Goal: Task Accomplishment & Management: Manage account settings

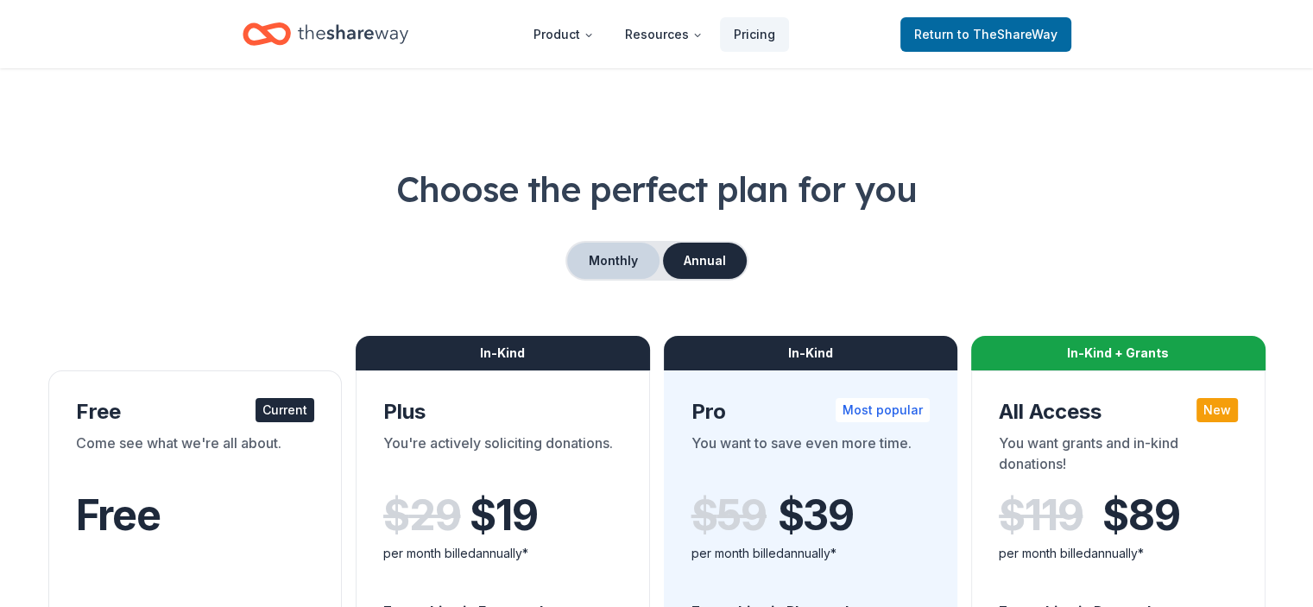
click at [603, 256] on button "Monthly" at bounding box center [613, 261] width 92 height 36
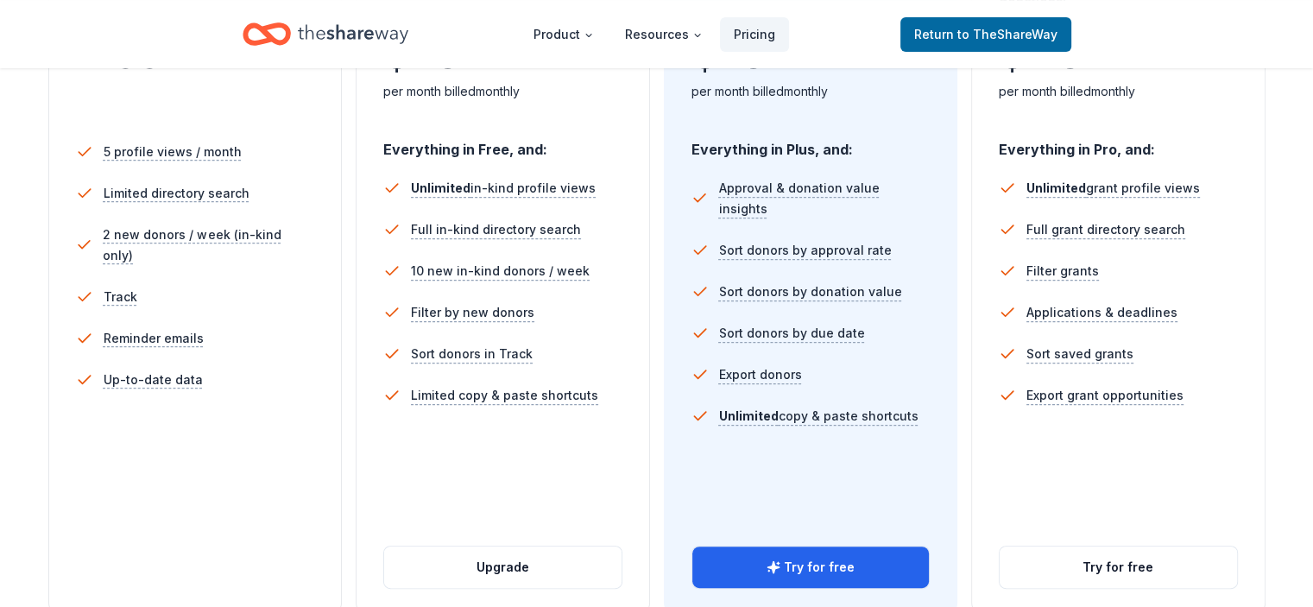
scroll to position [432, 0]
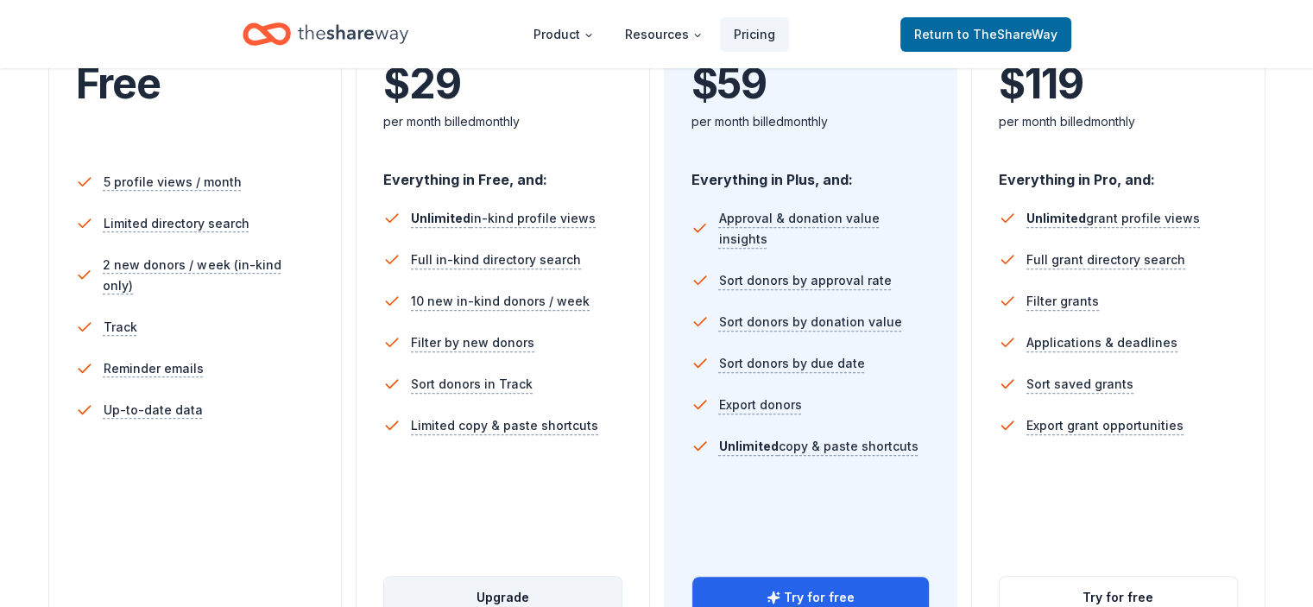
click at [501, 577] on button "Upgrade" at bounding box center [502, 597] width 237 height 41
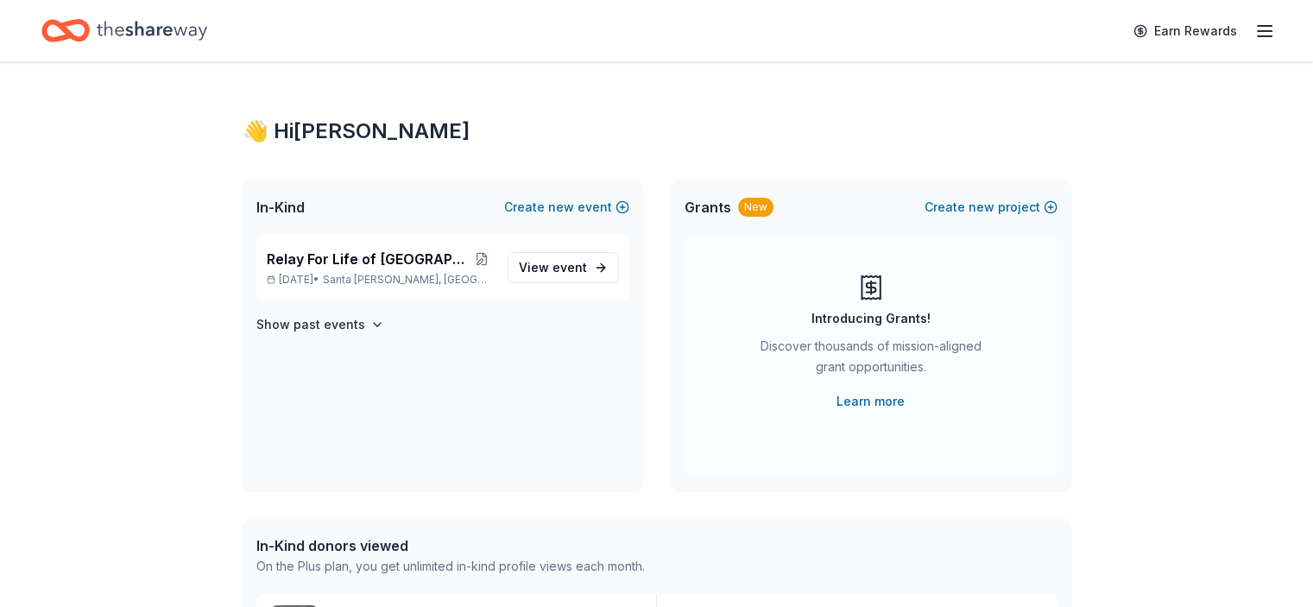
click at [1257, 31] on line "button" at bounding box center [1264, 31] width 14 height 0
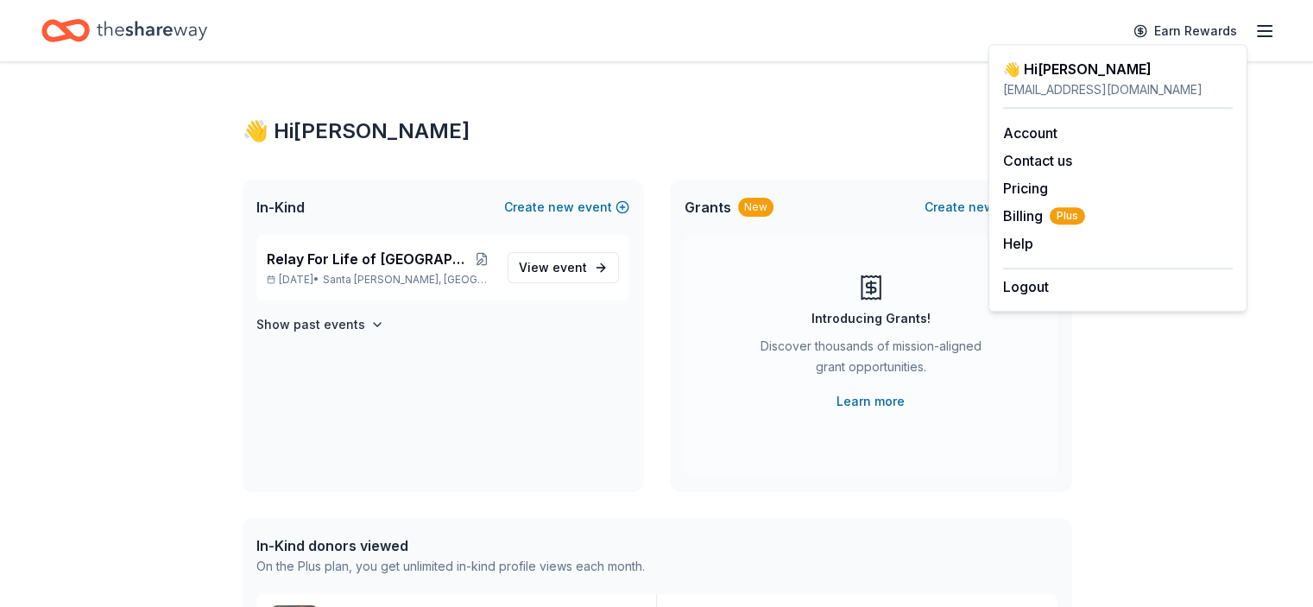
click at [1254, 31] on icon "button" at bounding box center [1264, 31] width 21 height 21
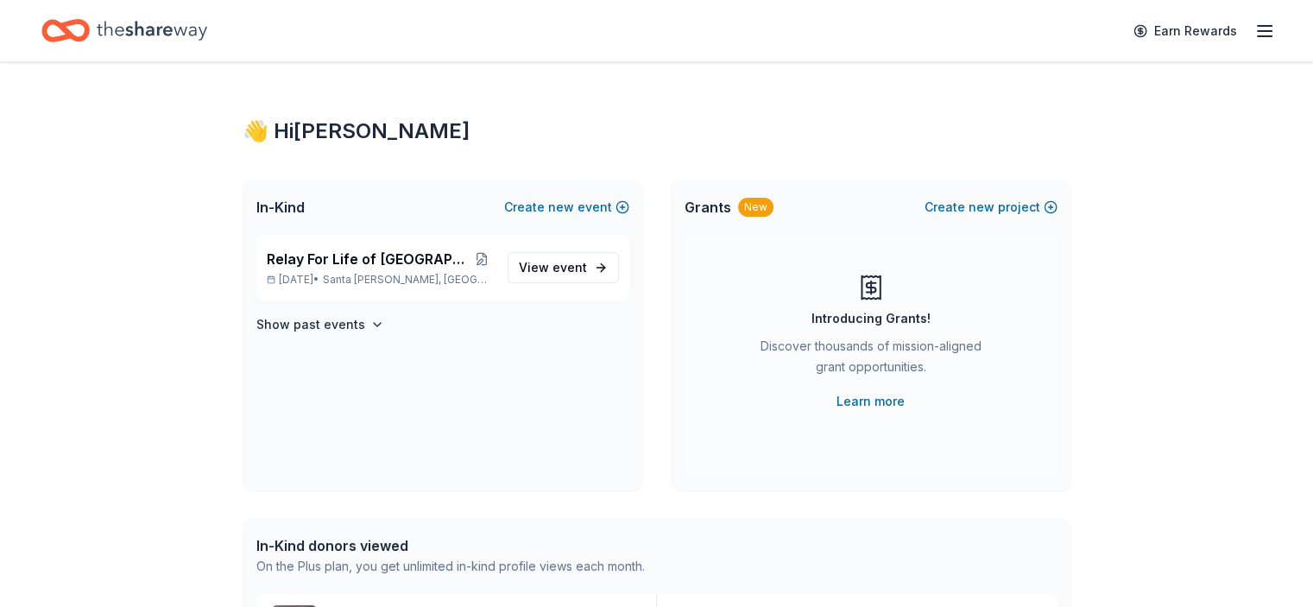
click at [174, 25] on icon "Home" at bounding box center [152, 30] width 110 height 35
click at [555, 266] on span "event" at bounding box center [569, 267] width 35 height 15
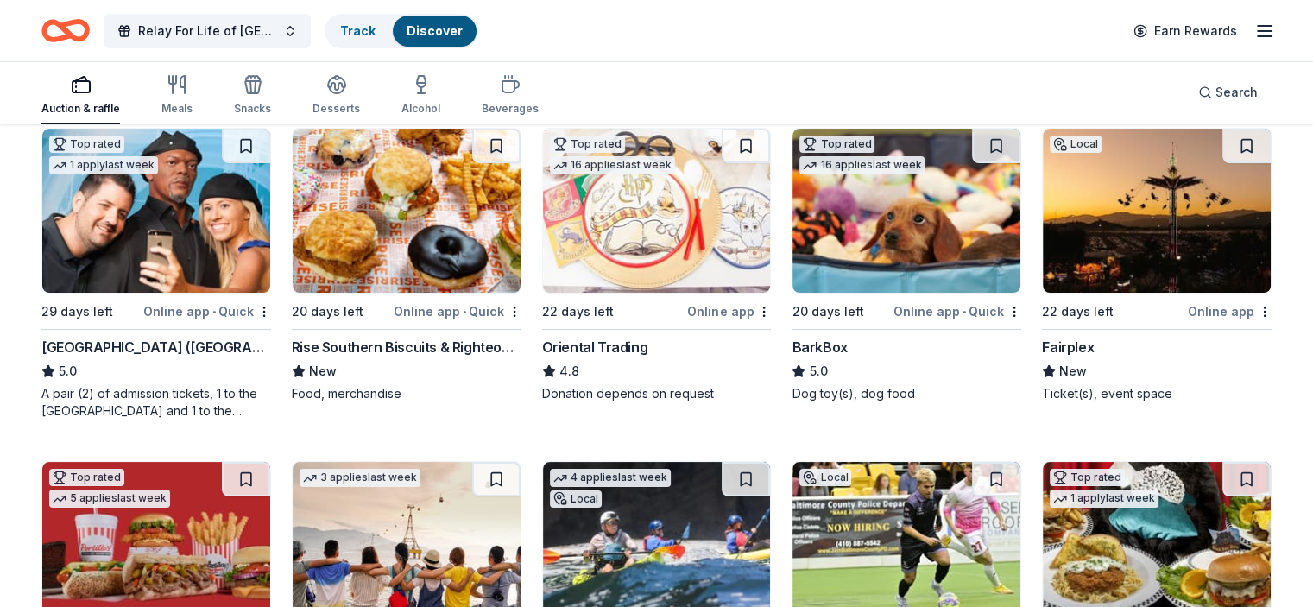
scroll to position [259, 0]
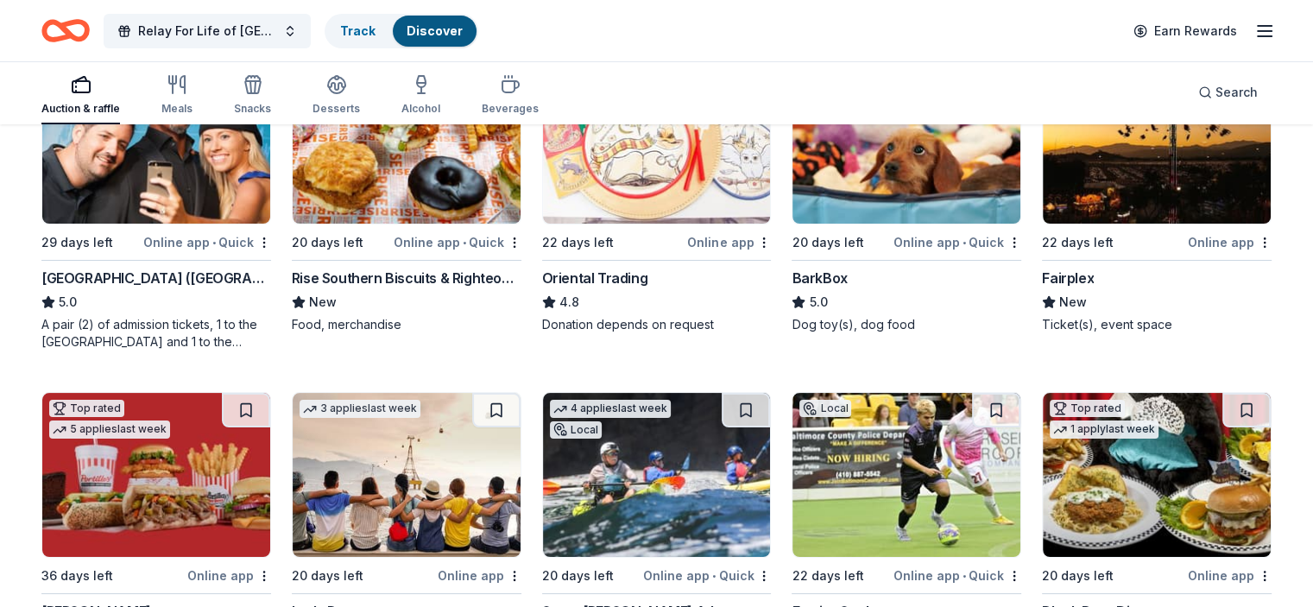
click at [201, 276] on div "Hollywood Wax Museum (Hollywood)" at bounding box center [156, 278] width 230 height 21
click at [824, 274] on div "BarkBox" at bounding box center [818, 278] width 55 height 21
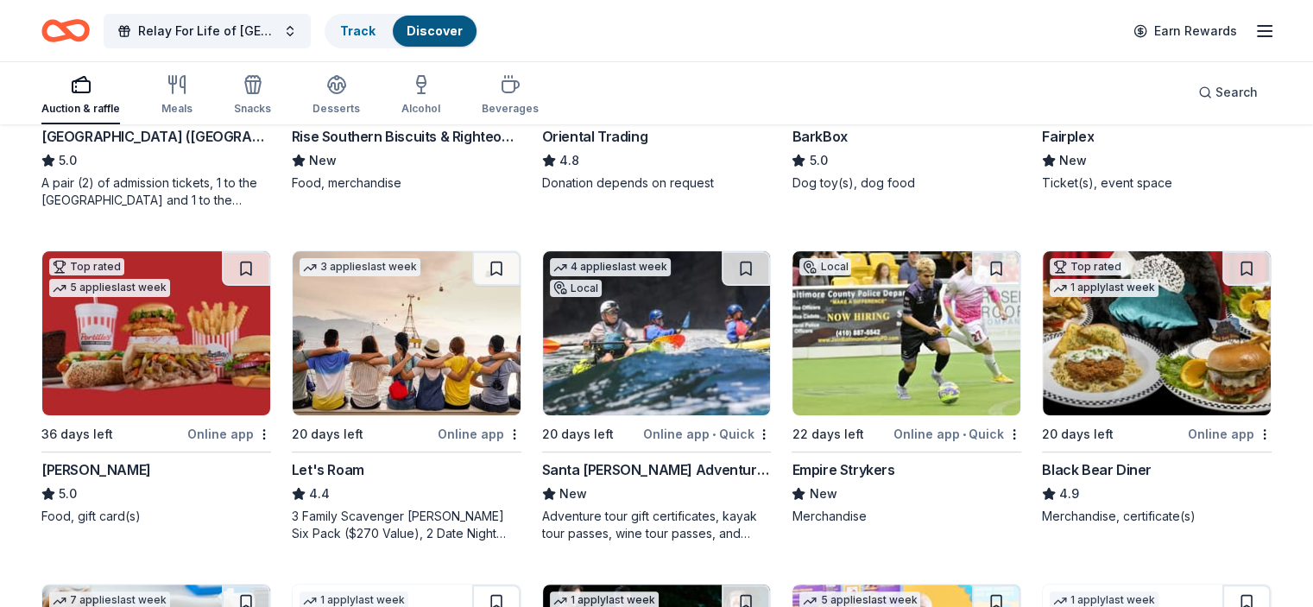
scroll to position [432, 0]
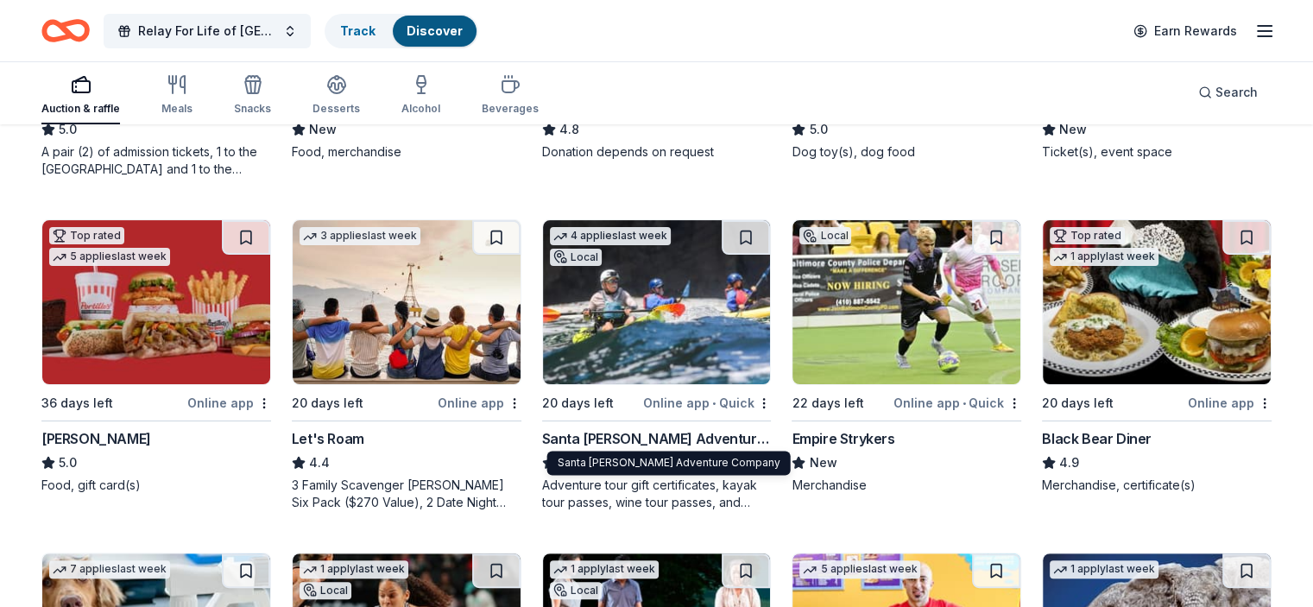
click at [649, 438] on div "Santa Barbara Adventure Company" at bounding box center [657, 438] width 230 height 21
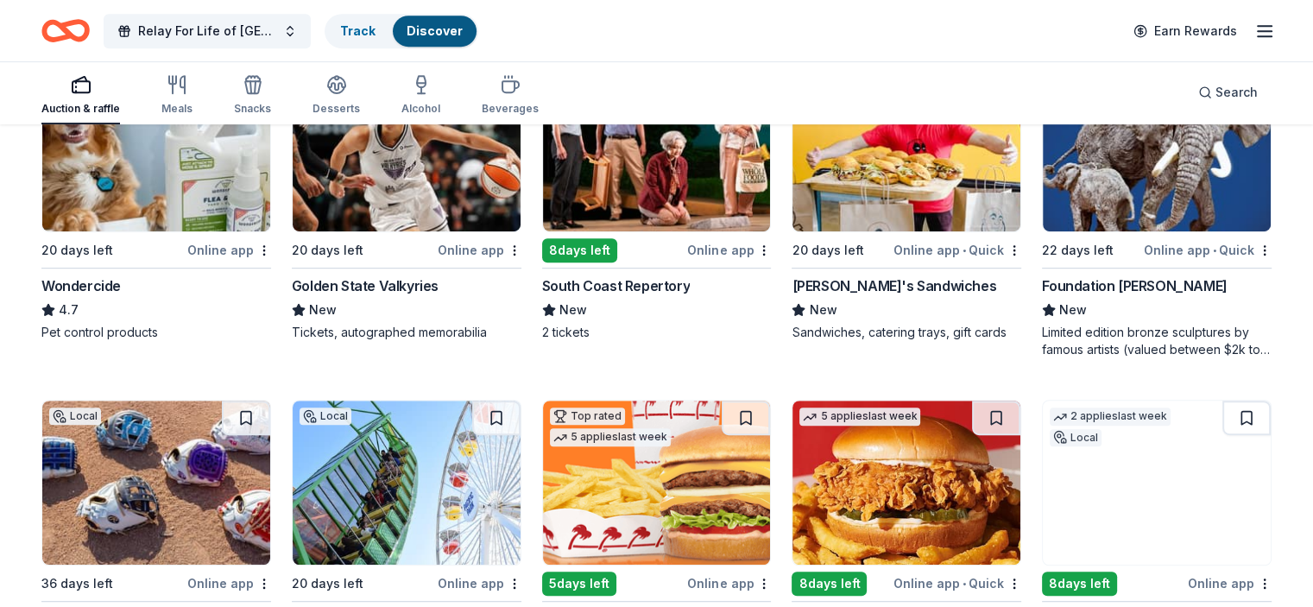
scroll to position [1036, 0]
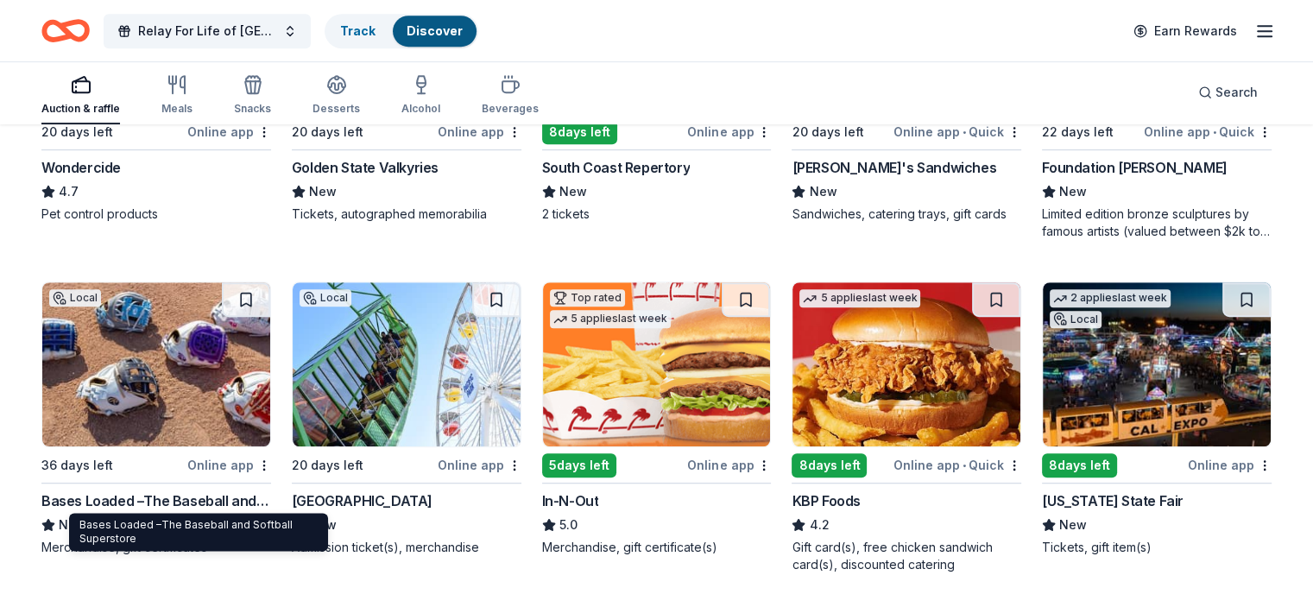
click at [228, 500] on div "Bases Loaded –The Baseball and Softball Superstore" at bounding box center [156, 500] width 230 height 21
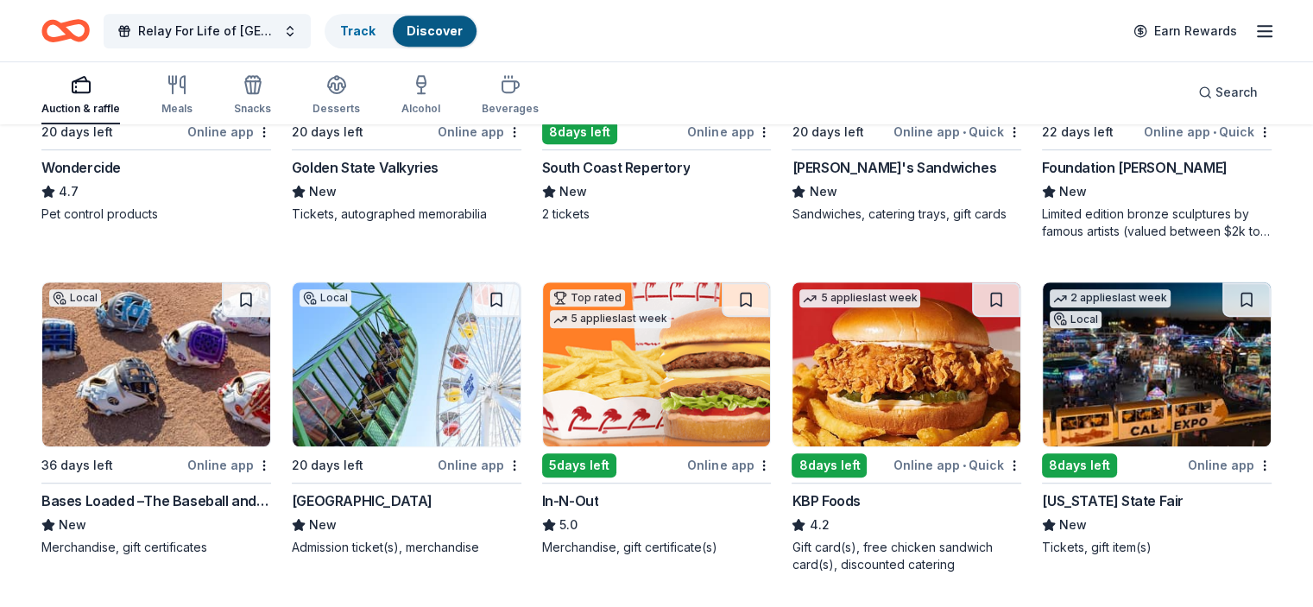
click at [646, 386] on img at bounding box center [657, 364] width 228 height 164
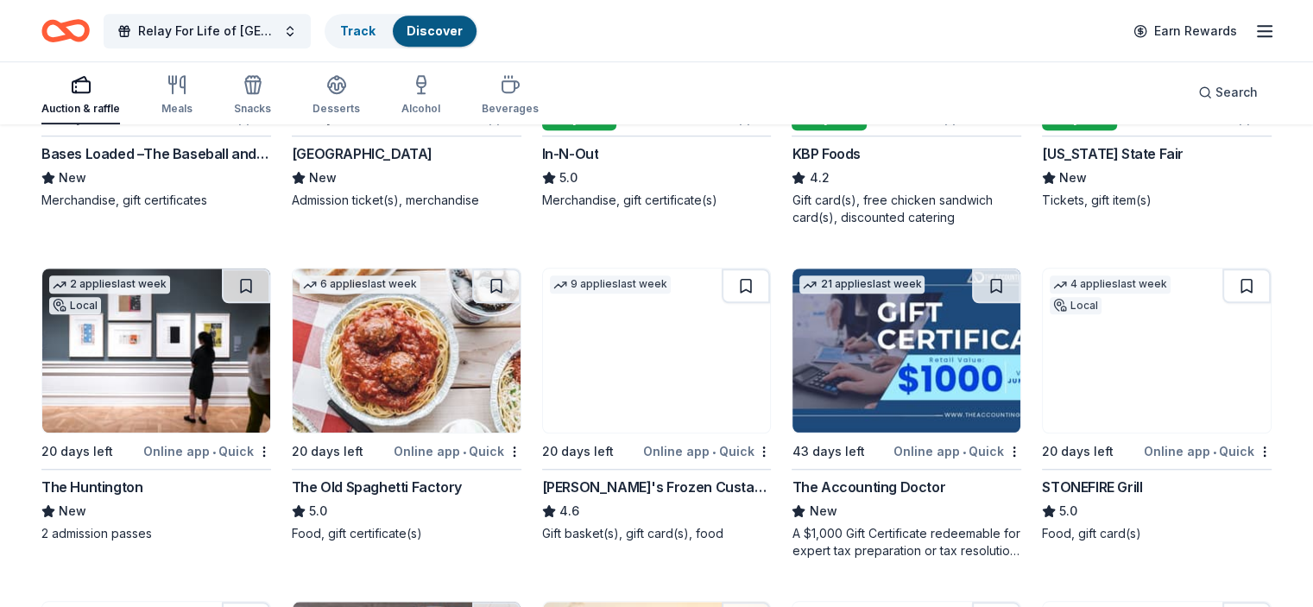
scroll to position [1467, 0]
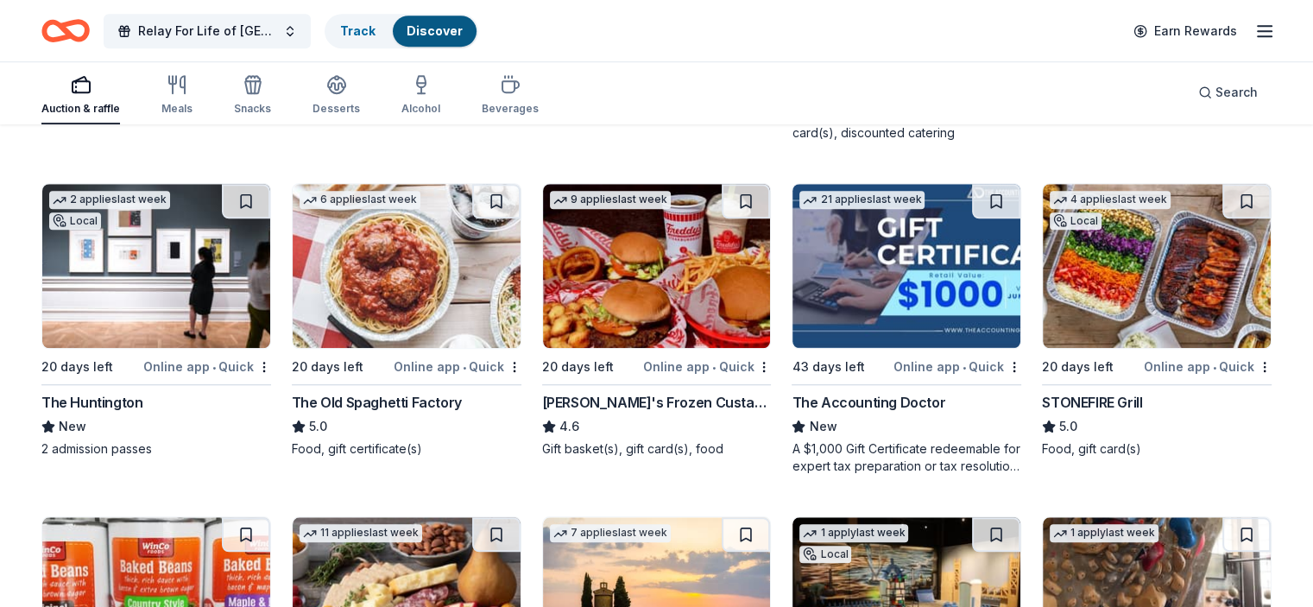
click at [132, 273] on img at bounding box center [156, 266] width 228 height 164
click at [1136, 282] on img at bounding box center [1157, 266] width 228 height 164
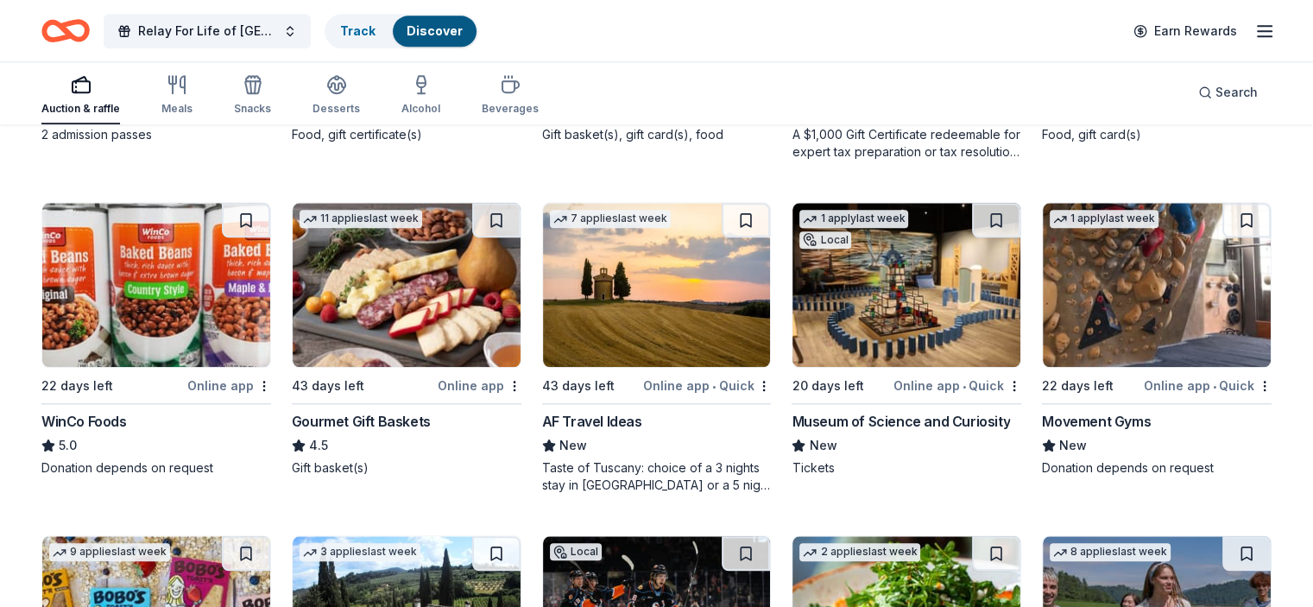
scroll to position [1812, 0]
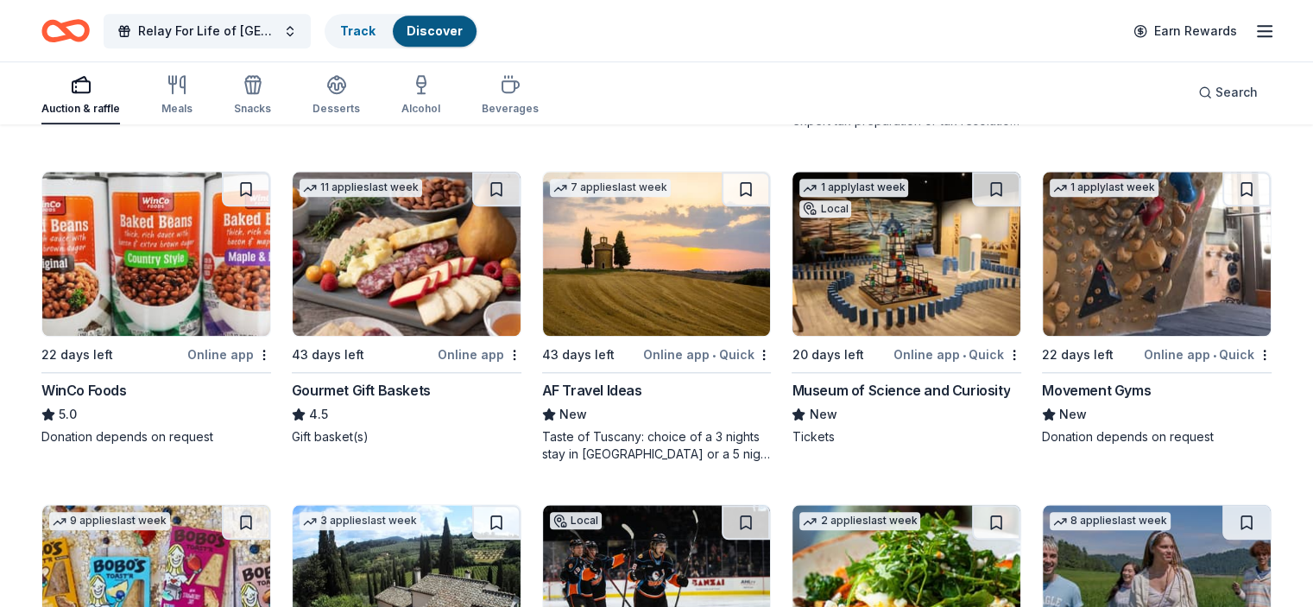
click at [901, 387] on div "Museum of Science and Curiosity" at bounding box center [900, 390] width 218 height 21
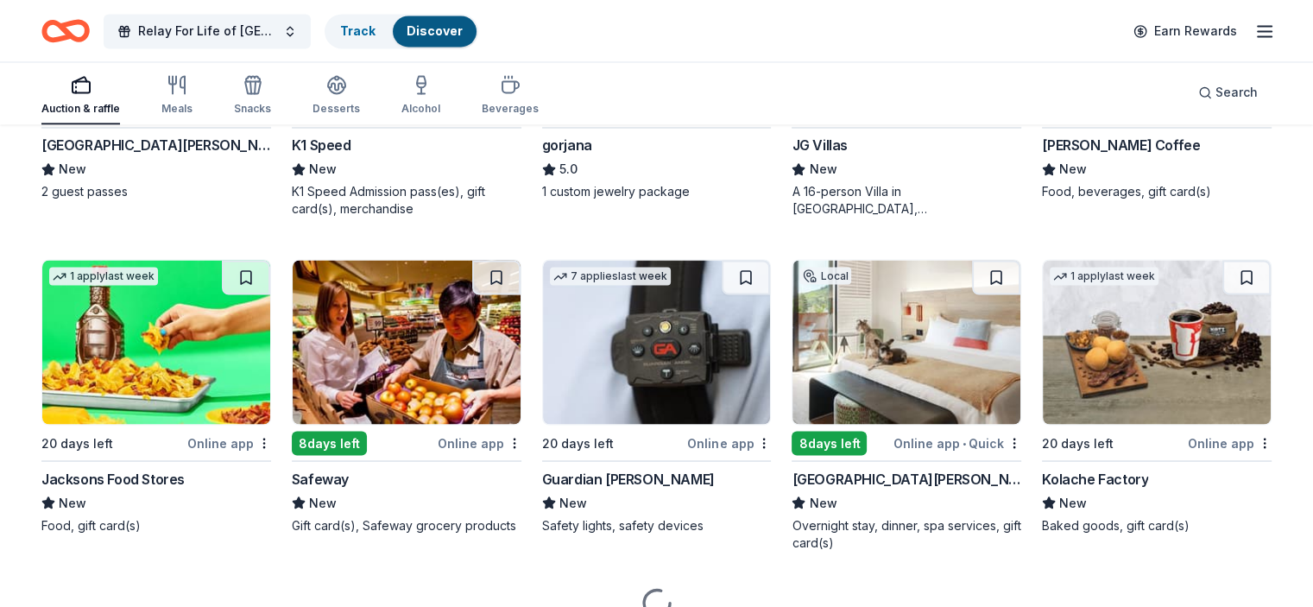
scroll to position [3135, 0]
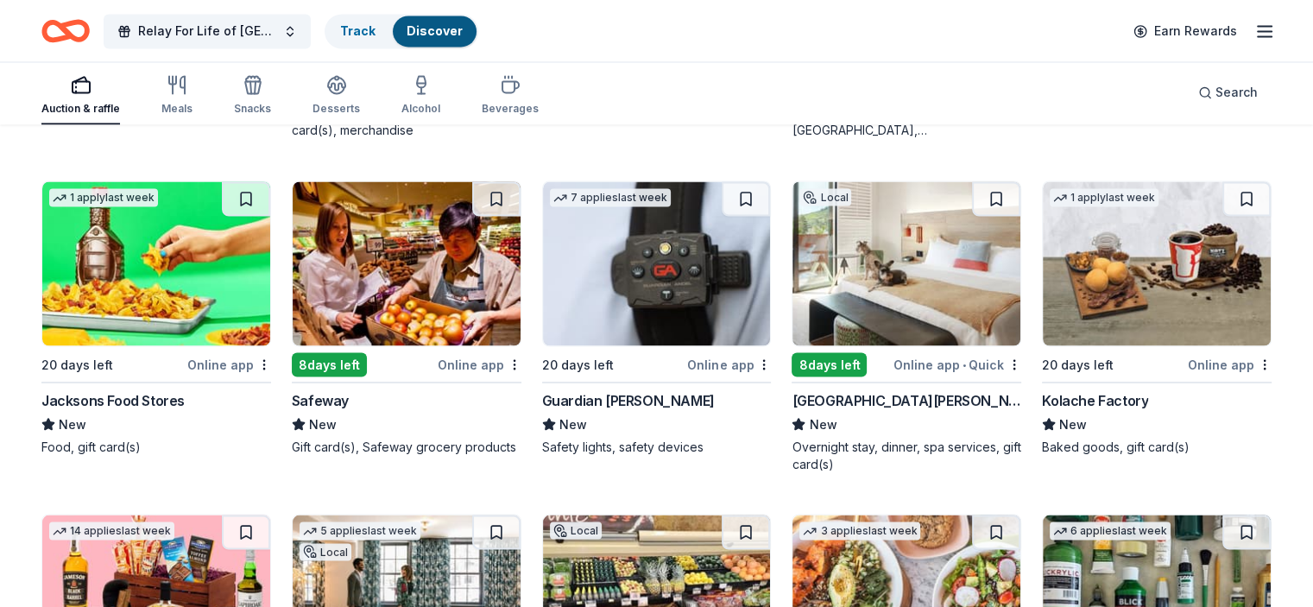
click at [390, 260] on img at bounding box center [407, 263] width 228 height 164
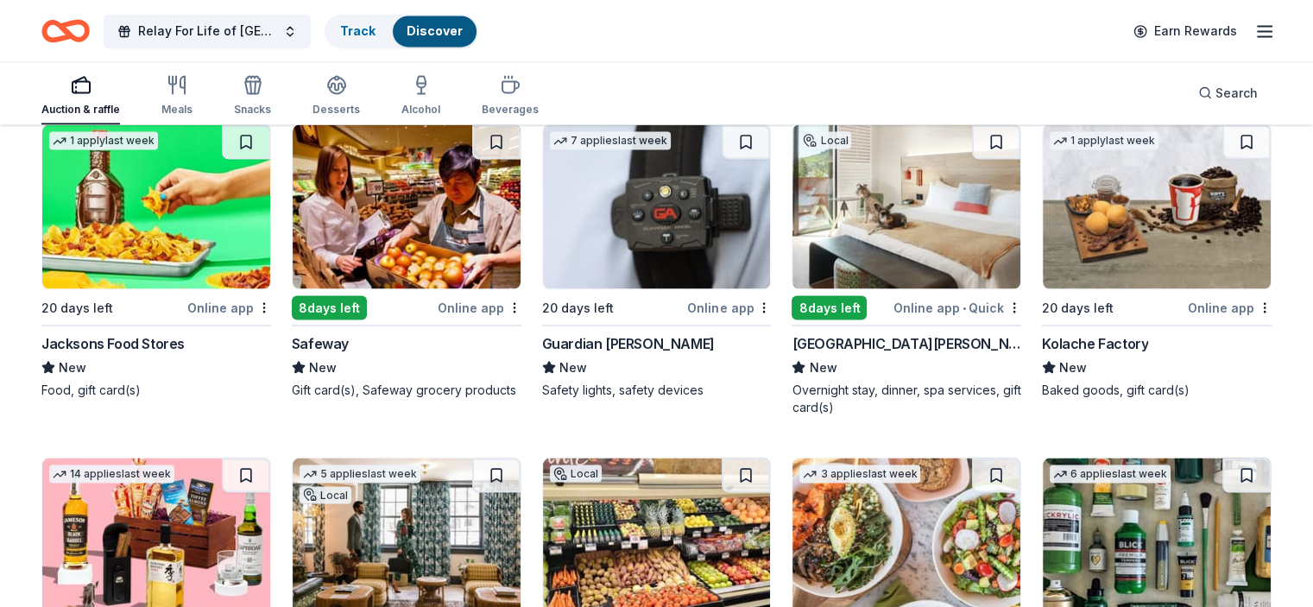
scroll to position [3222, 0]
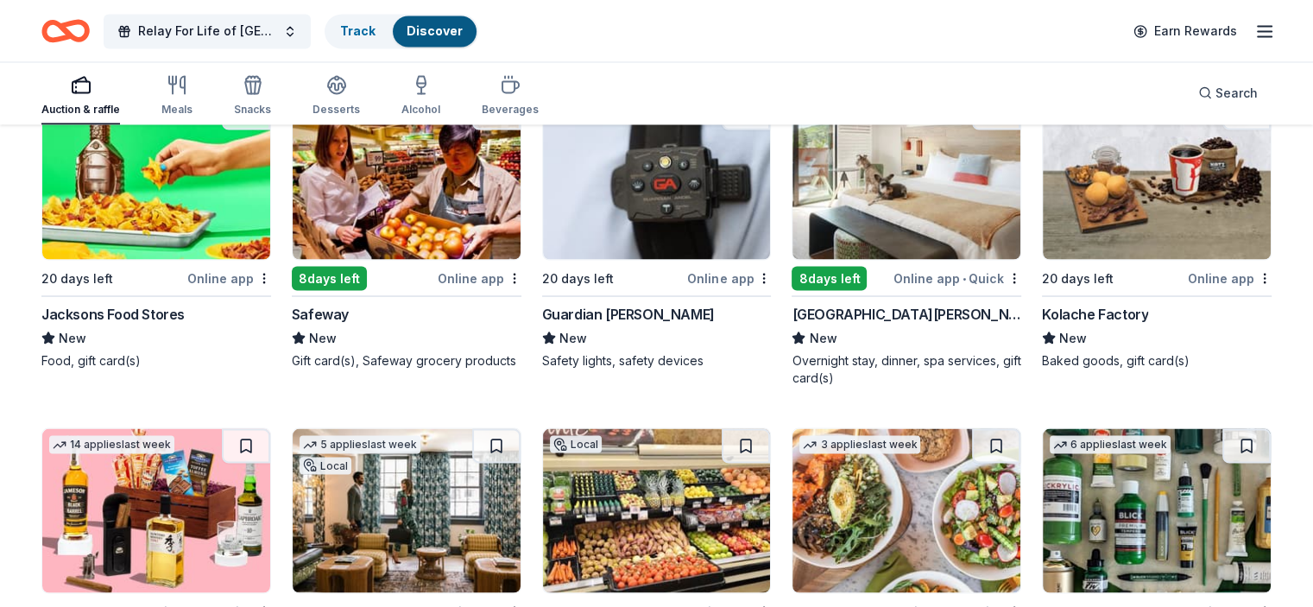
click at [878, 176] on img at bounding box center [906, 177] width 228 height 164
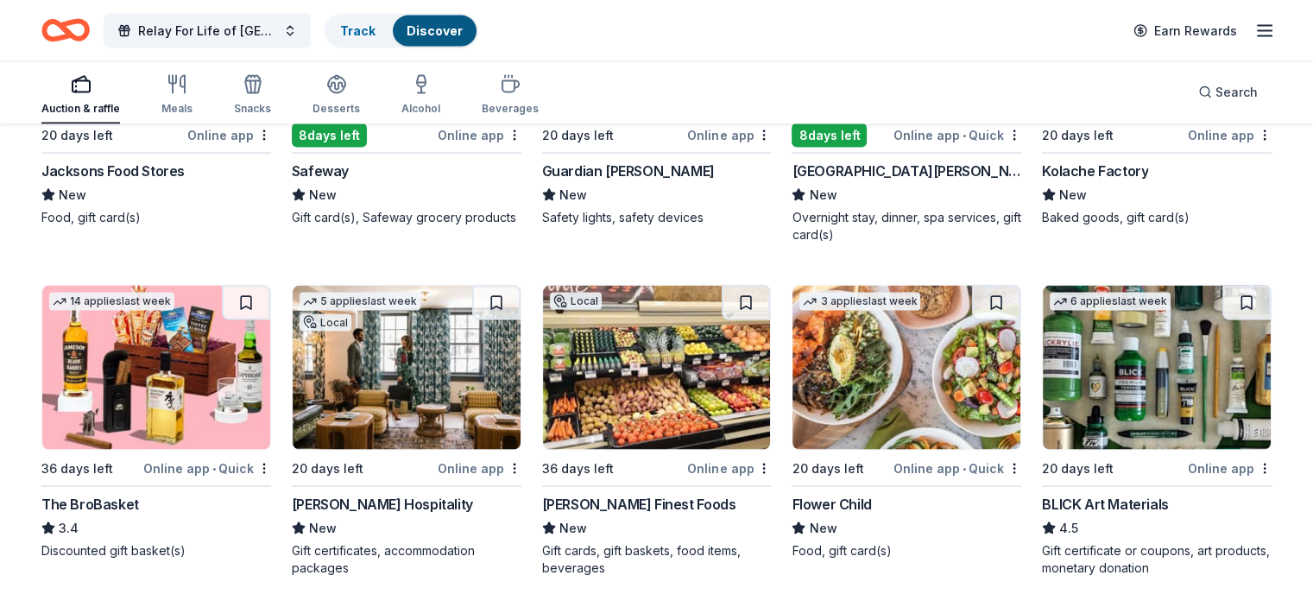
scroll to position [3394, 0]
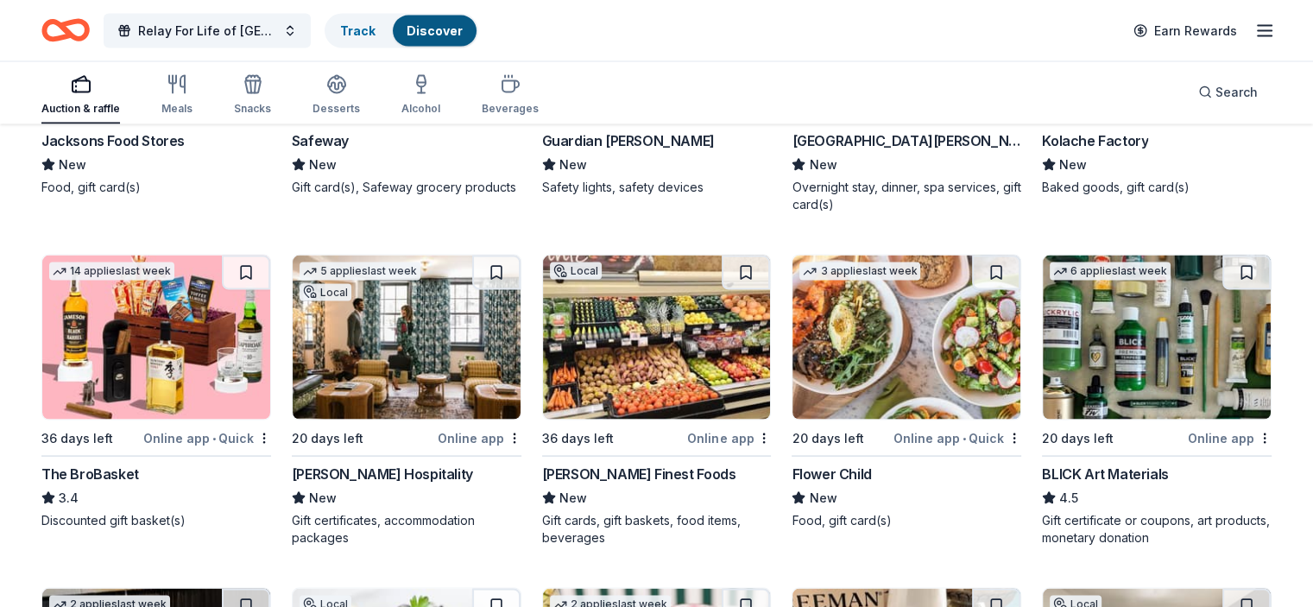
click at [139, 475] on div "The BroBasket" at bounding box center [90, 473] width 98 height 21
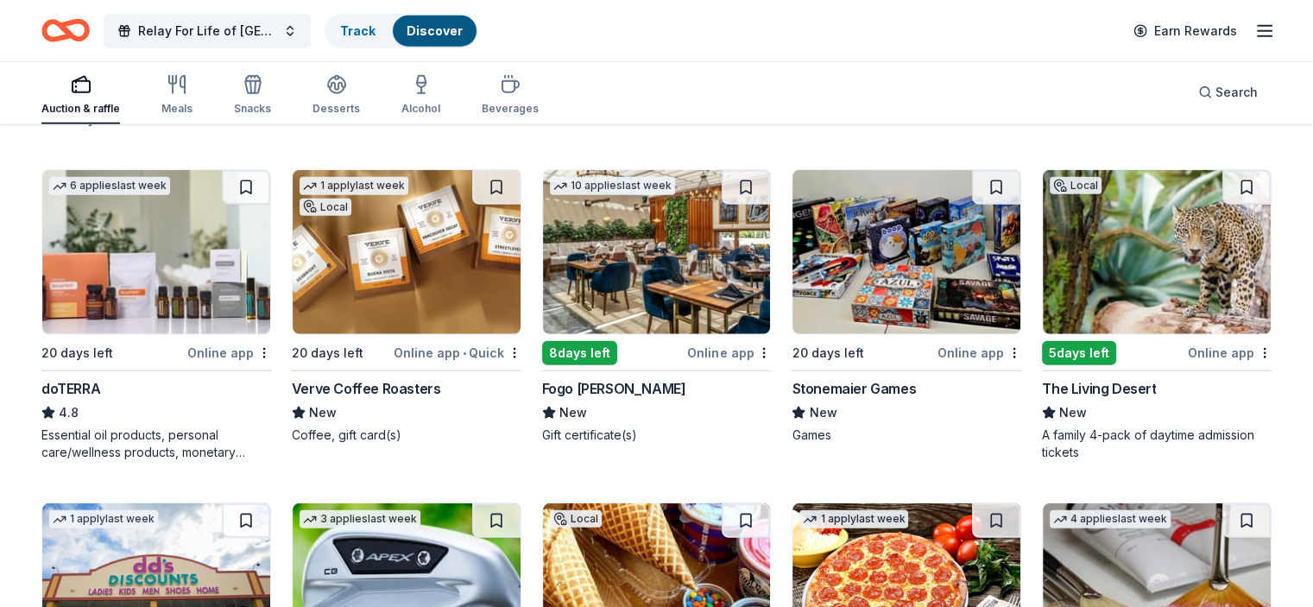
scroll to position [4899, 0]
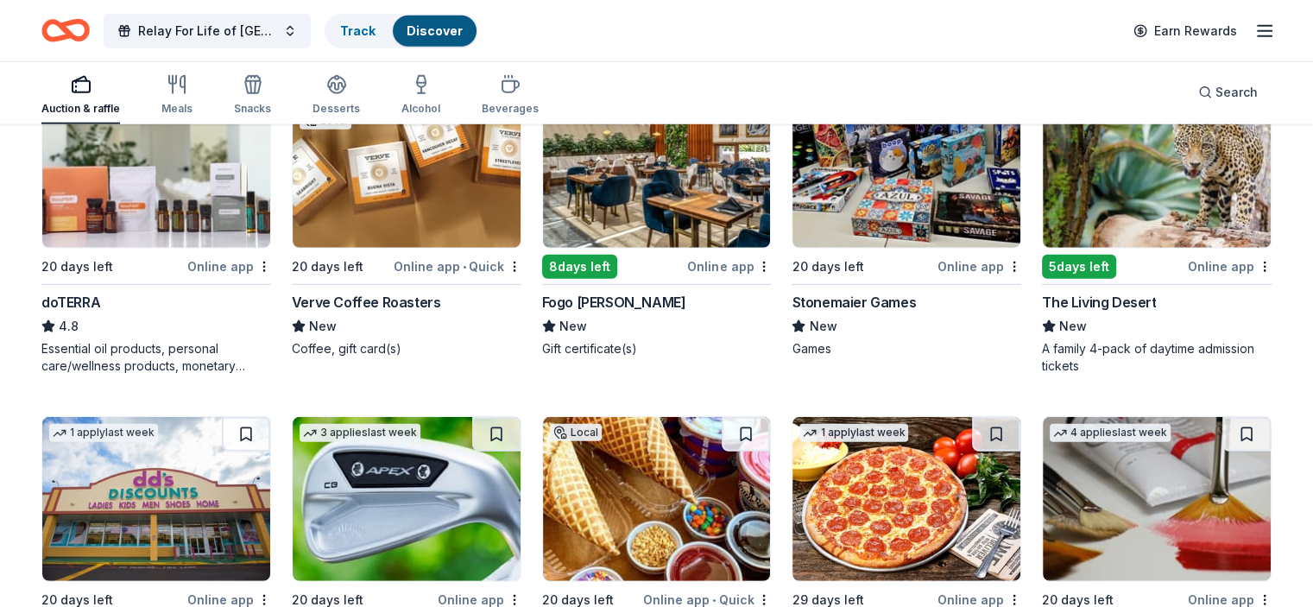
click at [1153, 172] on img at bounding box center [1157, 166] width 228 height 164
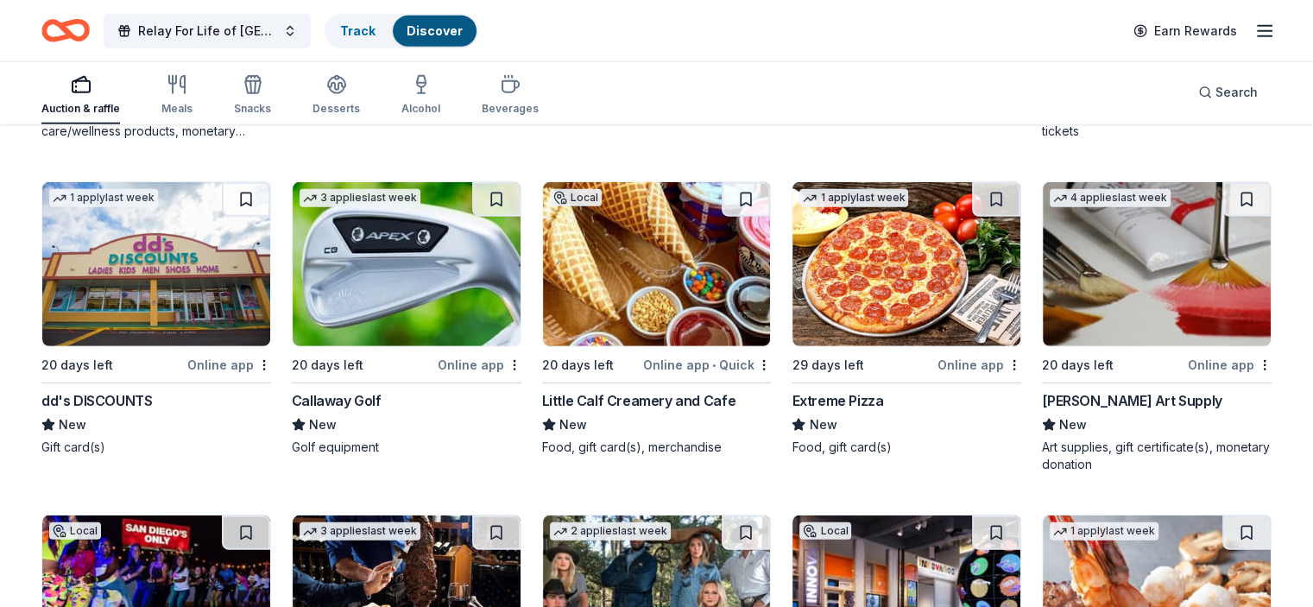
scroll to position [5220, 0]
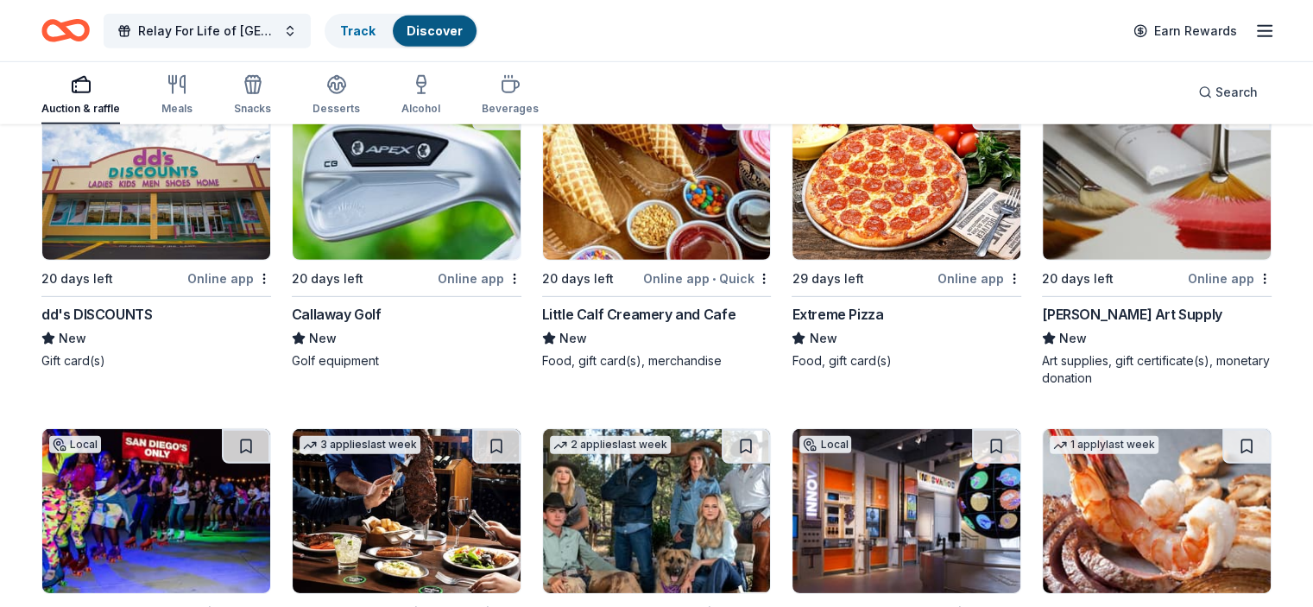
click at [414, 177] on img at bounding box center [407, 178] width 228 height 164
click at [169, 199] on img at bounding box center [156, 178] width 228 height 164
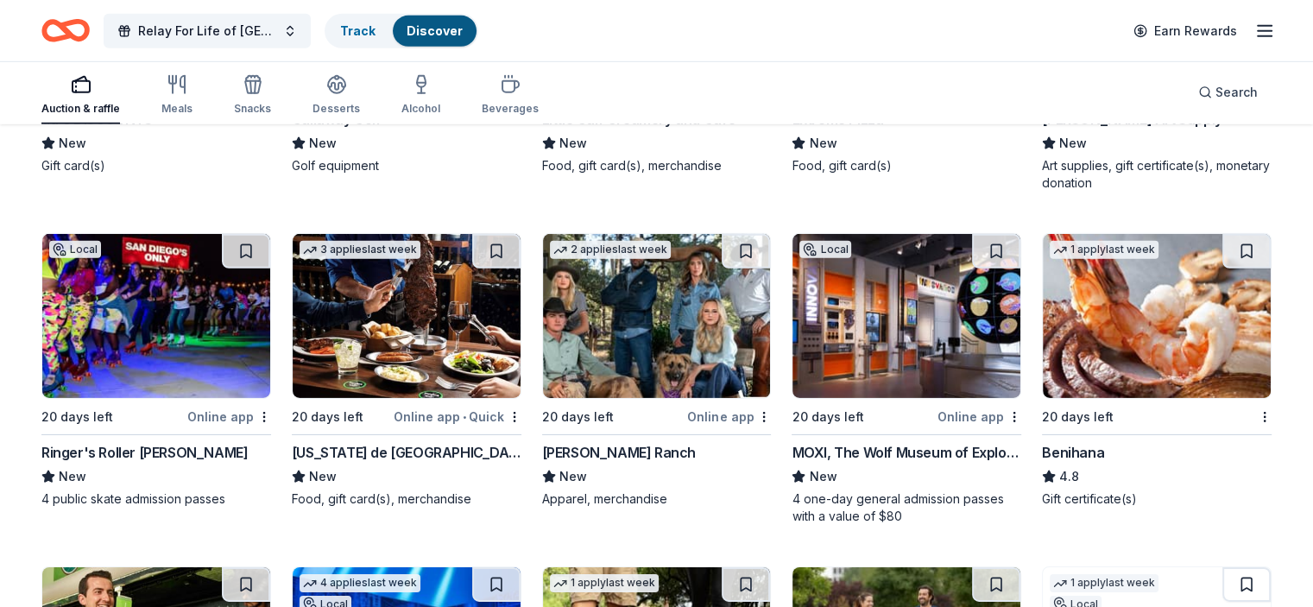
scroll to position [5479, 0]
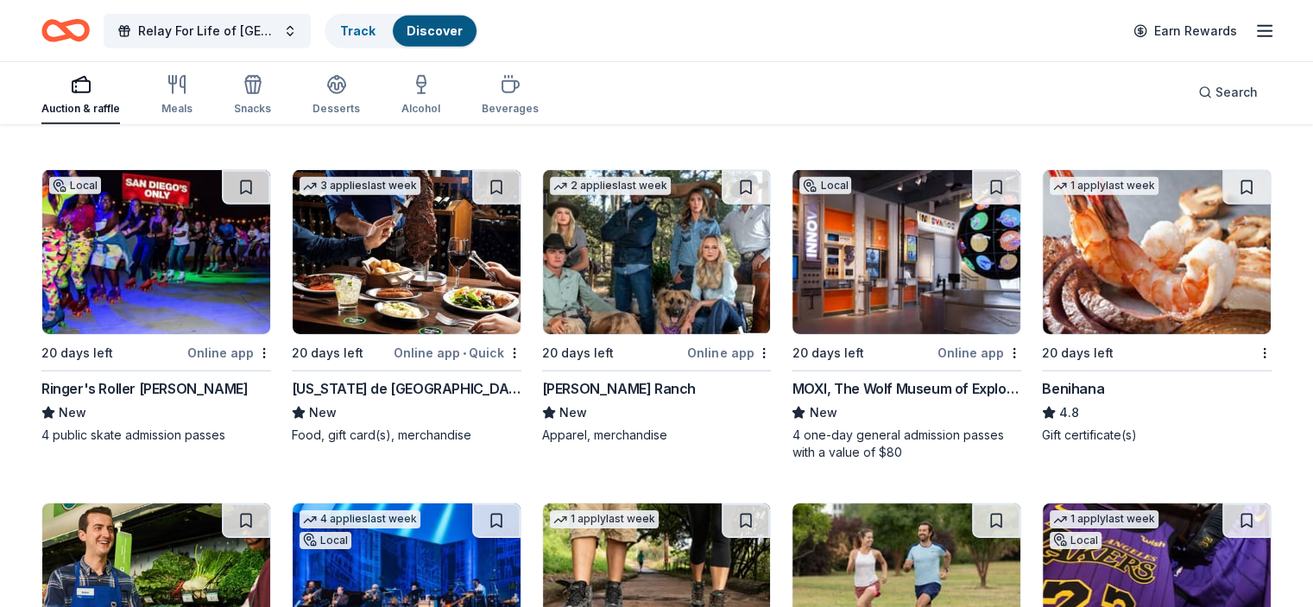
click at [890, 268] on img at bounding box center [906, 252] width 228 height 164
click at [433, 264] on img at bounding box center [407, 252] width 228 height 164
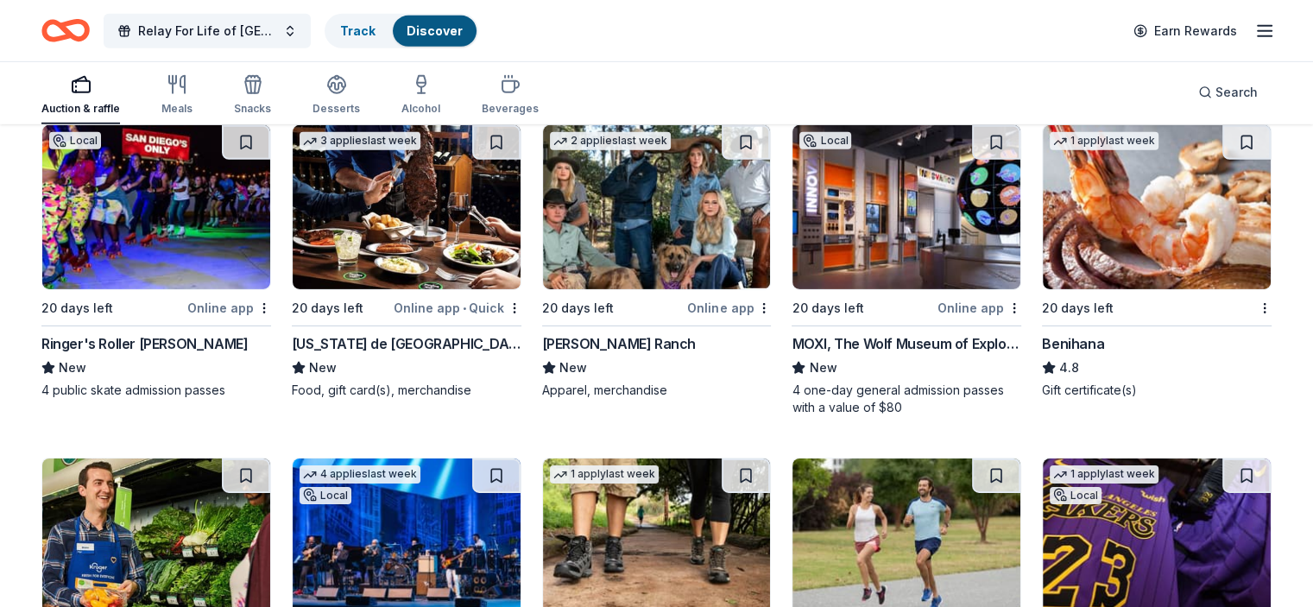
scroll to position [5565, 0]
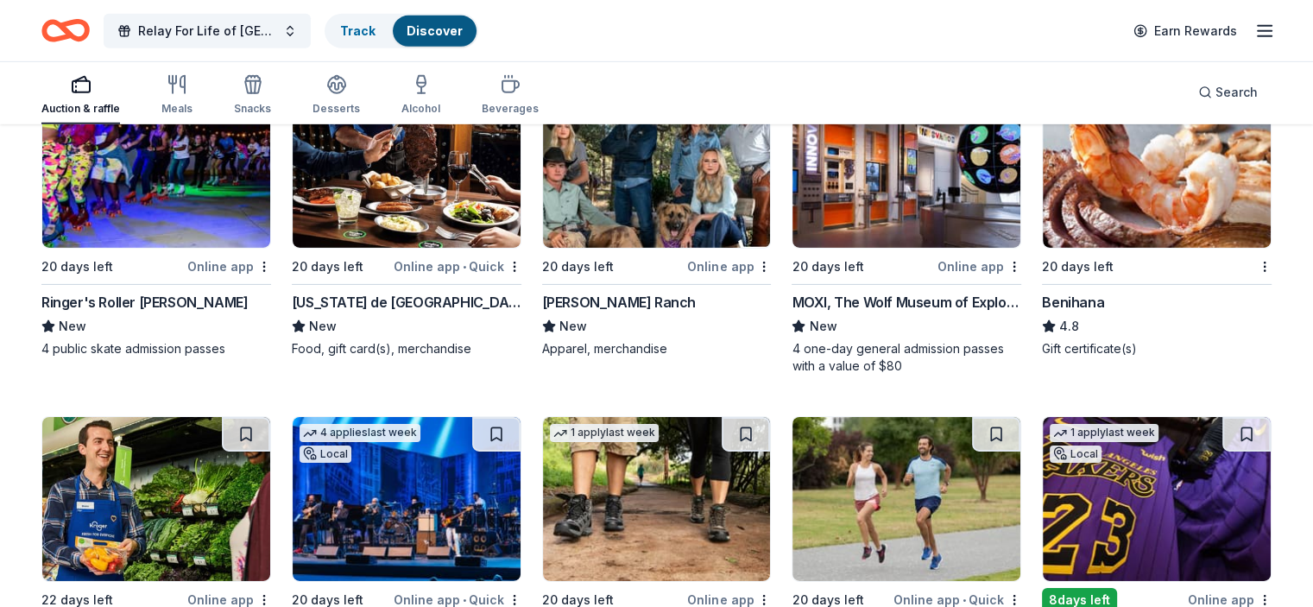
click at [1116, 173] on img at bounding box center [1157, 166] width 228 height 164
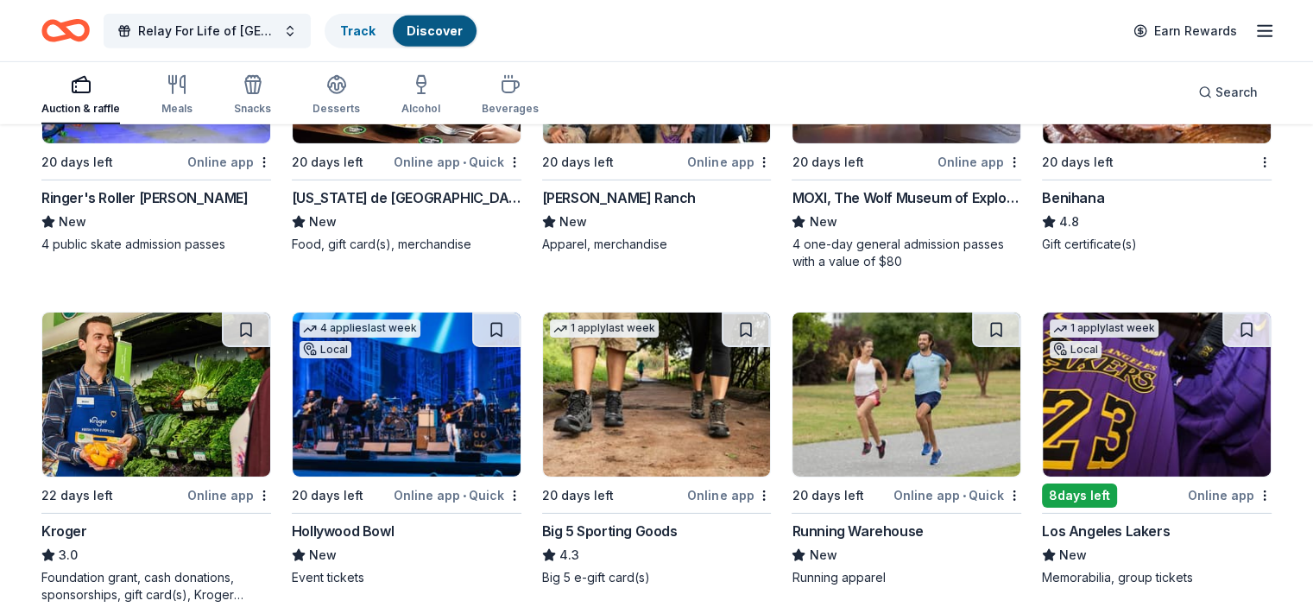
scroll to position [5800, 0]
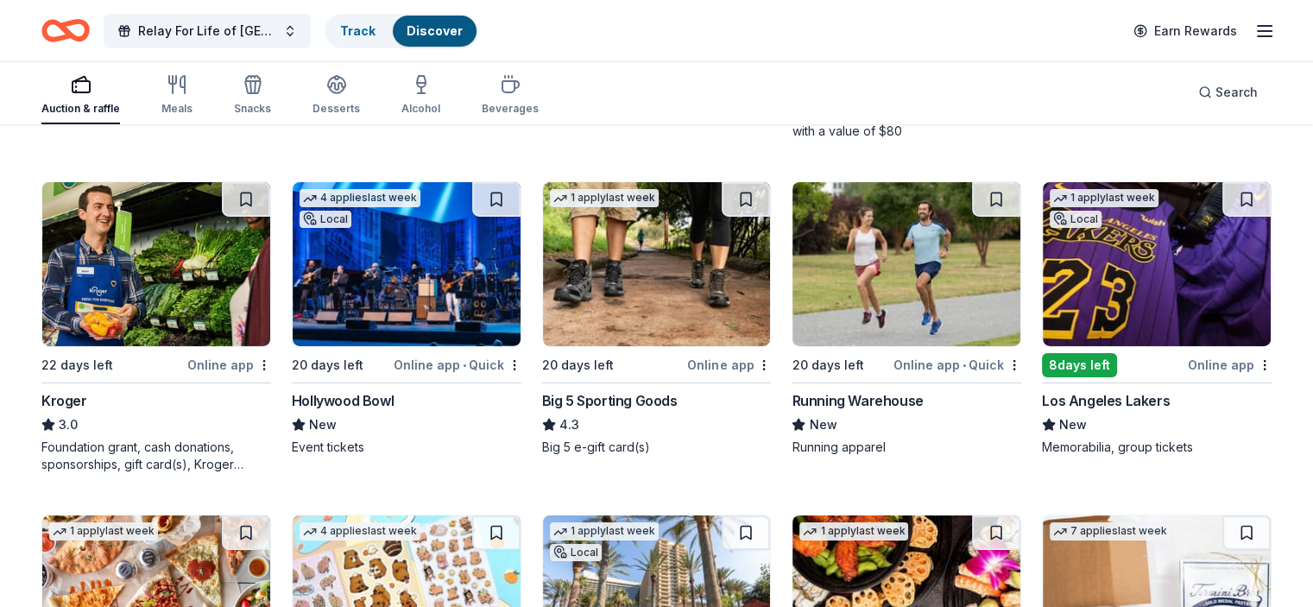
click at [1086, 395] on div "Los Angeles Lakers" at bounding box center [1106, 400] width 128 height 21
click at [385, 275] on img at bounding box center [407, 264] width 228 height 164
click at [646, 275] on img at bounding box center [657, 264] width 228 height 164
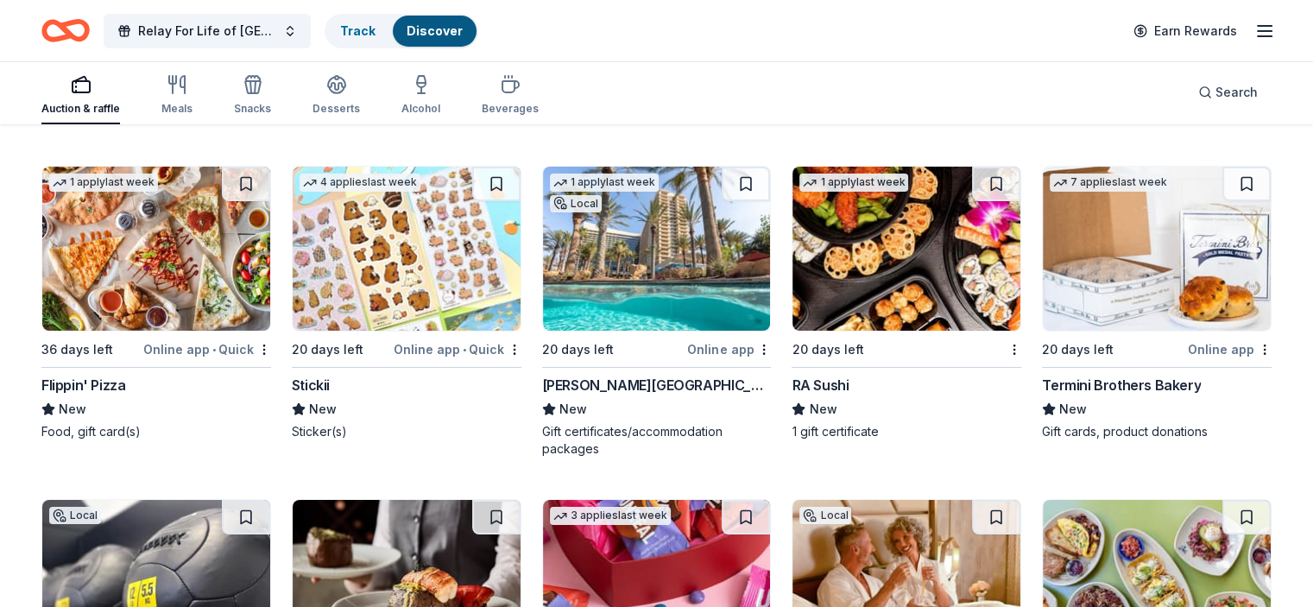
scroll to position [6145, 0]
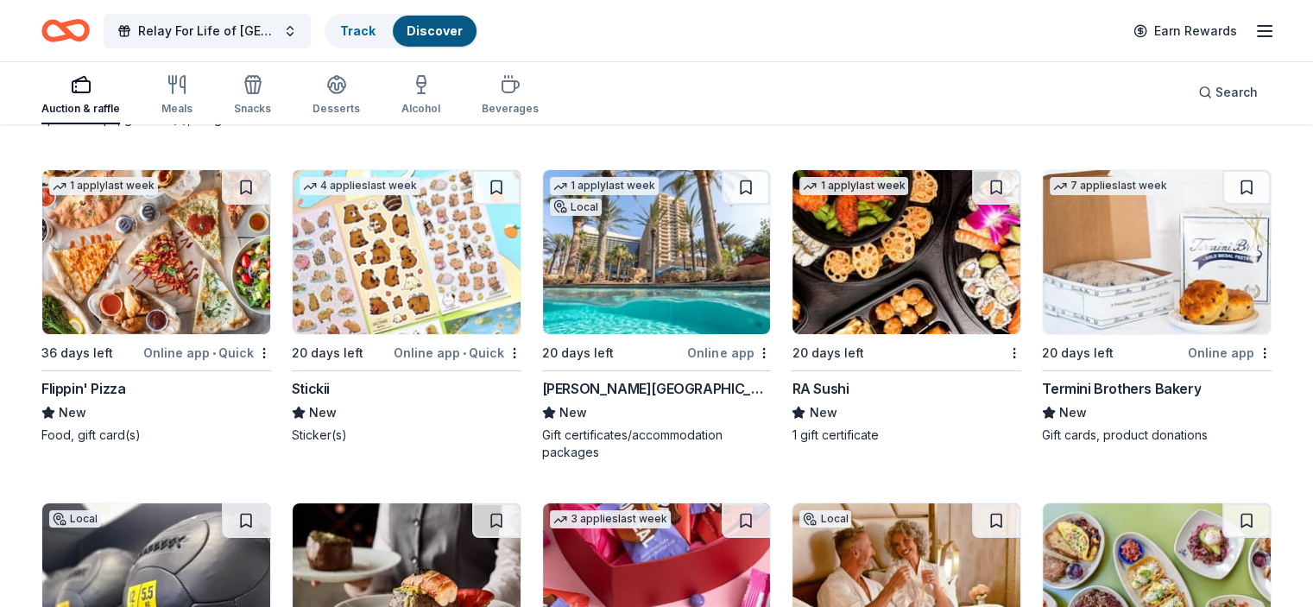
click at [649, 251] on img at bounding box center [657, 252] width 228 height 164
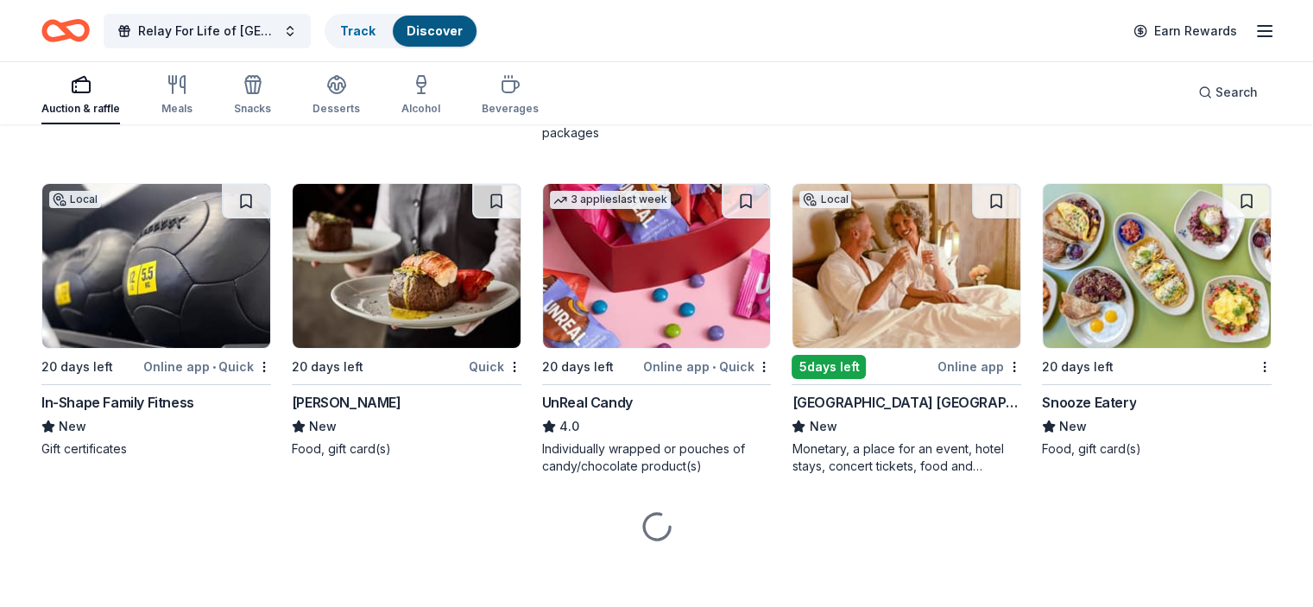
scroll to position [6466, 0]
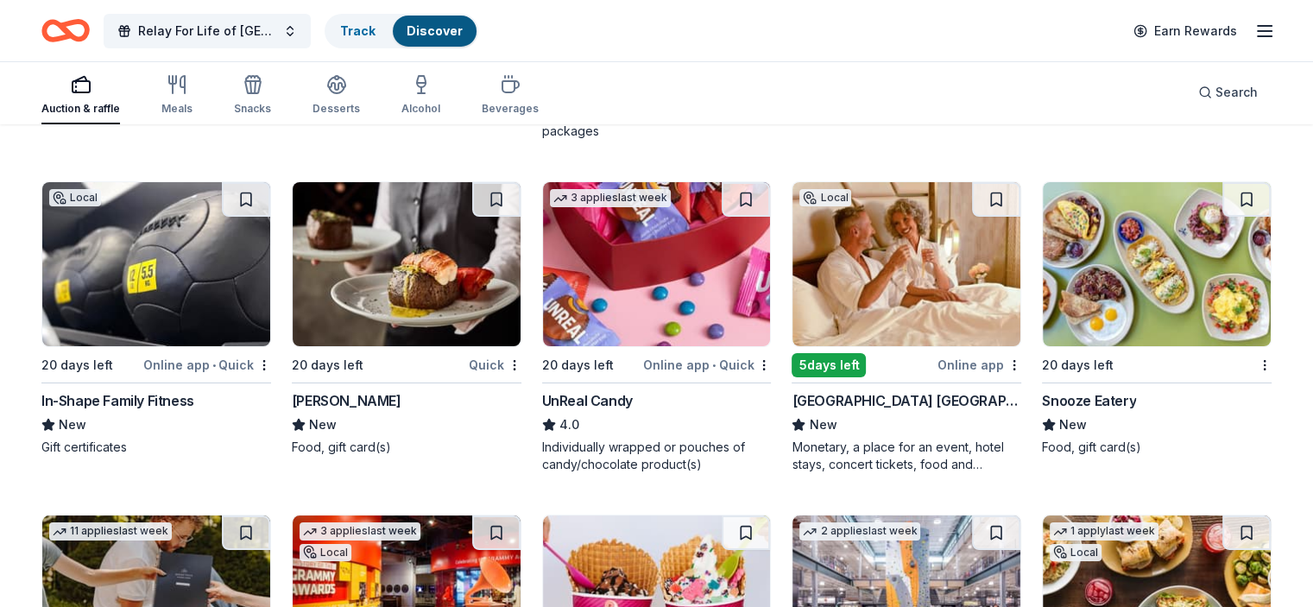
click at [436, 289] on img at bounding box center [407, 264] width 228 height 164
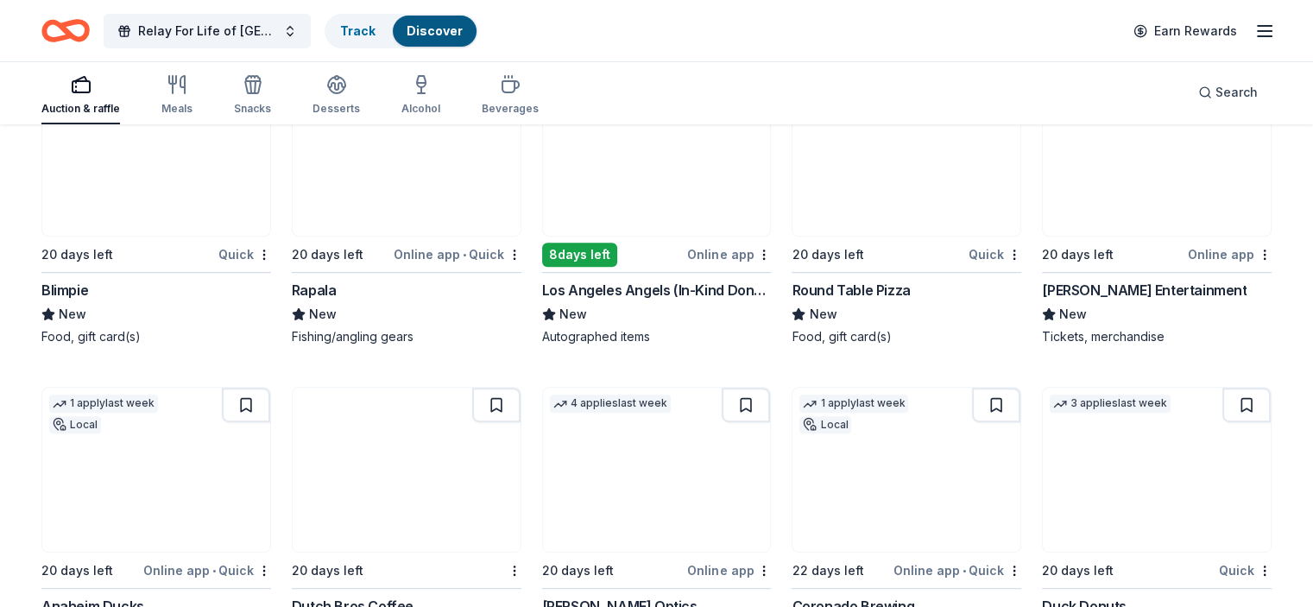
scroll to position [7156, 0]
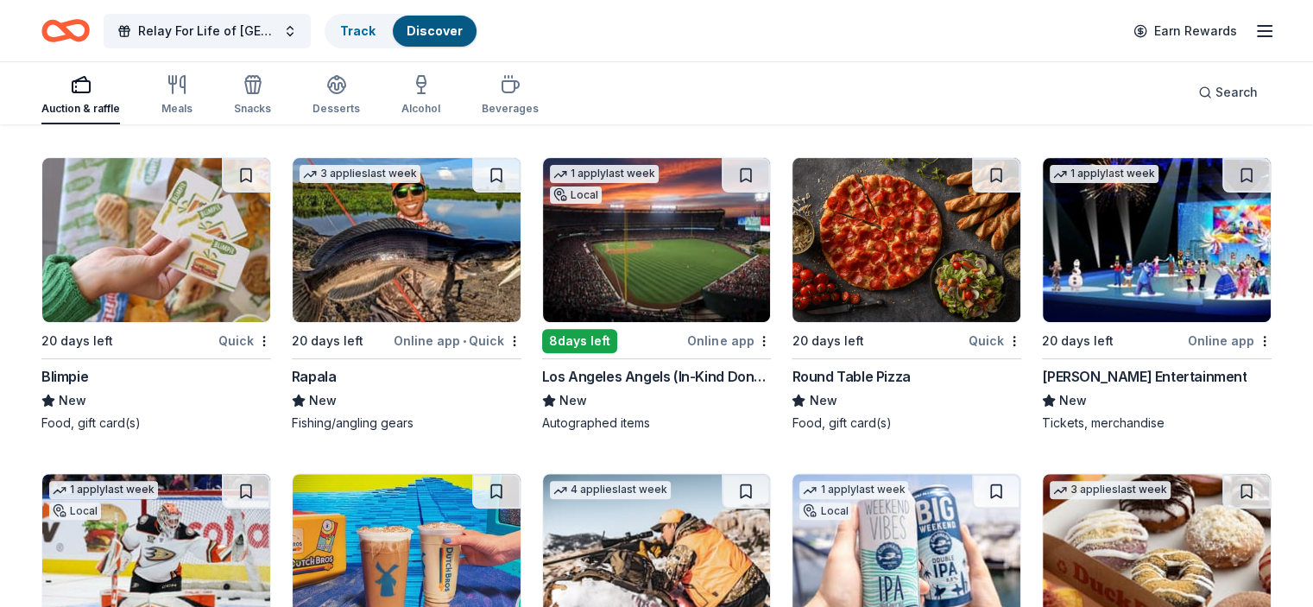
click at [892, 231] on img at bounding box center [906, 240] width 228 height 164
click at [1121, 243] on img at bounding box center [1157, 240] width 228 height 164
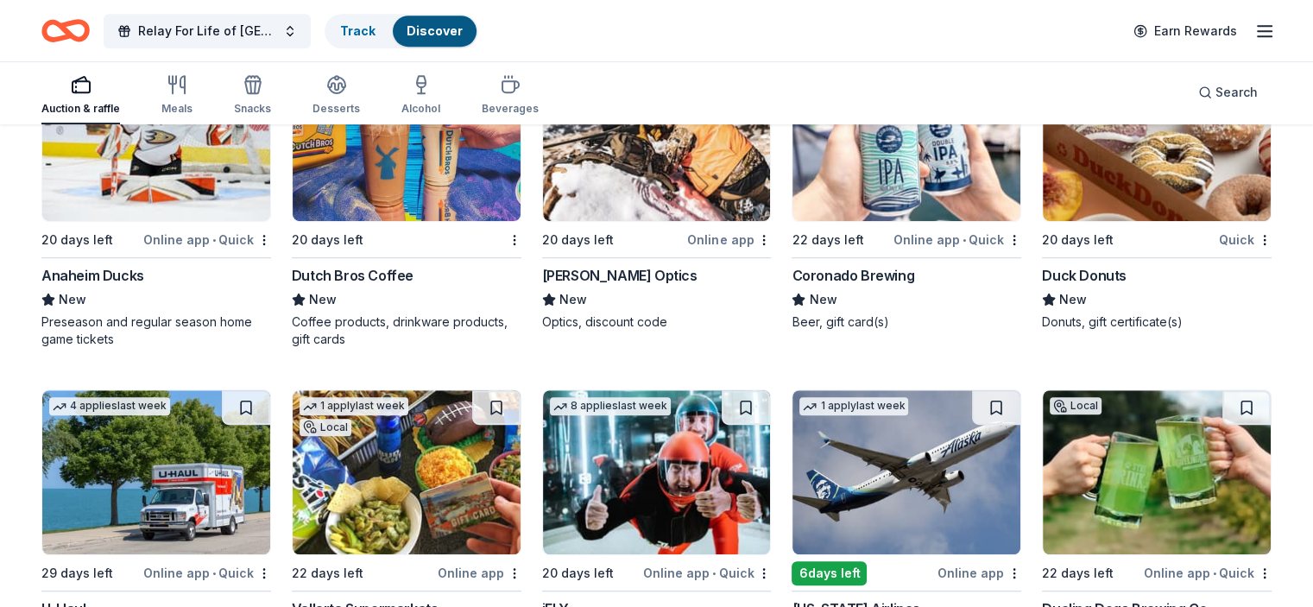
scroll to position [7760, 0]
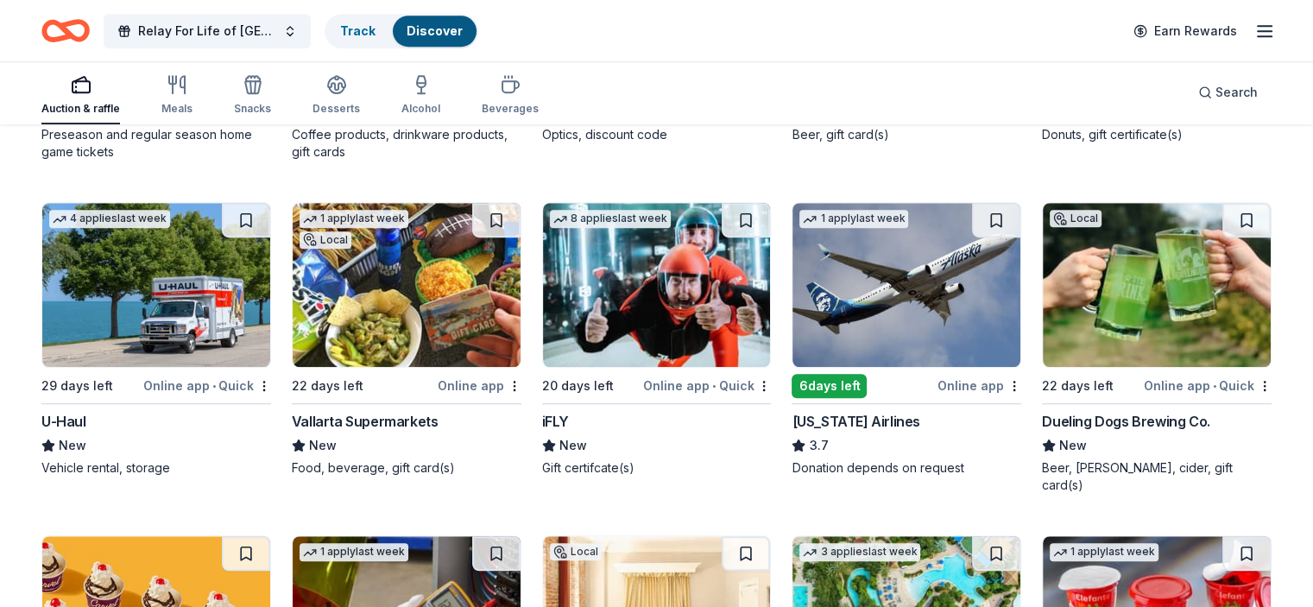
click at [400, 284] on img at bounding box center [407, 285] width 228 height 164
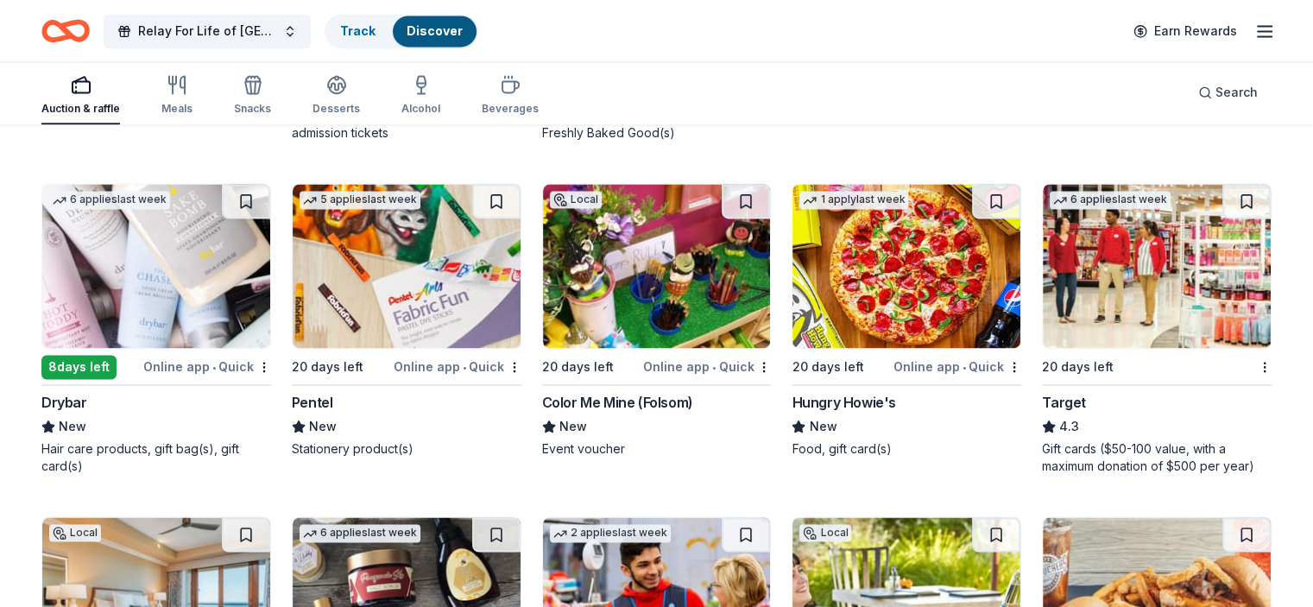
scroll to position [9181, 0]
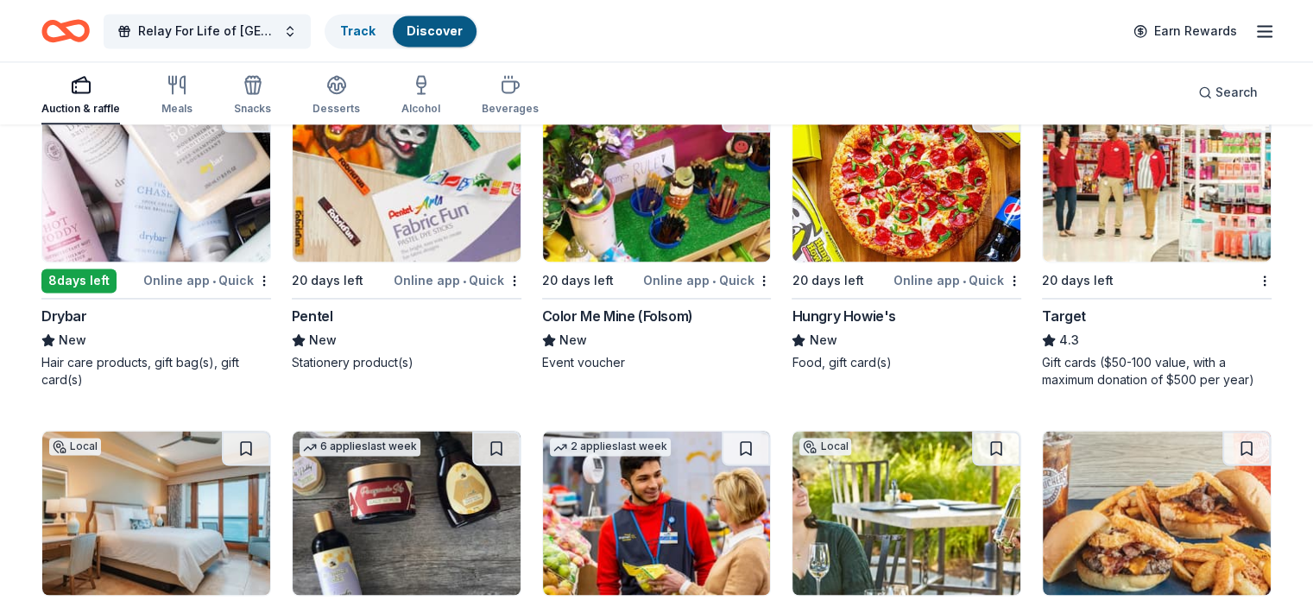
click at [1140, 181] on img at bounding box center [1157, 180] width 228 height 164
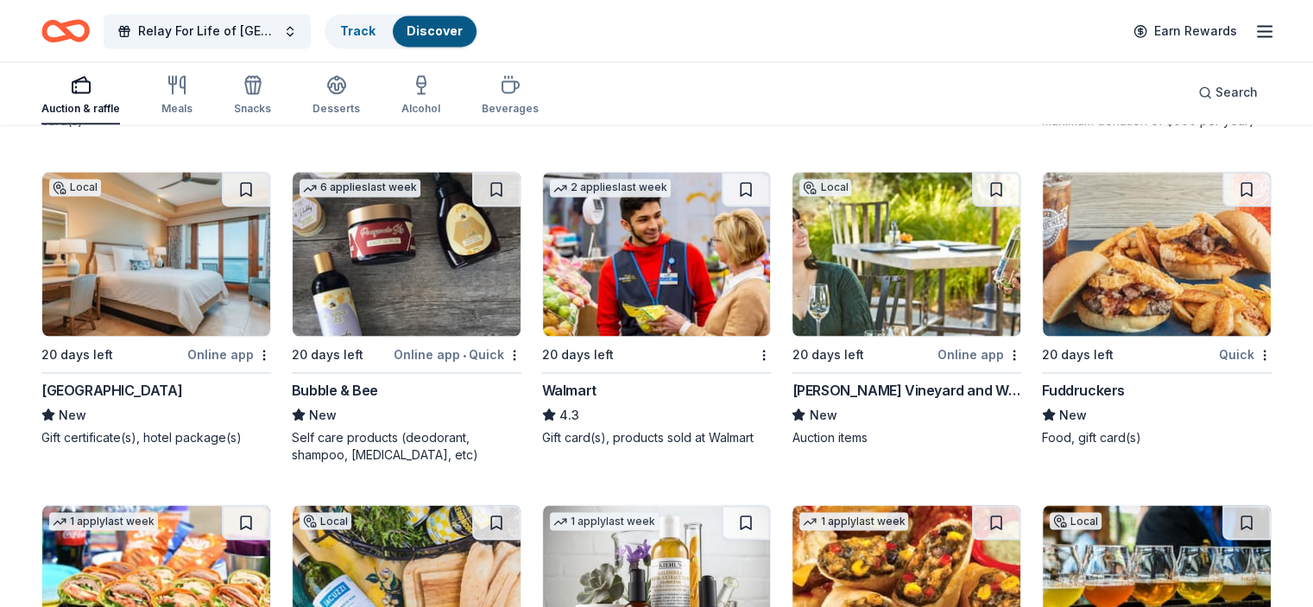
click at [661, 250] on img at bounding box center [657, 254] width 228 height 164
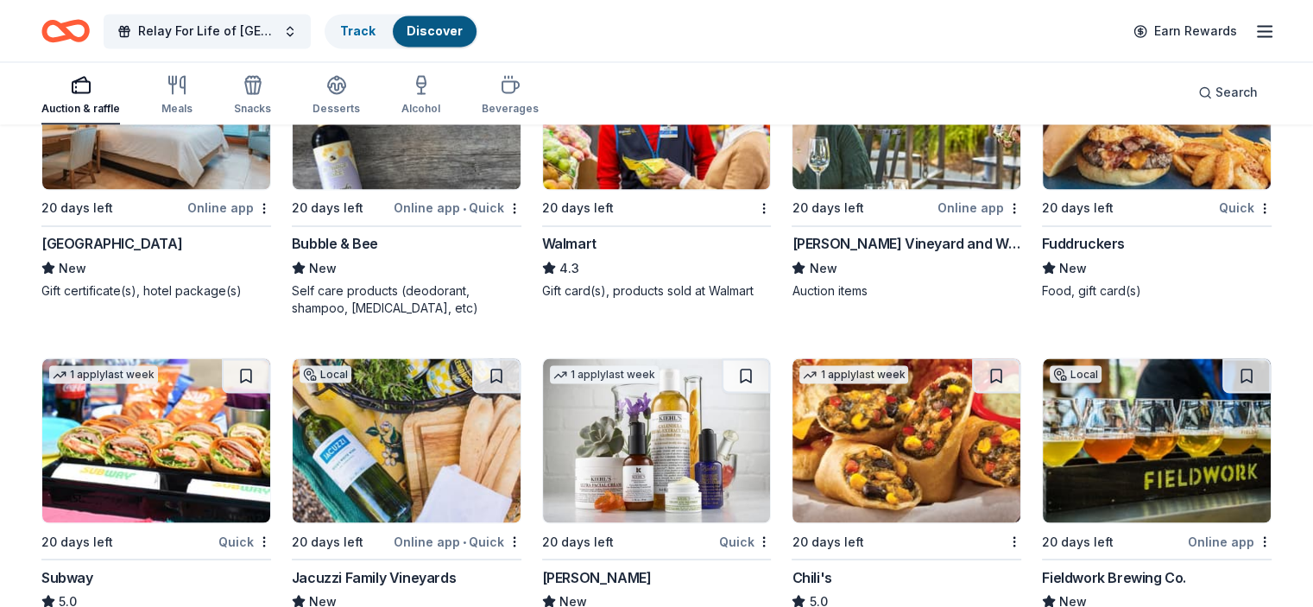
scroll to position [9760, 0]
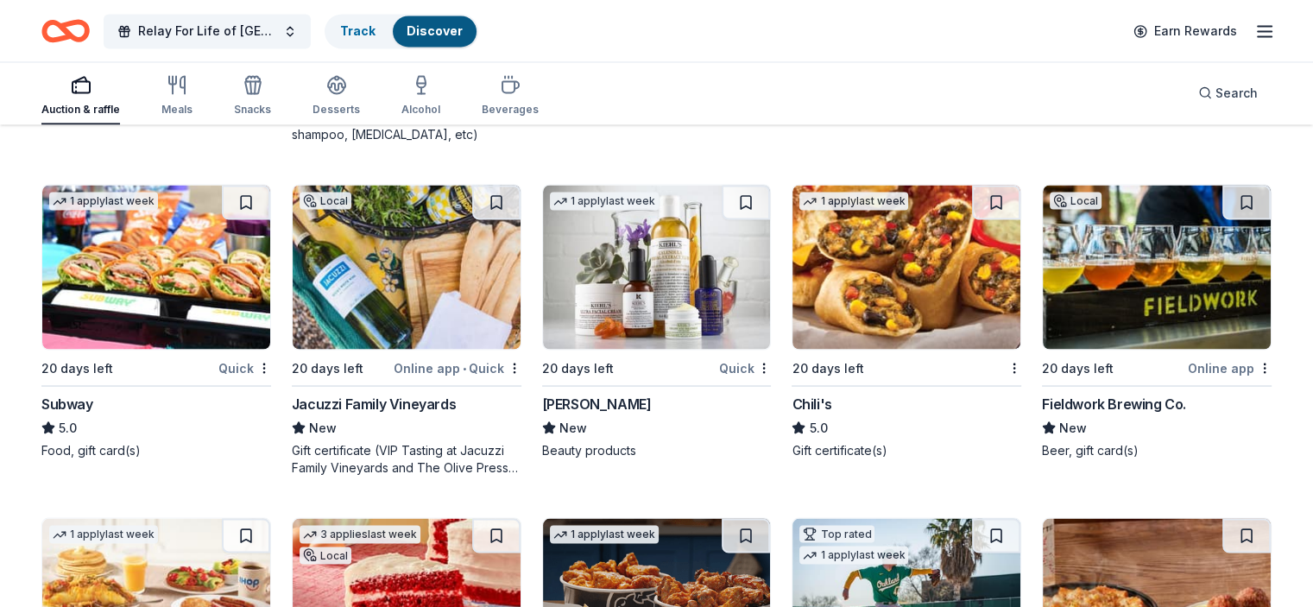
click at [174, 251] on img at bounding box center [156, 267] width 228 height 164
click at [888, 236] on img at bounding box center [906, 267] width 228 height 164
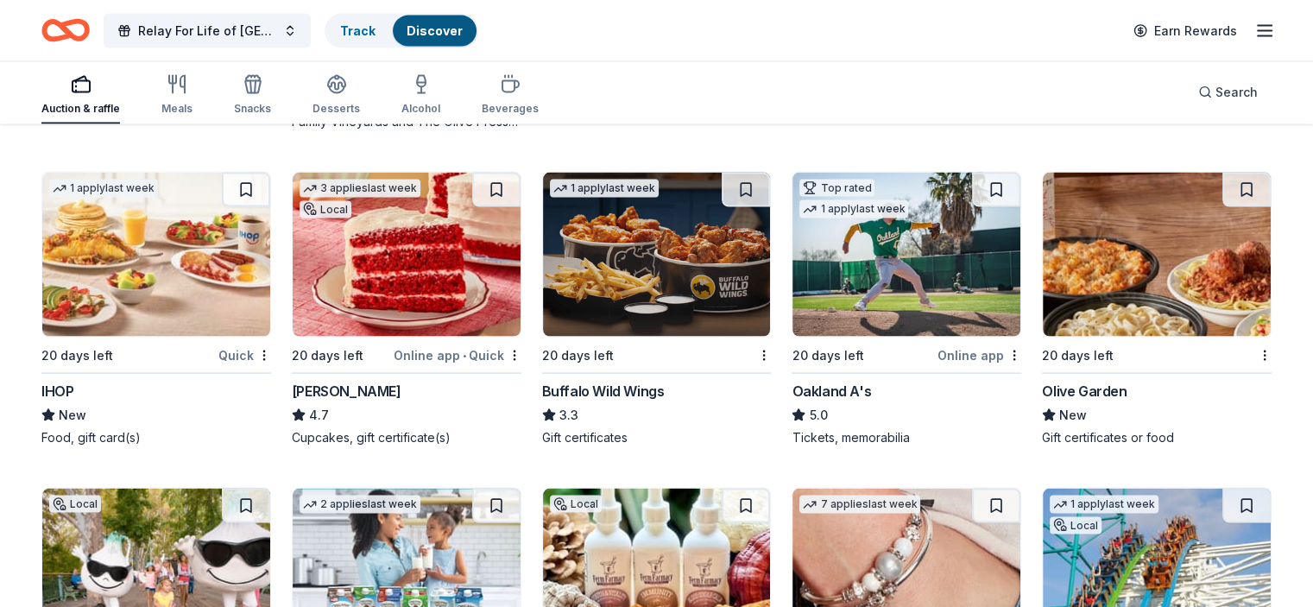
click at [166, 249] on img at bounding box center [156, 255] width 228 height 164
click at [703, 249] on img at bounding box center [657, 255] width 228 height 164
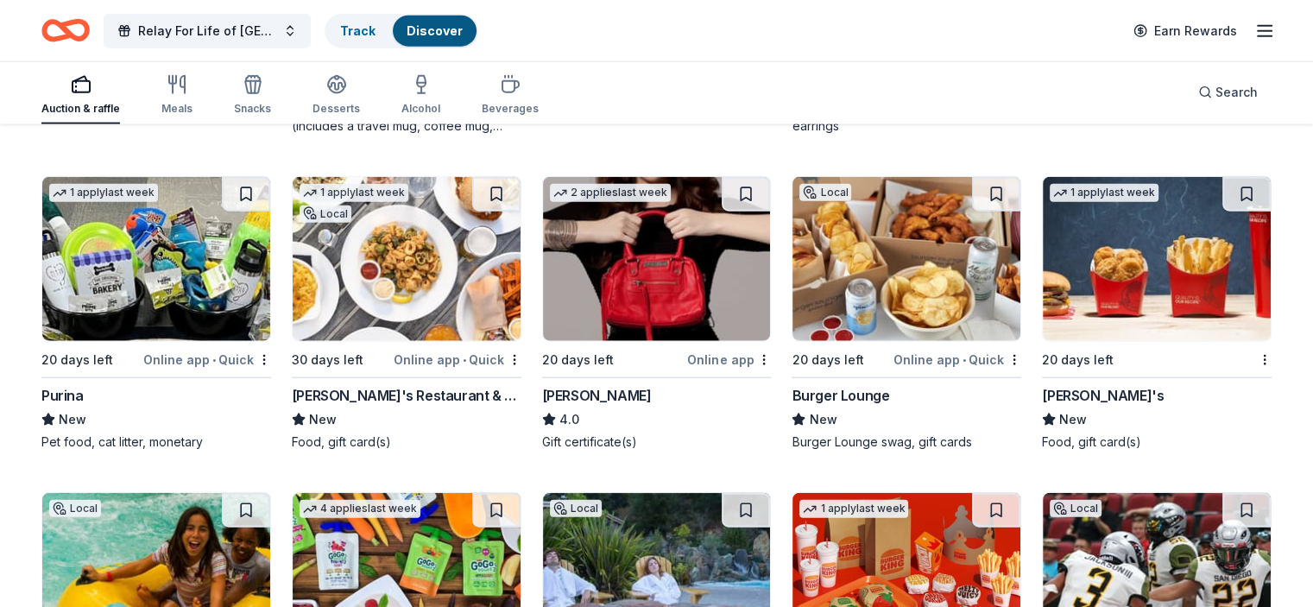
scroll to position [10754, 0]
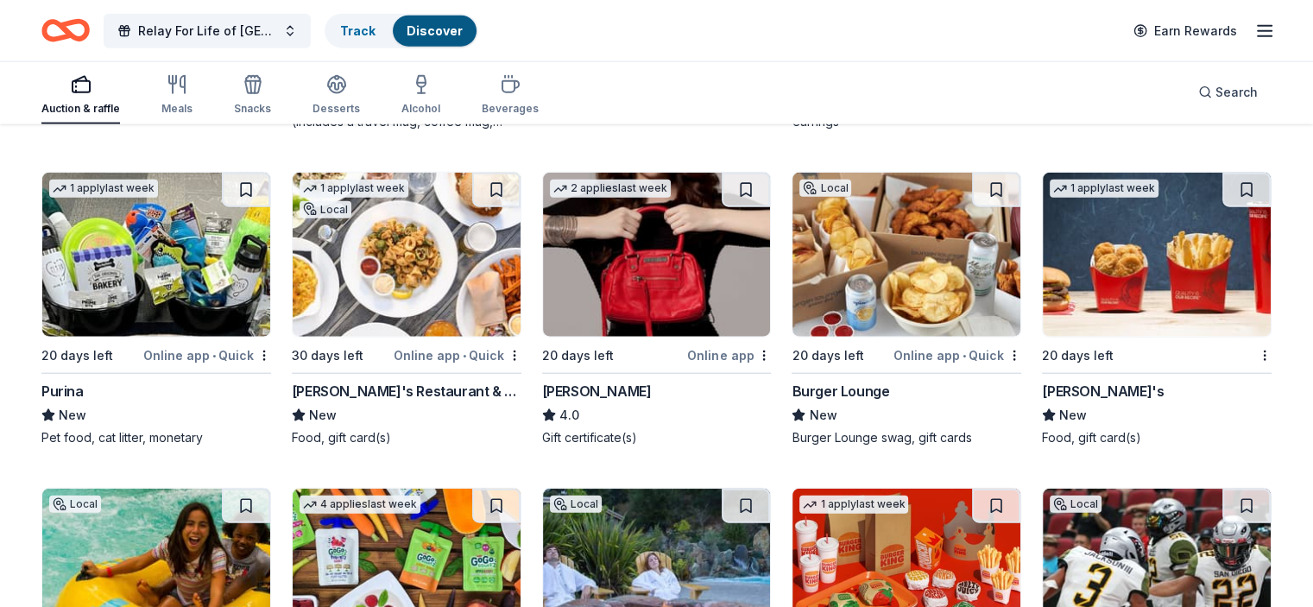
click at [168, 228] on img at bounding box center [156, 255] width 228 height 164
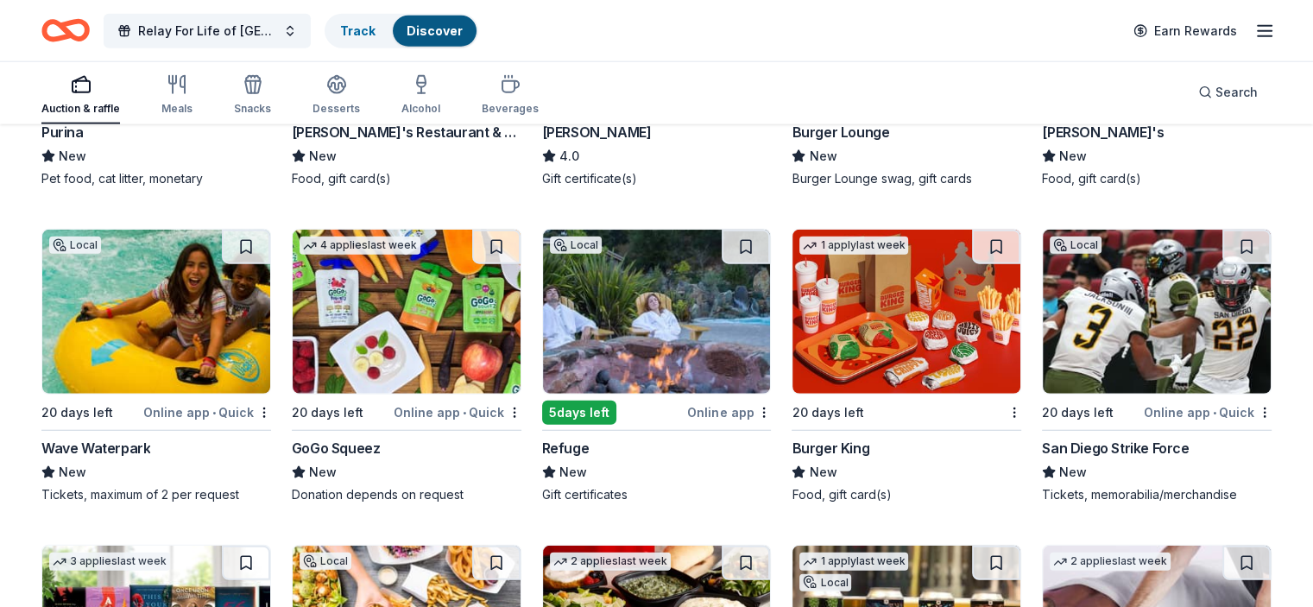
scroll to position [11099, 0]
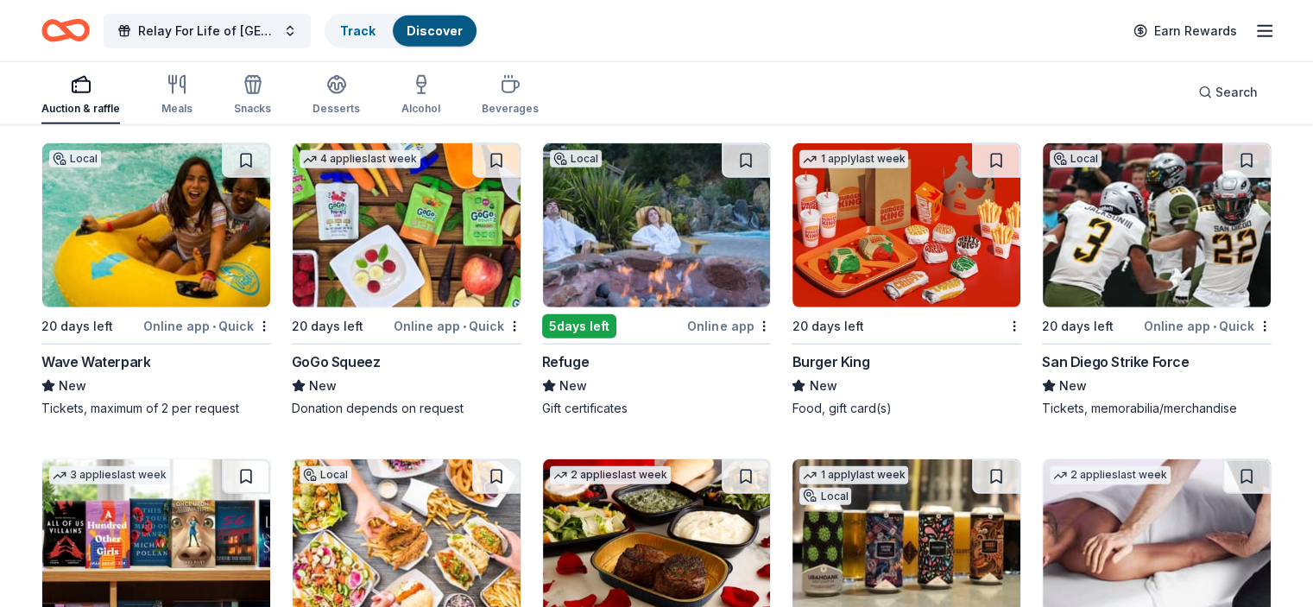
click at [914, 230] on img at bounding box center [906, 225] width 228 height 164
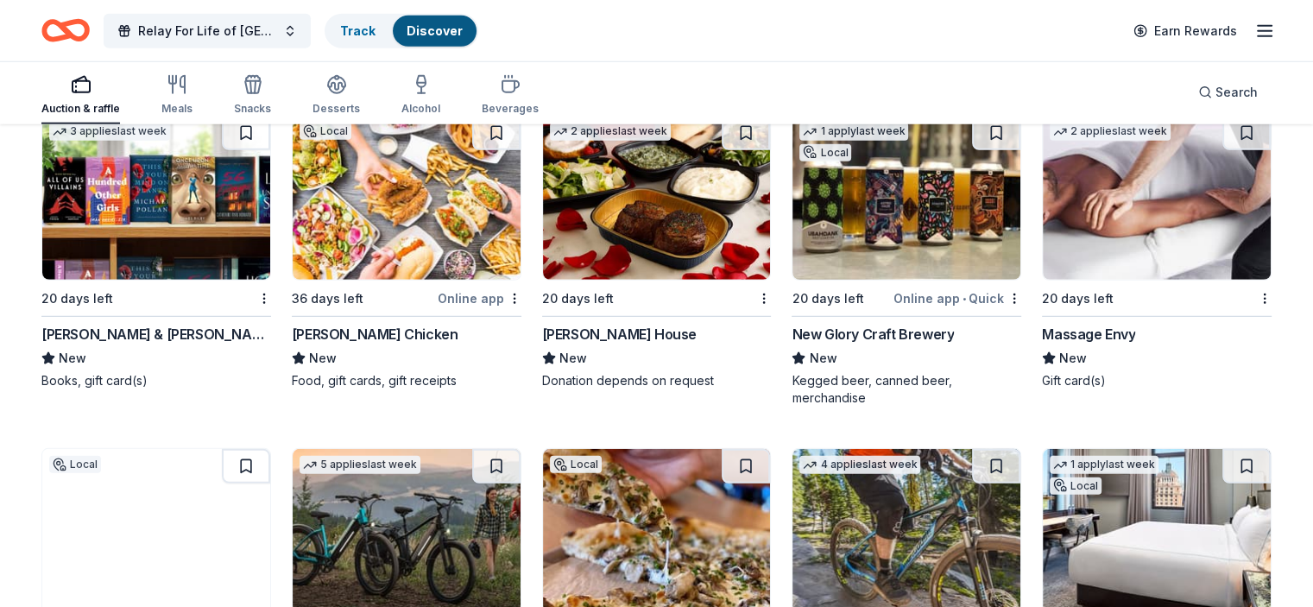
scroll to position [11445, 0]
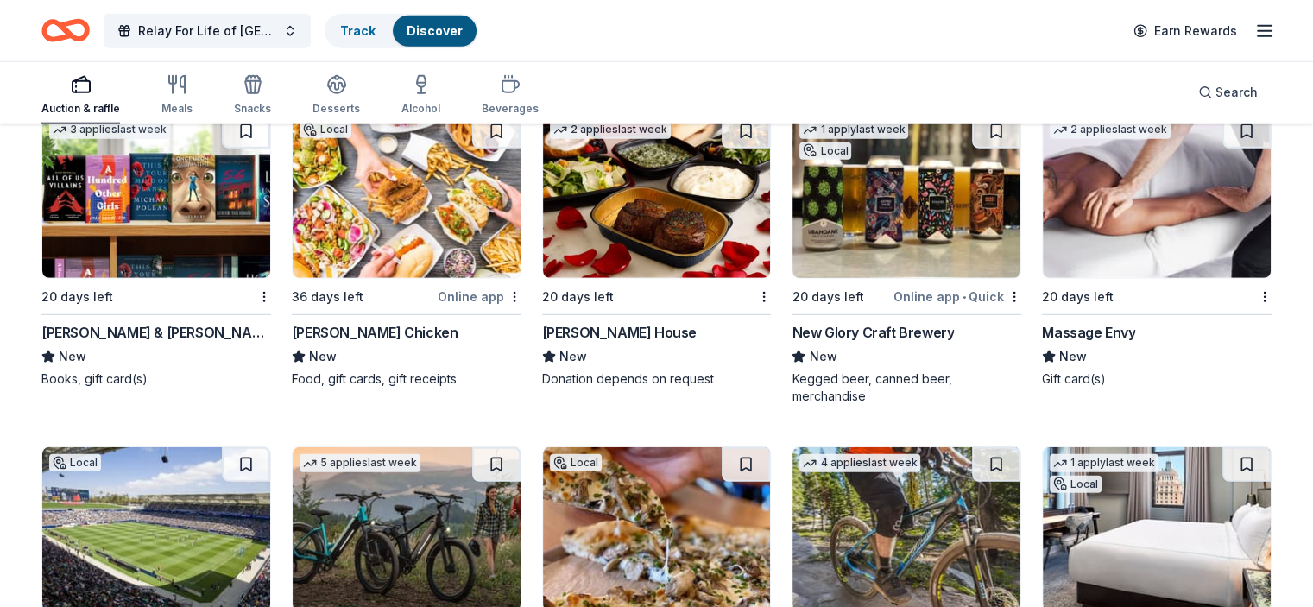
click at [649, 205] on img at bounding box center [657, 196] width 228 height 164
click at [1127, 199] on img at bounding box center [1157, 196] width 228 height 164
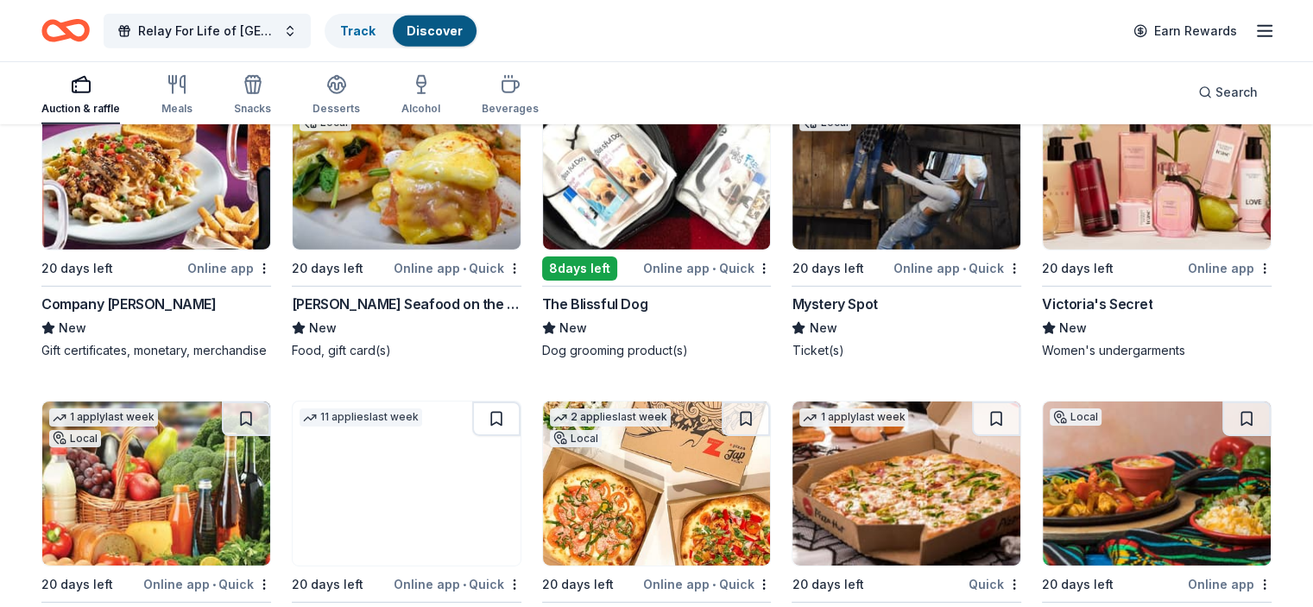
scroll to position [12049, 0]
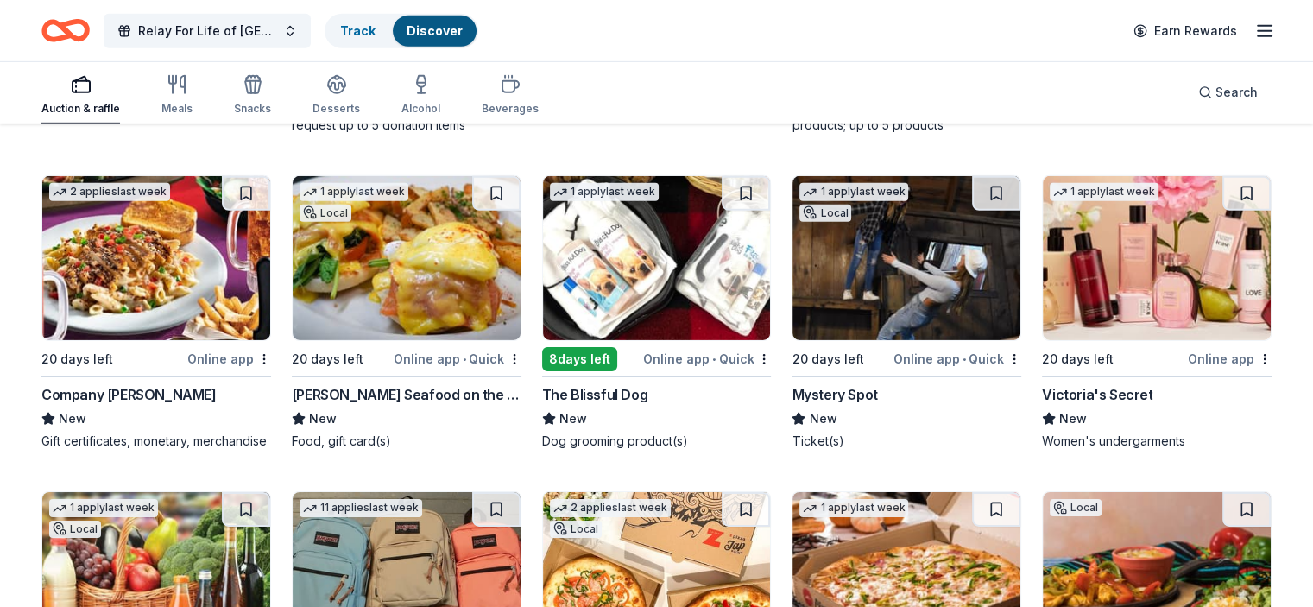
click at [1143, 233] on img at bounding box center [1157, 258] width 228 height 164
click at [640, 261] on img at bounding box center [657, 258] width 228 height 164
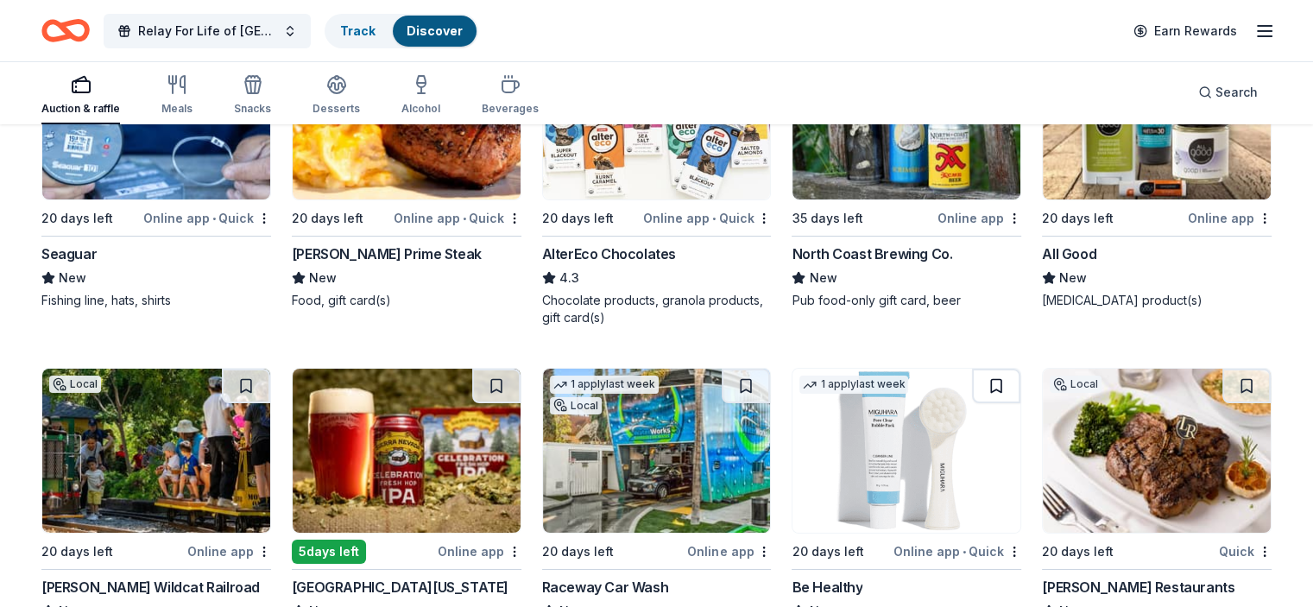
scroll to position [13021, 0]
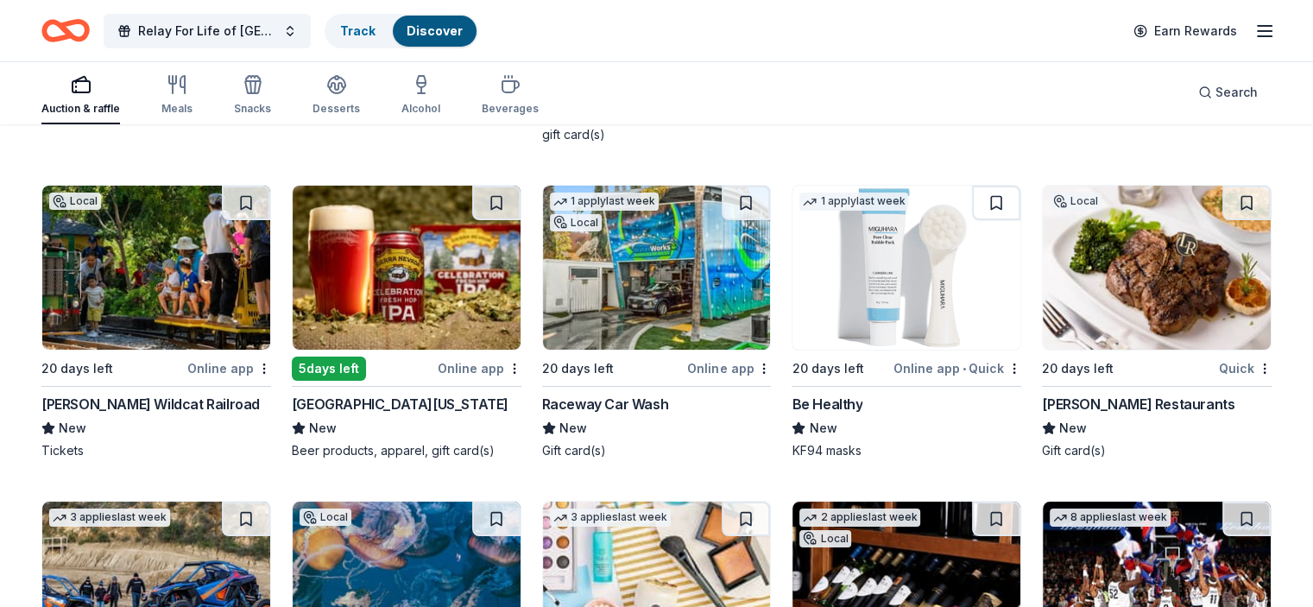
click at [1125, 268] on img at bounding box center [1157, 268] width 228 height 164
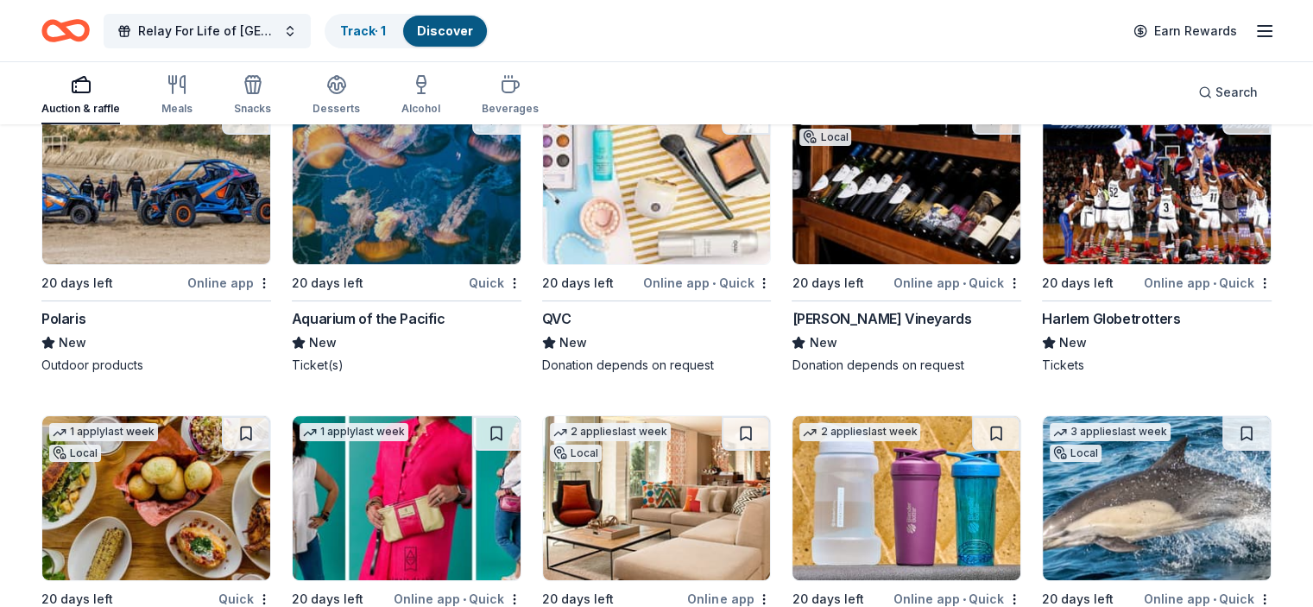
scroll to position [13453, 0]
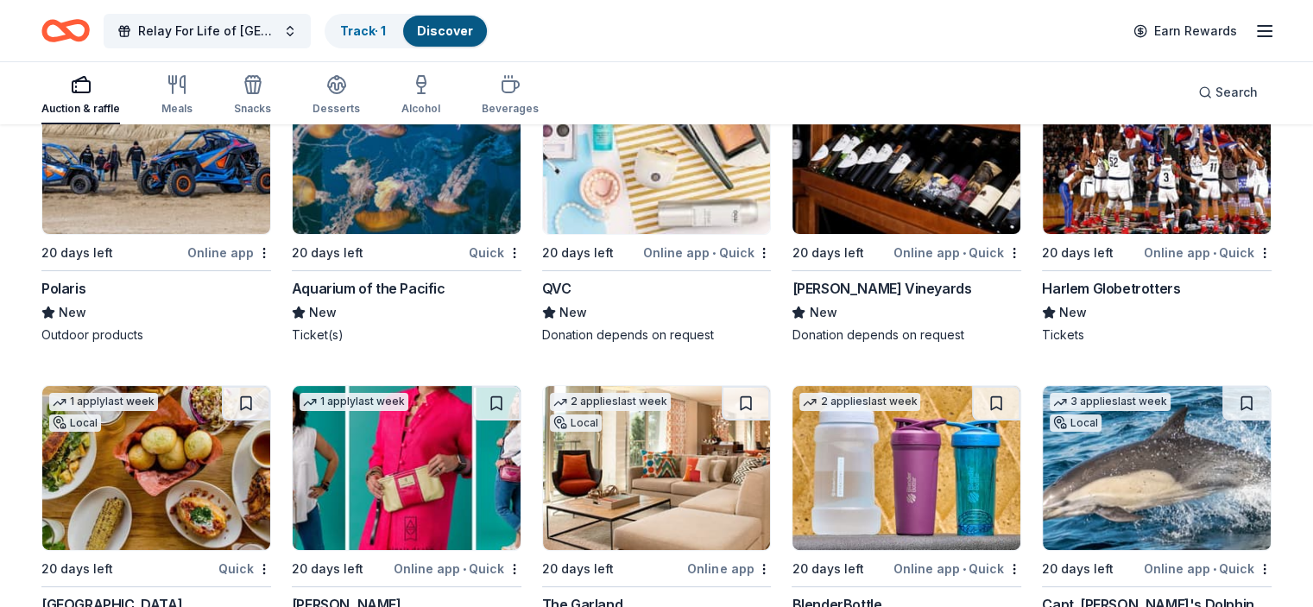
click at [1115, 174] on img at bounding box center [1157, 152] width 228 height 164
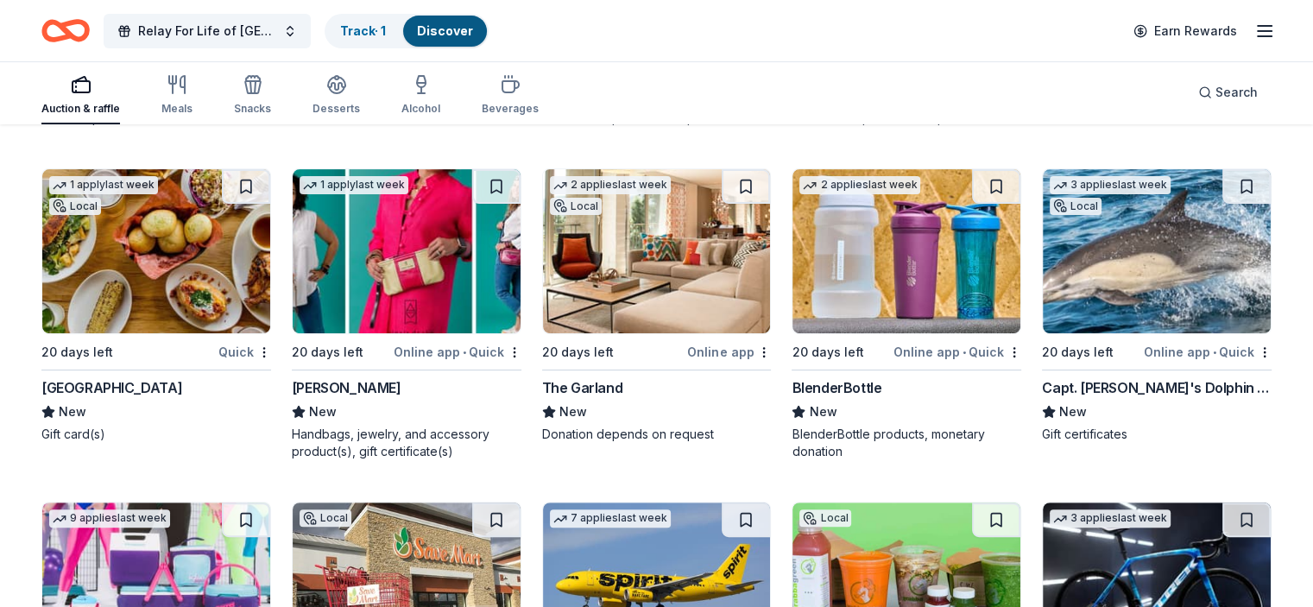
click at [148, 261] on img at bounding box center [156, 251] width 228 height 164
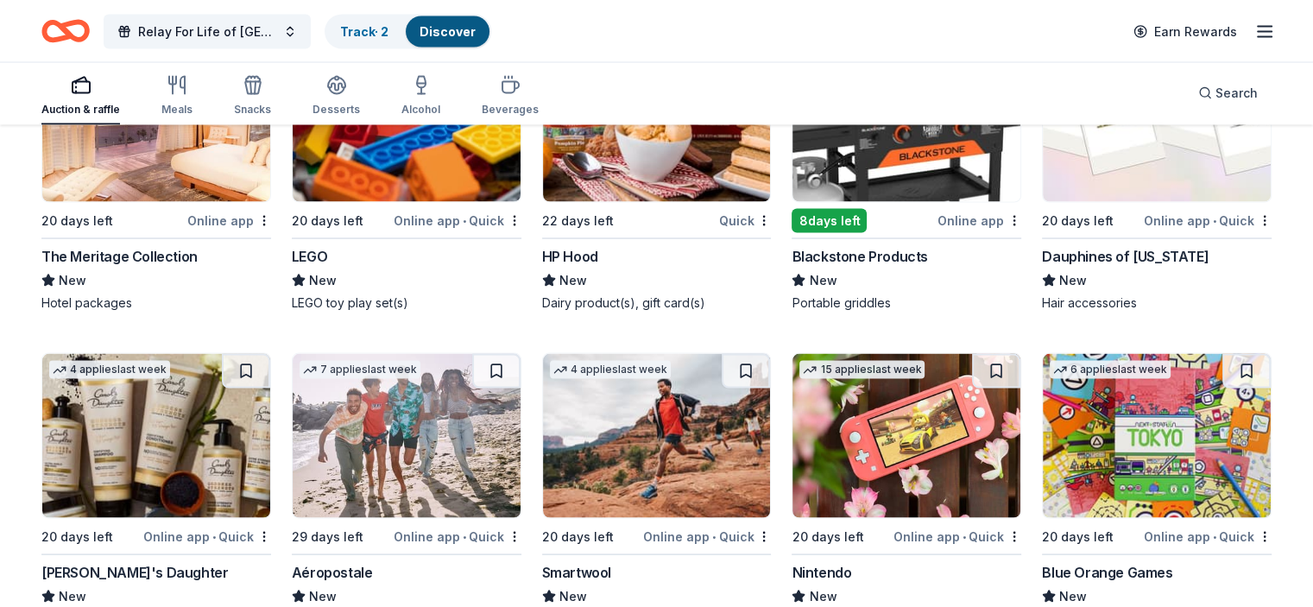
scroll to position [16350, 0]
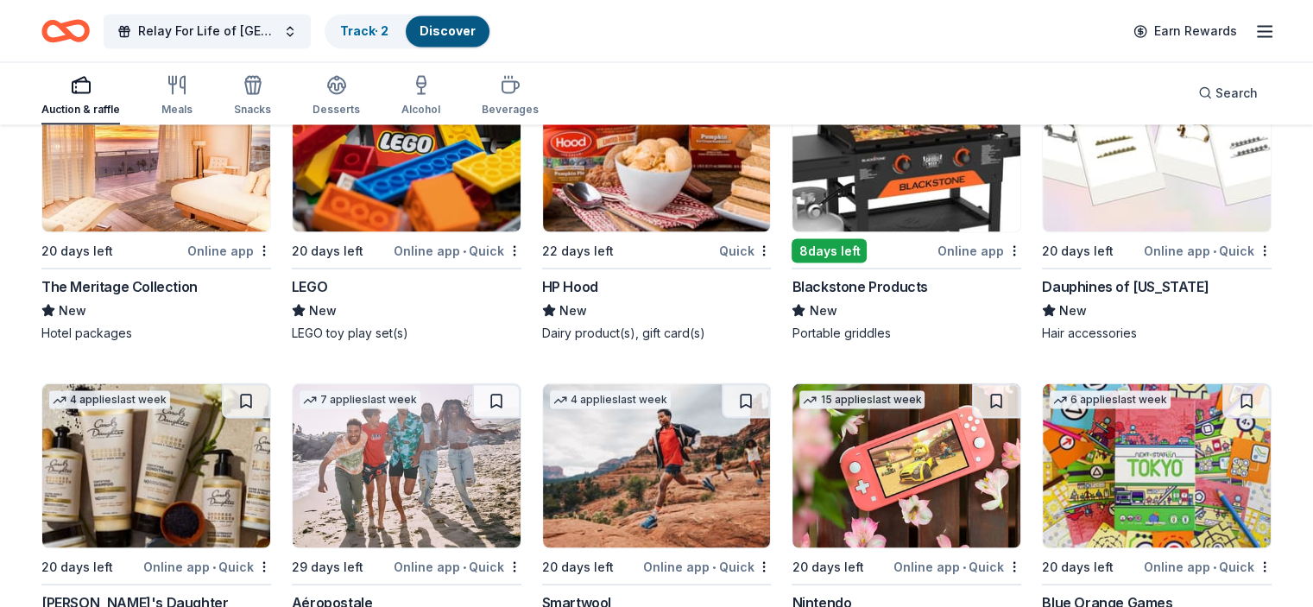
click at [407, 182] on img at bounding box center [407, 149] width 228 height 164
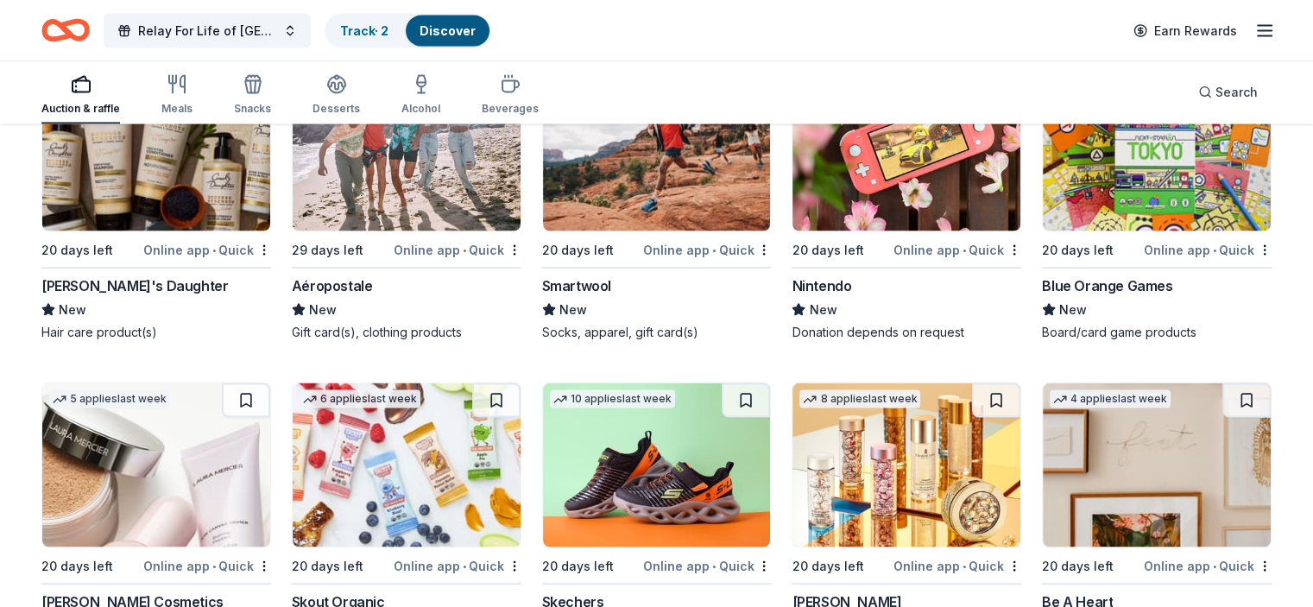
scroll to position [16695, 0]
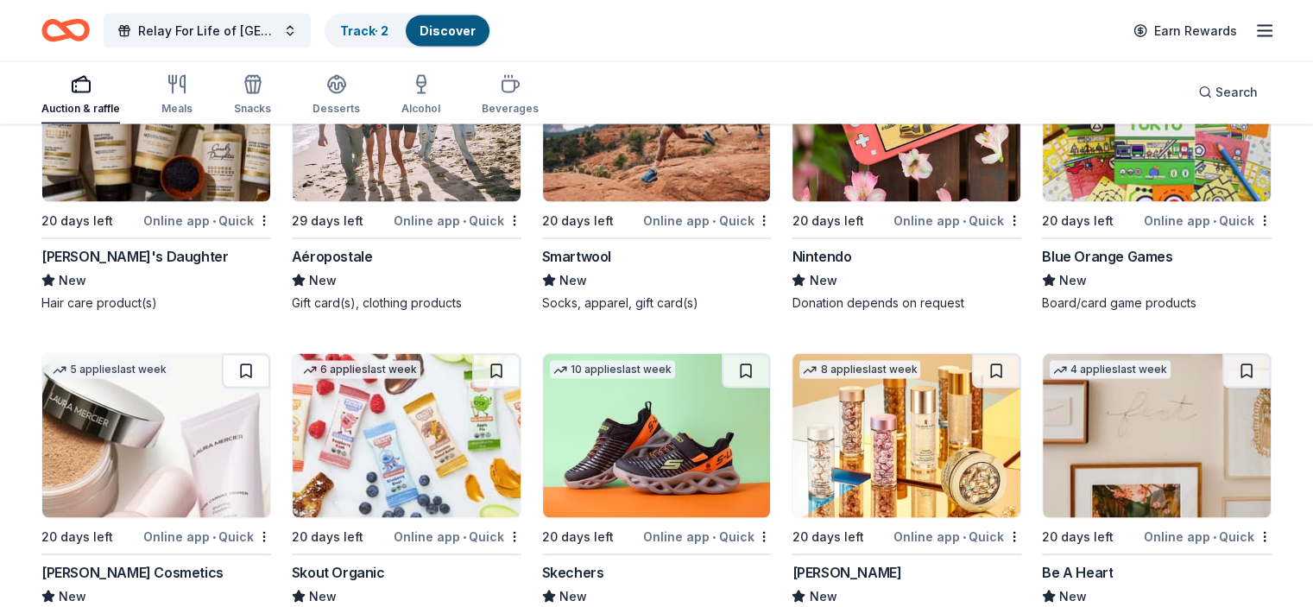
click at [879, 155] on img at bounding box center [906, 120] width 228 height 164
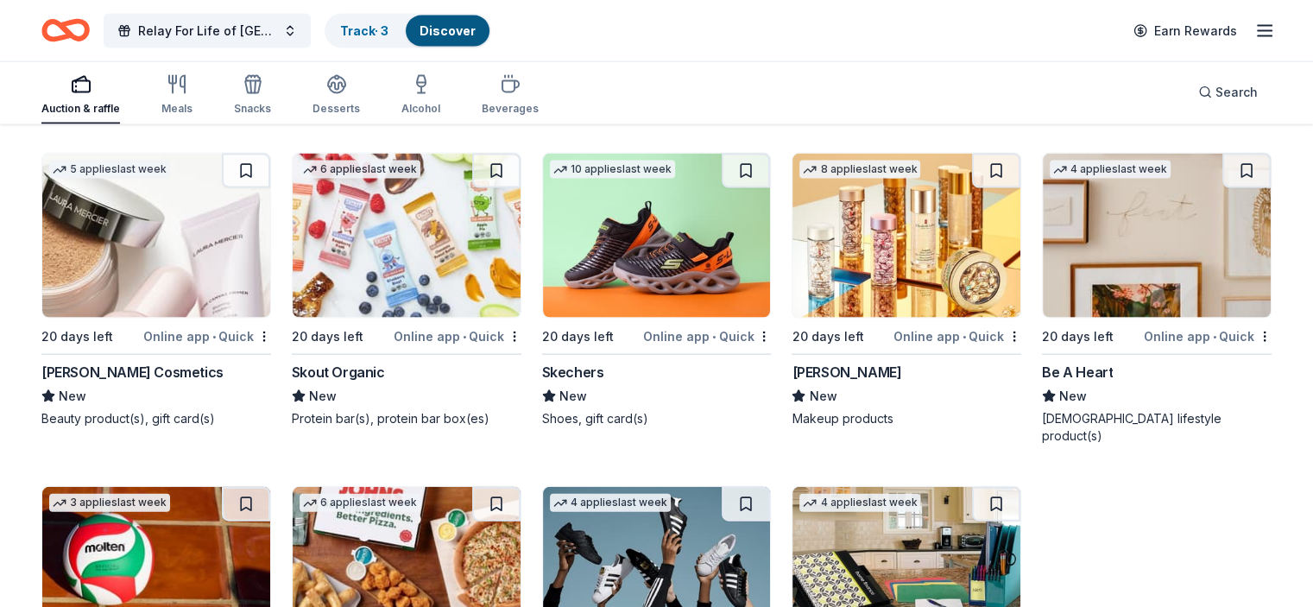
click at [621, 282] on img at bounding box center [657, 236] width 228 height 164
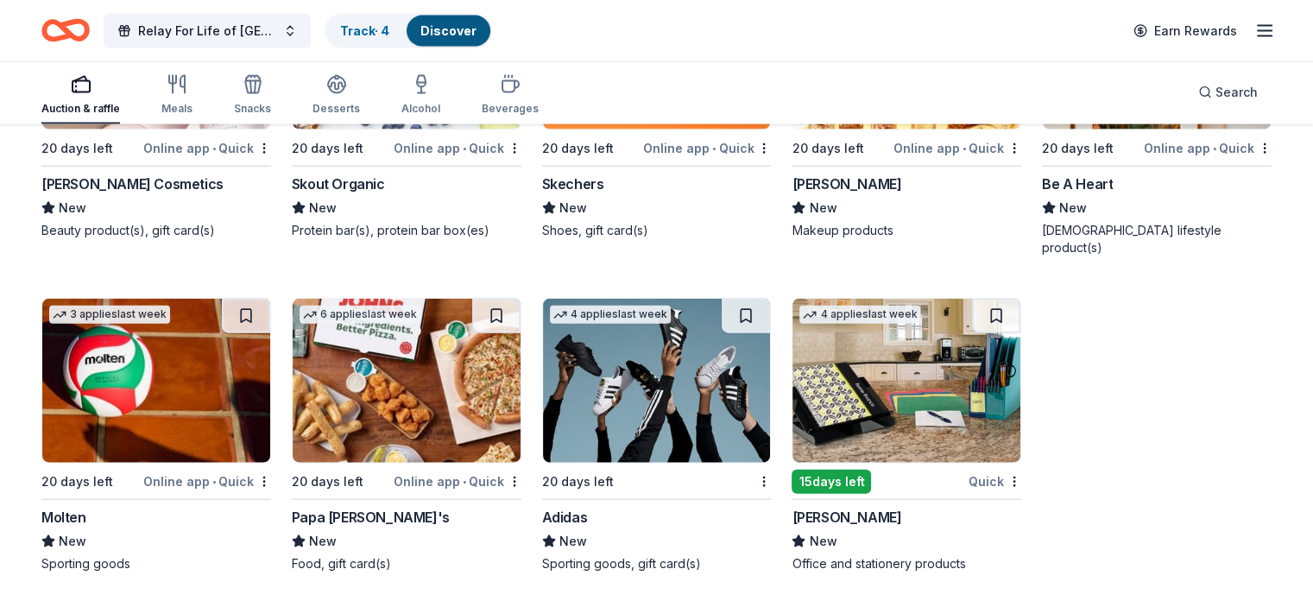
scroll to position [17108, 0]
click at [389, 392] on img at bounding box center [407, 381] width 228 height 164
click at [641, 380] on img at bounding box center [657, 381] width 228 height 164
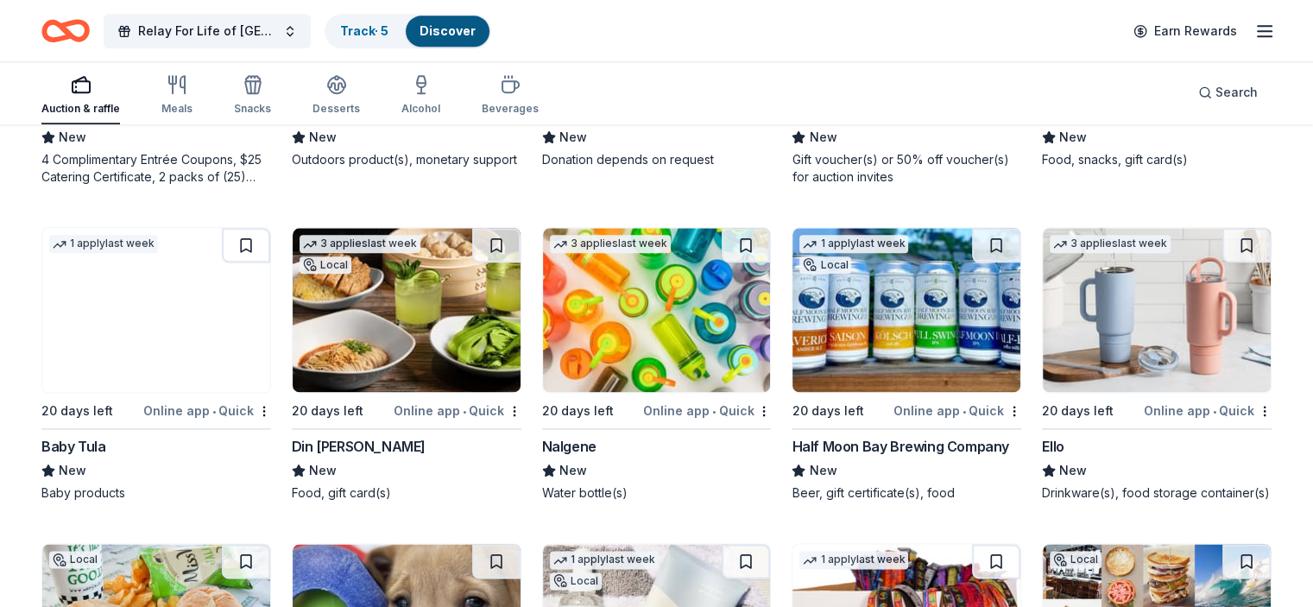
scroll to position [14864, 0]
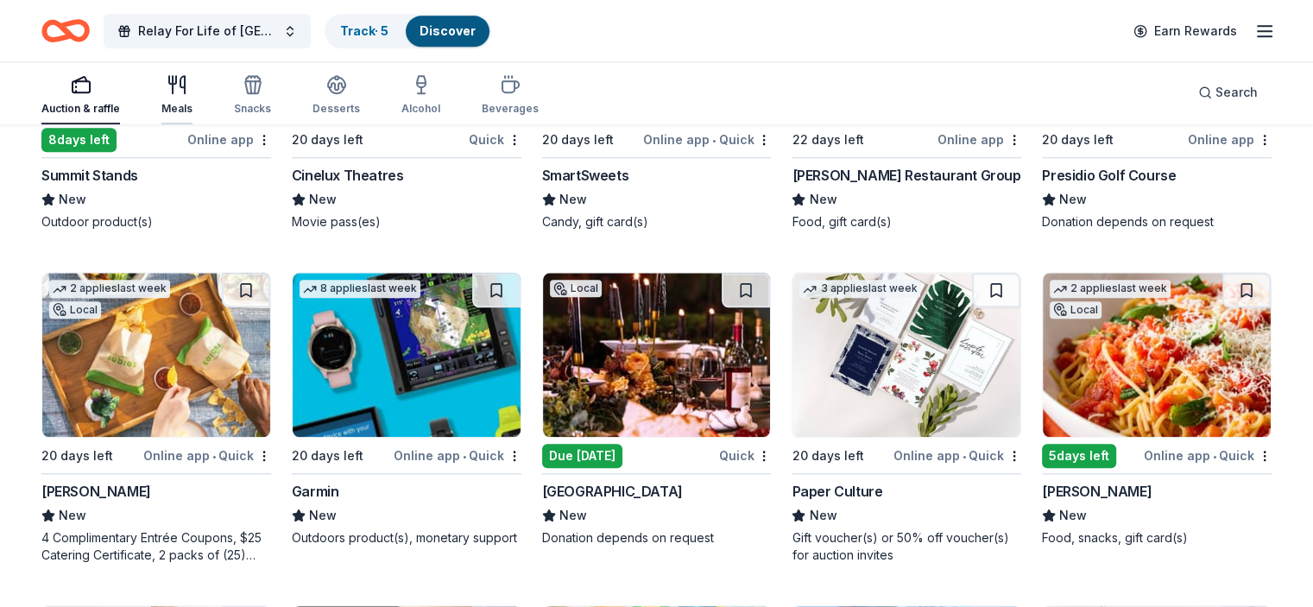
click at [187, 90] on icon "button" at bounding box center [177, 84] width 21 height 21
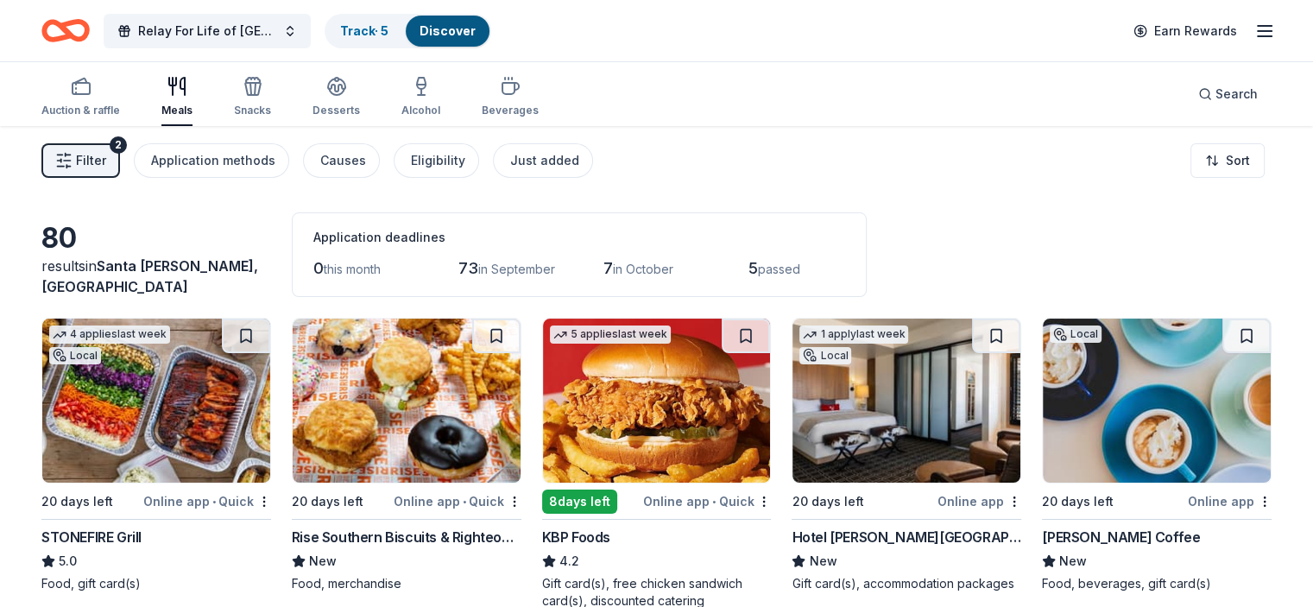
click at [106, 156] on span "Filter" at bounding box center [91, 160] width 30 height 21
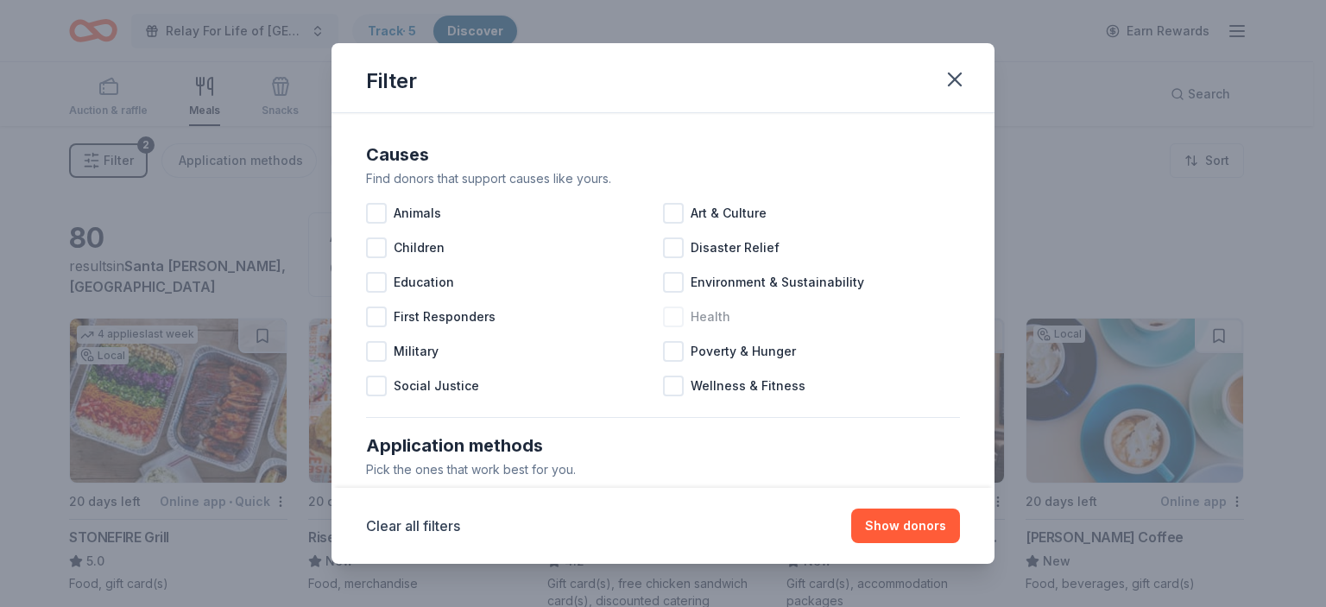
click at [663, 313] on div at bounding box center [673, 316] width 21 height 21
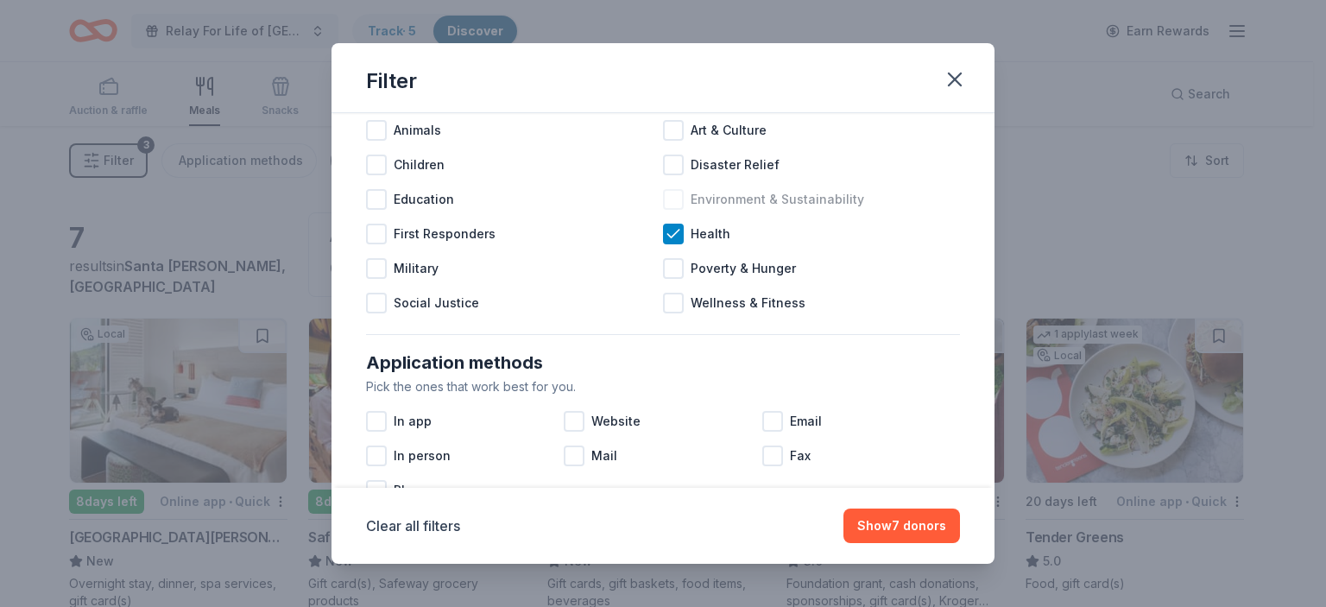
scroll to position [86, 0]
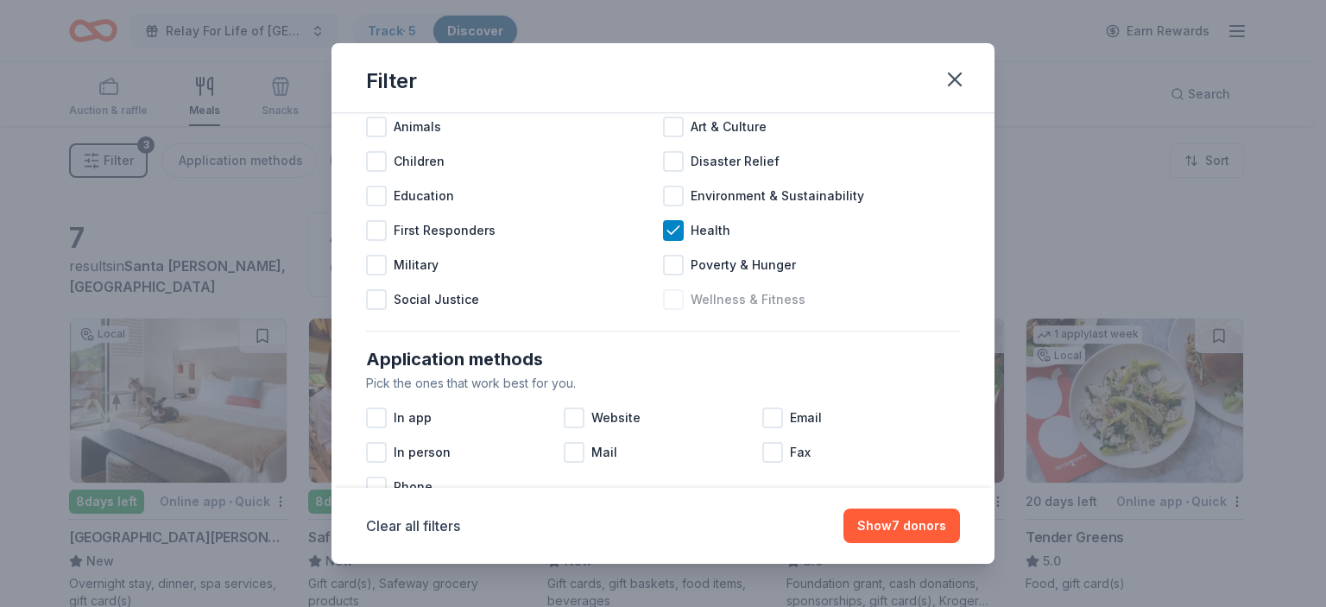
click at [666, 291] on div at bounding box center [673, 299] width 21 height 21
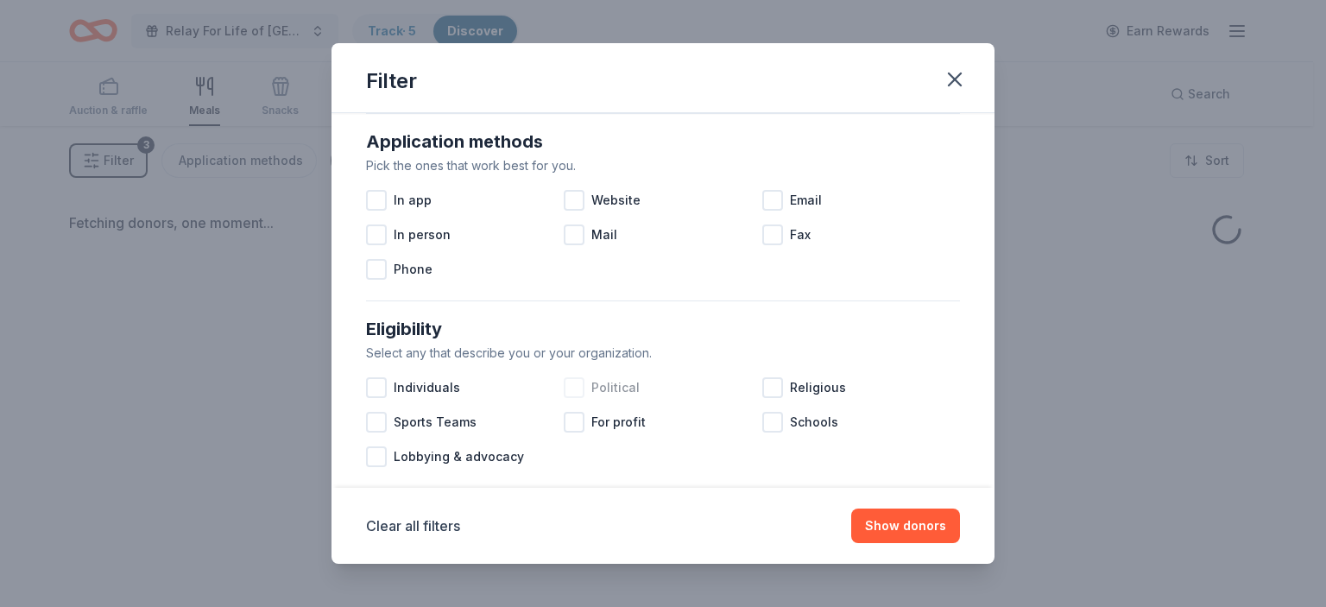
scroll to position [345, 0]
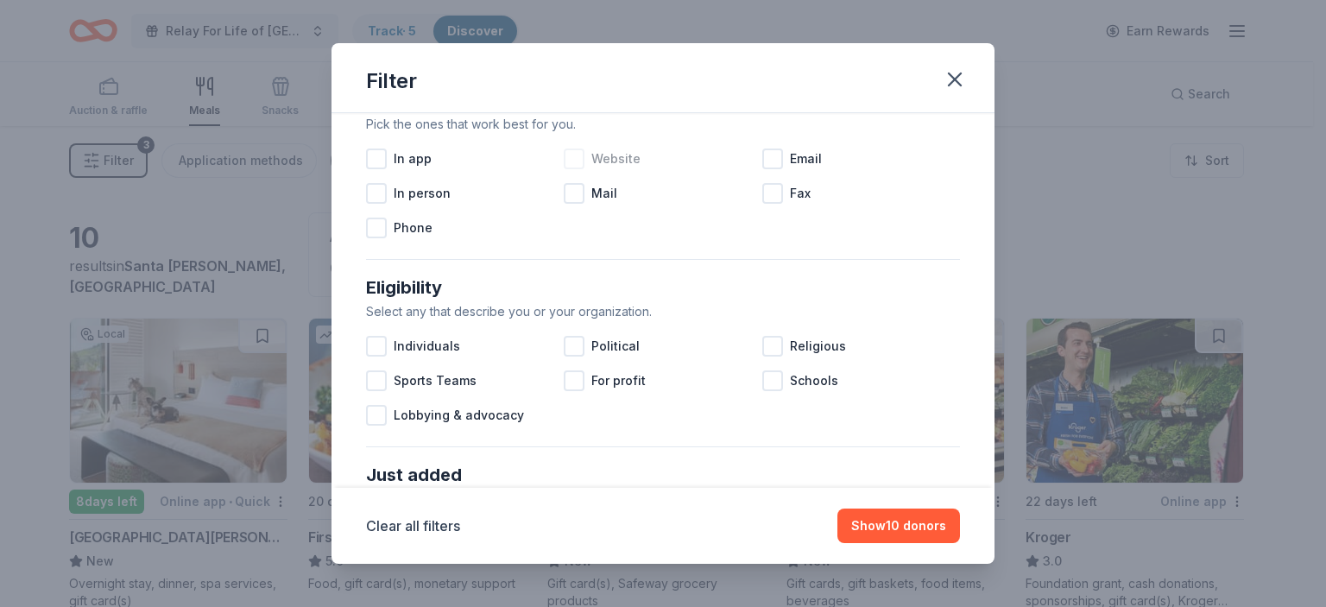
click at [569, 153] on div at bounding box center [574, 158] width 21 height 21
click at [766, 151] on div at bounding box center [772, 158] width 21 height 21
click at [568, 189] on div at bounding box center [574, 193] width 21 height 21
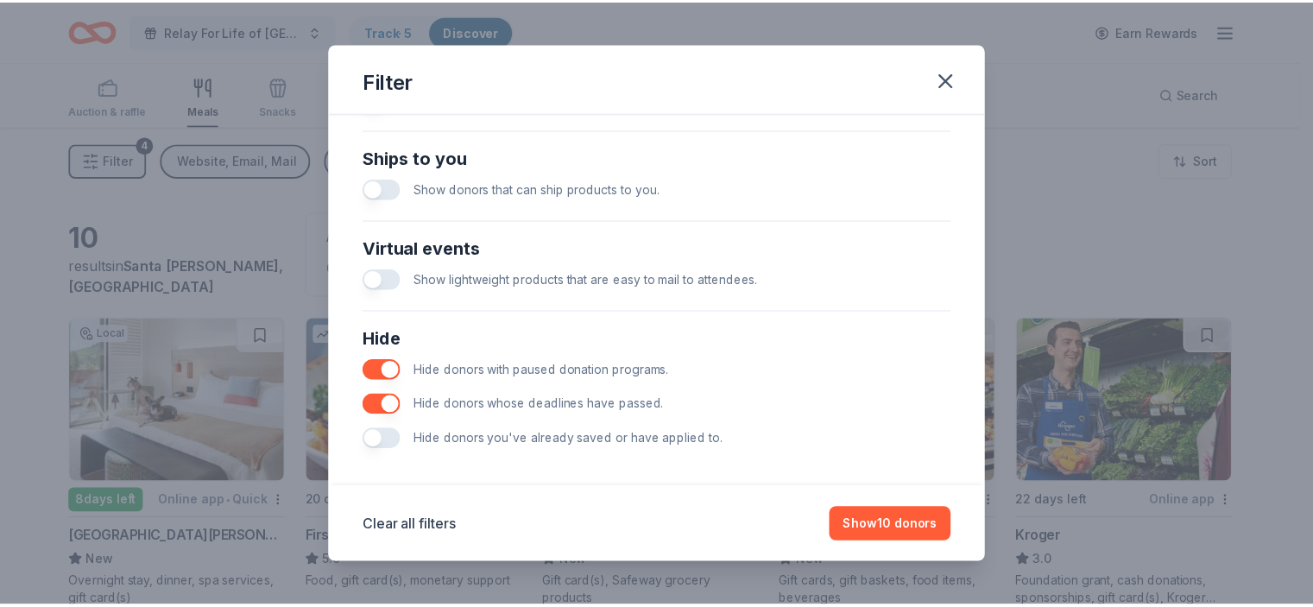
scroll to position [760, 0]
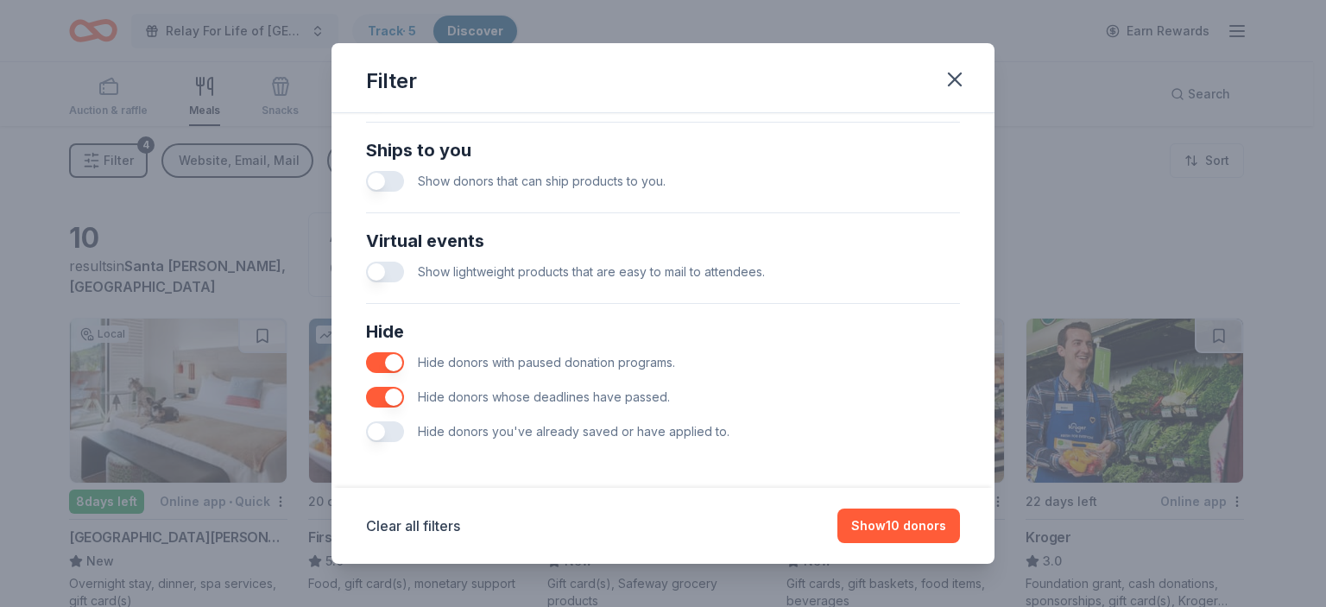
click at [388, 428] on button "button" at bounding box center [385, 431] width 38 height 21
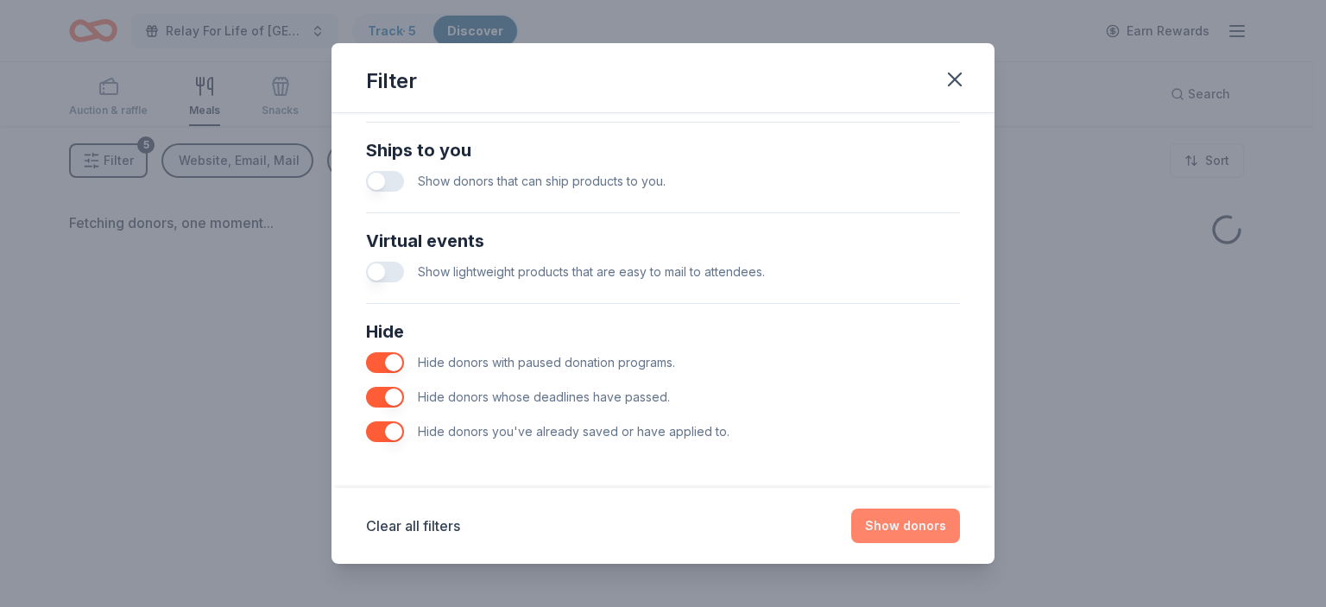
click at [901, 524] on button "Show donors" at bounding box center [905, 525] width 109 height 35
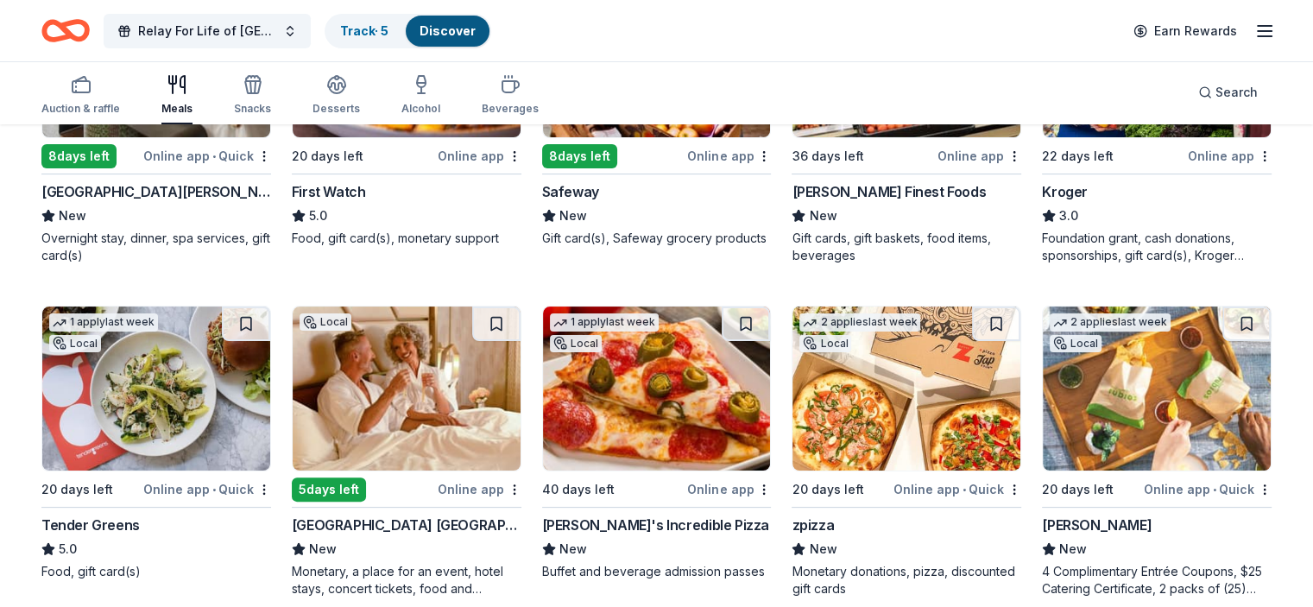
scroll to position [369, 0]
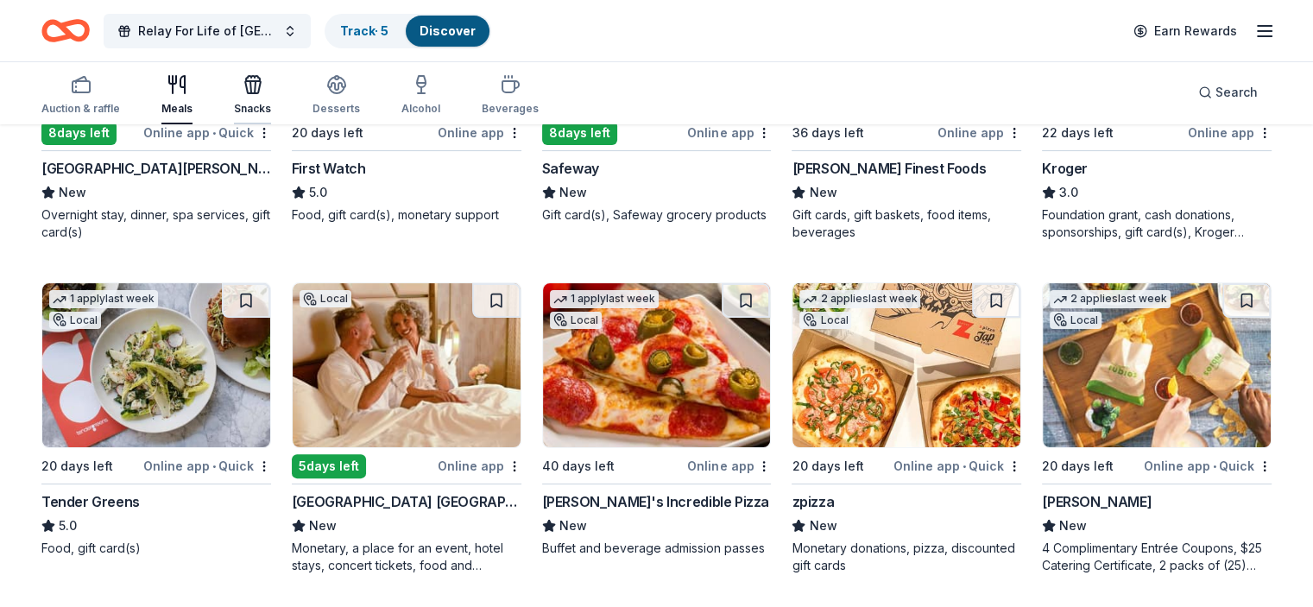
click at [263, 83] on icon "button" at bounding box center [253, 84] width 21 height 21
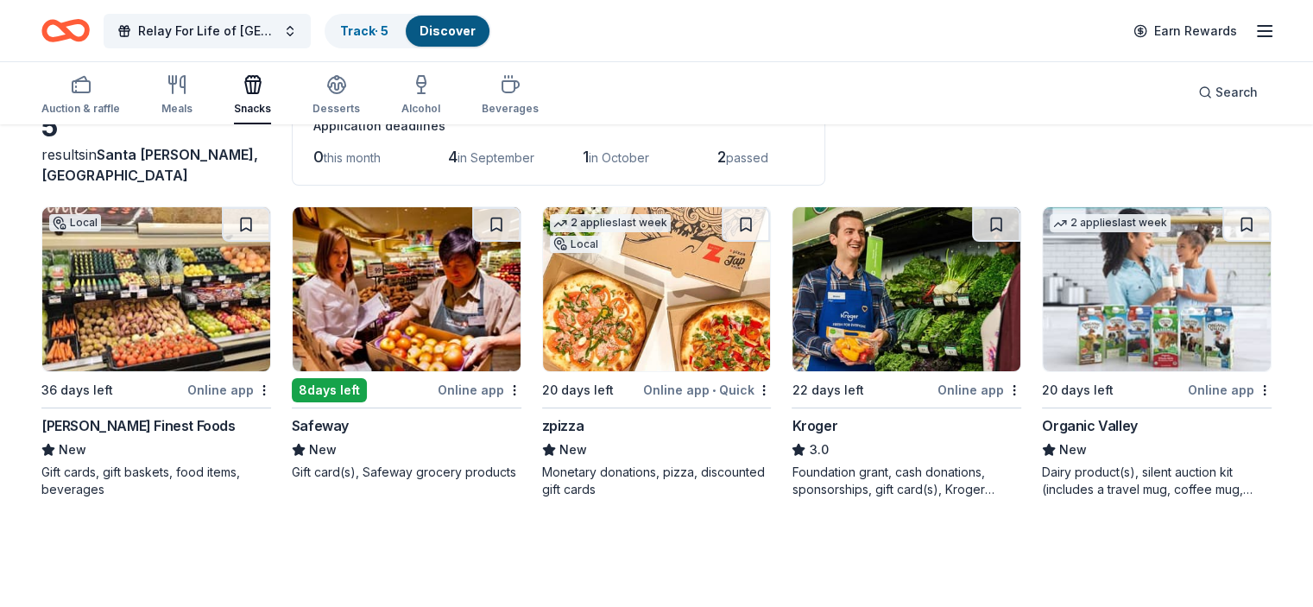
scroll to position [125, 0]
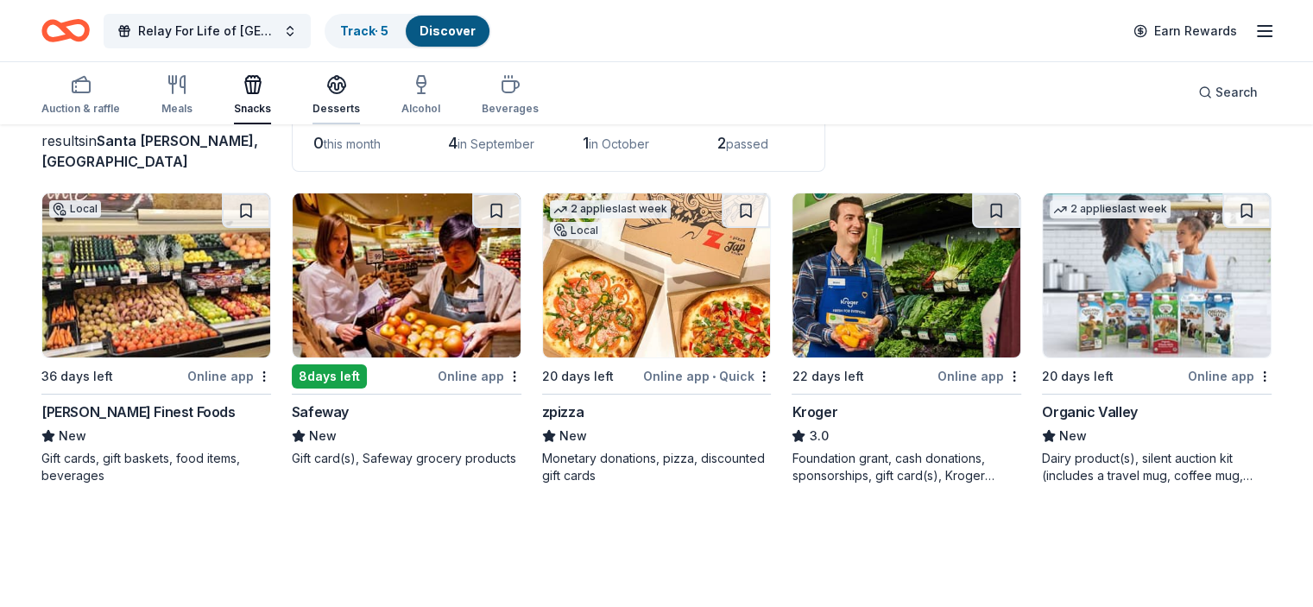
click at [347, 78] on icon "button" at bounding box center [336, 84] width 21 height 21
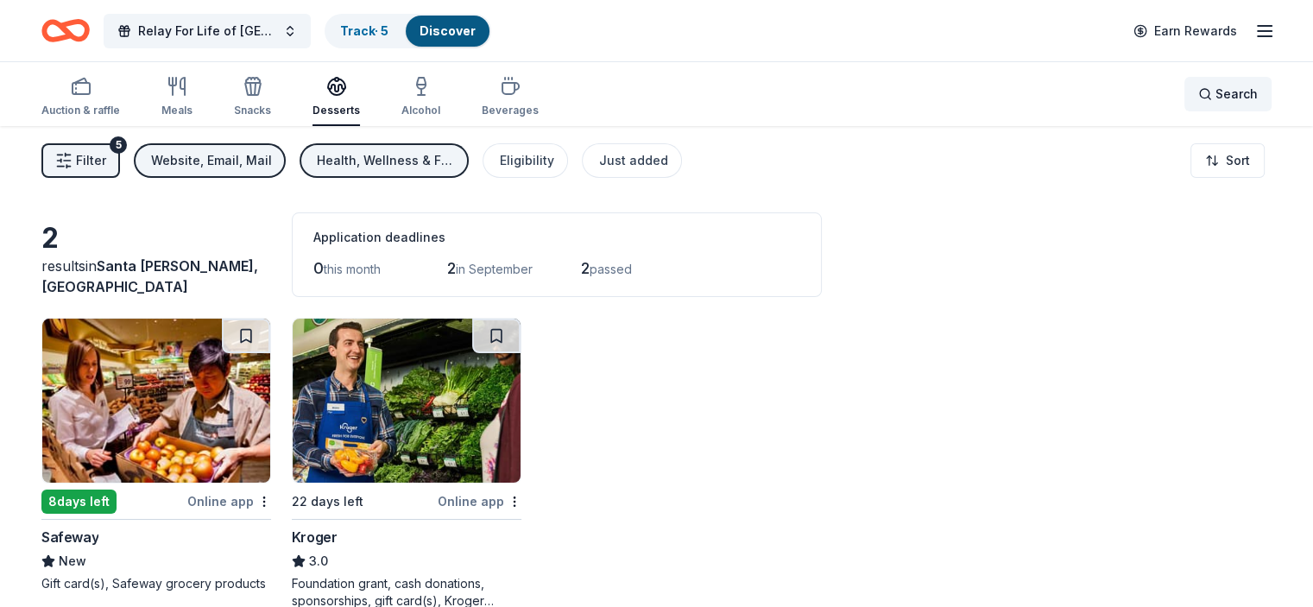
click at [1215, 94] on span "Search" at bounding box center [1236, 94] width 42 height 21
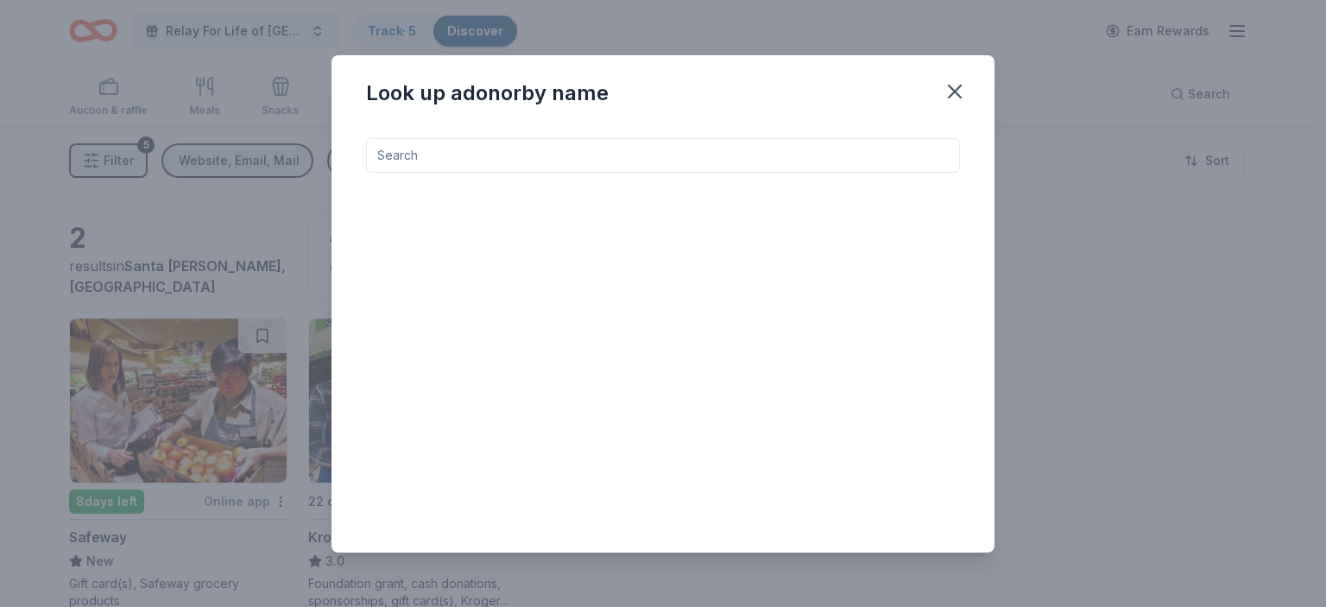
click at [418, 154] on input at bounding box center [663, 155] width 594 height 35
click at [956, 91] on icon "button" at bounding box center [954, 91] width 12 height 12
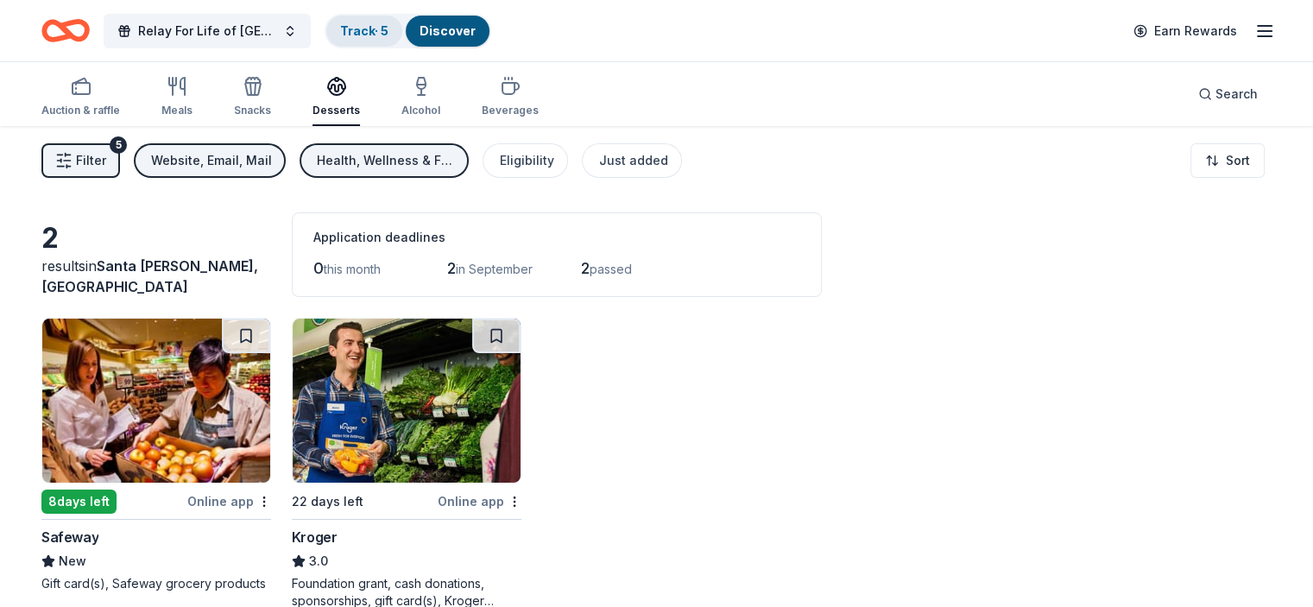
click at [383, 30] on link "Track · 5" at bounding box center [364, 30] width 48 height 15
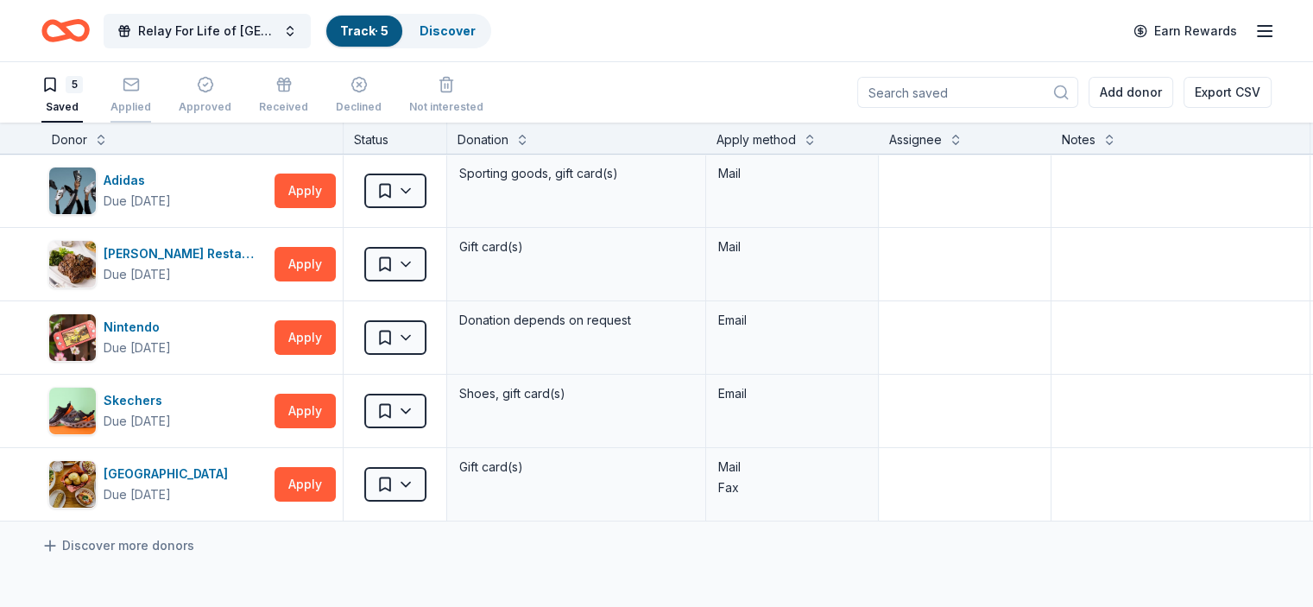
click at [138, 82] on icon "button" at bounding box center [130, 83] width 15 height 4
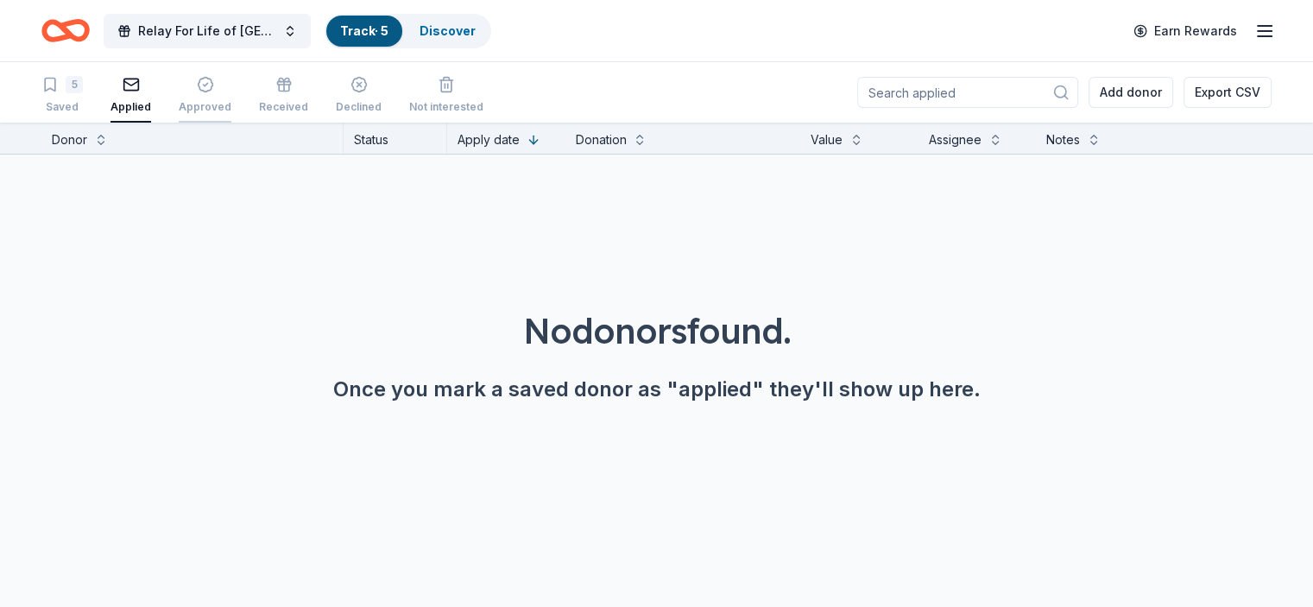
click at [214, 85] on icon "button" at bounding box center [205, 84] width 17 height 17
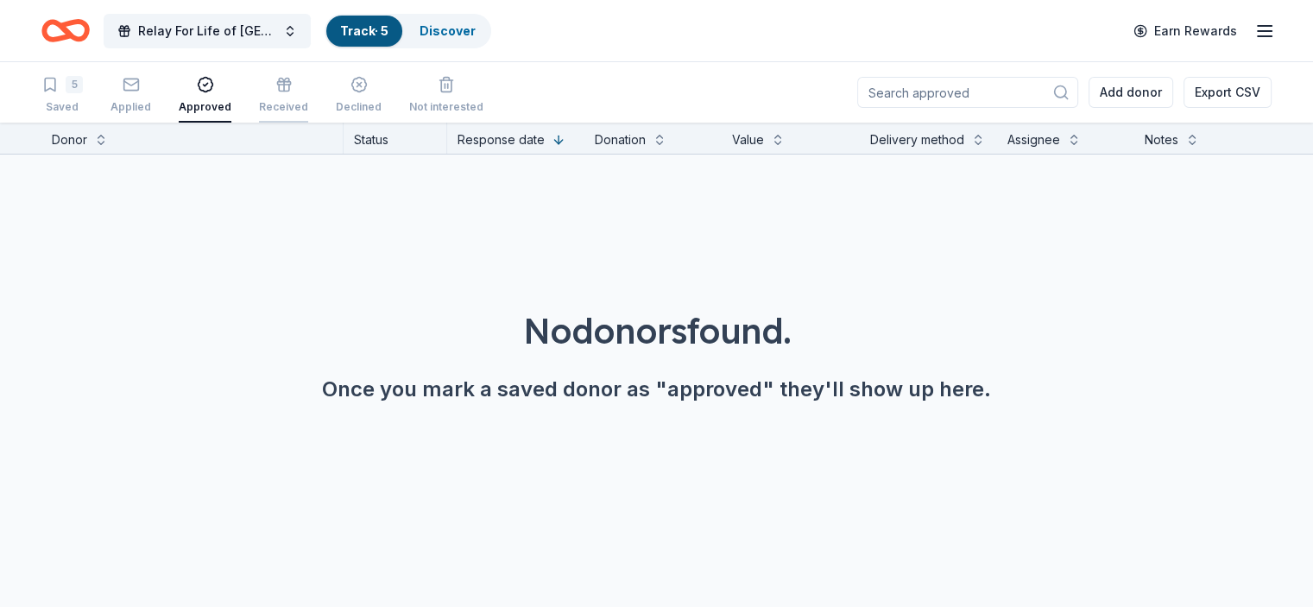
click at [293, 83] on icon "button" at bounding box center [283, 84] width 17 height 17
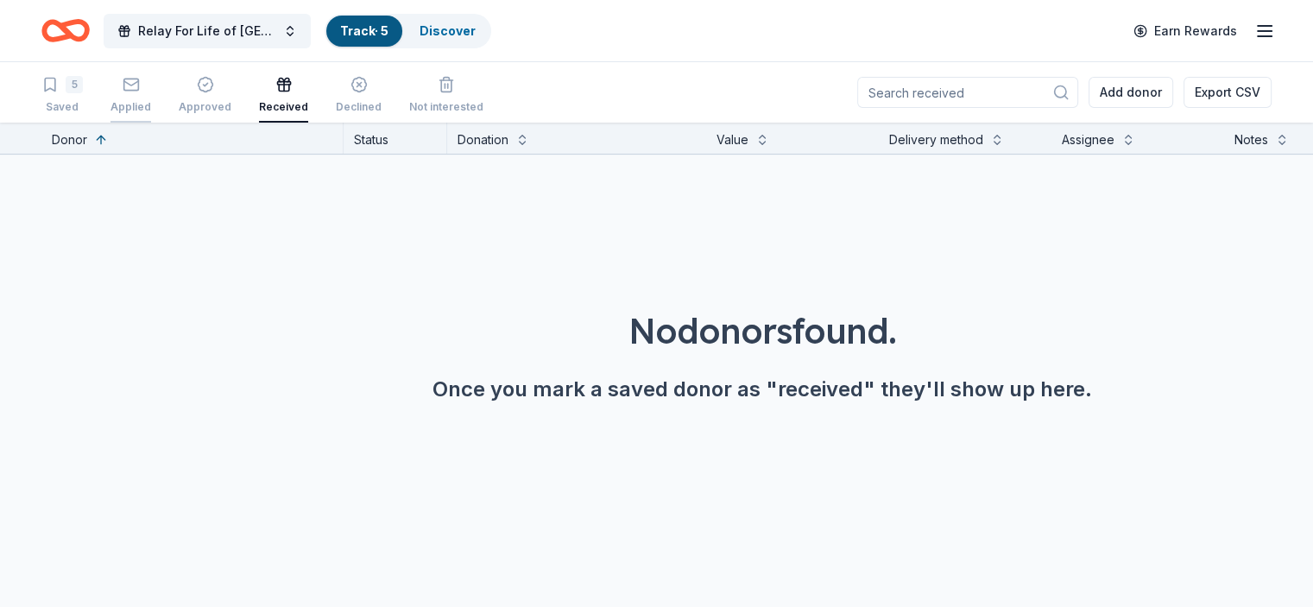
click at [138, 83] on icon "button" at bounding box center [130, 83] width 15 height 4
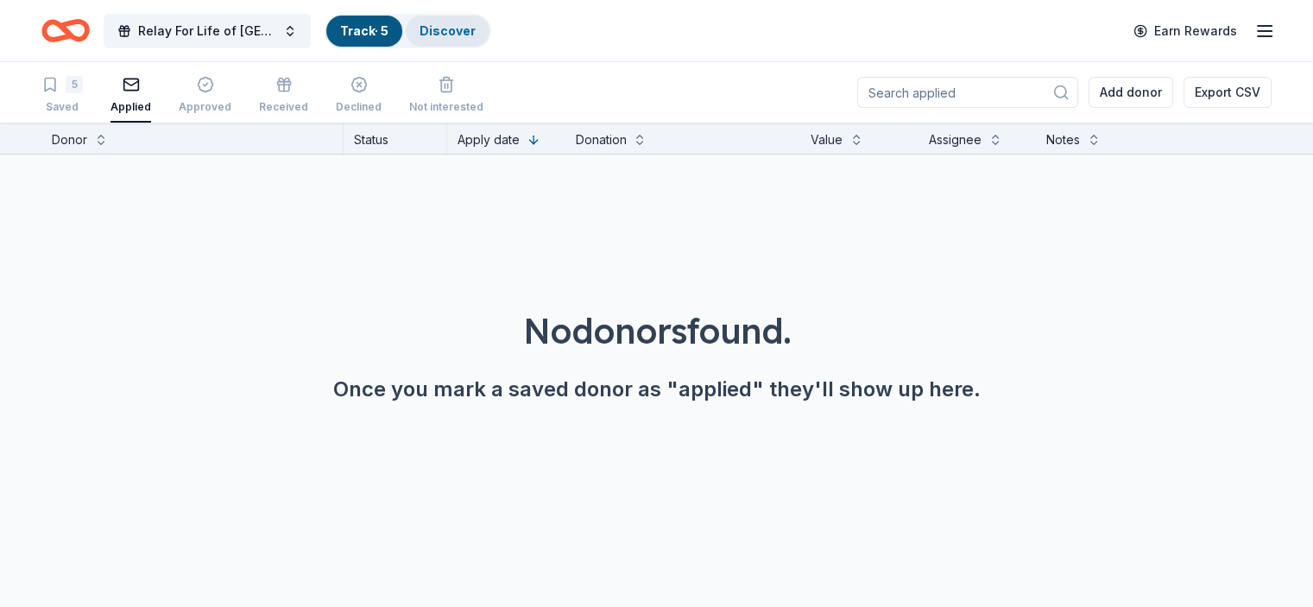
click at [466, 24] on link "Discover" at bounding box center [447, 30] width 56 height 15
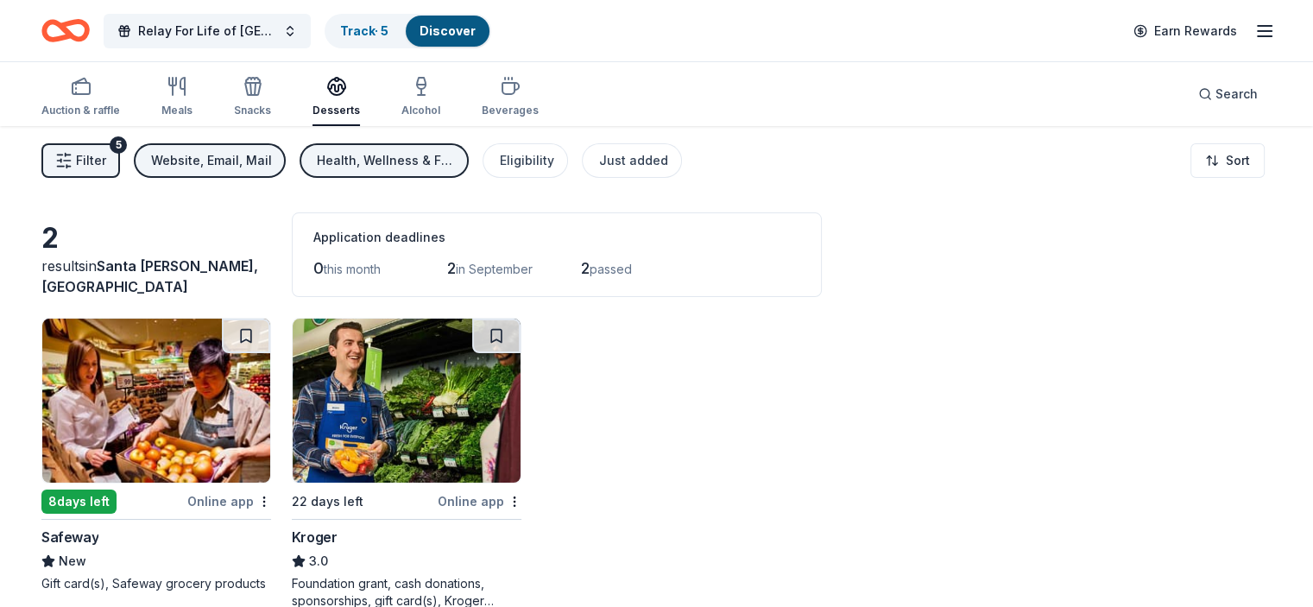
click at [106, 154] on span "Filter" at bounding box center [91, 160] width 30 height 21
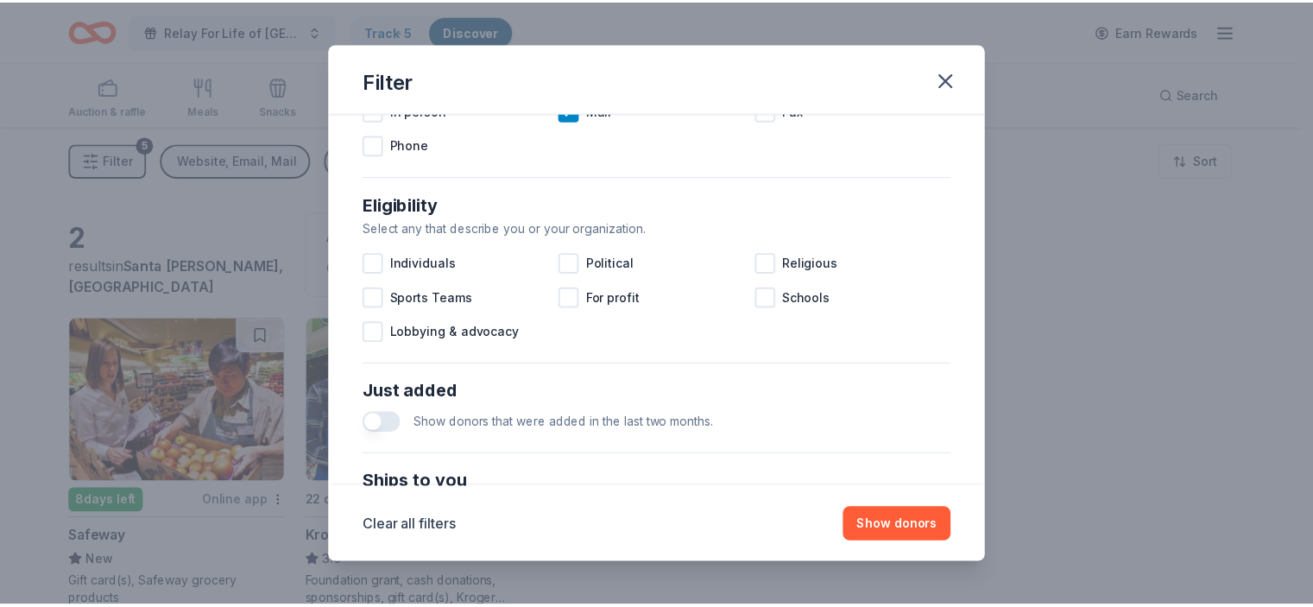
scroll to position [432, 0]
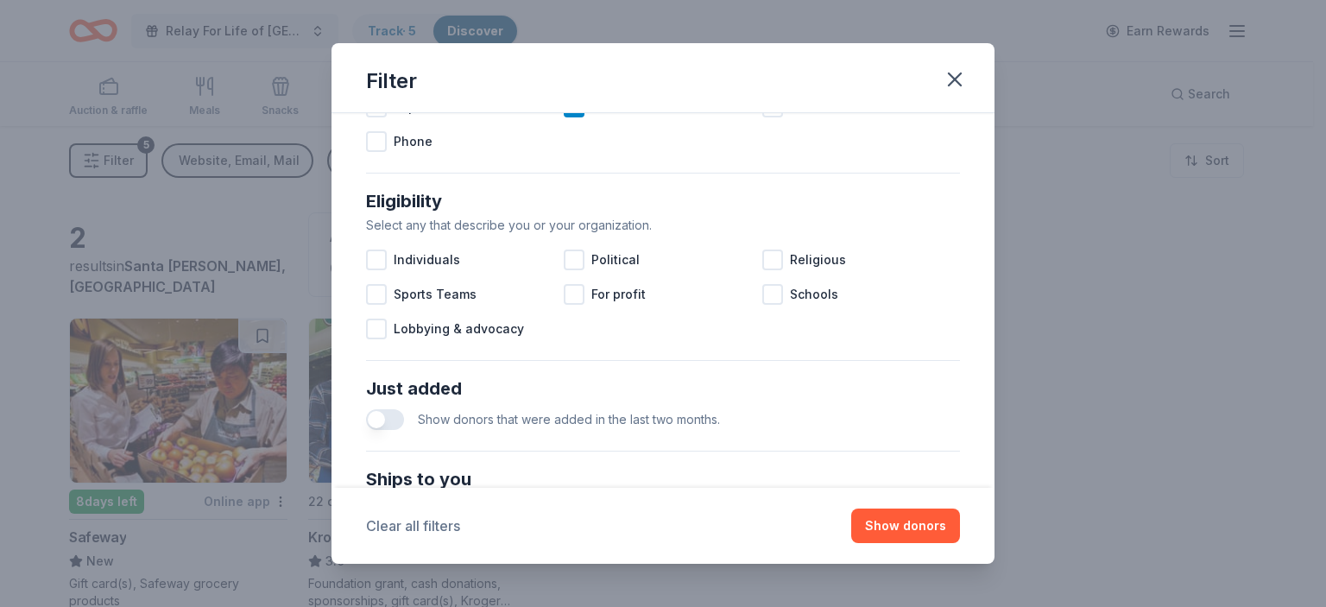
click at [435, 521] on button "Clear all filters" at bounding box center [413, 525] width 94 height 21
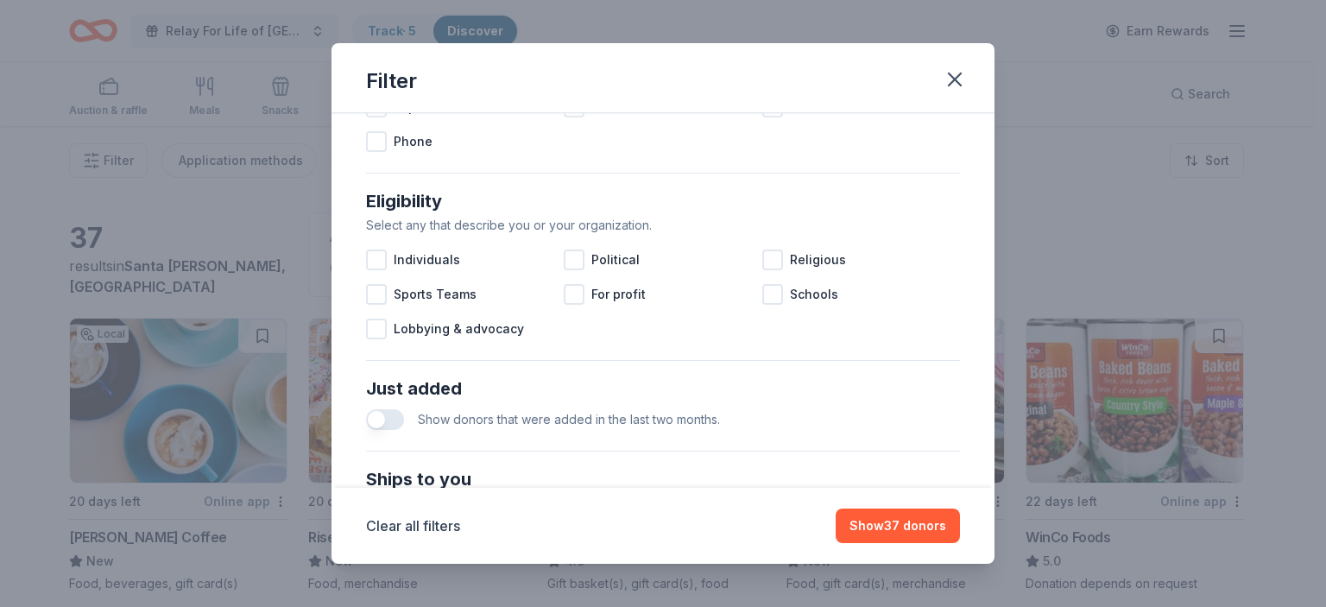
drag, startPoint x: 955, startPoint y: 78, endPoint x: 911, endPoint y: 87, distance: 44.2
click at [955, 77] on icon "button" at bounding box center [954, 79] width 24 height 24
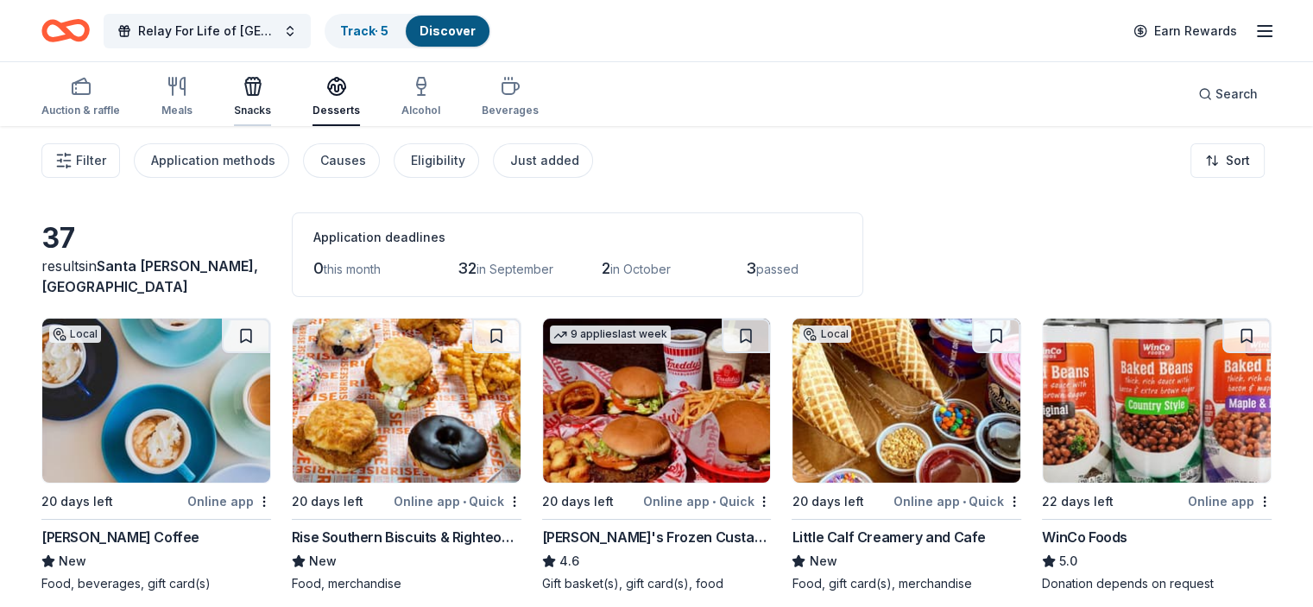
click at [263, 85] on icon "button" at bounding box center [253, 86] width 21 height 21
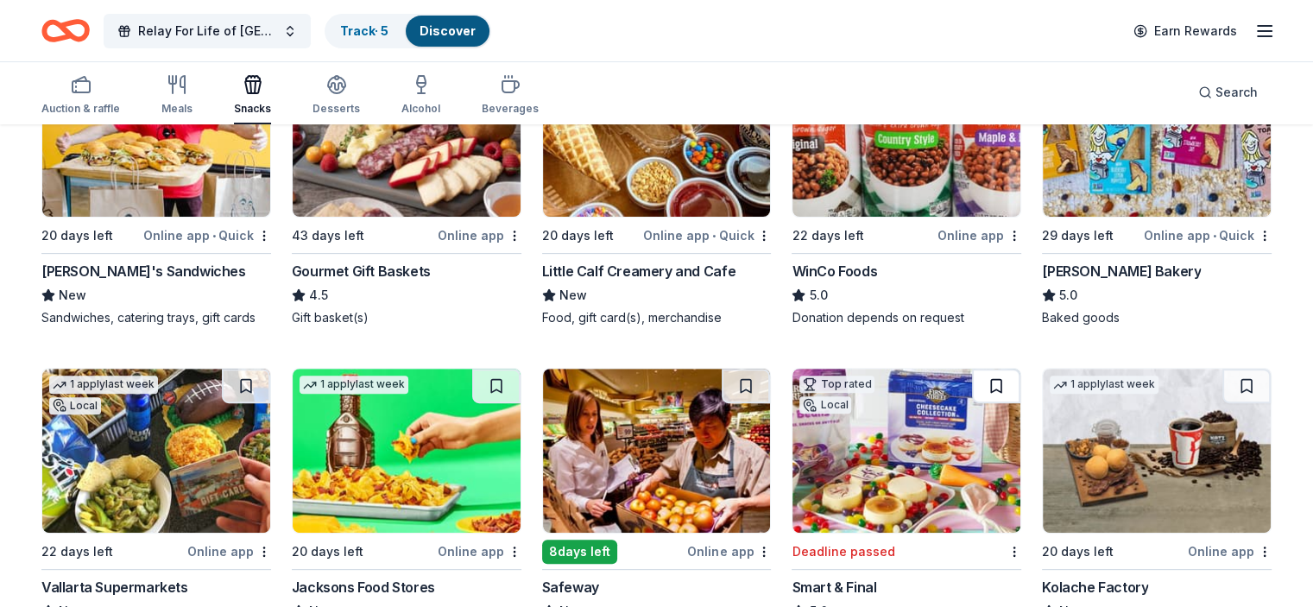
scroll to position [587, 0]
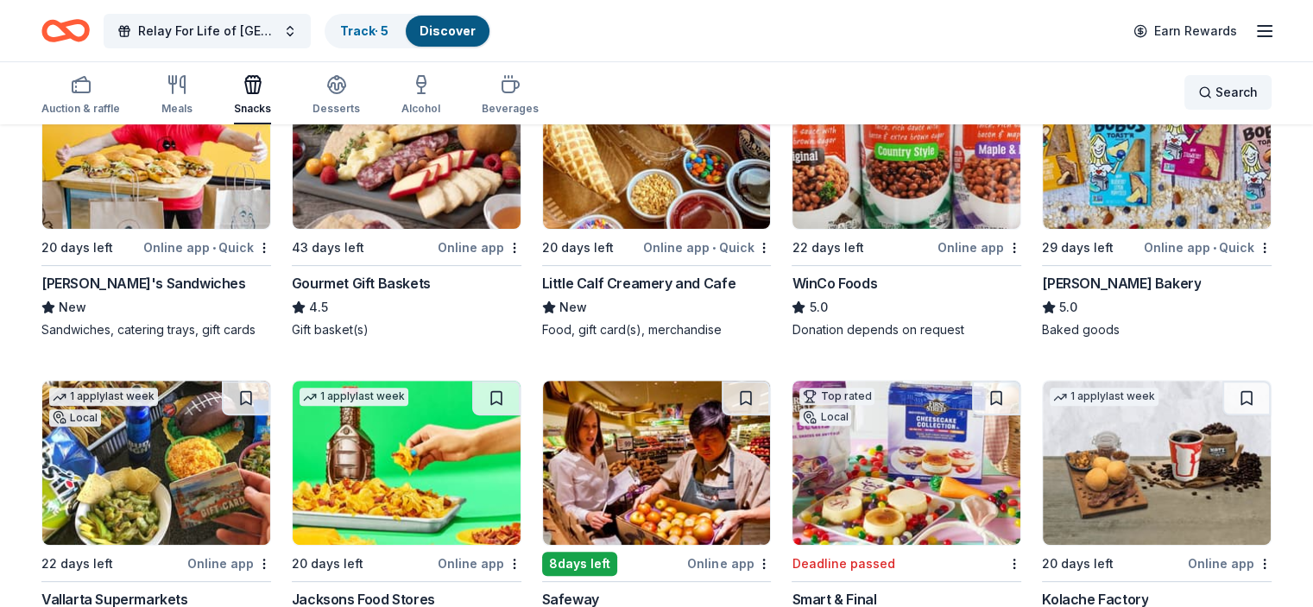
click at [1198, 89] on div "Search" at bounding box center [1228, 92] width 60 height 21
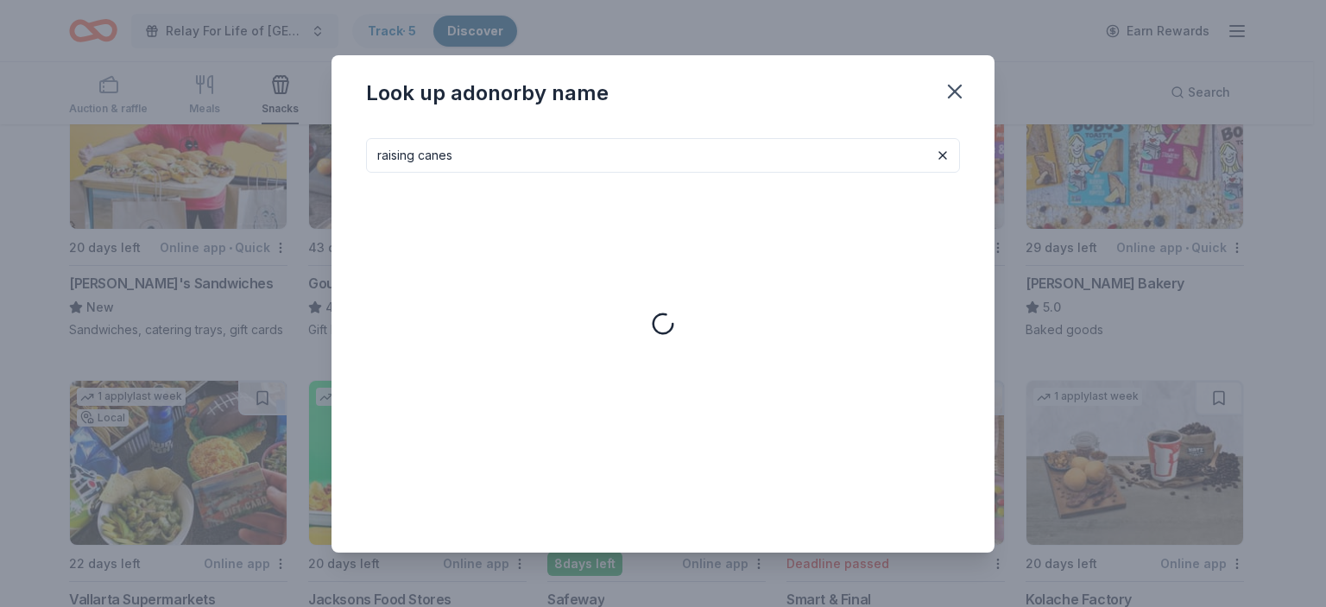
type input "raising canes"
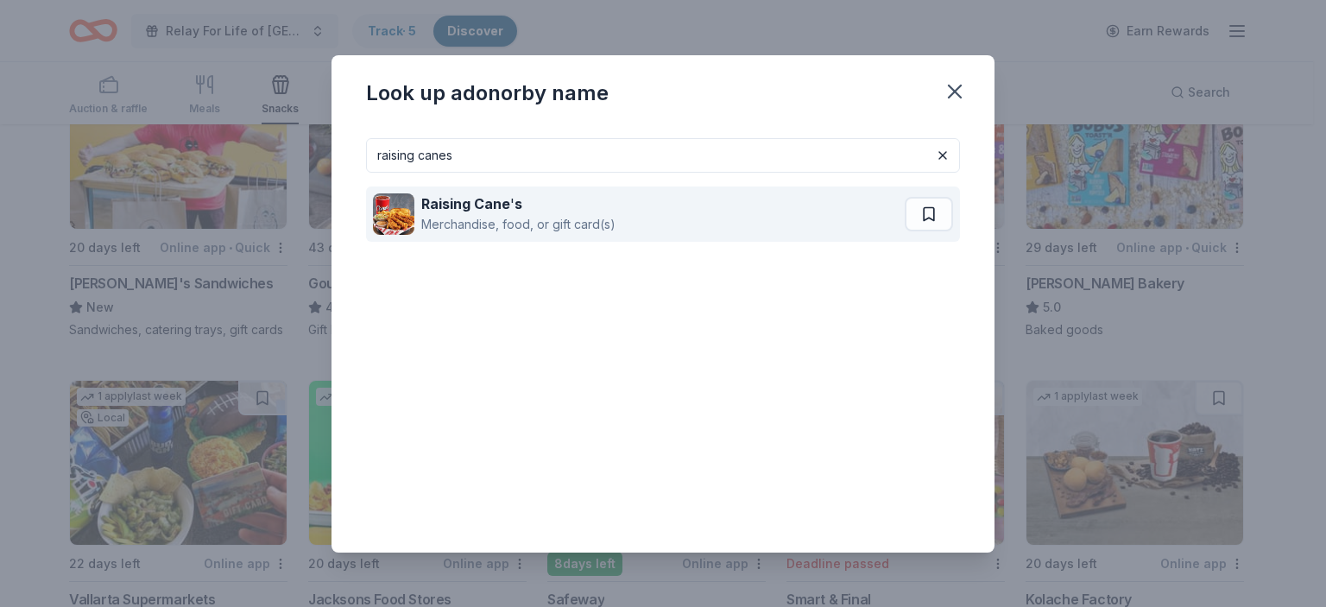
click at [480, 210] on strong "Raising Cane" at bounding box center [465, 203] width 89 height 17
click at [929, 212] on button at bounding box center [928, 214] width 48 height 35
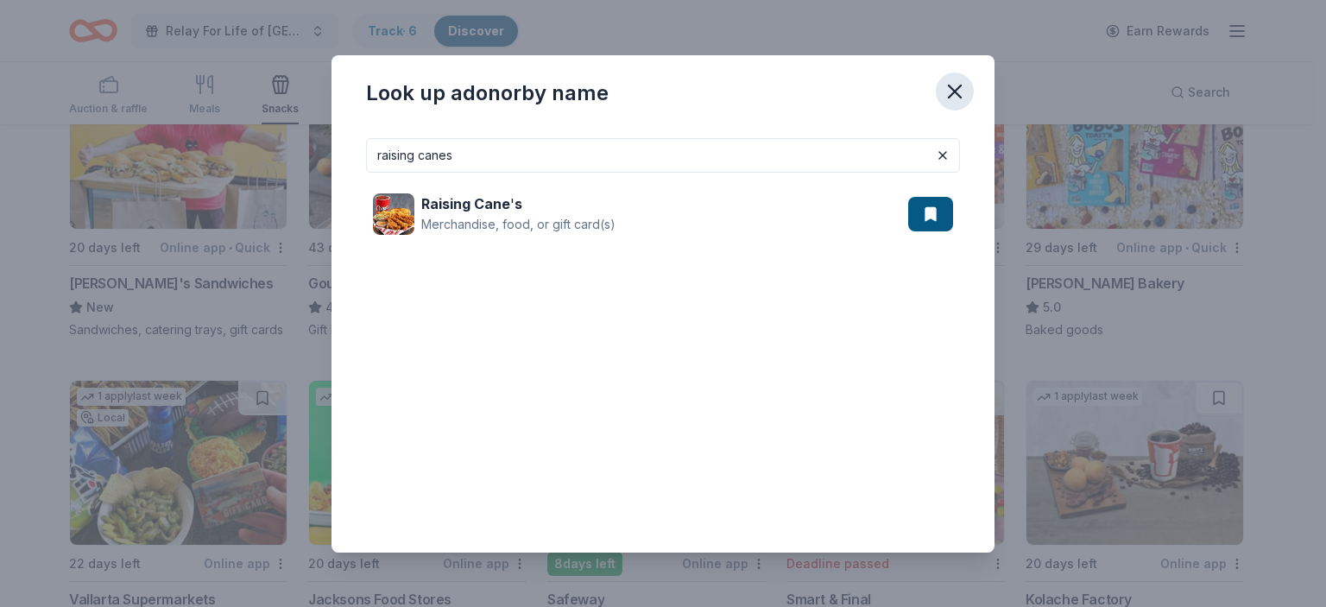
click at [954, 89] on icon "button" at bounding box center [954, 91] width 24 height 24
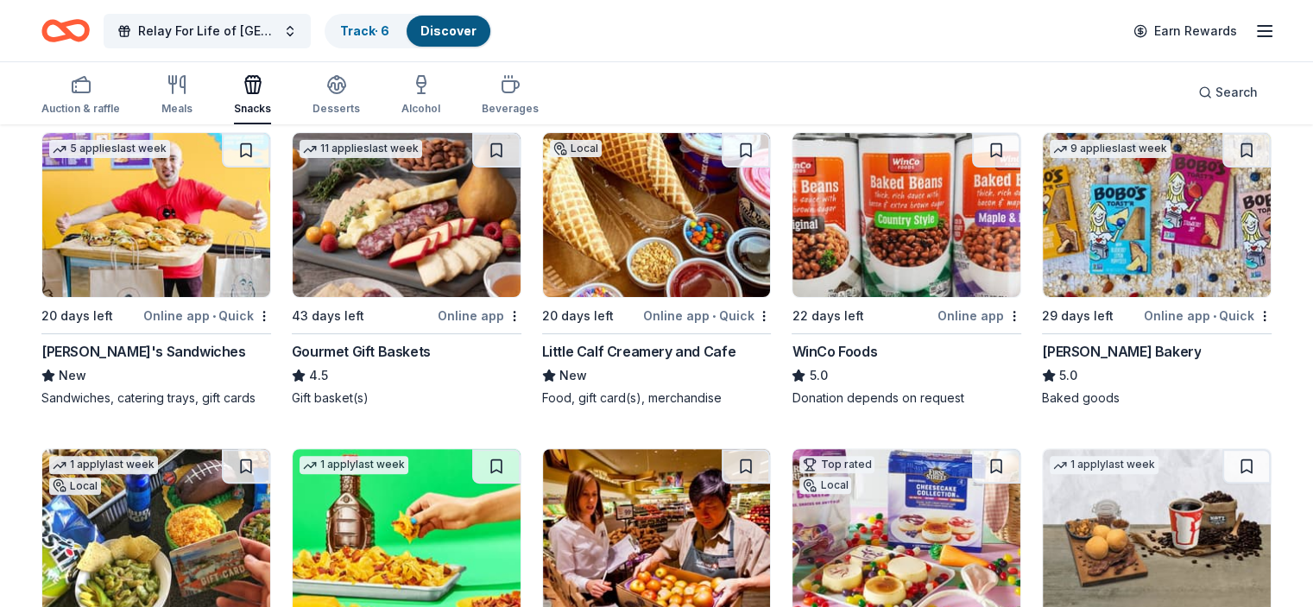
scroll to position [414, 0]
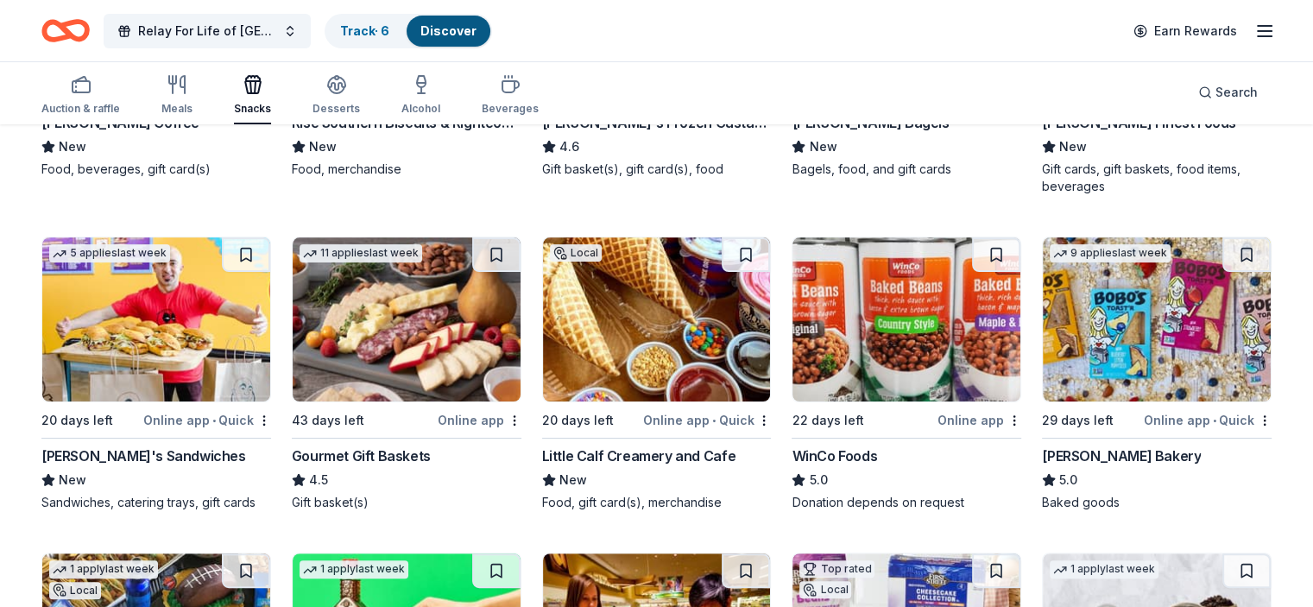
click at [497, 253] on button at bounding box center [496, 254] width 48 height 35
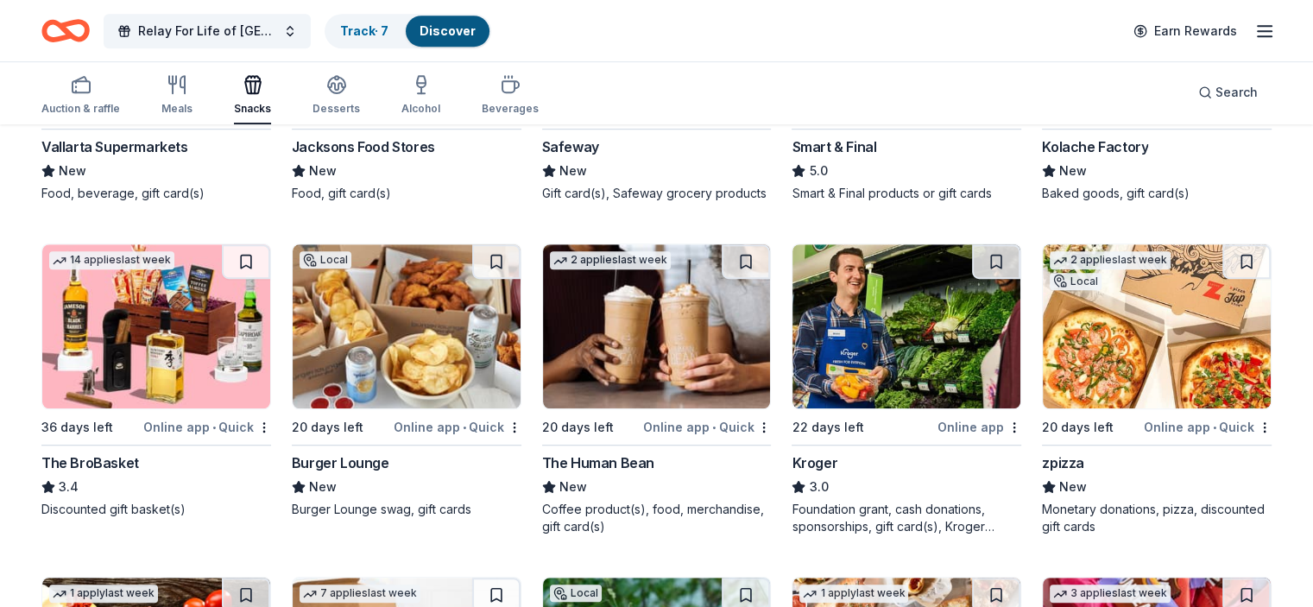
scroll to position [1018, 0]
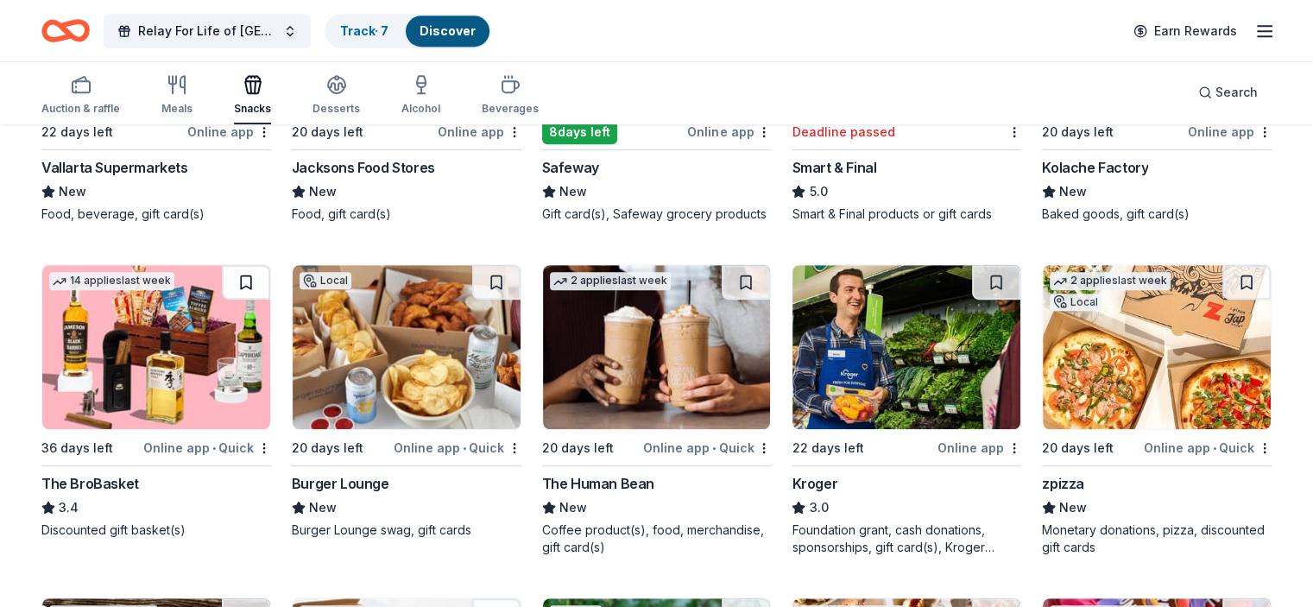
click at [262, 295] on button at bounding box center [246, 282] width 48 height 35
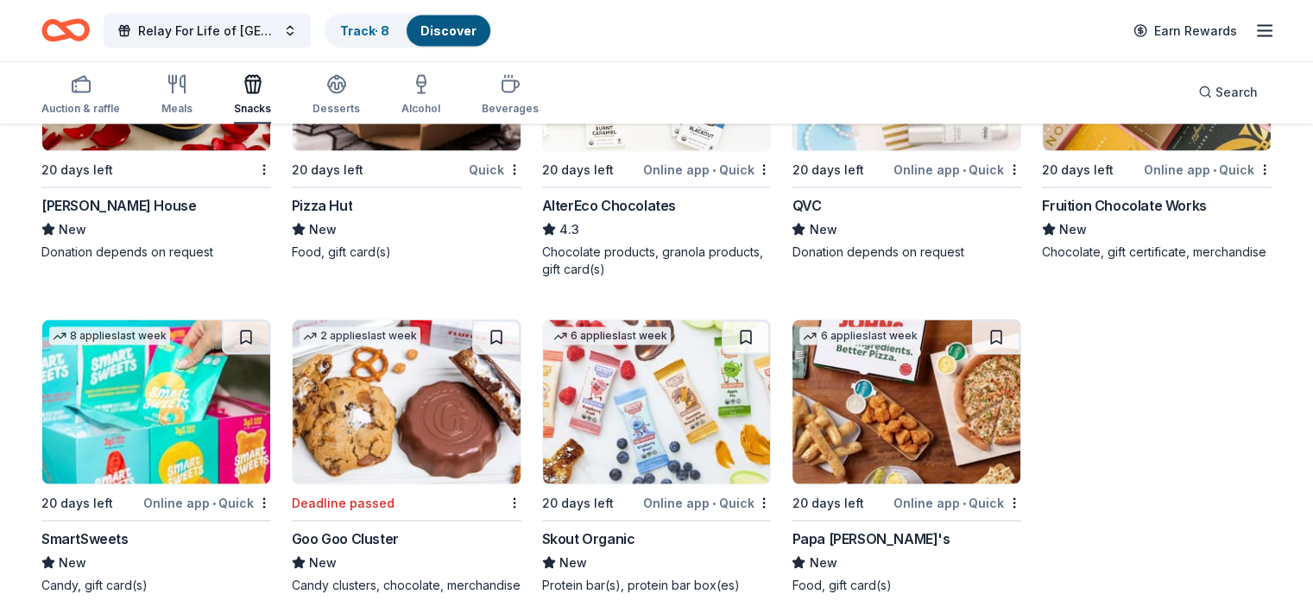
scroll to position [3349, 0]
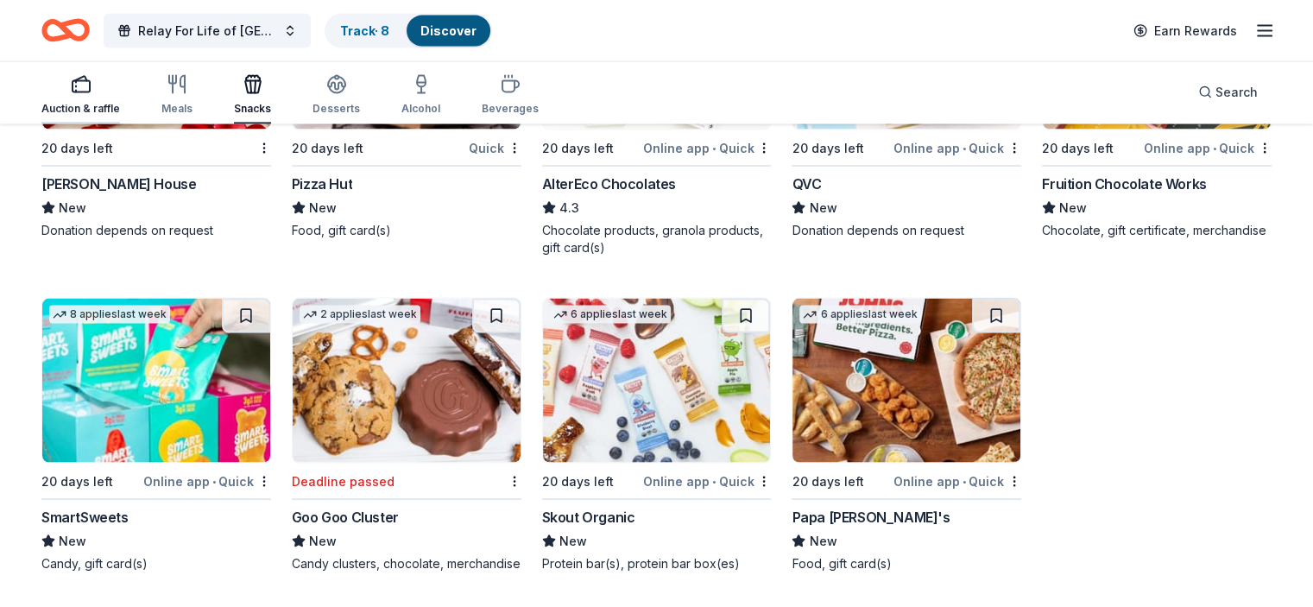
click at [90, 82] on rect "button" at bounding box center [80, 86] width 17 height 11
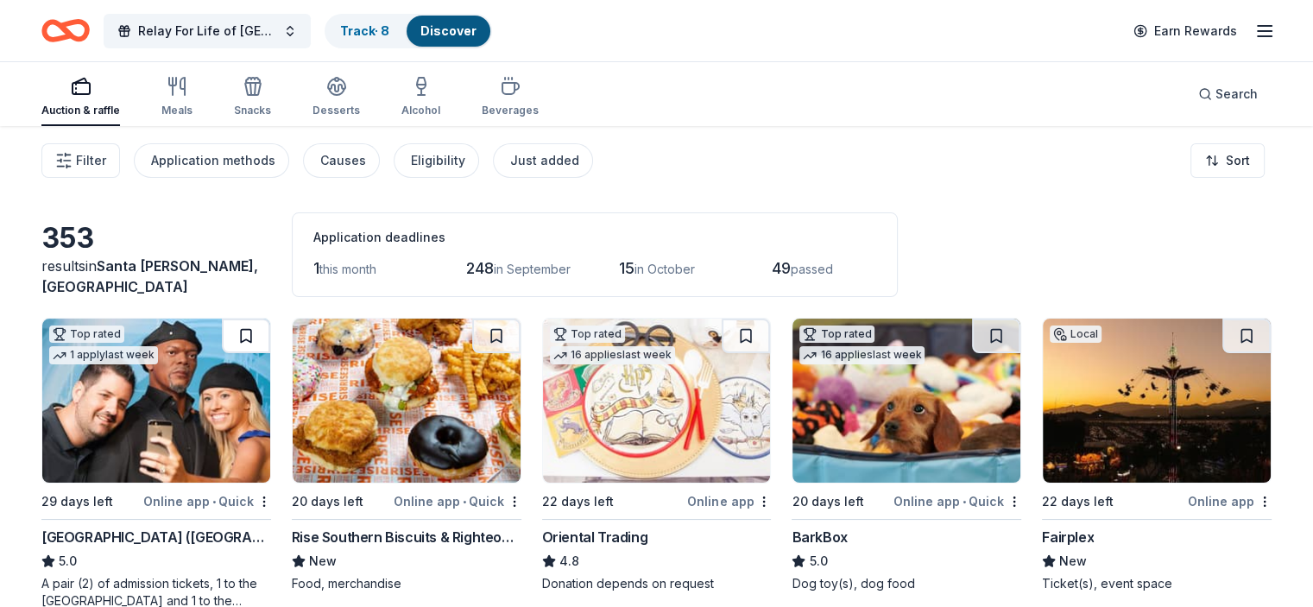
click at [259, 330] on button at bounding box center [246, 335] width 48 height 35
click at [984, 330] on button at bounding box center [996, 335] width 48 height 35
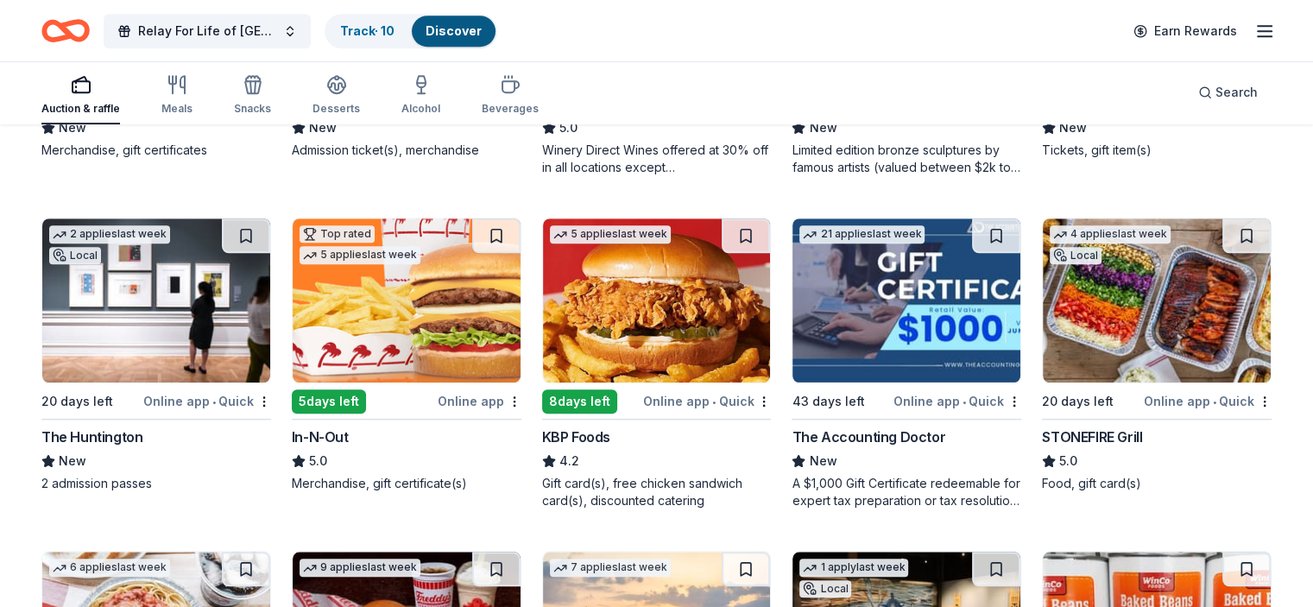
scroll to position [1484, 0]
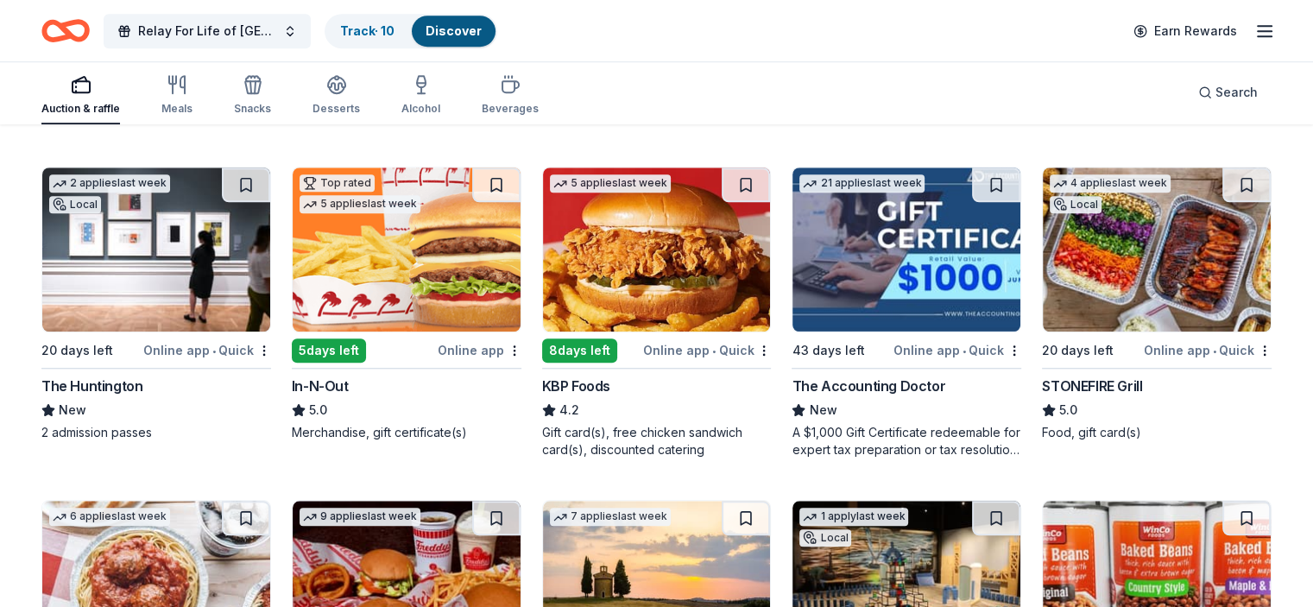
click at [259, 175] on button at bounding box center [246, 184] width 48 height 35
click at [1222, 178] on button at bounding box center [1246, 184] width 48 height 35
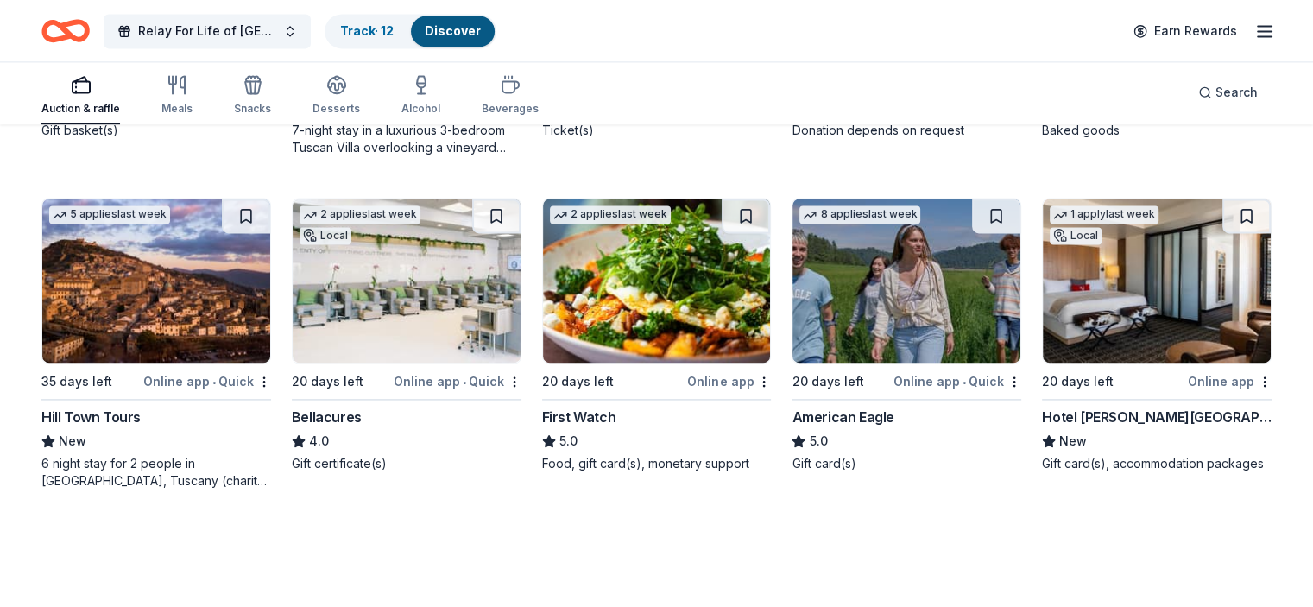
scroll to position [2470, 0]
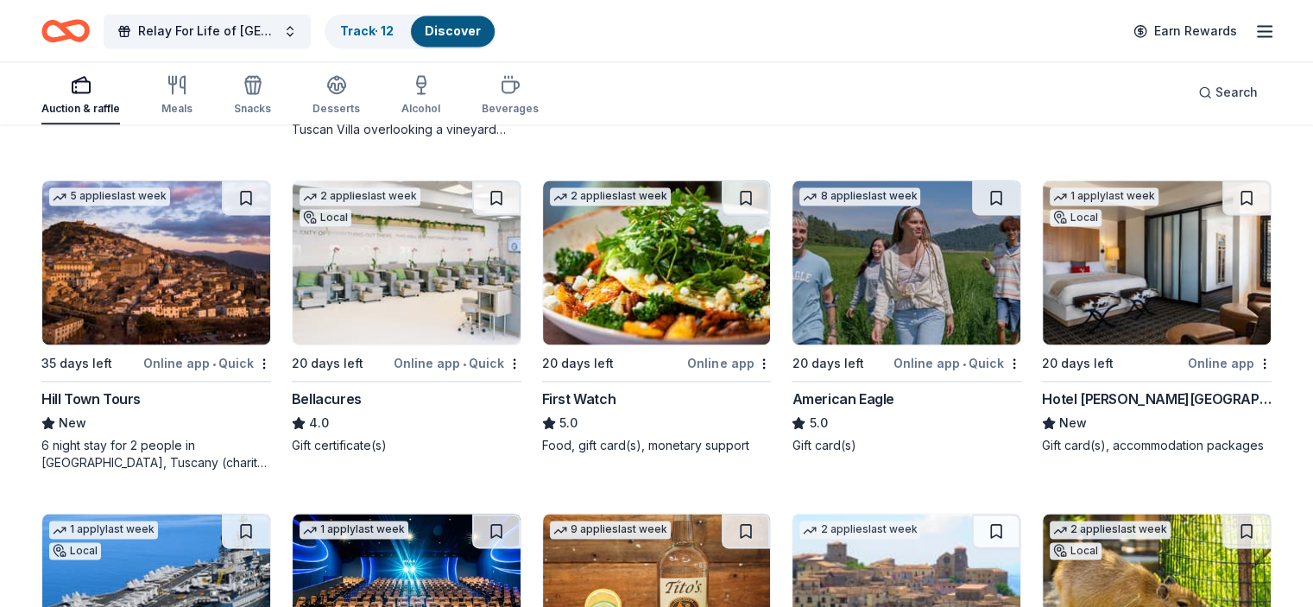
click at [925, 258] on img at bounding box center [906, 262] width 228 height 164
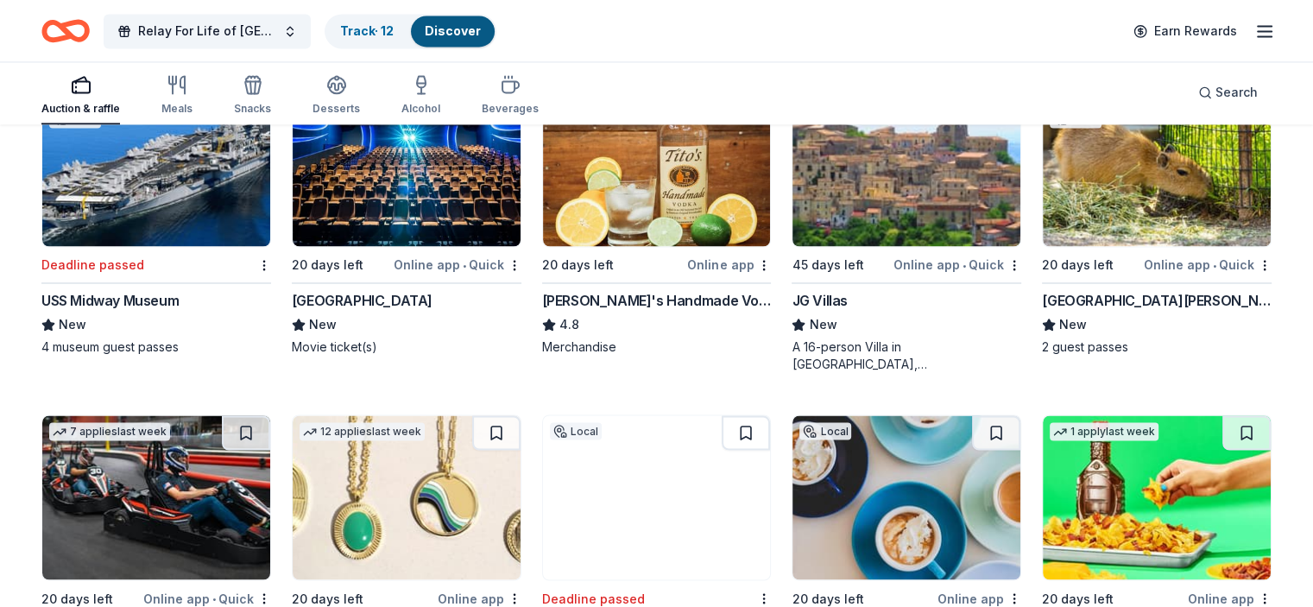
scroll to position [2729, 0]
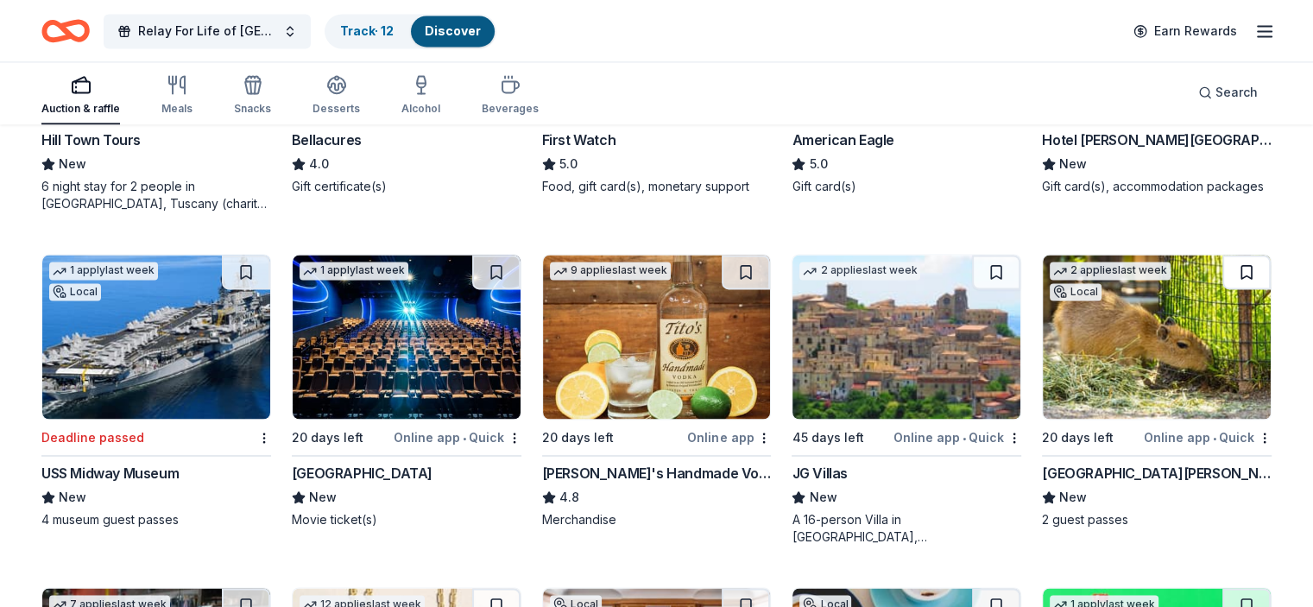
click at [1222, 268] on button at bounding box center [1246, 272] width 48 height 35
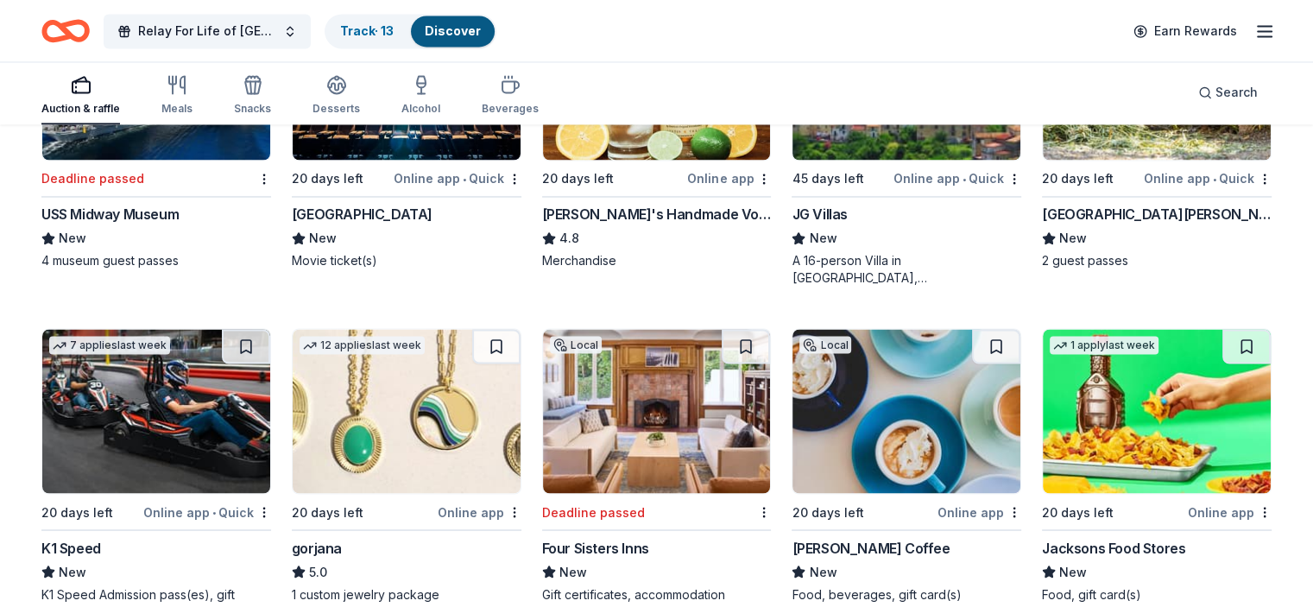
scroll to position [2815, 0]
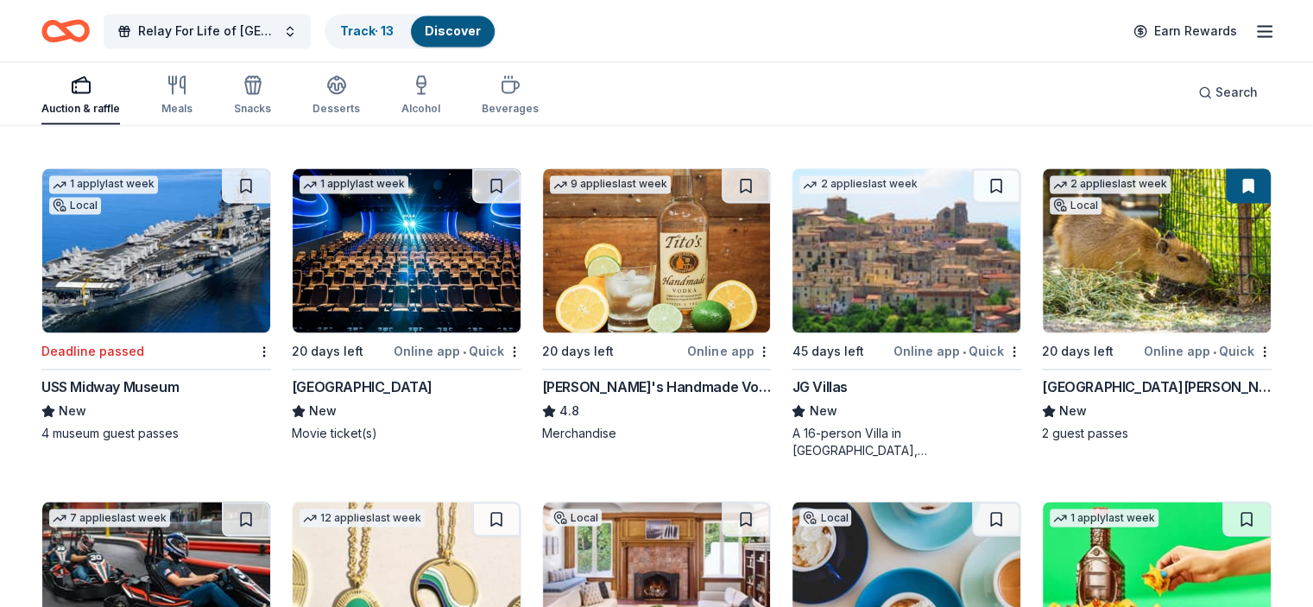
click at [861, 250] on img at bounding box center [906, 250] width 228 height 164
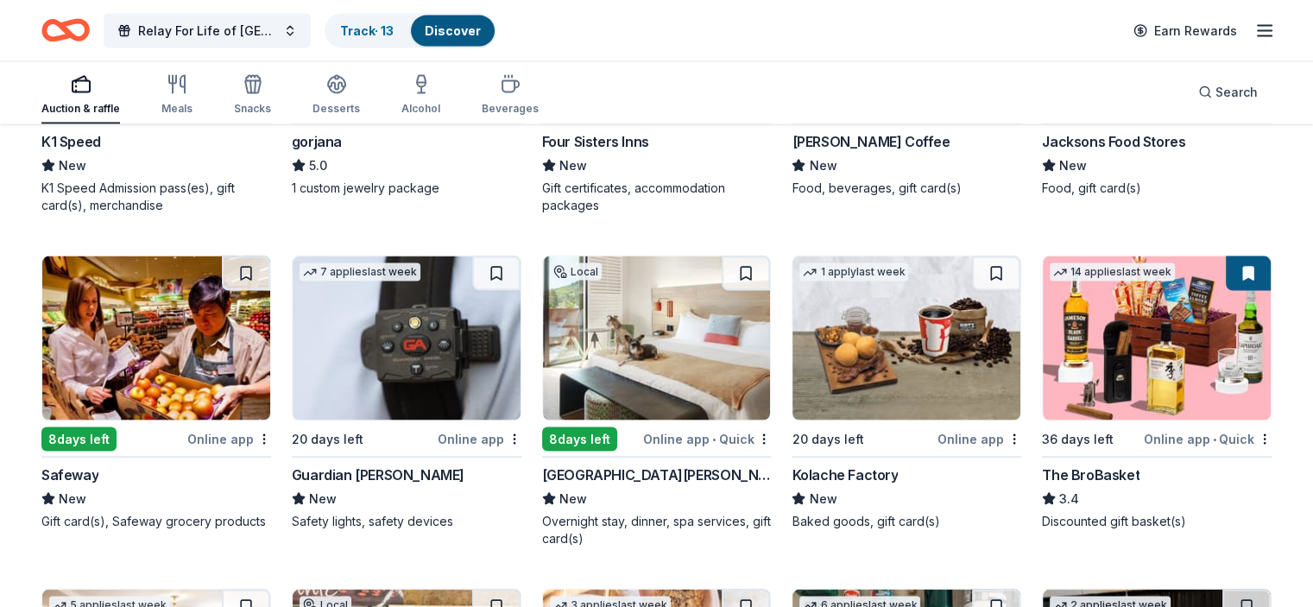
scroll to position [3419, 0]
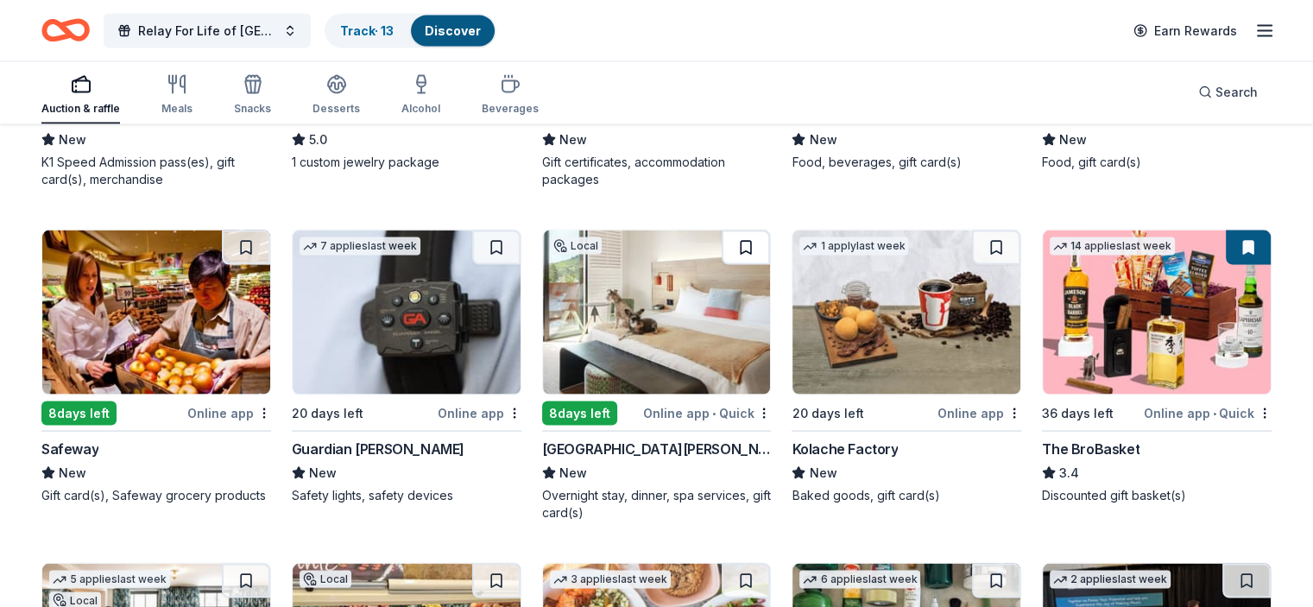
click at [738, 241] on button at bounding box center [745, 247] width 48 height 35
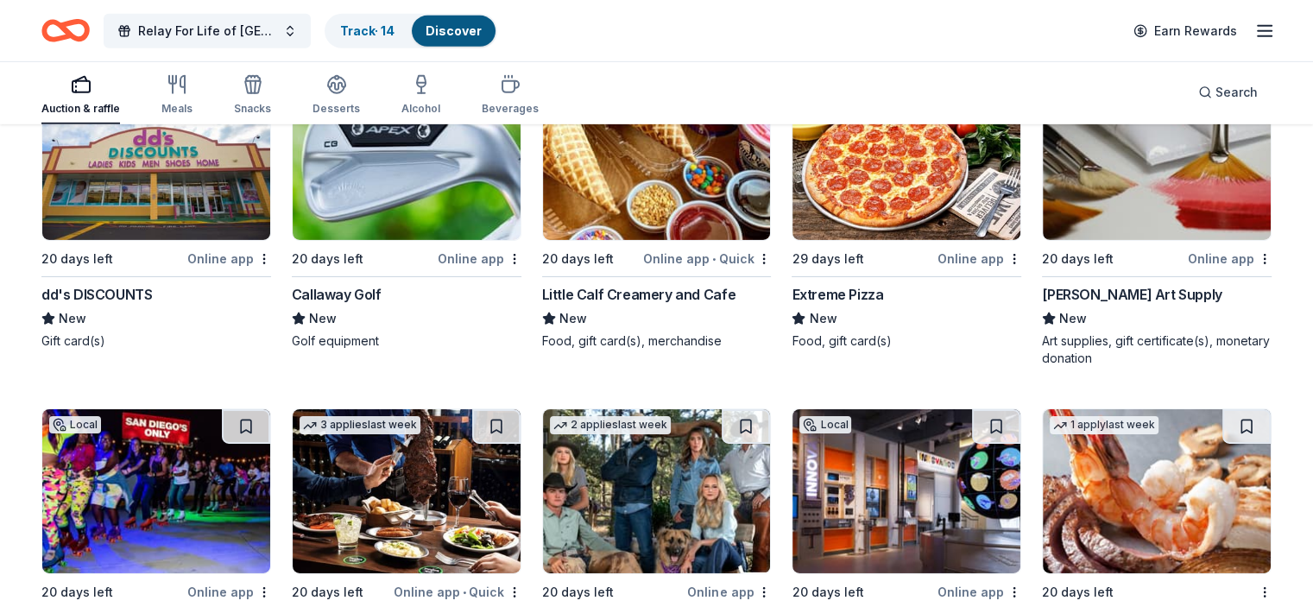
scroll to position [5750, 0]
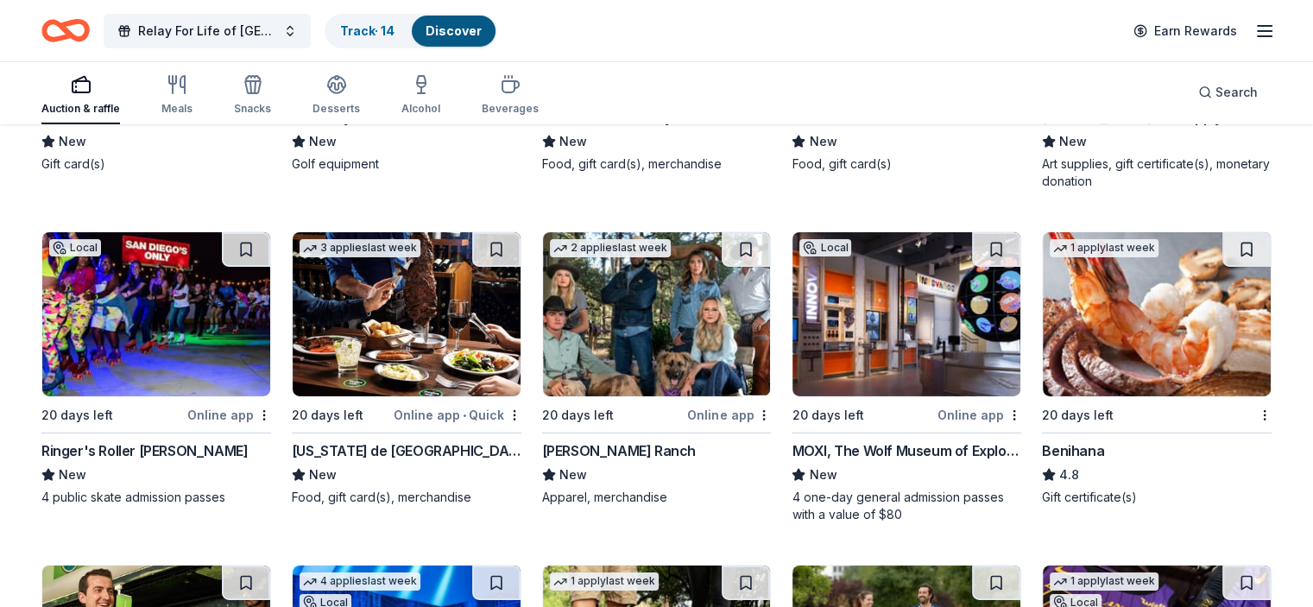
click at [979, 241] on button at bounding box center [996, 249] width 48 height 35
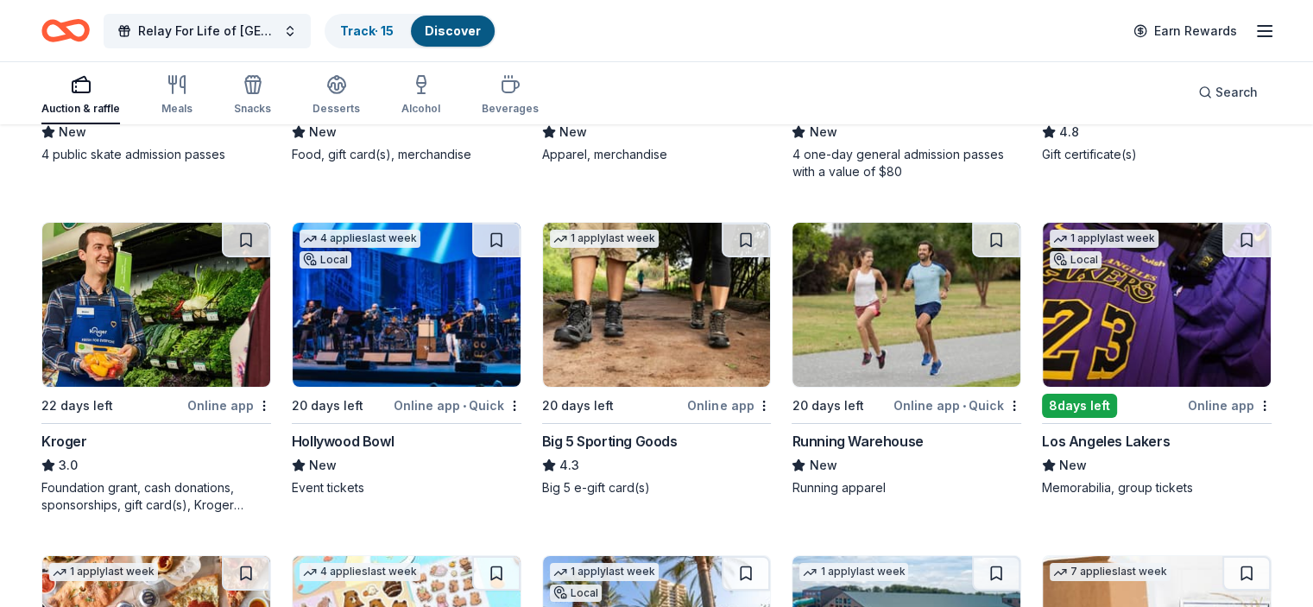
scroll to position [6095, 0]
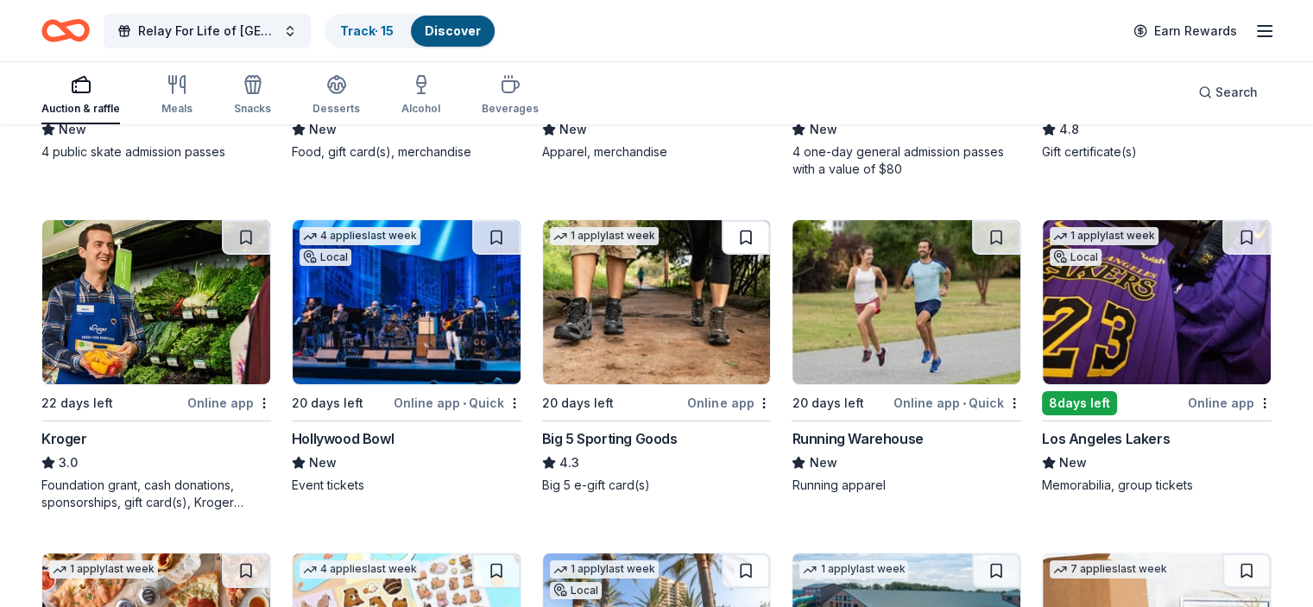
click at [747, 232] on button at bounding box center [745, 237] width 48 height 35
click at [501, 225] on button at bounding box center [496, 237] width 48 height 35
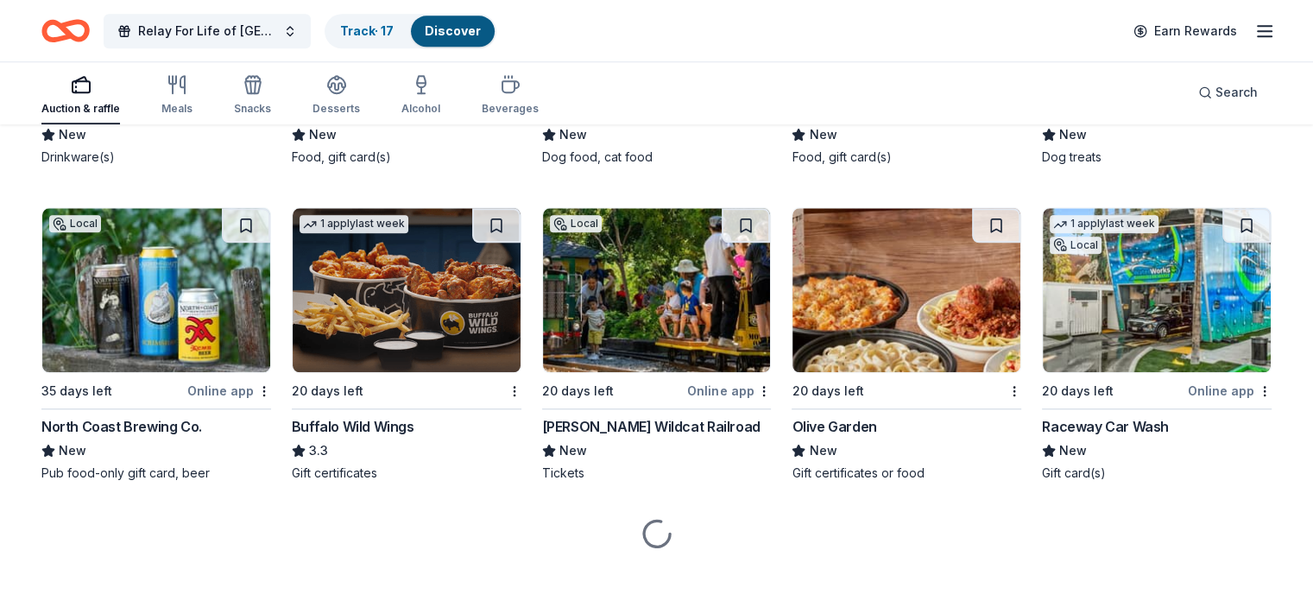
scroll to position [14967, 0]
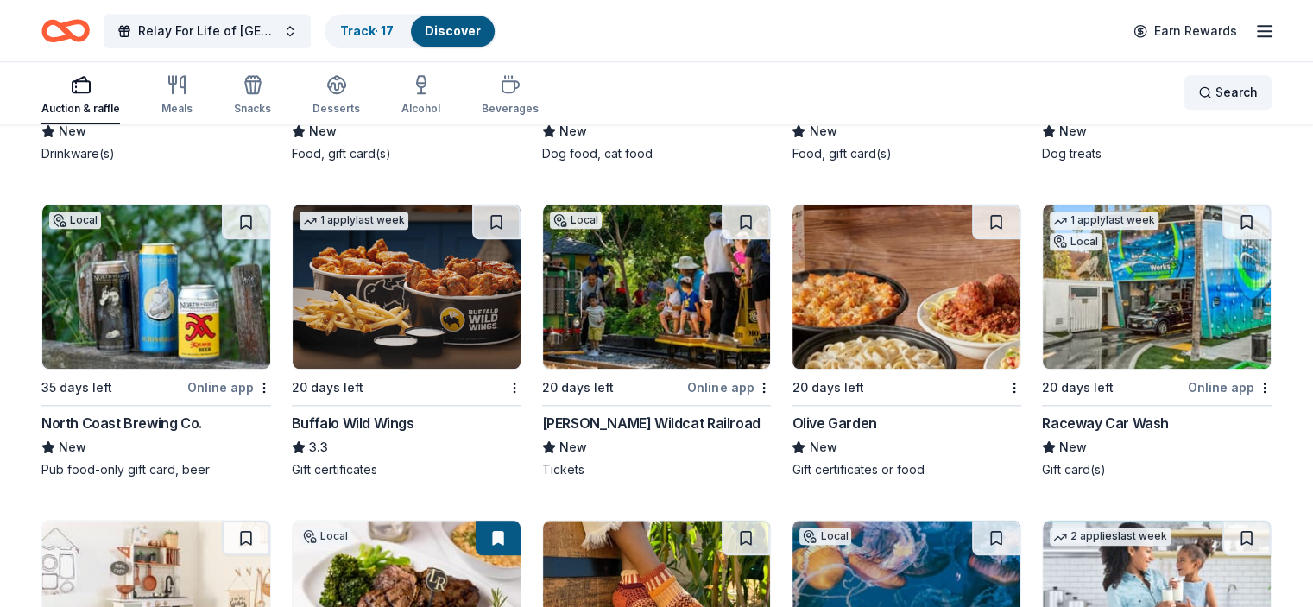
click at [1215, 85] on span "Search" at bounding box center [1236, 92] width 42 height 21
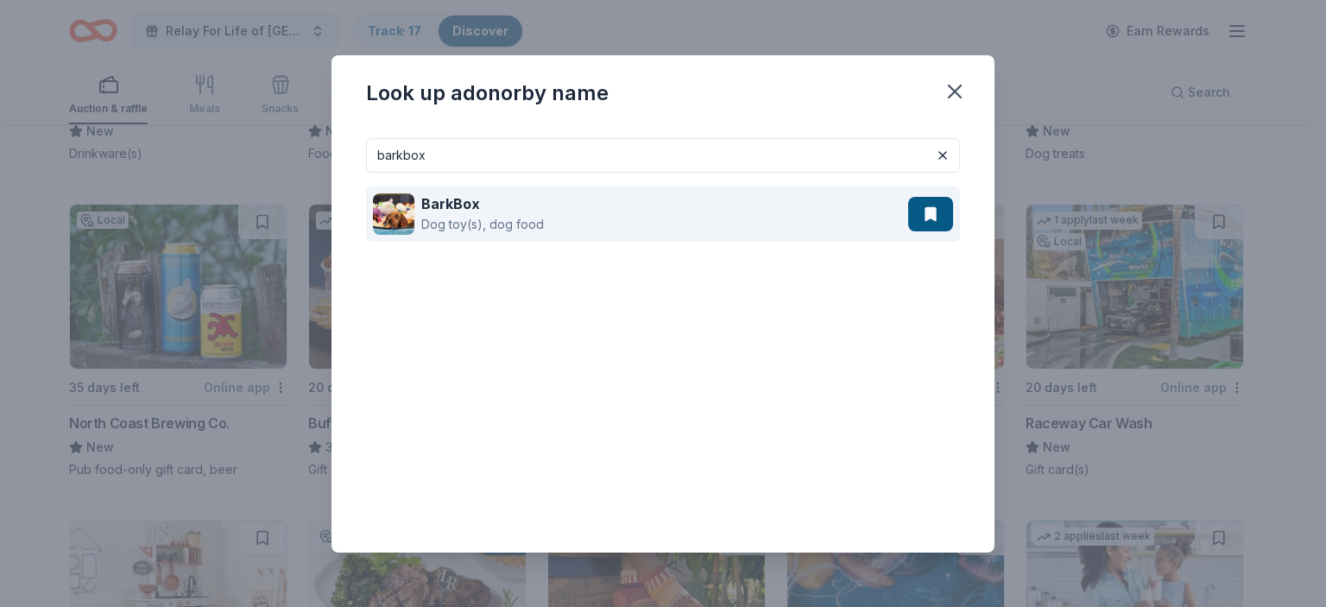
type input "barkbox"
click at [677, 217] on div "BarkBox Dog toy(s), dog food" at bounding box center [640, 213] width 535 height 55
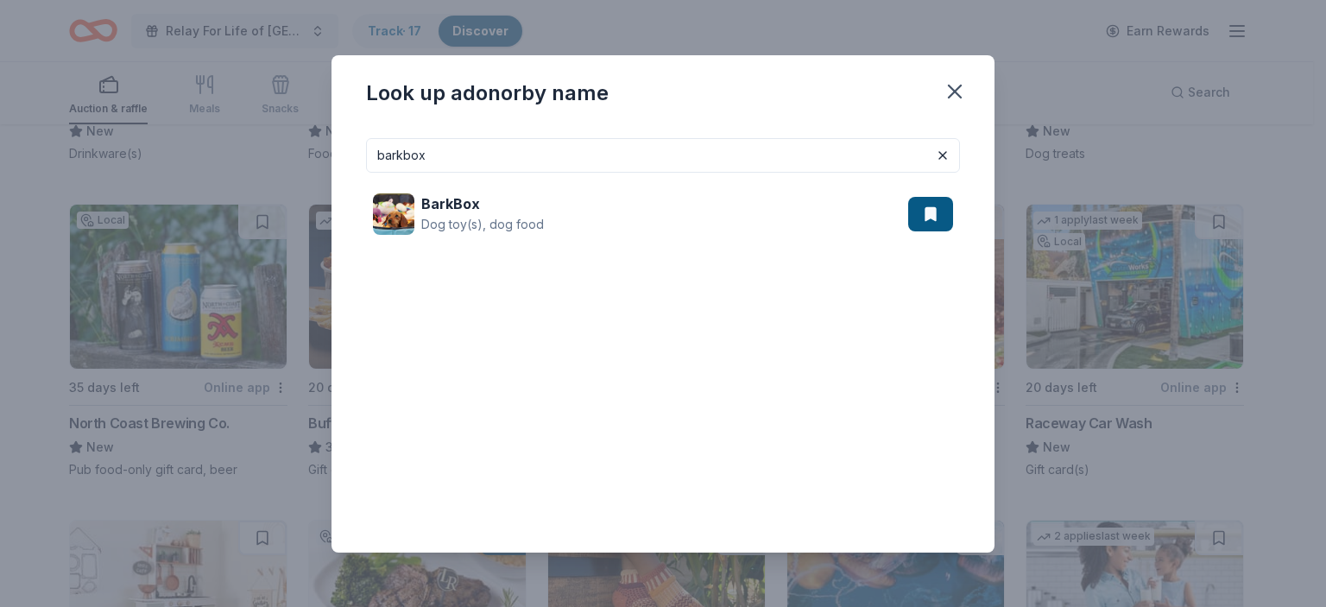
click at [950, 93] on icon "button" at bounding box center [954, 91] width 12 height 12
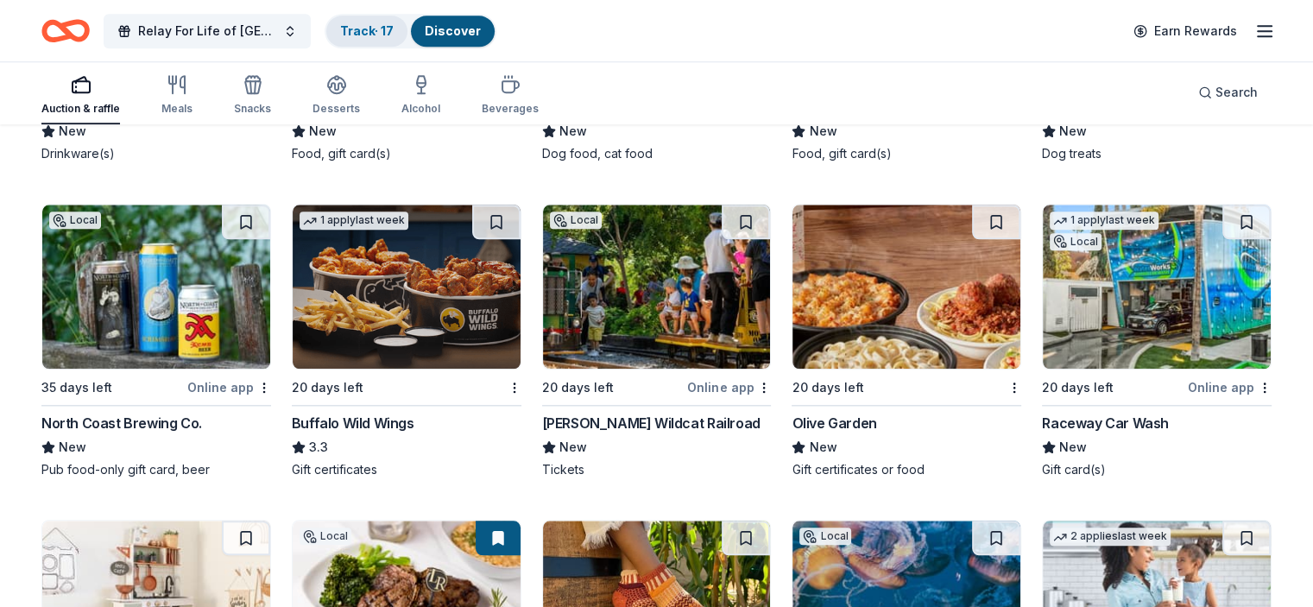
click at [384, 27] on link "Track · 17" at bounding box center [367, 30] width 54 height 15
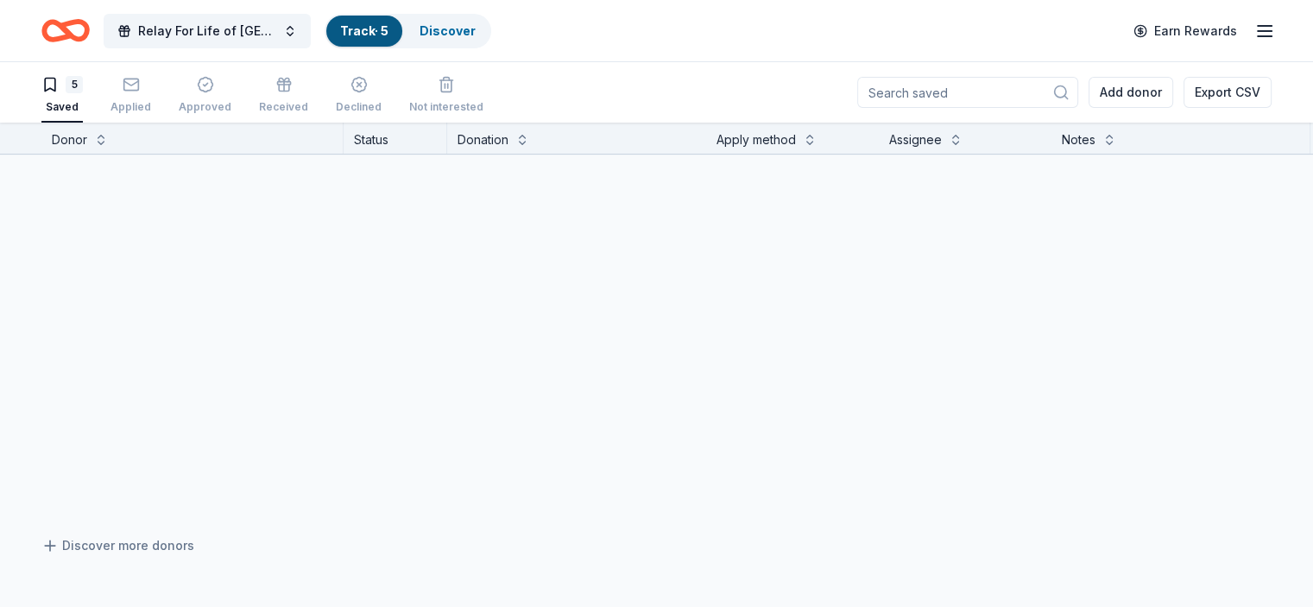
click at [369, 28] on link "Track · 5" at bounding box center [364, 30] width 48 height 15
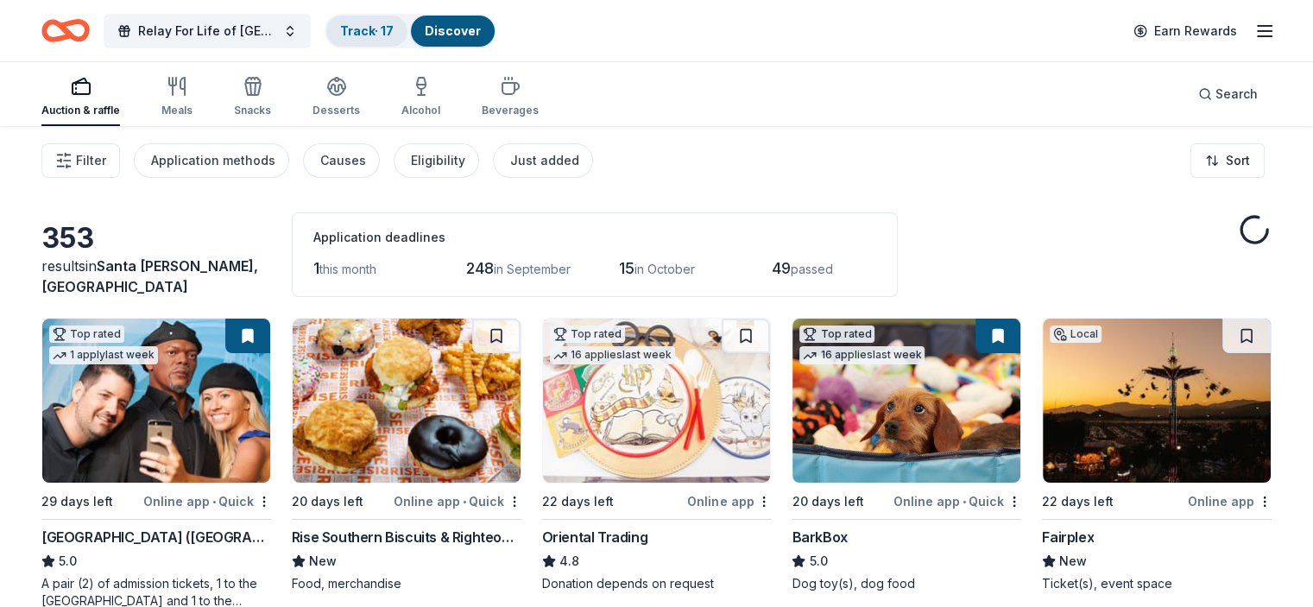
click at [382, 27] on link "Track · 17" at bounding box center [367, 30] width 54 height 15
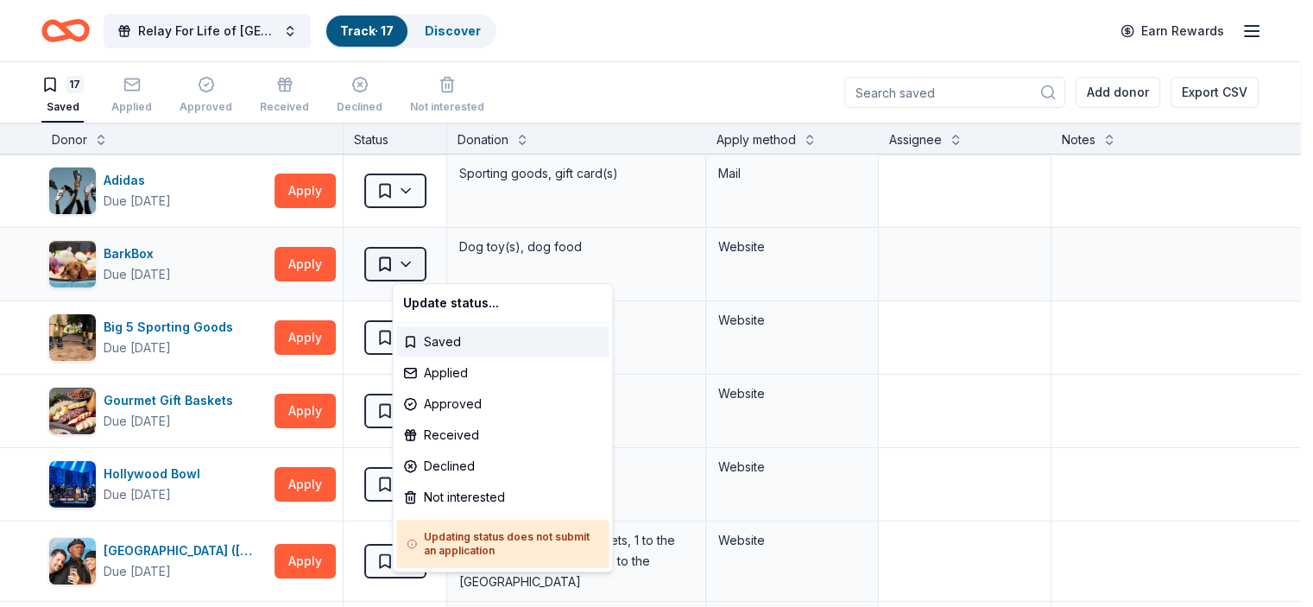
click at [432, 264] on html "Relay For Life of Simi-Moorpark 2025 Track · 17 Discover Earn Rewards 17 Saved …" at bounding box center [656, 303] width 1313 height 607
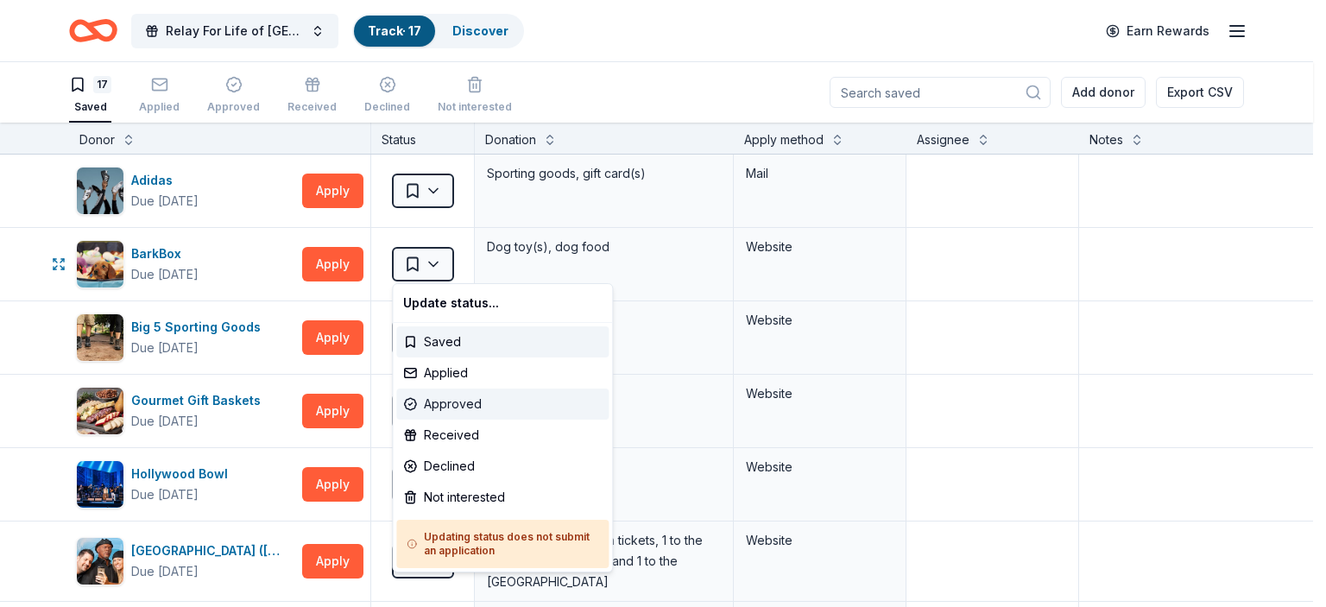
click at [478, 400] on div "Approved" at bounding box center [502, 403] width 212 height 31
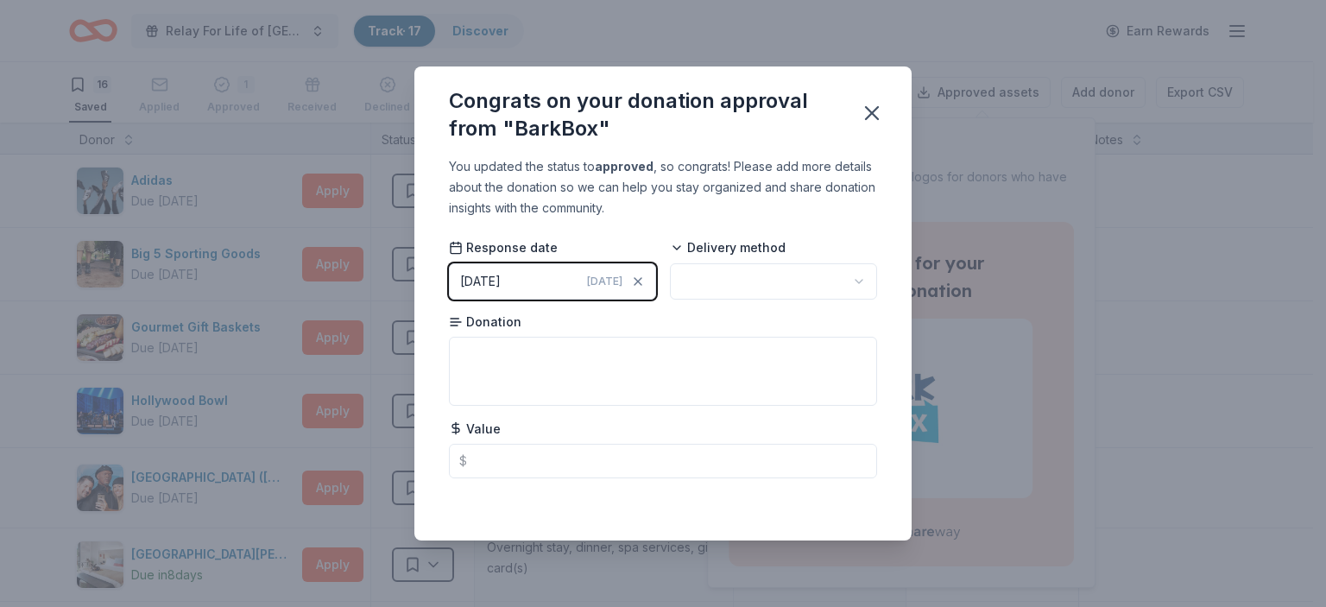
click at [856, 280] on html "Relay For Life of Simi-Moorpark 2025 Track · 17 Discover Earn Rewards 16 Saved …" at bounding box center [663, 303] width 1326 height 607
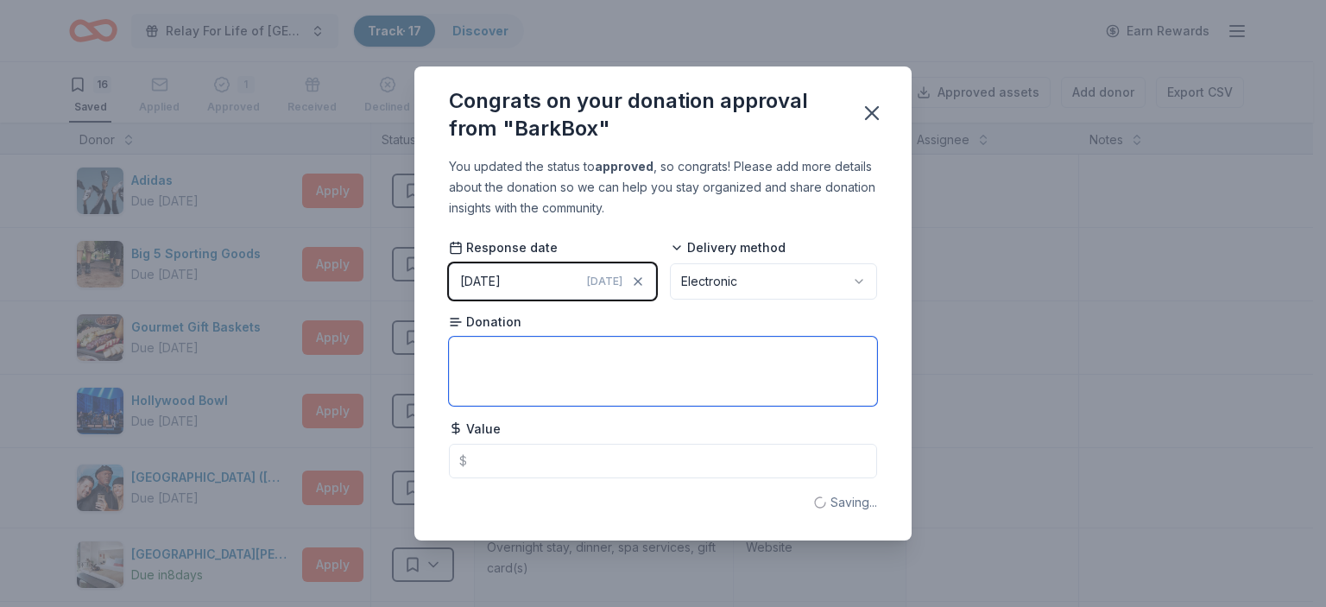
click at [514, 364] on textarea at bounding box center [663, 371] width 428 height 69
click at [484, 351] on textarea "$45 Gift card for a BarkBox" at bounding box center [663, 371] width 428 height 69
type textarea "Digital Gift card for a BarkBox"
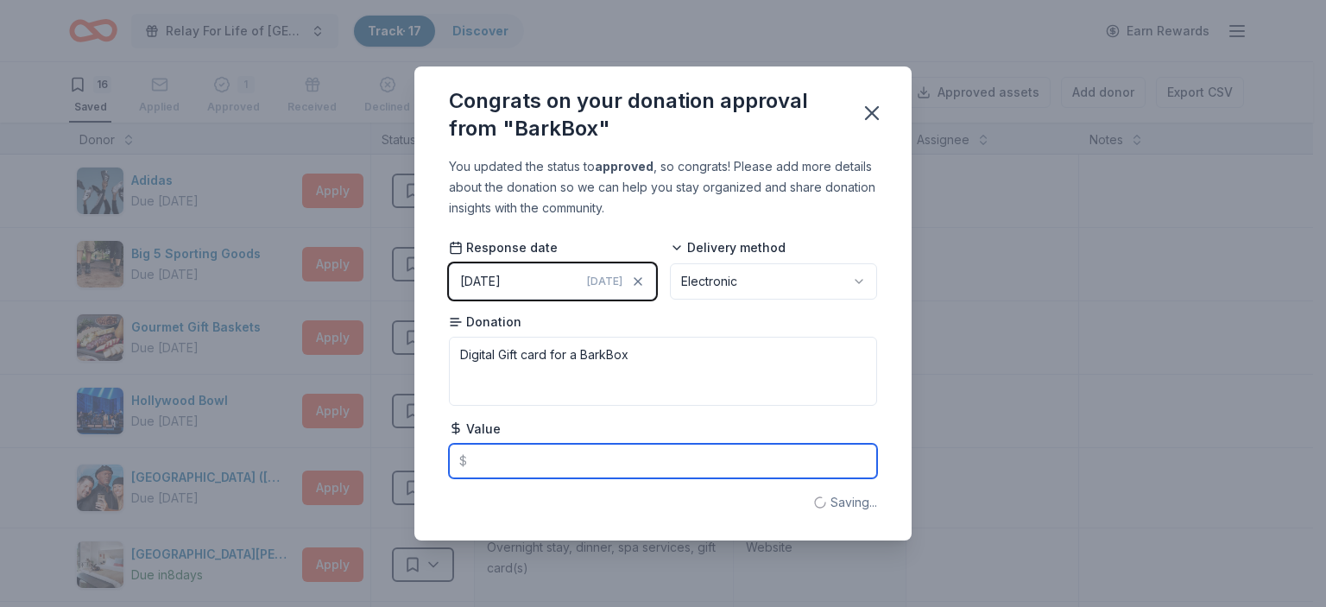
click at [501, 464] on input "text" at bounding box center [663, 461] width 428 height 35
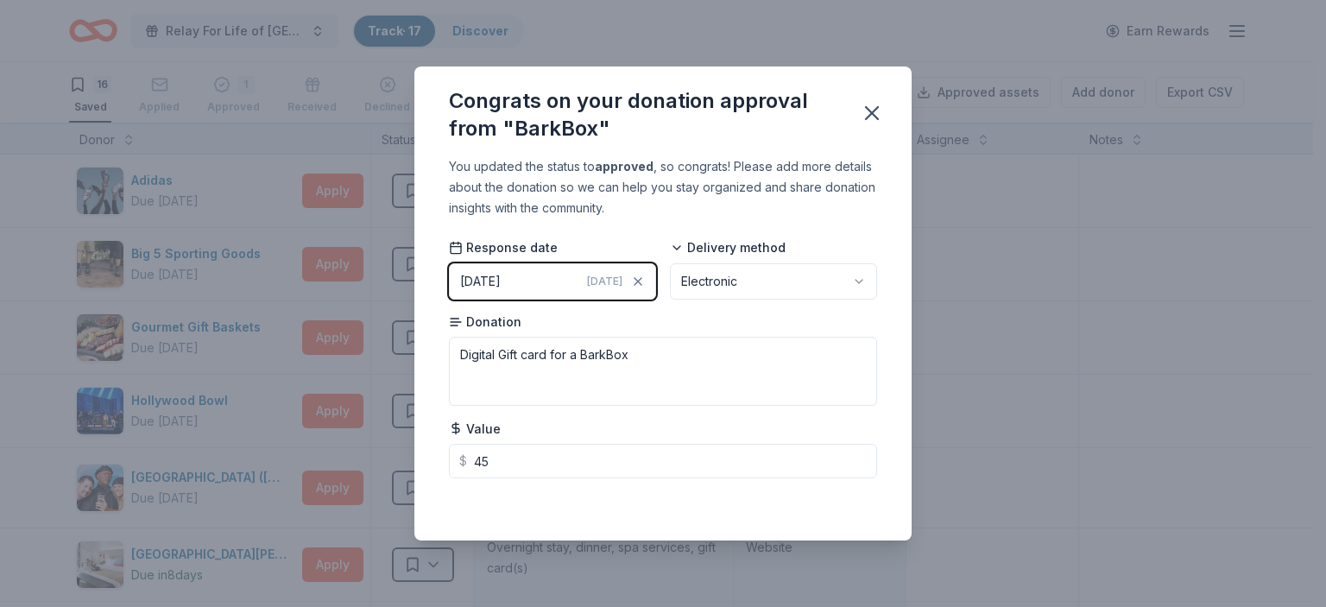
type input "45.00"
click at [676, 499] on div "Saving..." at bounding box center [663, 502] width 428 height 21
click at [877, 110] on icon "button" at bounding box center [872, 113] width 24 height 24
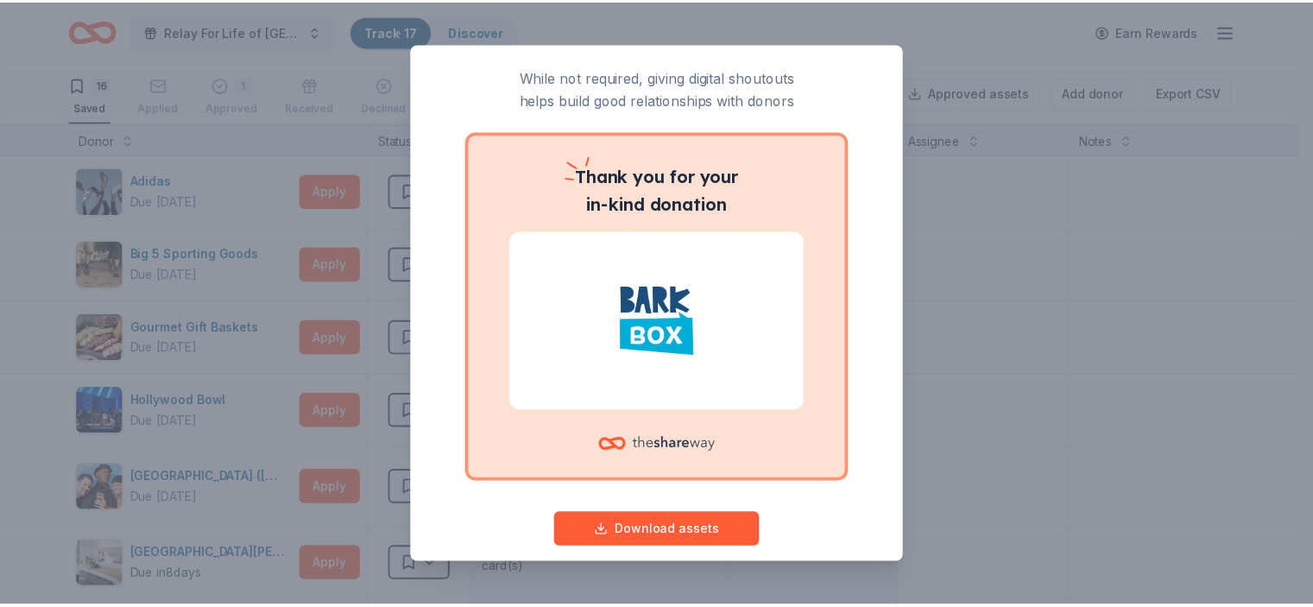
scroll to position [69, 0]
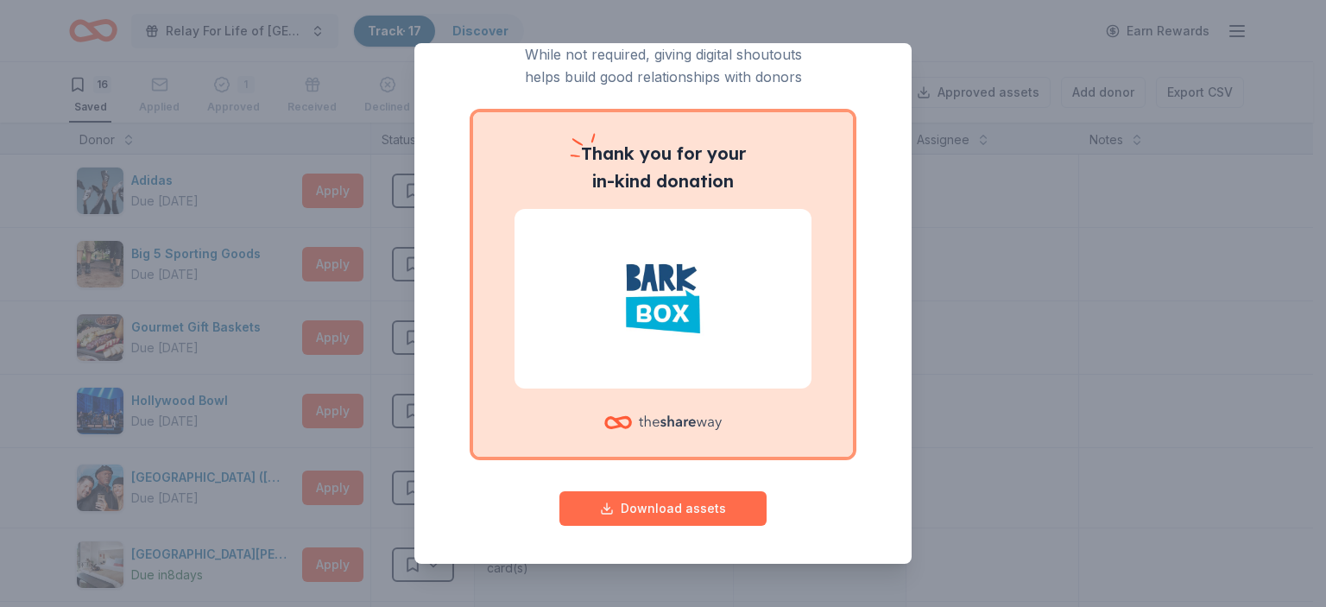
click at [659, 503] on button "Download assets" at bounding box center [662, 508] width 207 height 35
click at [999, 268] on div "Give your donor a shoutout! While not required, giving digital shoutouts helps …" at bounding box center [663, 303] width 1326 height 607
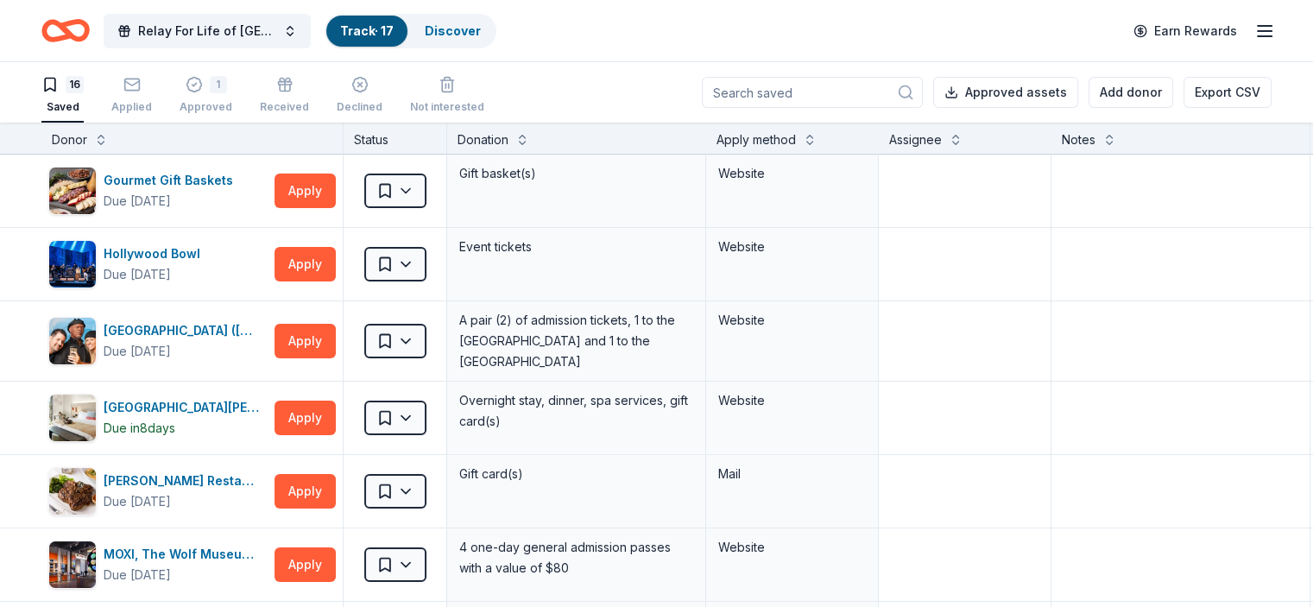
scroll to position [0, 0]
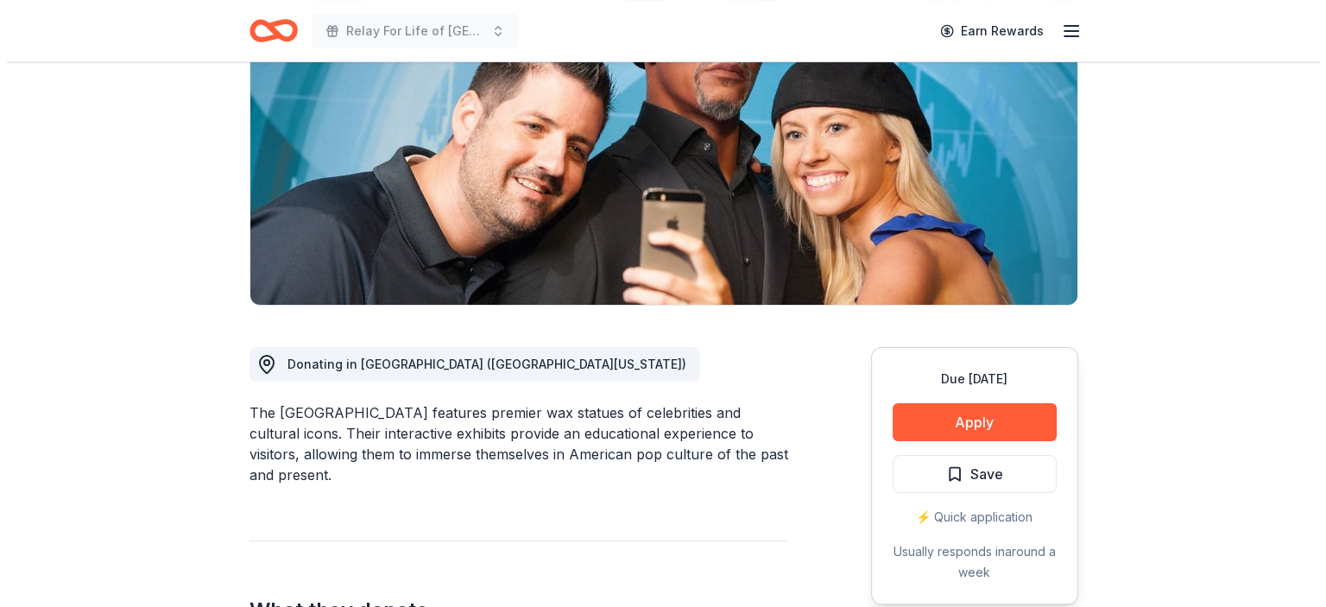
scroll to position [345, 0]
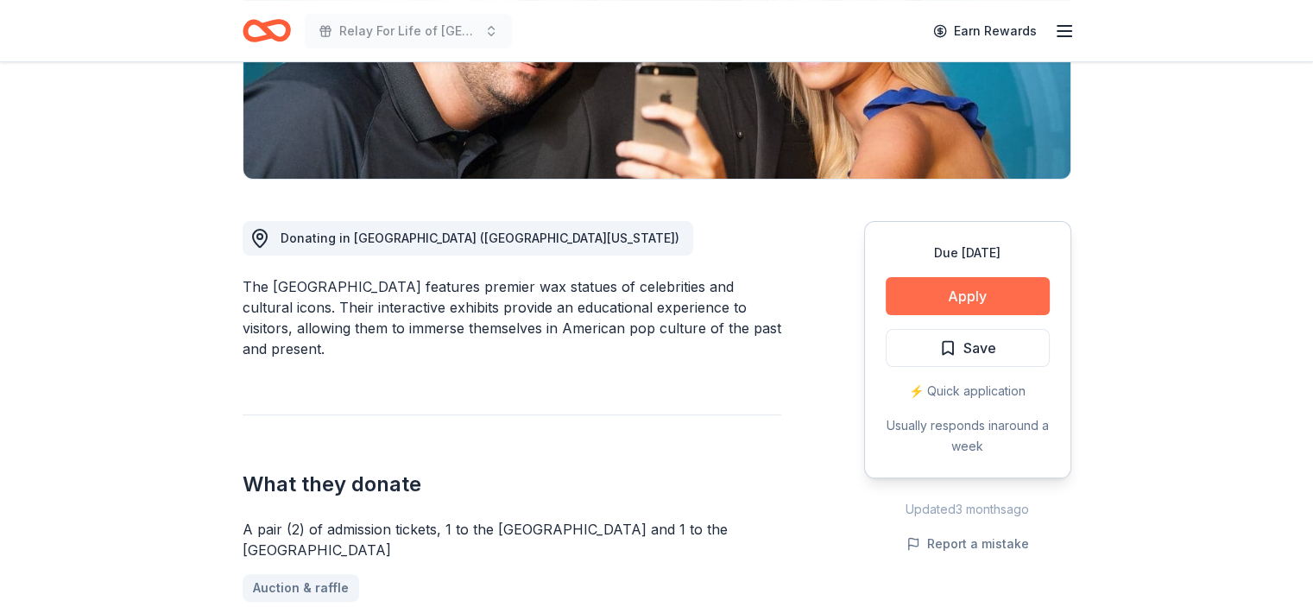
click at [969, 297] on button "Apply" at bounding box center [967, 296] width 164 height 38
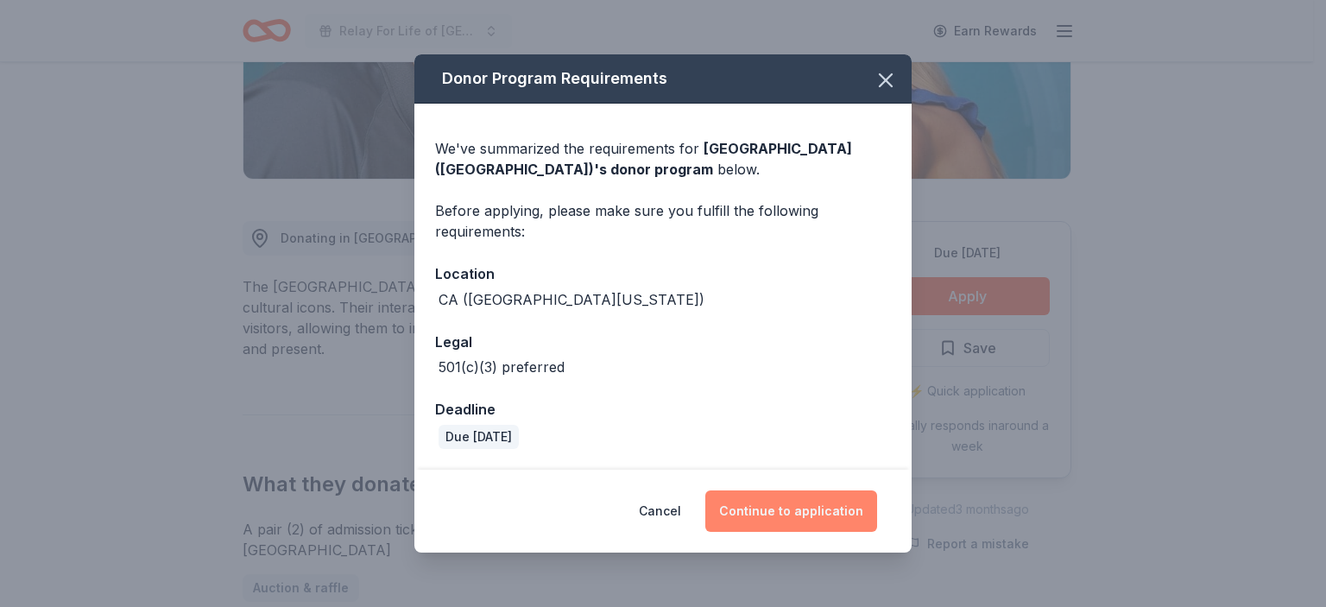
click at [803, 510] on button "Continue to application" at bounding box center [791, 510] width 172 height 41
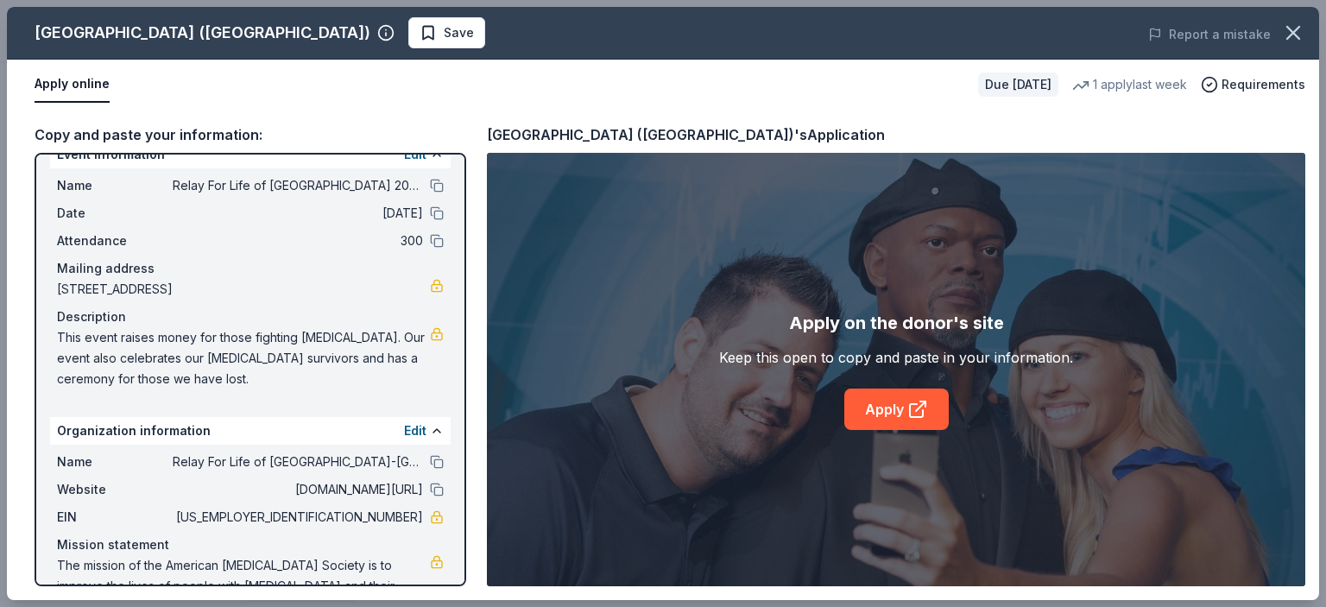
scroll to position [0, 0]
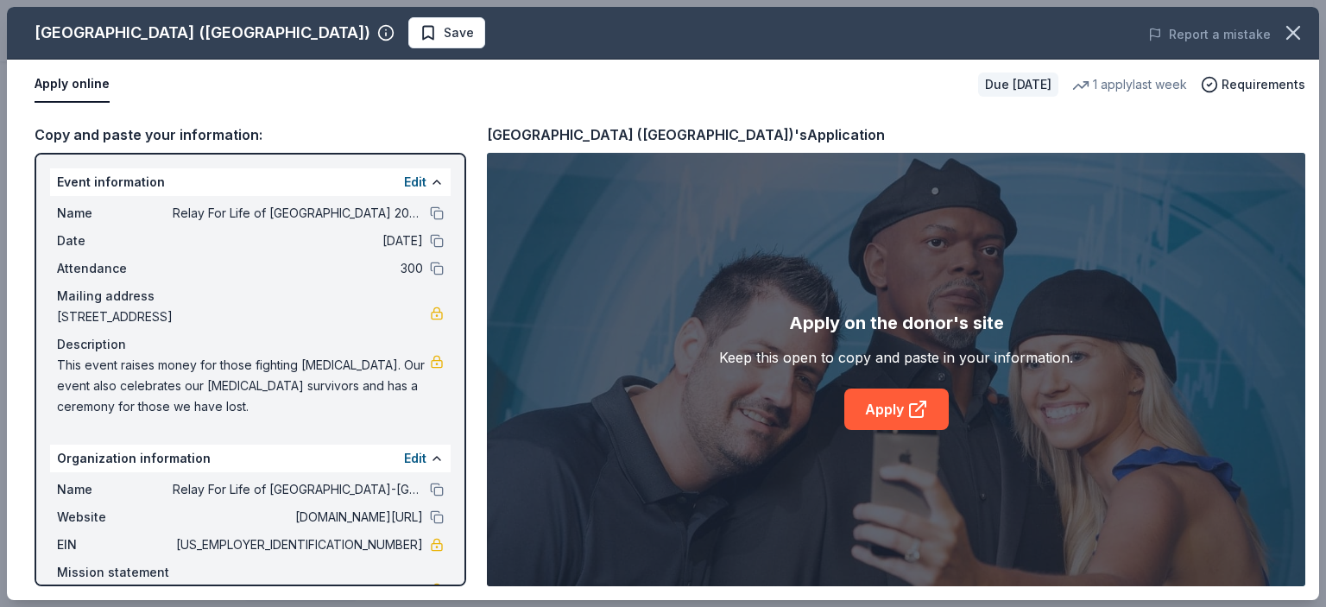
click at [306, 127] on div "Copy and paste your information:" at bounding box center [251, 134] width 432 height 22
click at [90, 83] on button "Apply online" at bounding box center [72, 84] width 75 height 36
click at [1141, 120] on div "Copy and paste your information: Event information Edit Name Relay For Life of …" at bounding box center [663, 355] width 1312 height 490
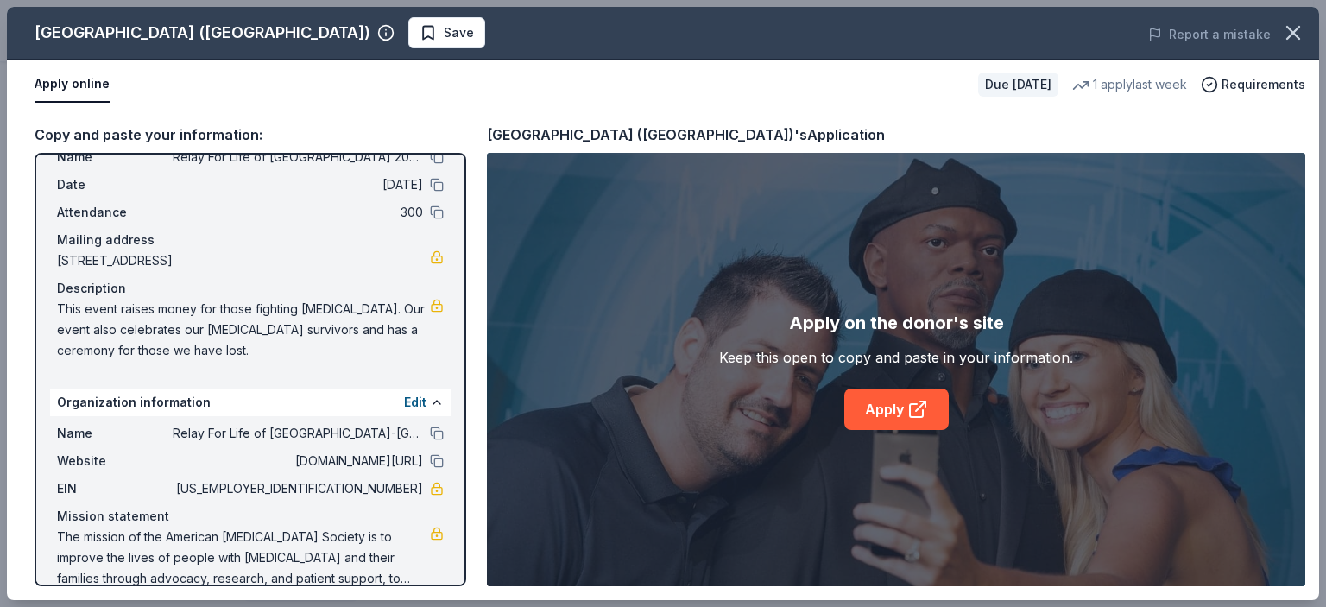
scroll to position [79, 0]
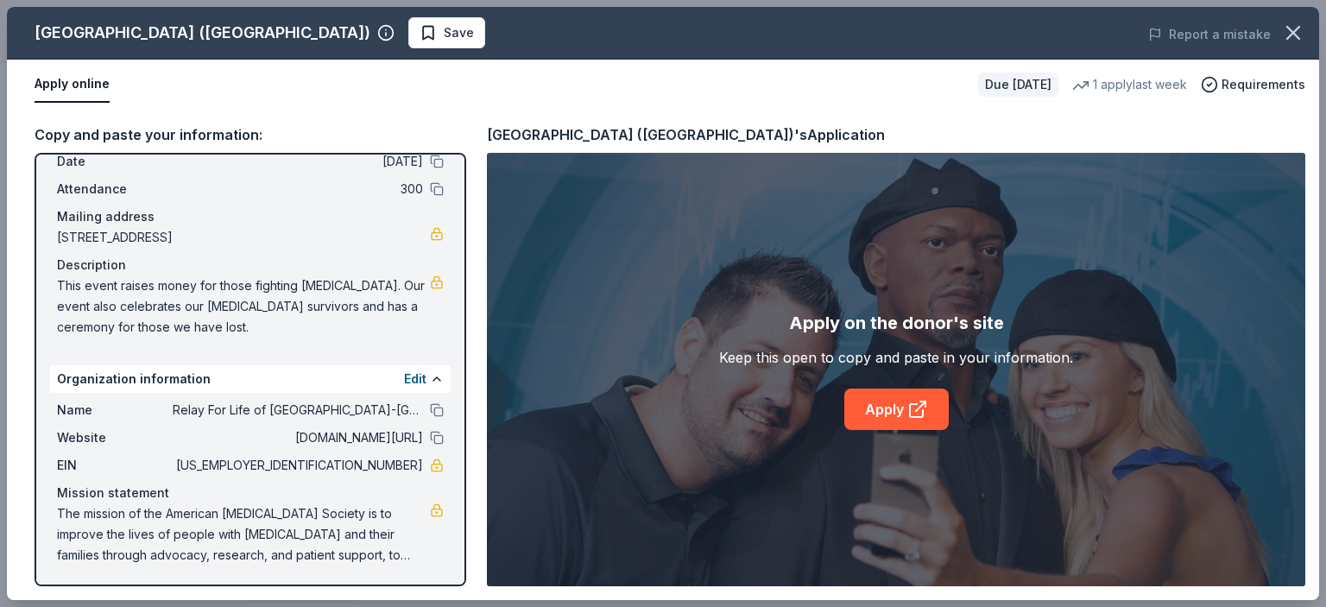
click at [1218, 130] on div "Hollywood Wax Museum (Hollywood)'s Application" at bounding box center [896, 134] width 818 height 22
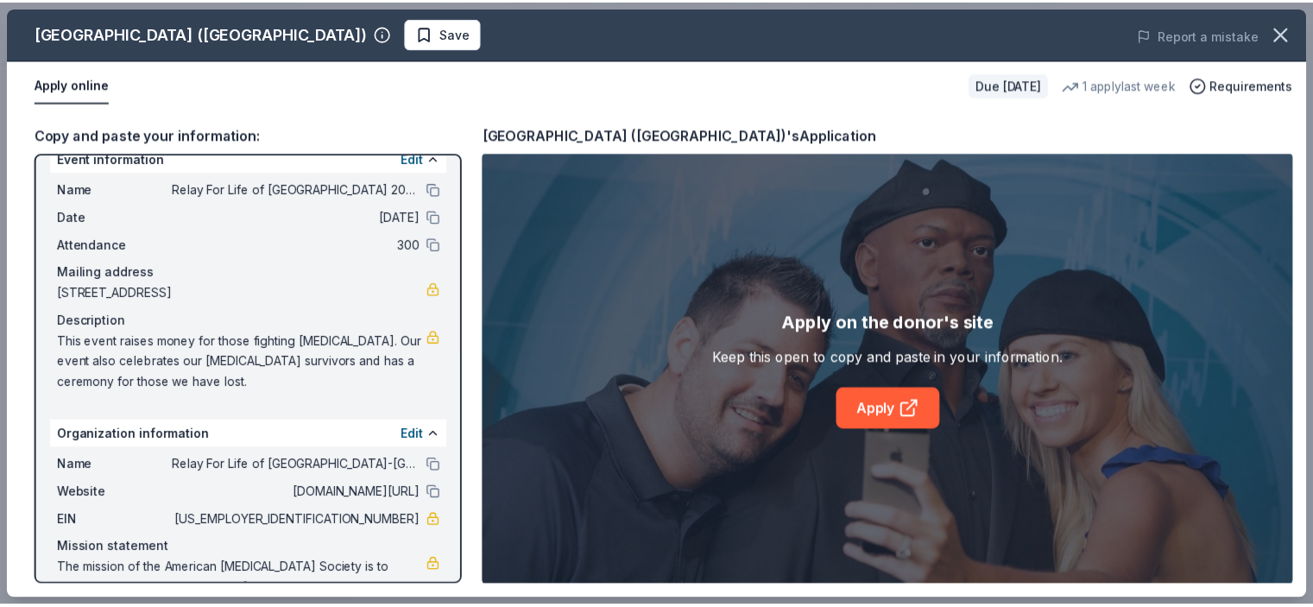
scroll to position [0, 0]
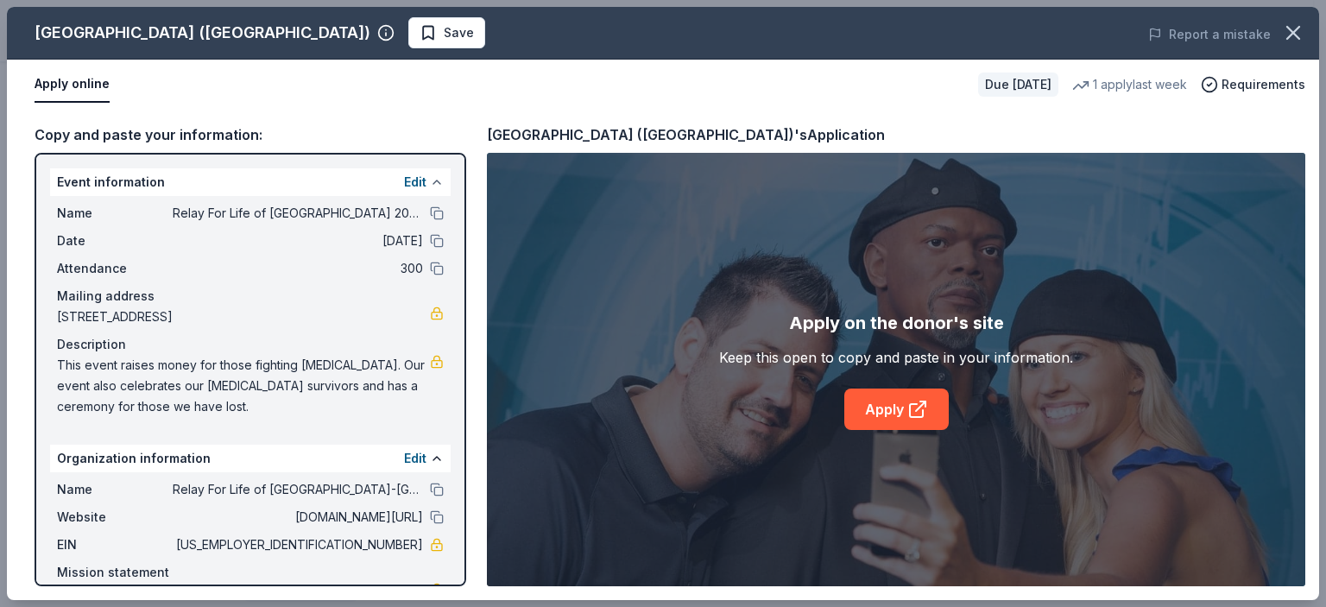
click at [430, 180] on button at bounding box center [437, 182] width 14 height 14
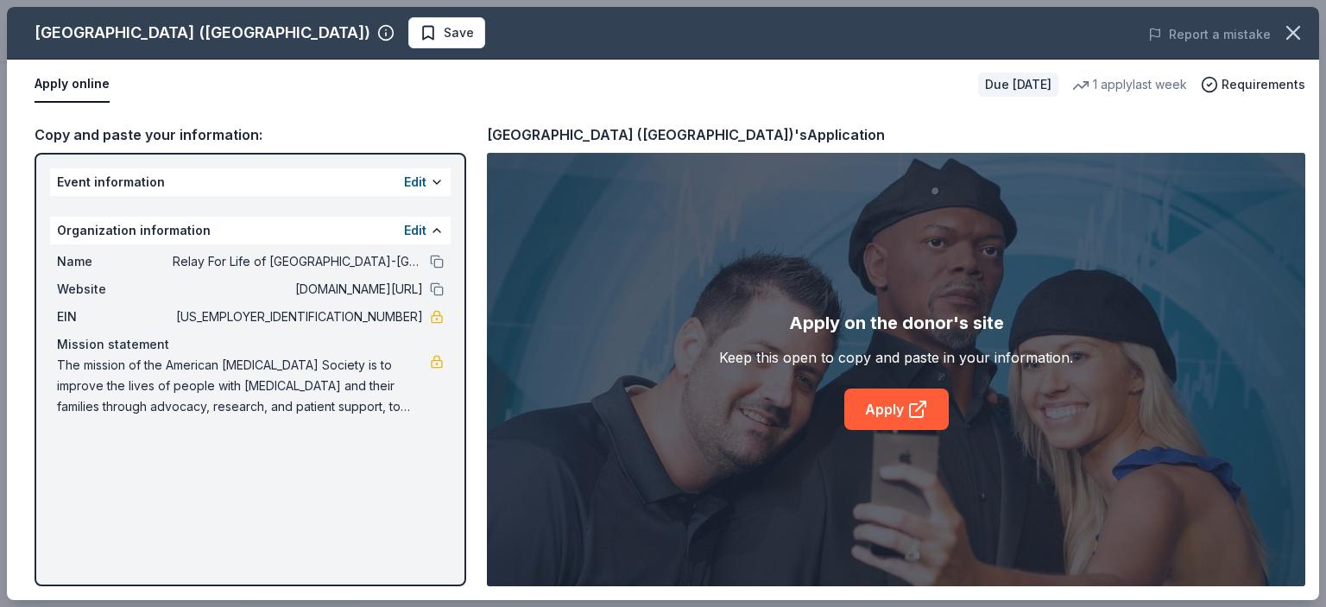
click at [91, 84] on button "Apply online" at bounding box center [72, 84] width 75 height 36
click at [1292, 30] on icon "button" at bounding box center [1293, 33] width 24 height 24
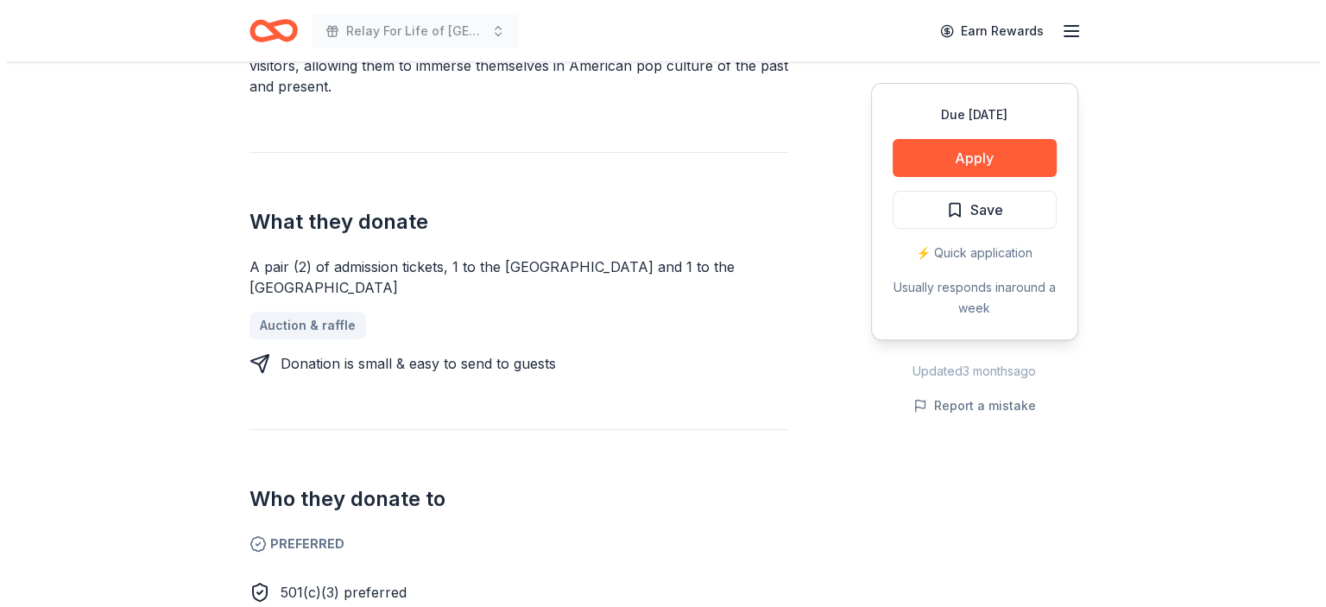
scroll to position [583, 0]
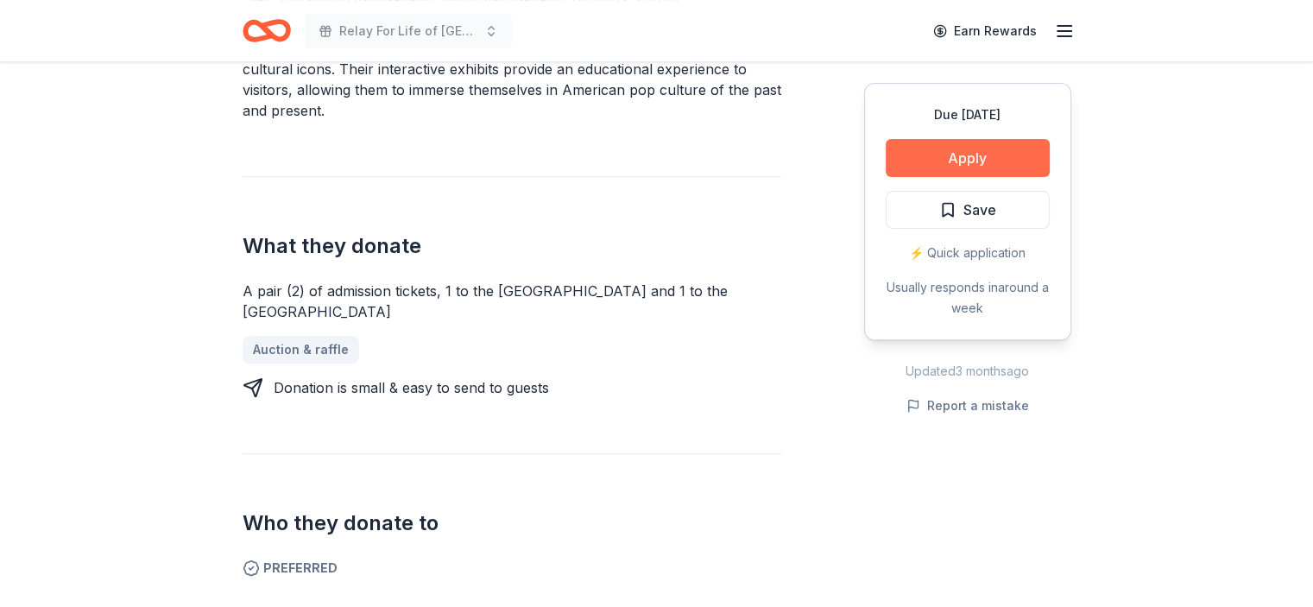
click at [956, 155] on button "Apply" at bounding box center [967, 158] width 164 height 38
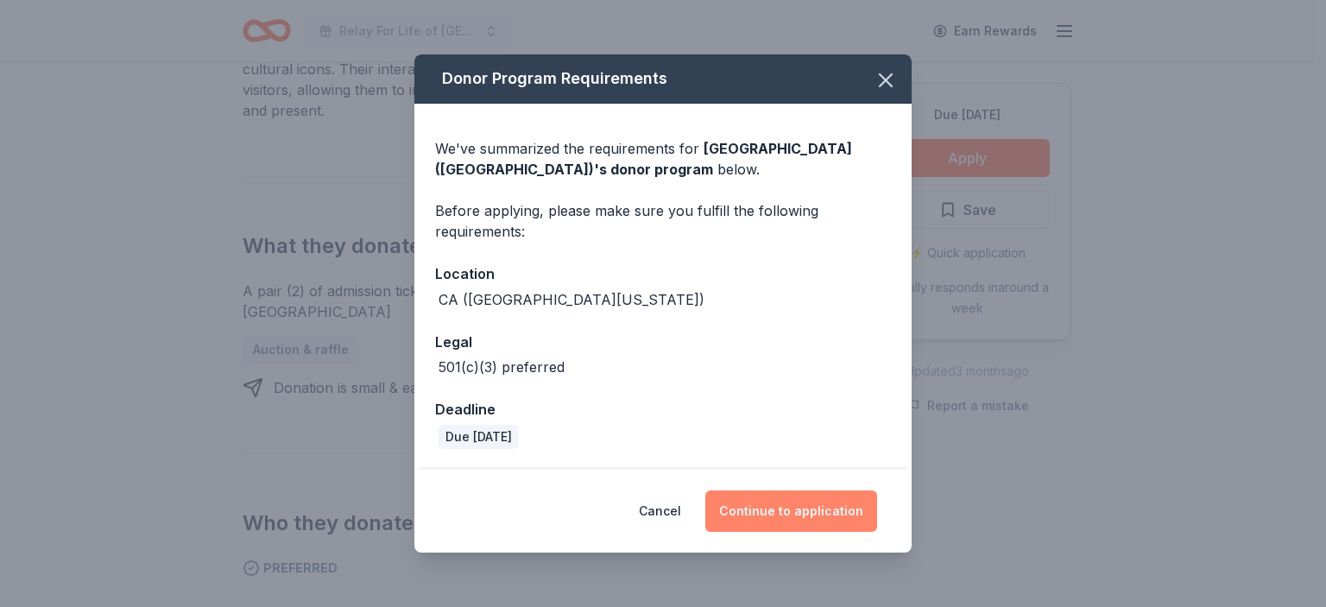
click at [801, 507] on button "Continue to application" at bounding box center [791, 510] width 172 height 41
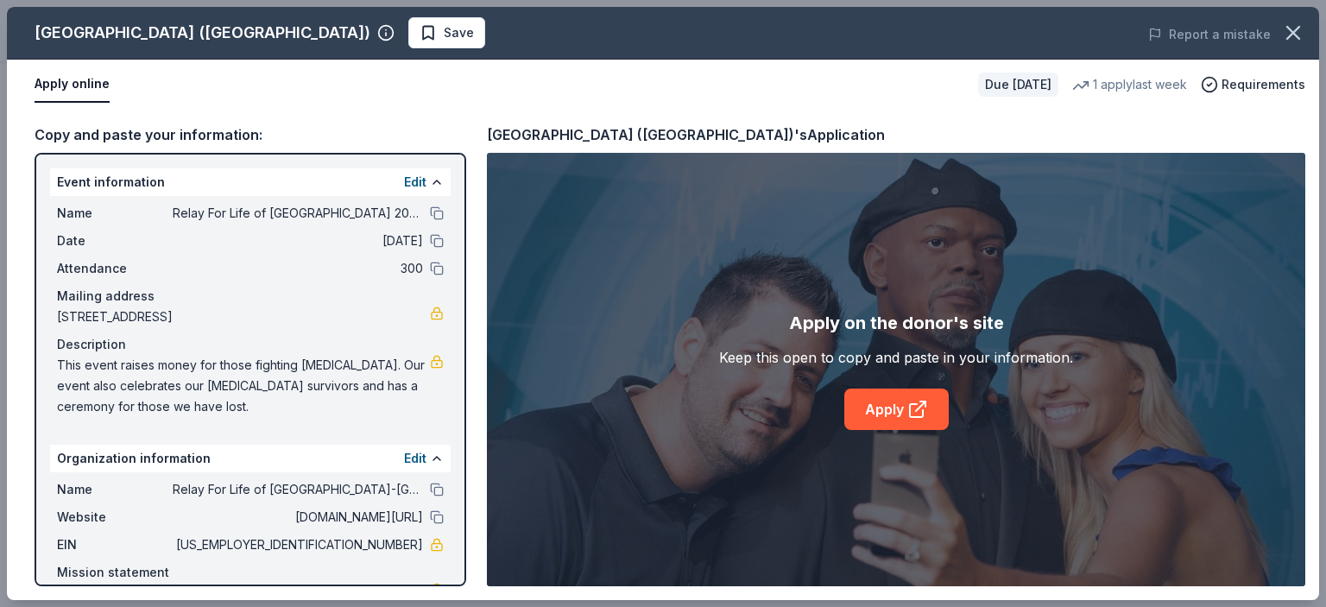
drag, startPoint x: 53, startPoint y: 209, endPoint x: 391, endPoint y: 219, distance: 338.5
click at [393, 224] on div "Name Relay For Life of Simi-Moorpark 2025 Date 10/18/25 Attendance 300 Mailing …" at bounding box center [250, 310] width 400 height 228
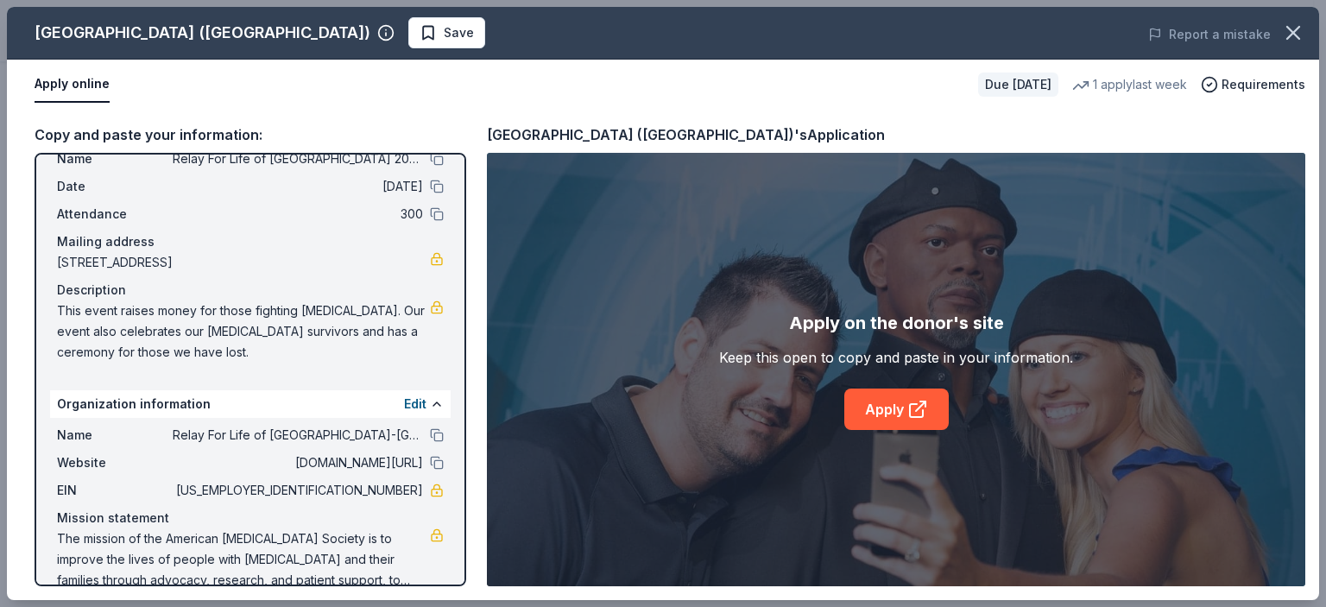
scroll to position [79, 0]
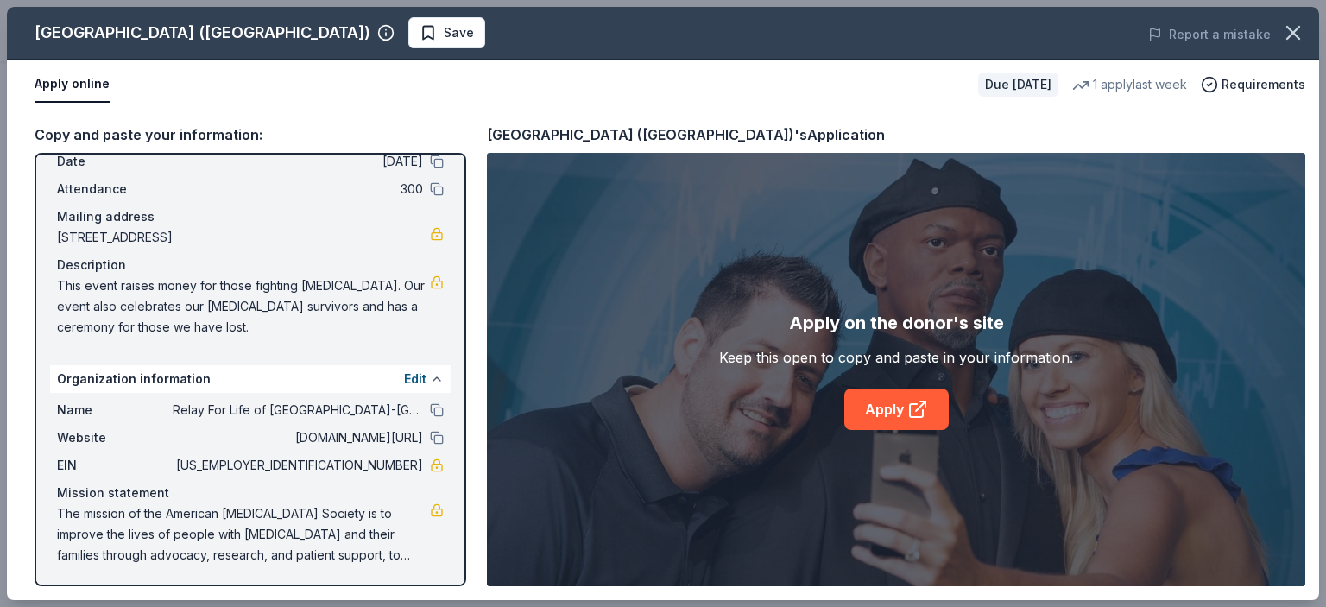
click at [430, 375] on button at bounding box center [437, 379] width 14 height 14
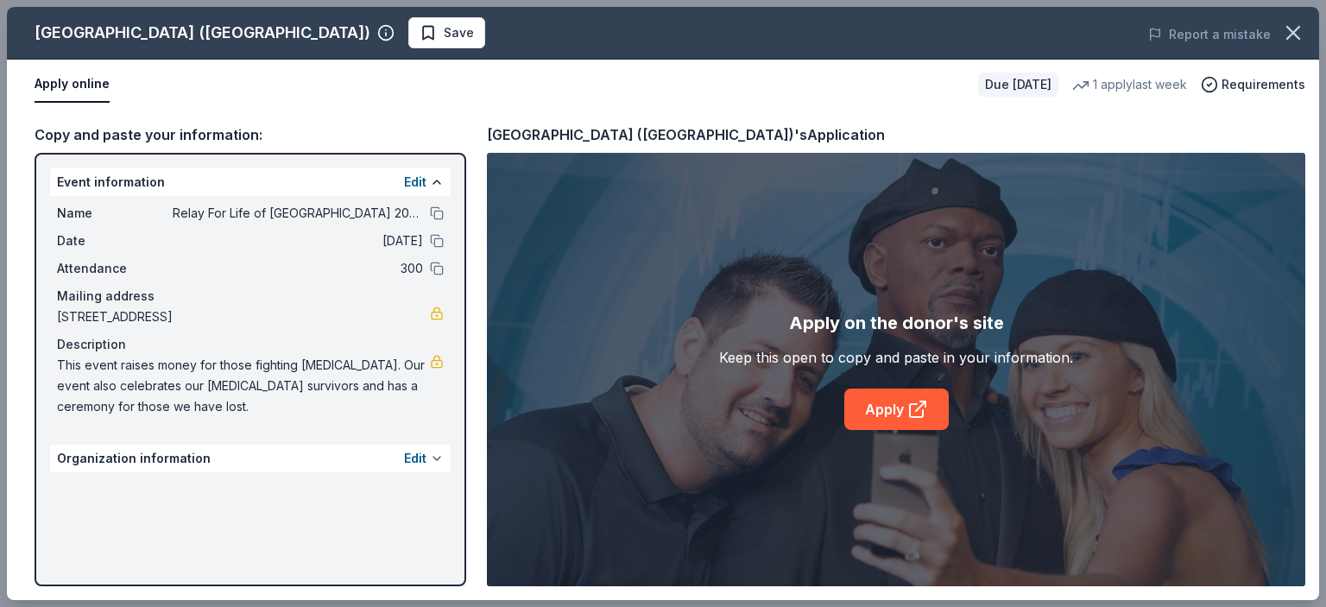
scroll to position [0, 0]
click at [435, 177] on button at bounding box center [437, 182] width 14 height 14
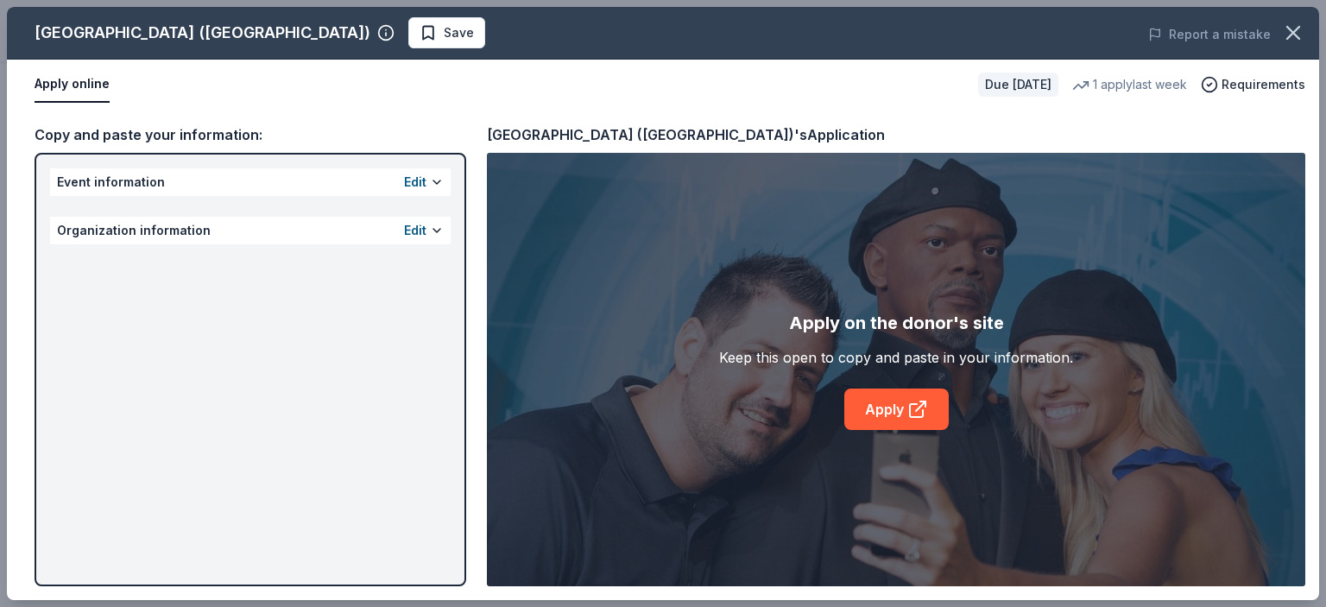
click at [89, 83] on button "Apply online" at bounding box center [72, 84] width 75 height 36
click at [90, 85] on button "Apply online" at bounding box center [72, 84] width 75 height 36
click at [882, 409] on link "Apply" at bounding box center [896, 408] width 104 height 41
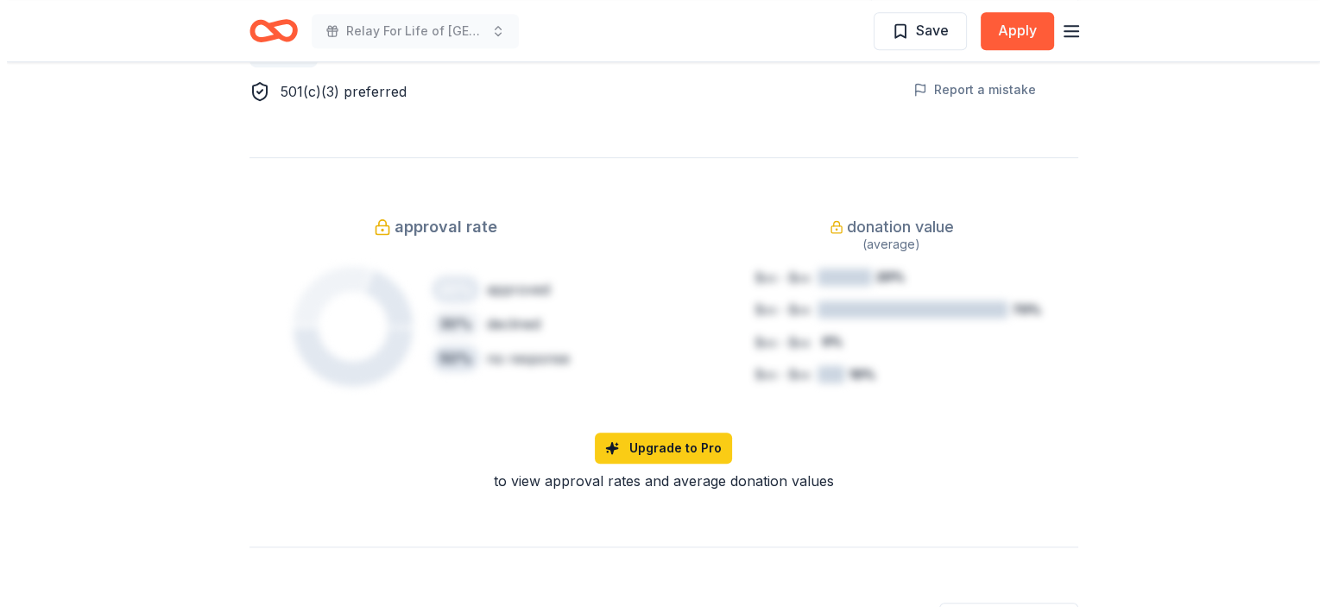
scroll to position [863, 0]
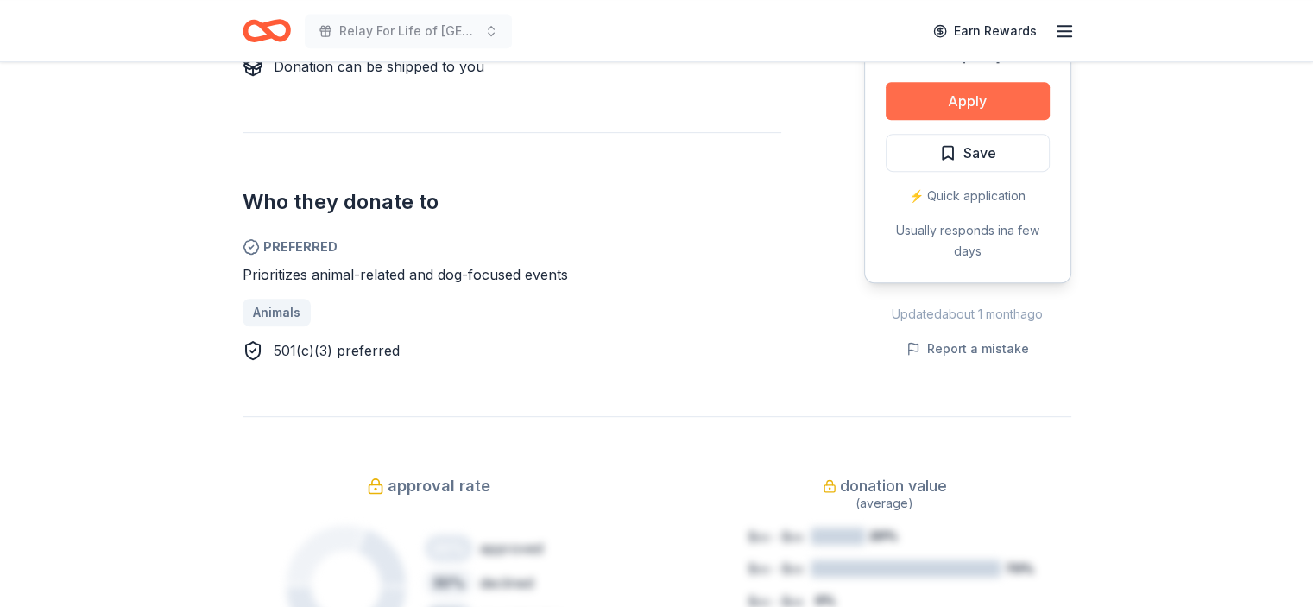
click at [970, 93] on button "Apply" at bounding box center [967, 101] width 164 height 38
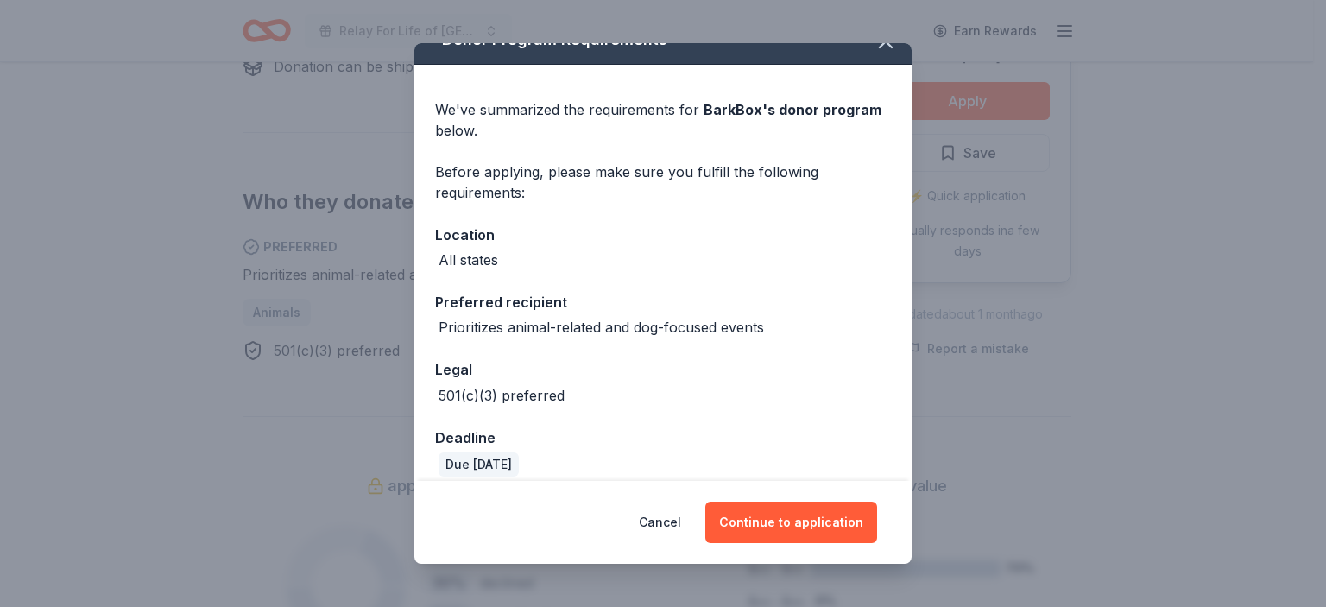
scroll to position [43, 0]
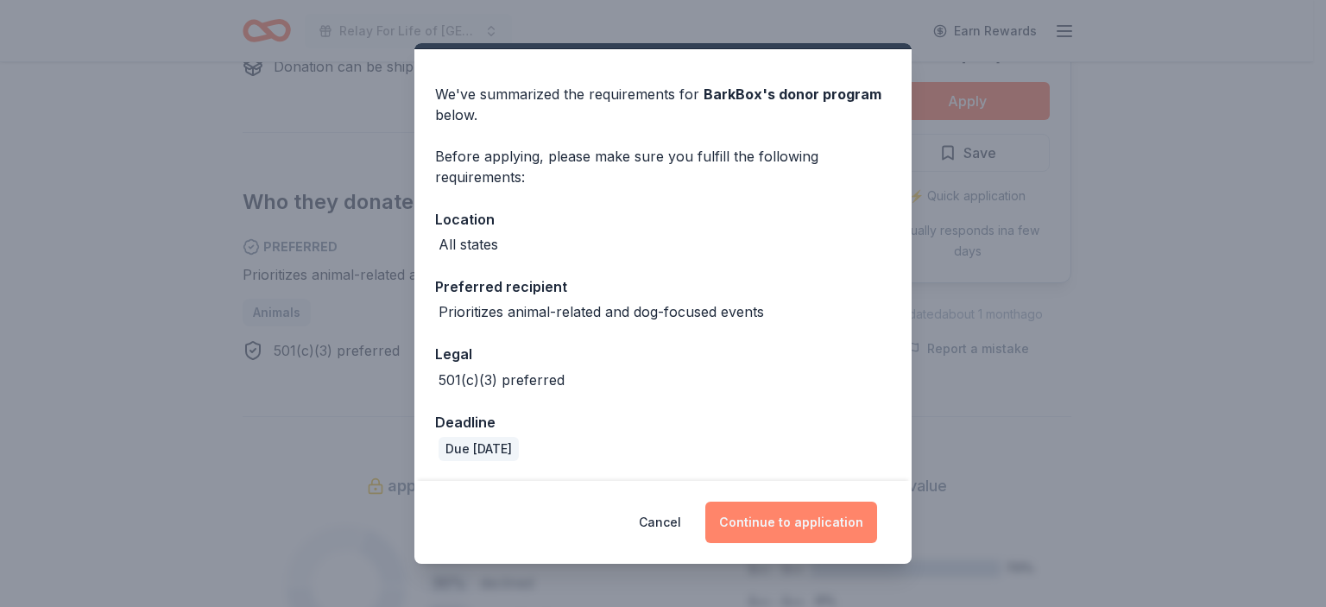
click at [791, 520] on button "Continue to application" at bounding box center [791, 521] width 172 height 41
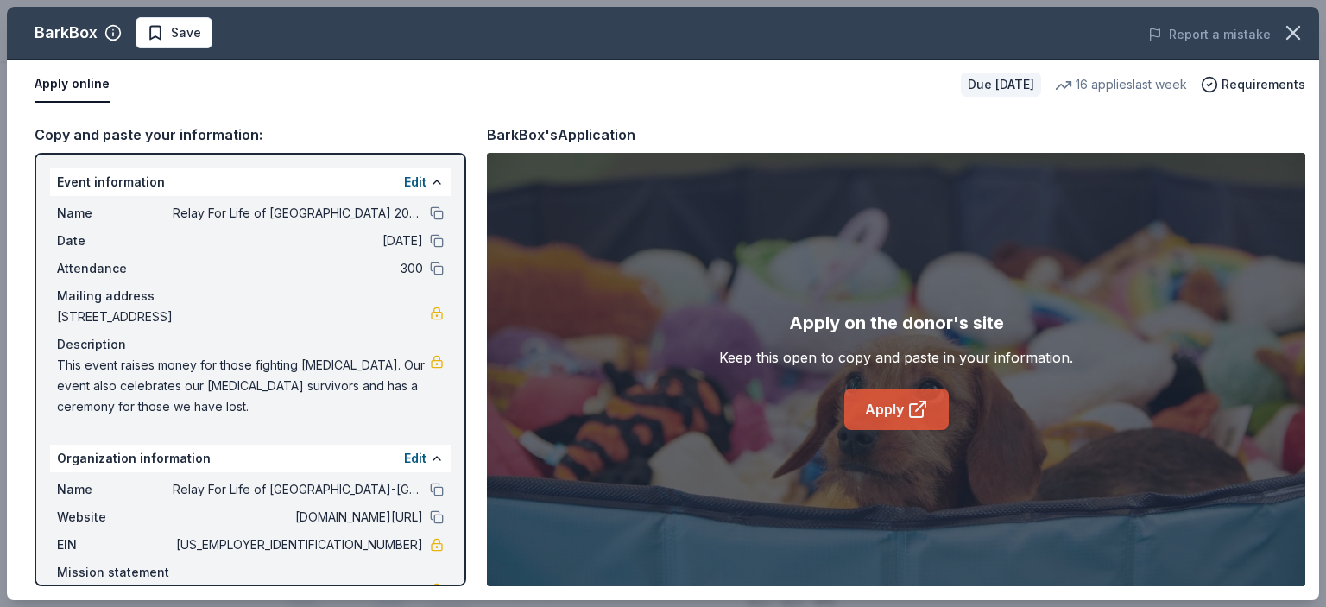
click at [881, 404] on link "Apply" at bounding box center [896, 408] width 104 height 41
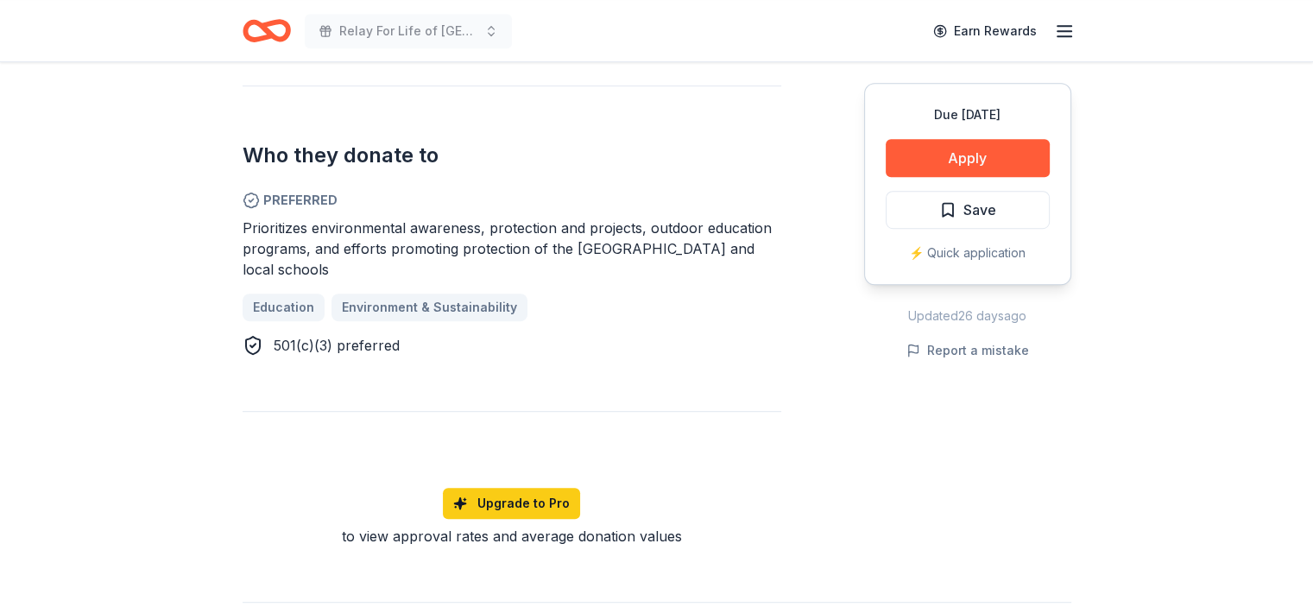
scroll to position [690, 0]
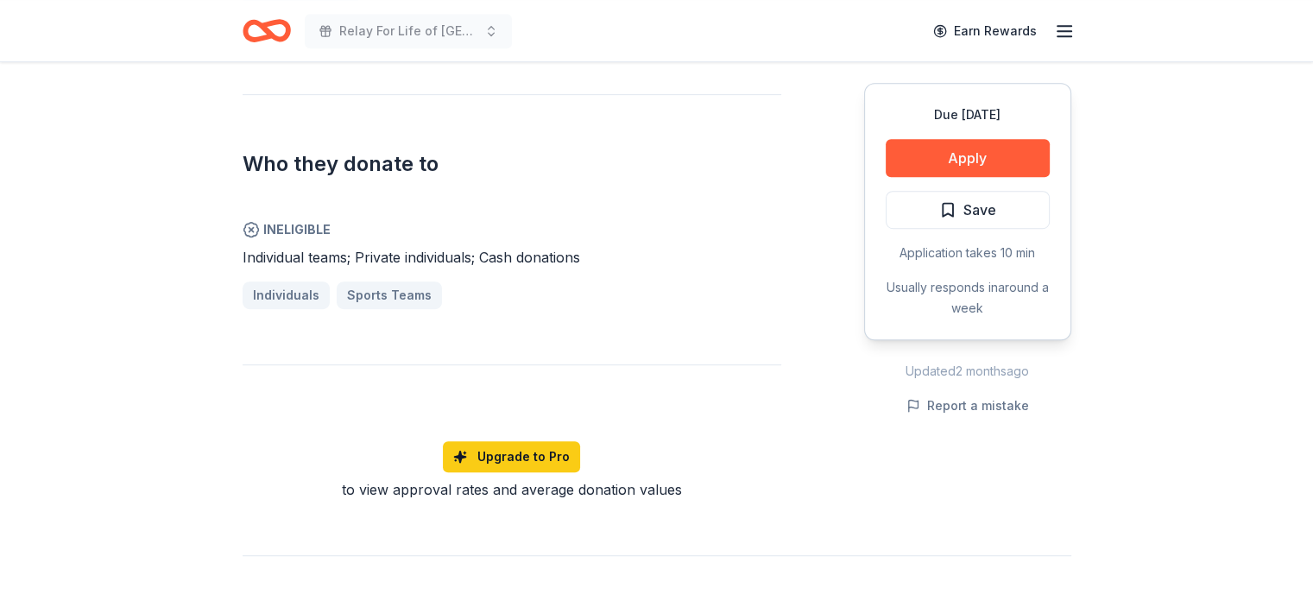
scroll to position [1036, 0]
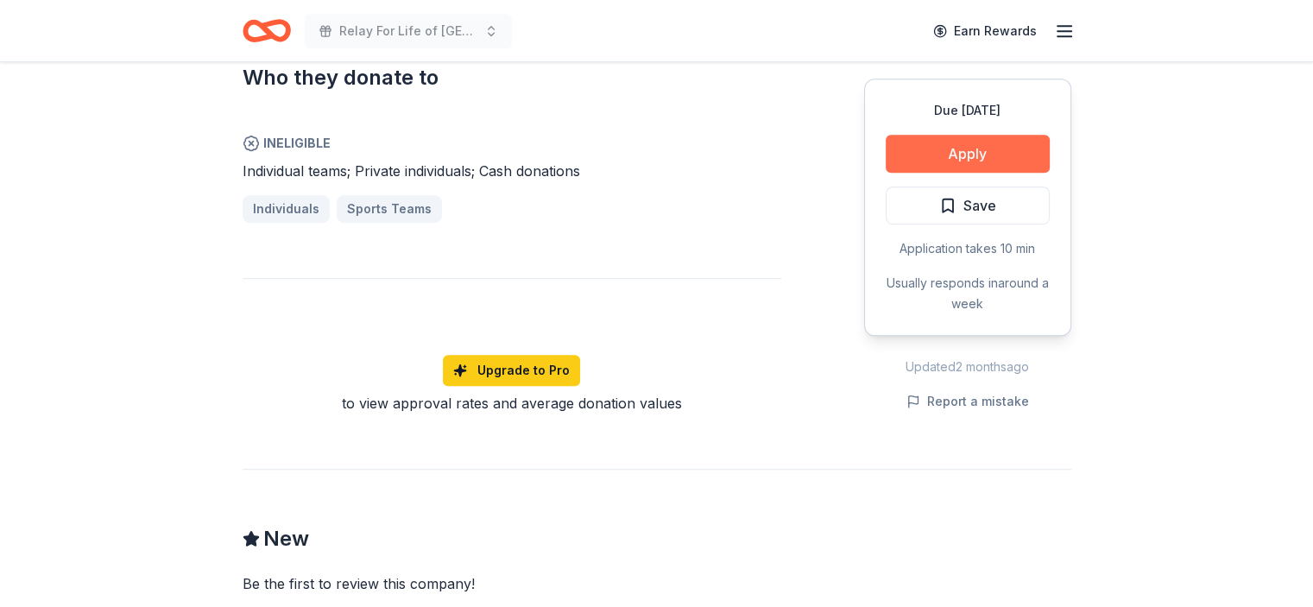
click at [979, 148] on button "Apply" at bounding box center [967, 154] width 164 height 38
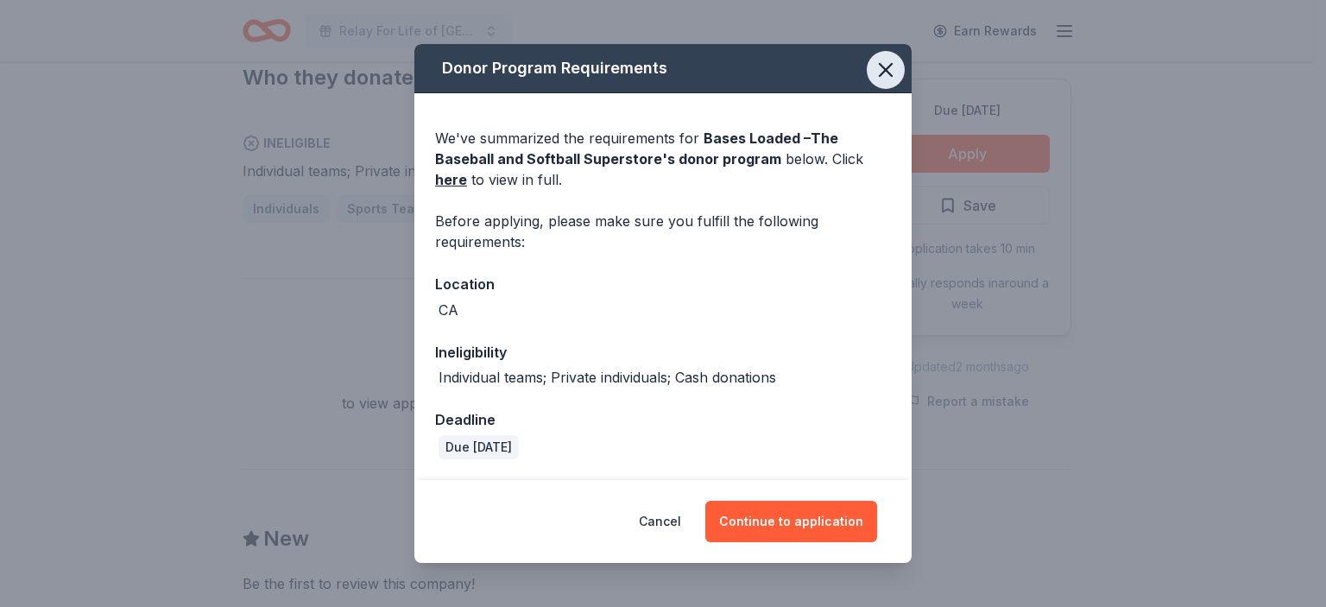
click at [888, 71] on icon "button" at bounding box center [885, 70] width 24 height 24
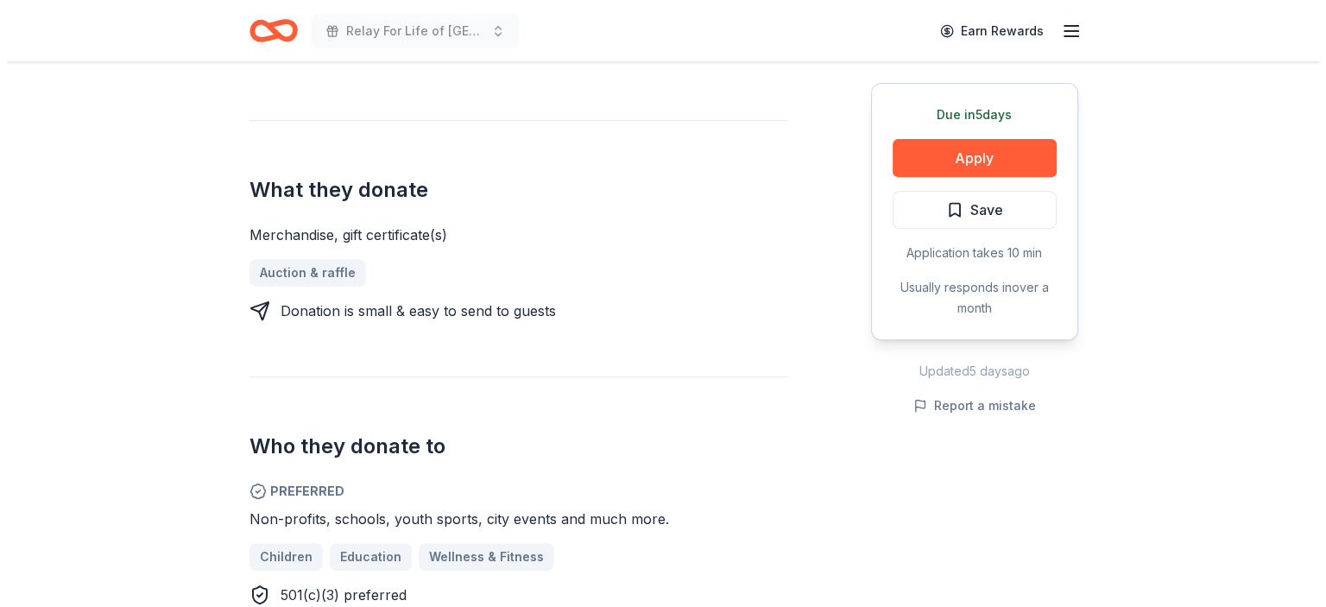
scroll to position [690, 0]
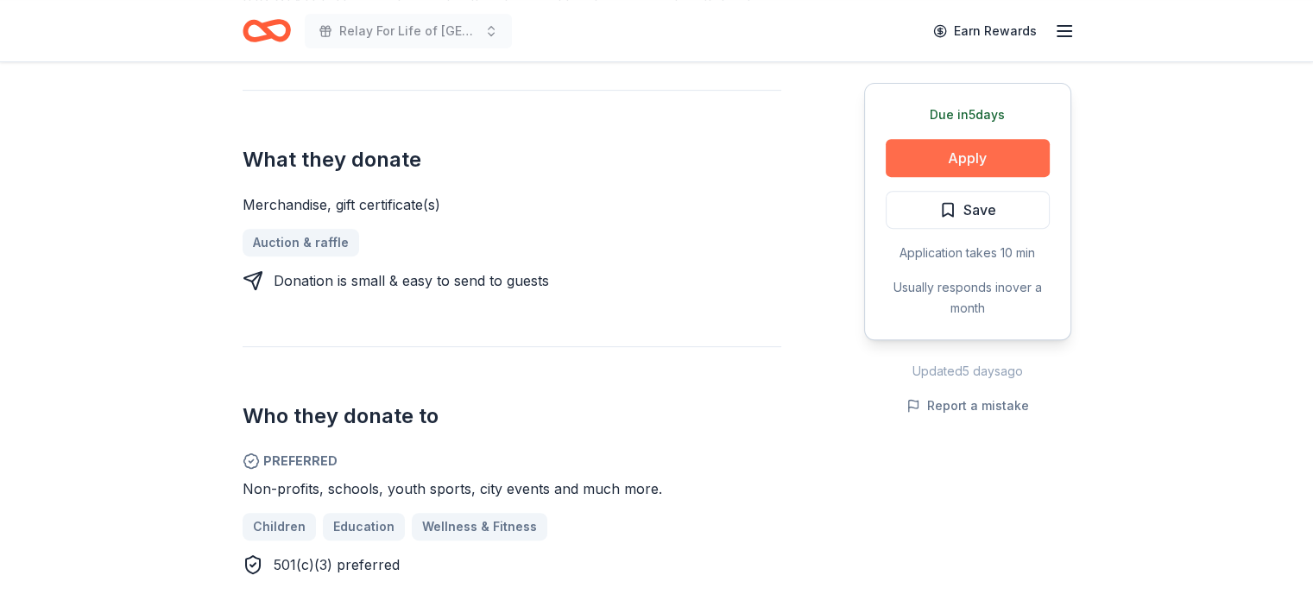
click at [952, 156] on button "Apply" at bounding box center [967, 158] width 164 height 38
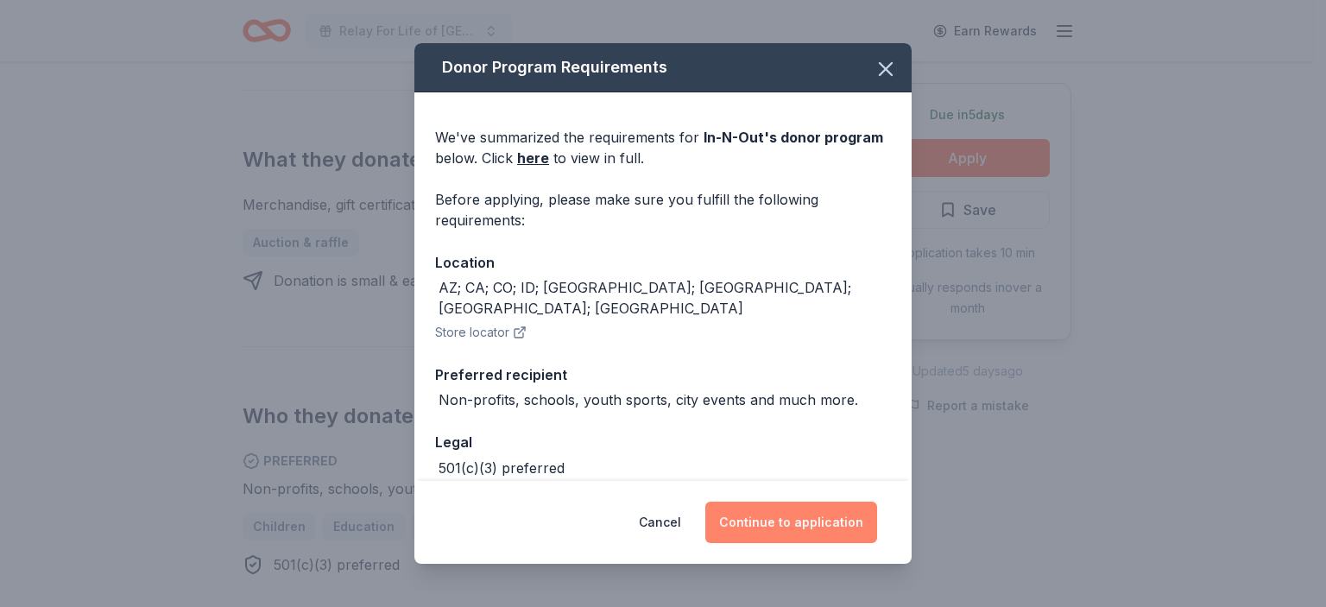
click at [795, 526] on button "Continue to application" at bounding box center [791, 521] width 172 height 41
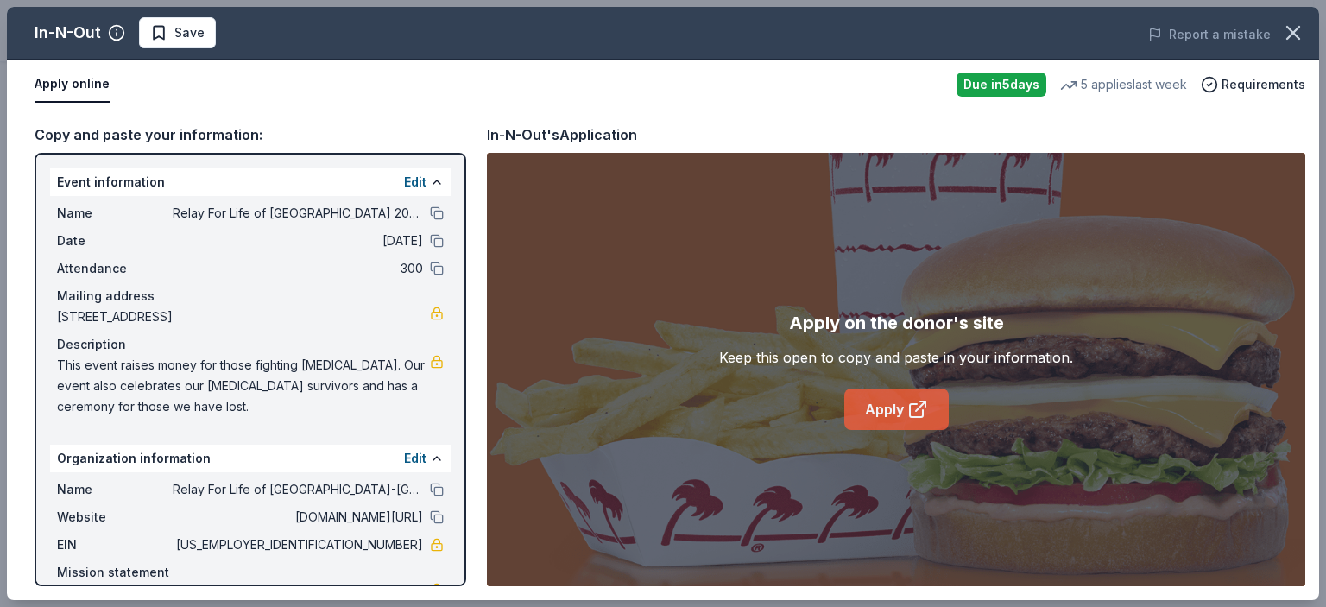
click at [881, 410] on link "Apply" at bounding box center [896, 408] width 104 height 41
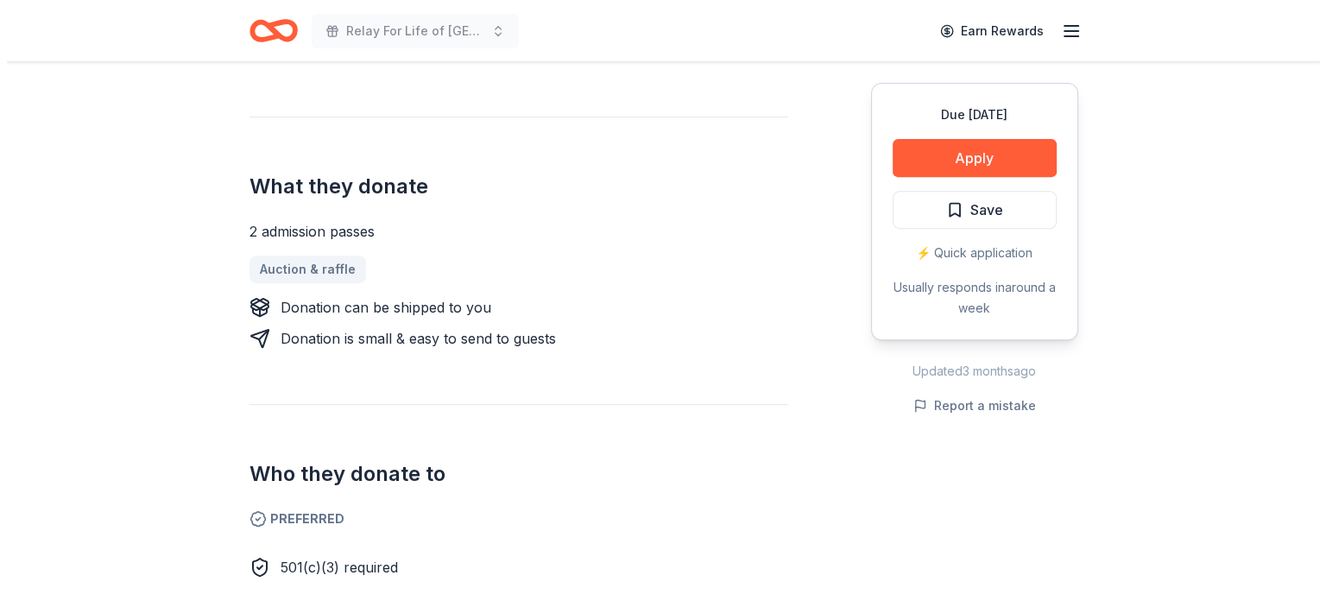
scroll to position [777, 0]
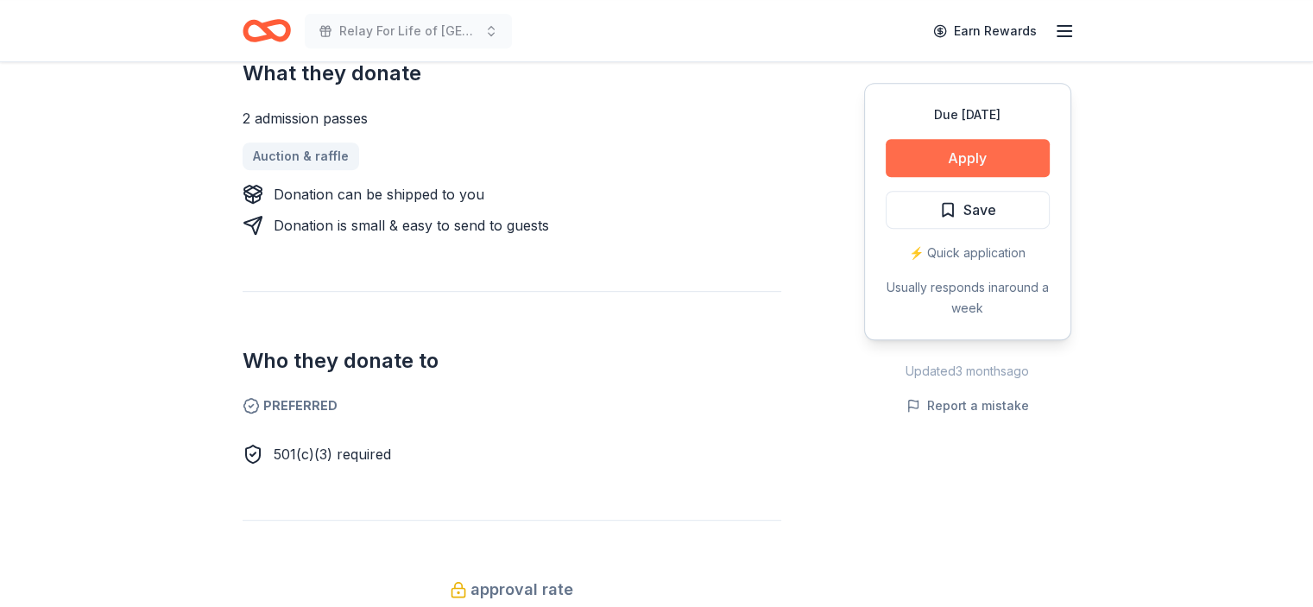
click at [965, 155] on button "Apply" at bounding box center [967, 158] width 164 height 38
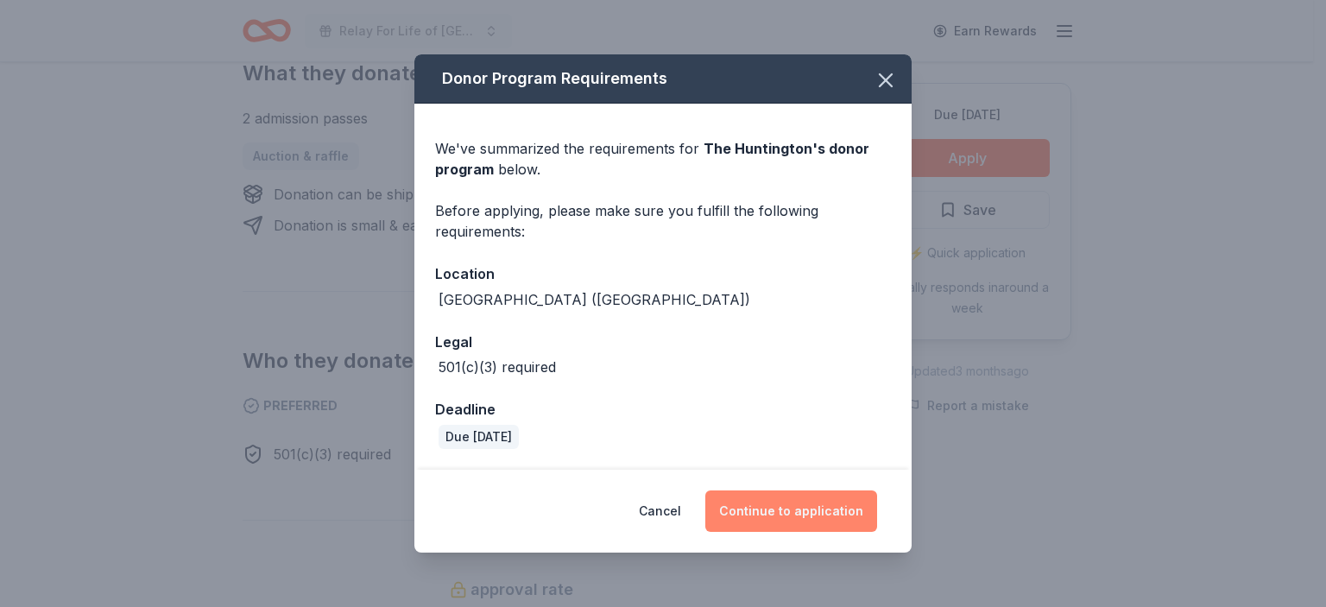
click at [782, 507] on button "Continue to application" at bounding box center [791, 510] width 172 height 41
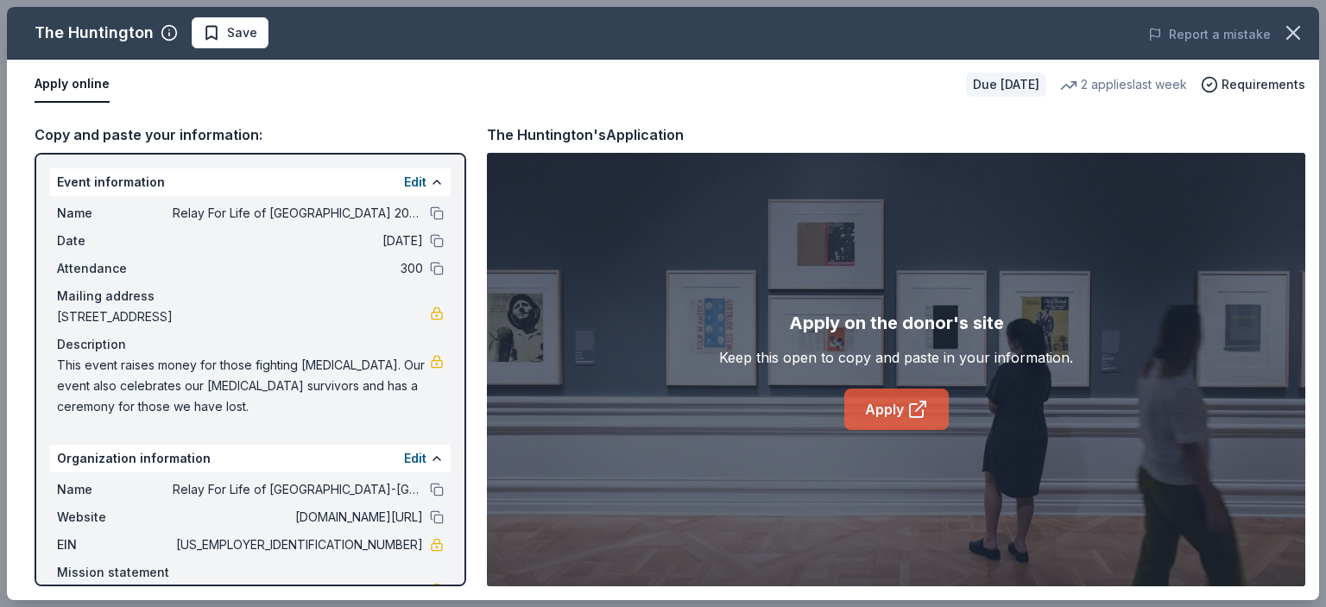
click at [872, 406] on link "Apply" at bounding box center [896, 408] width 104 height 41
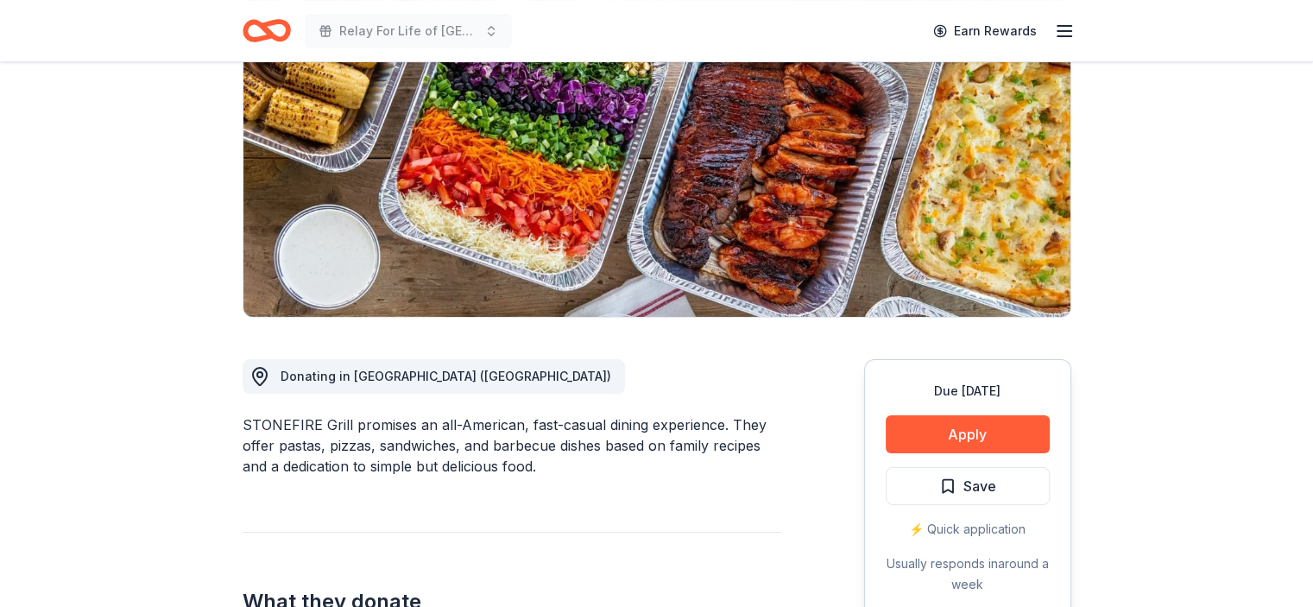
scroll to position [259, 0]
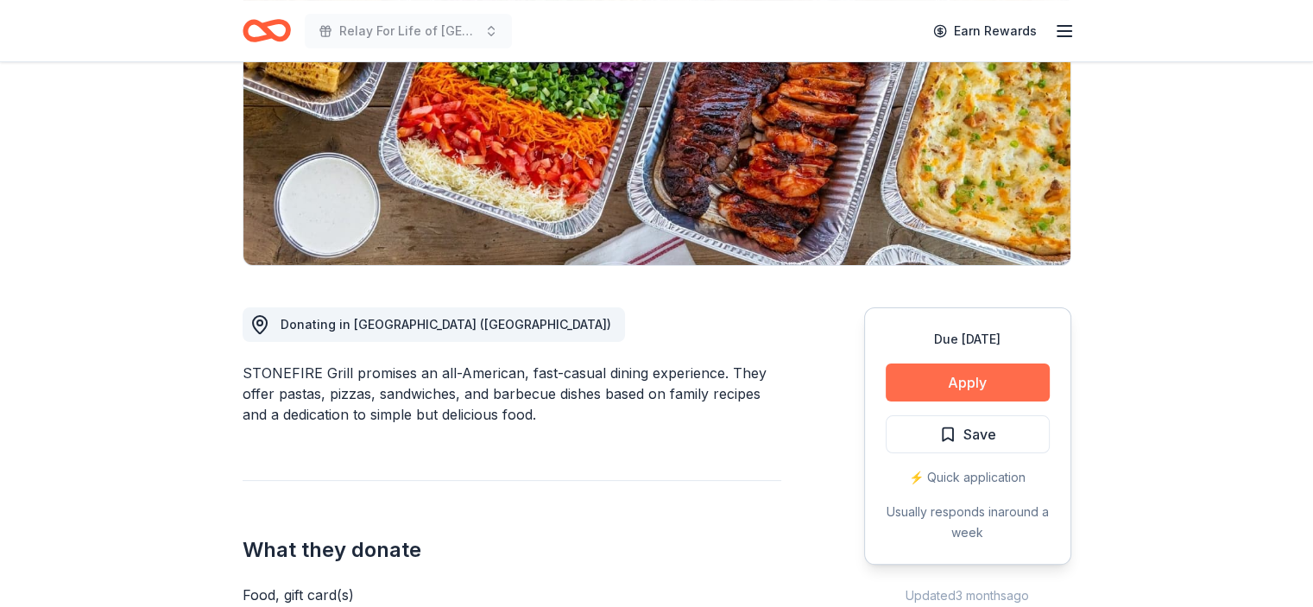
click at [968, 379] on button "Apply" at bounding box center [967, 382] width 164 height 38
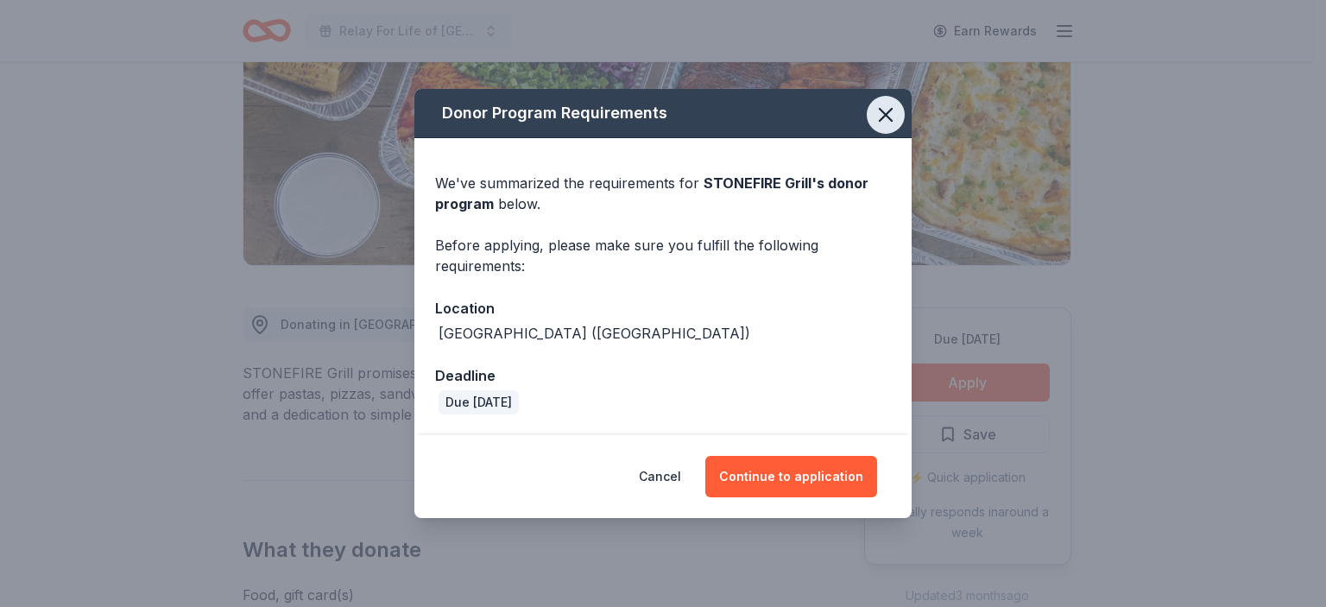
click at [884, 117] on icon "button" at bounding box center [885, 115] width 12 height 12
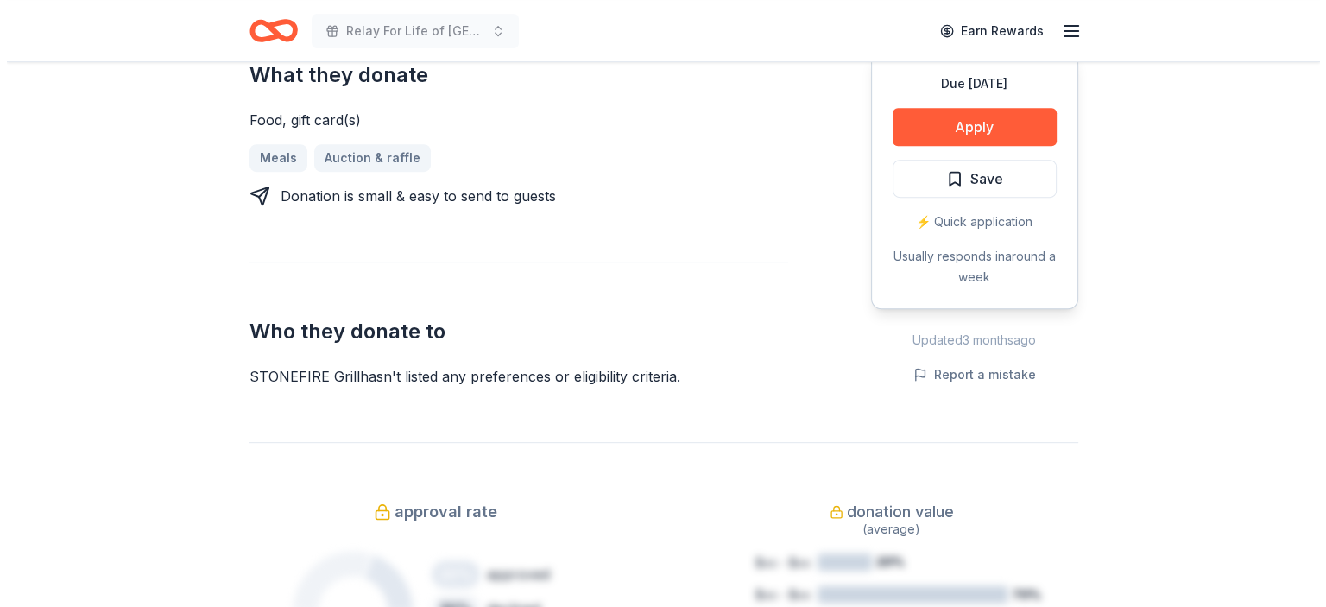
scroll to position [432, 0]
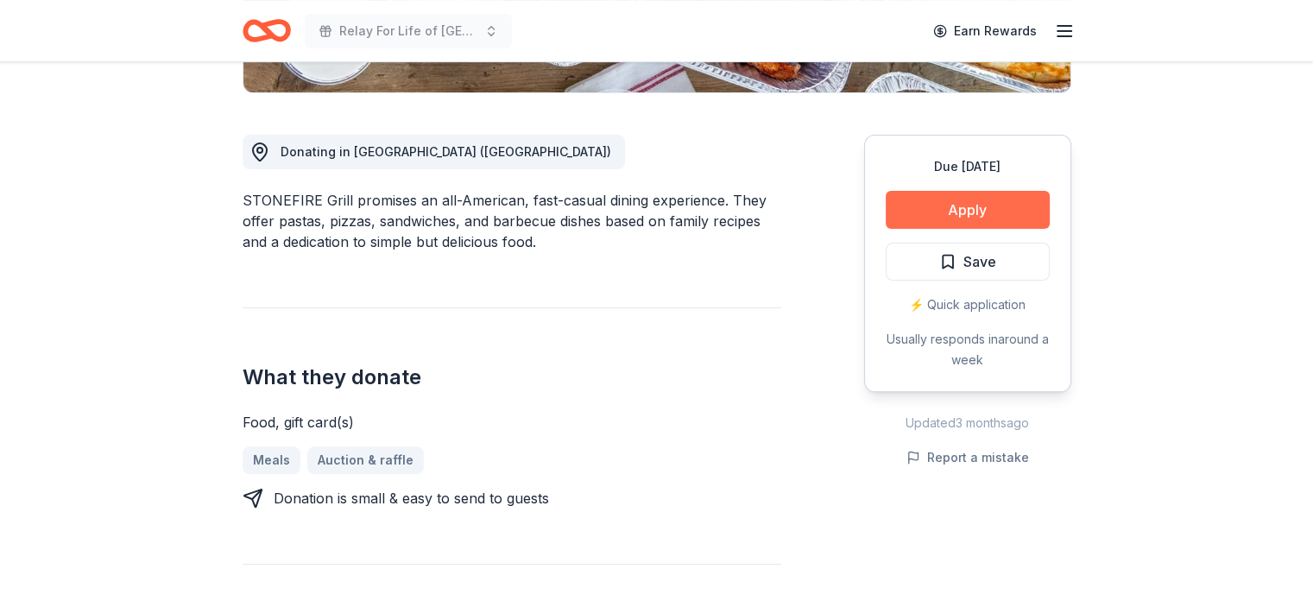
click at [971, 206] on button "Apply" at bounding box center [967, 210] width 164 height 38
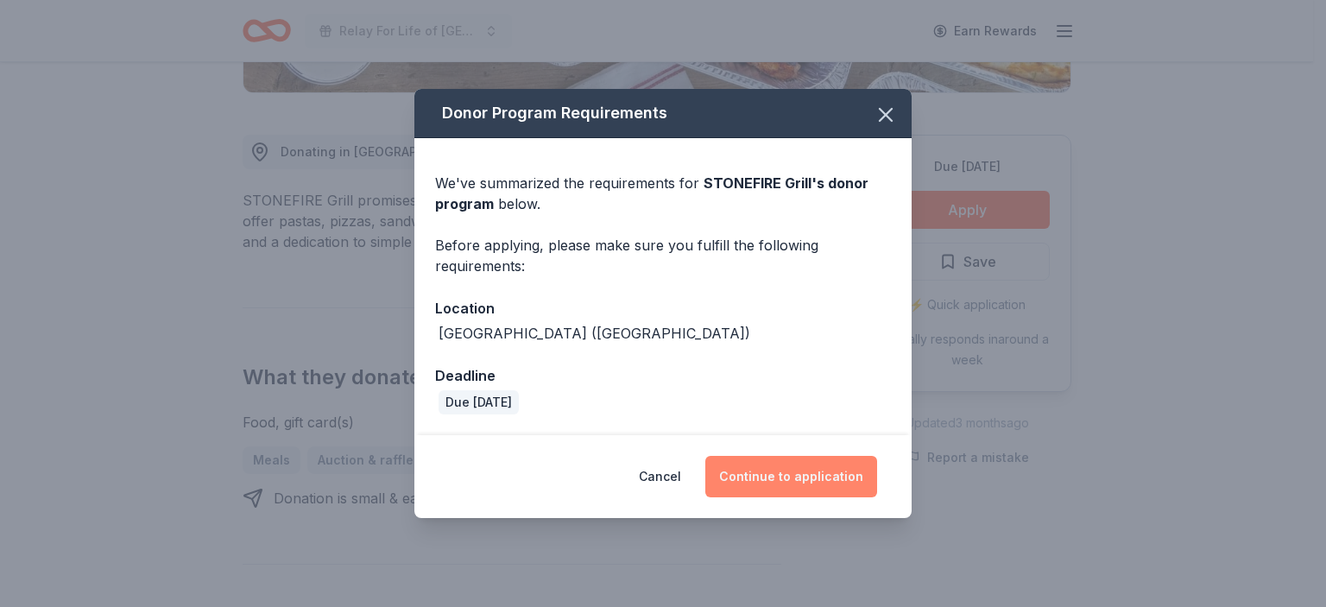
click at [790, 476] on button "Continue to application" at bounding box center [791, 476] width 172 height 41
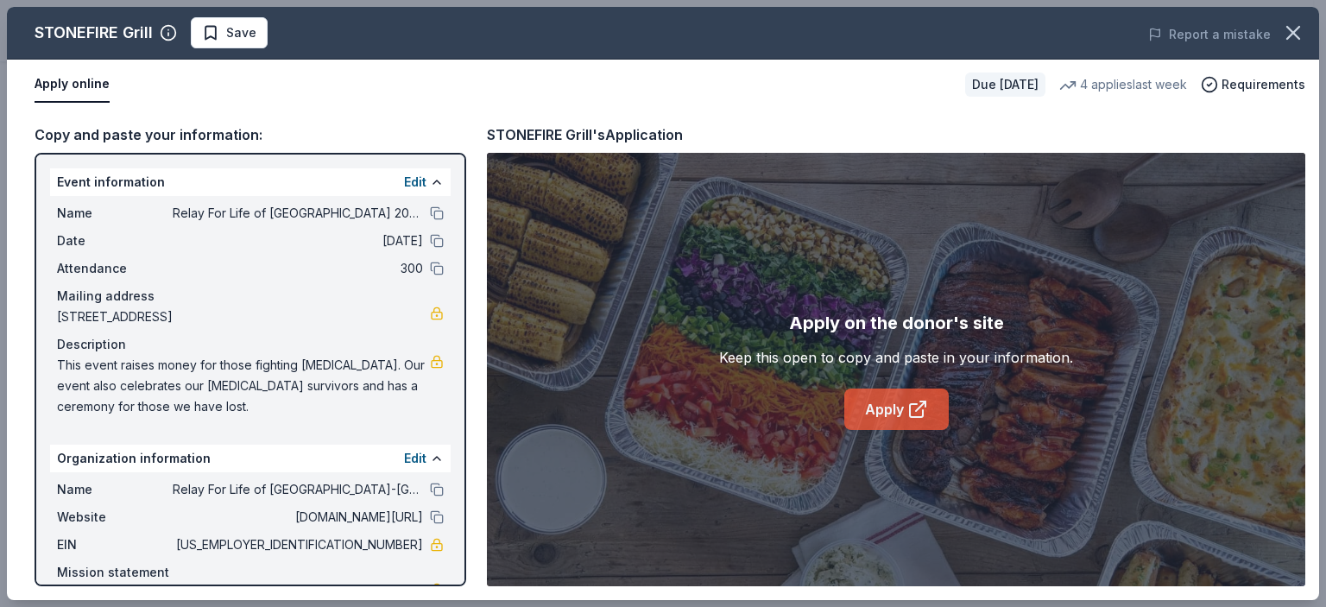
click at [898, 406] on link "Apply" at bounding box center [896, 408] width 104 height 41
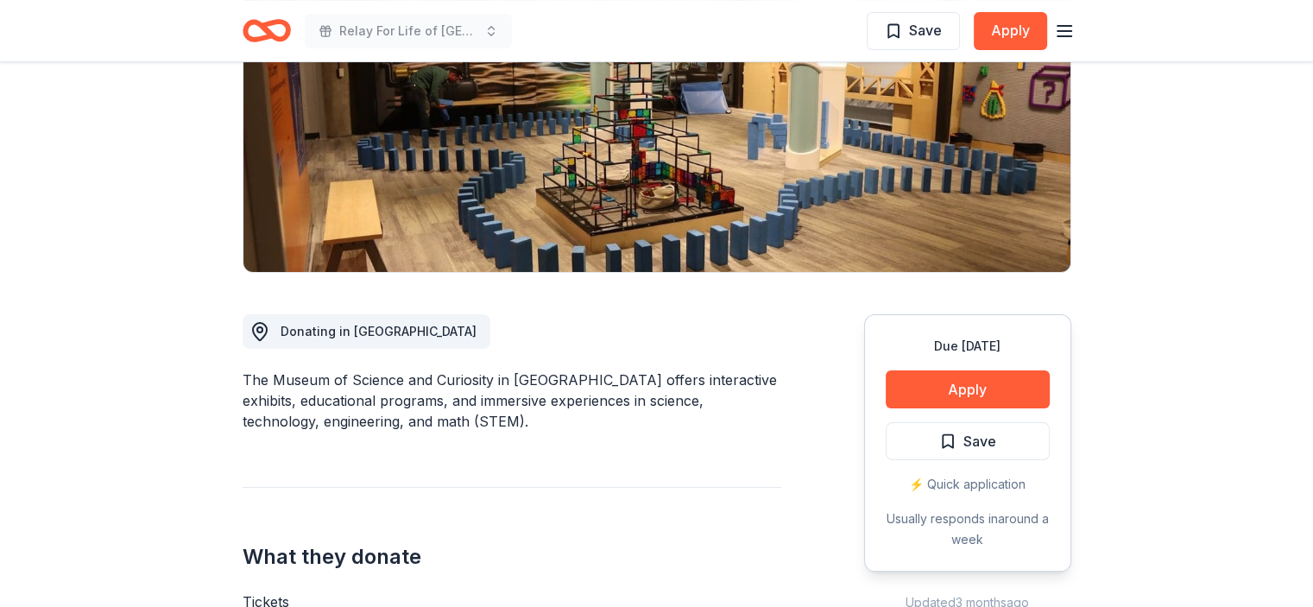
scroll to position [259, 0]
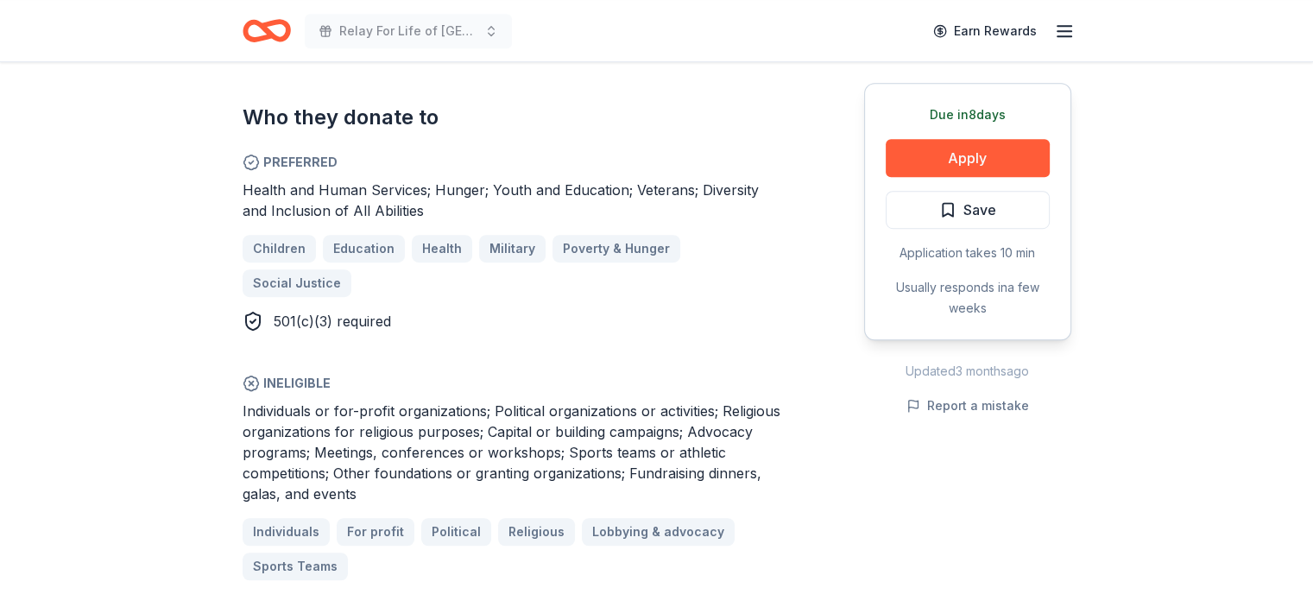
scroll to position [690, 0]
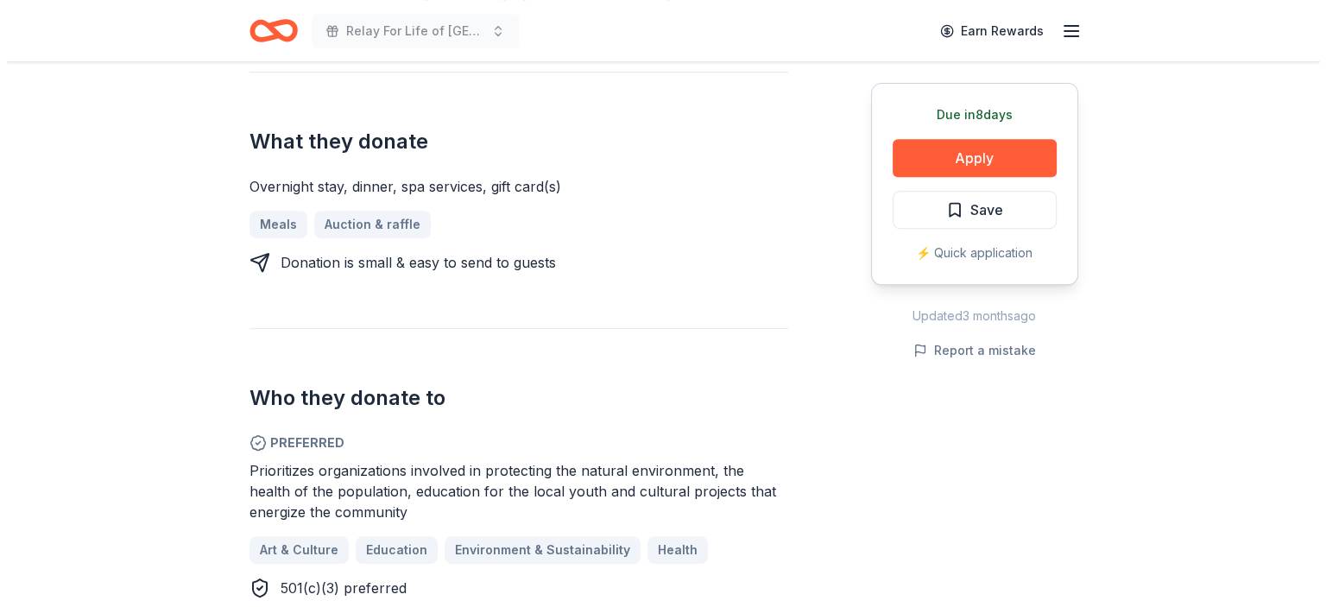
scroll to position [949, 0]
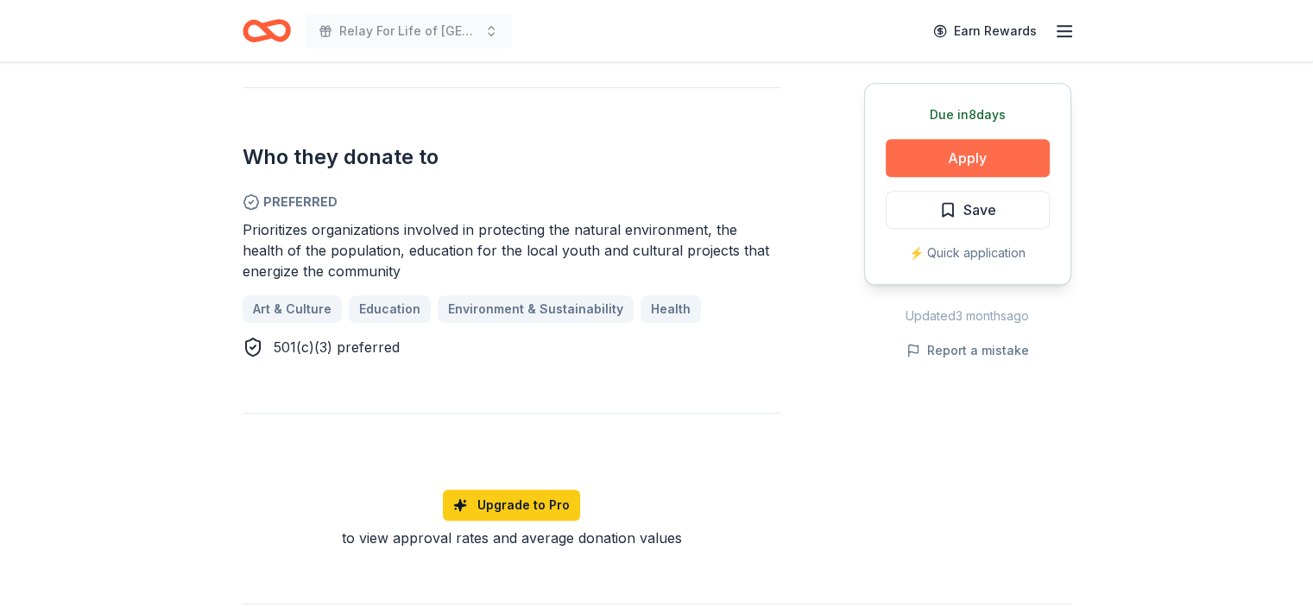
click at [977, 154] on button "Apply" at bounding box center [967, 158] width 164 height 38
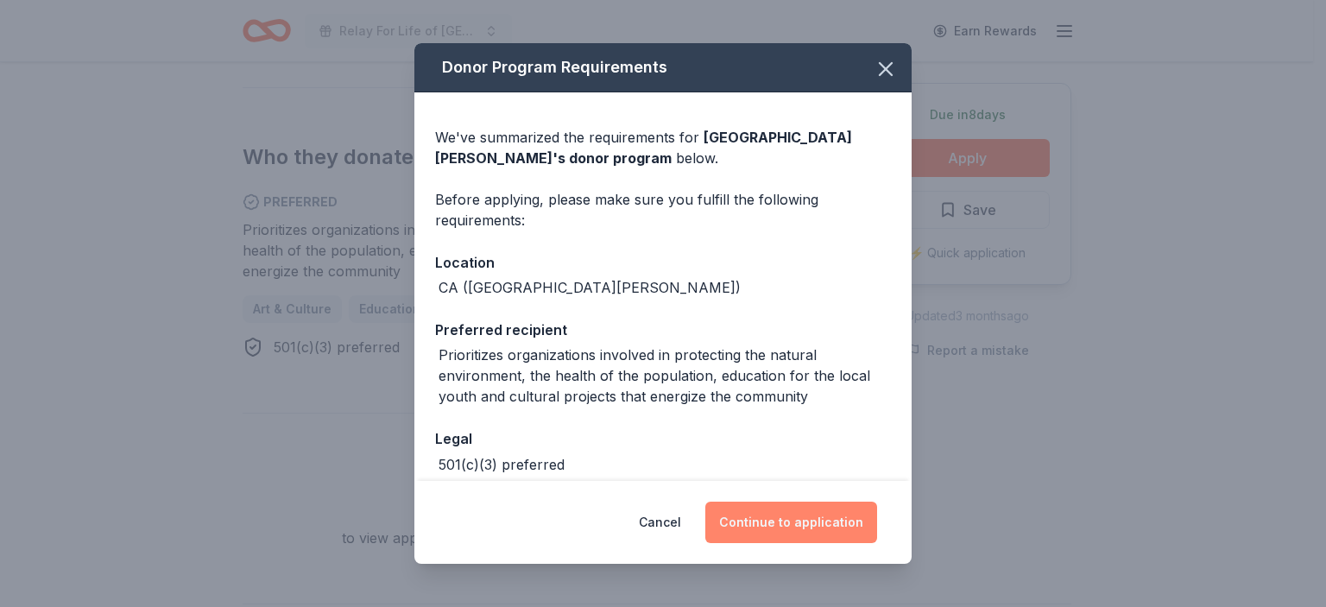
click at [784, 517] on button "Continue to application" at bounding box center [791, 521] width 172 height 41
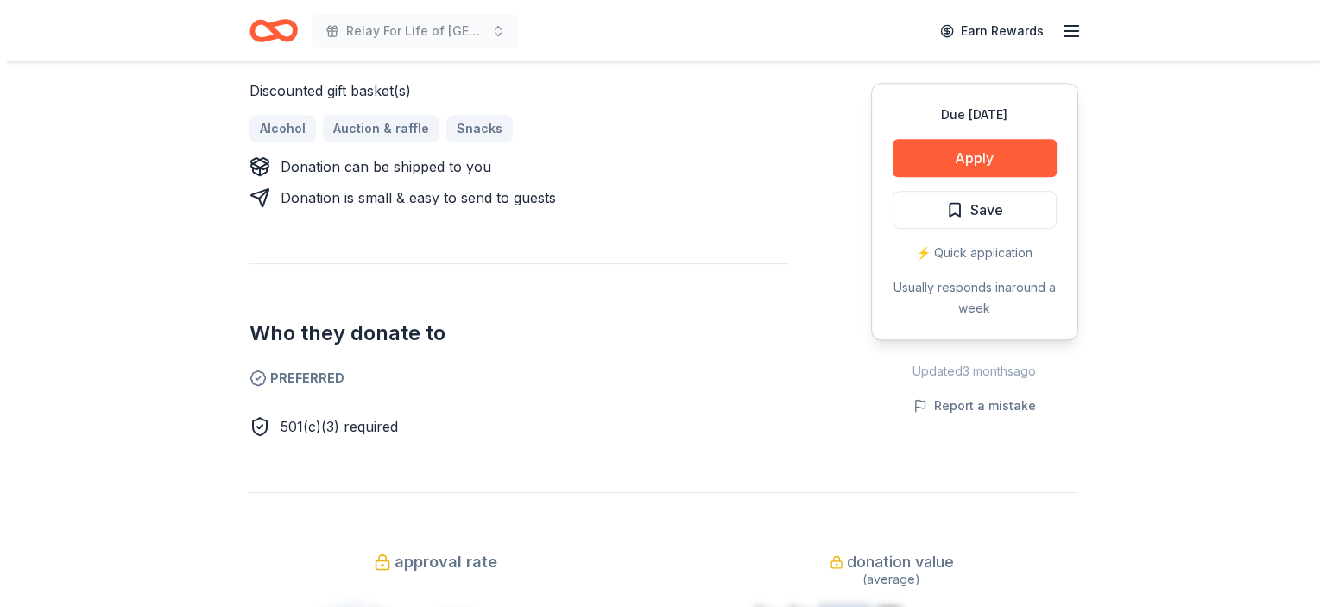
scroll to position [777, 0]
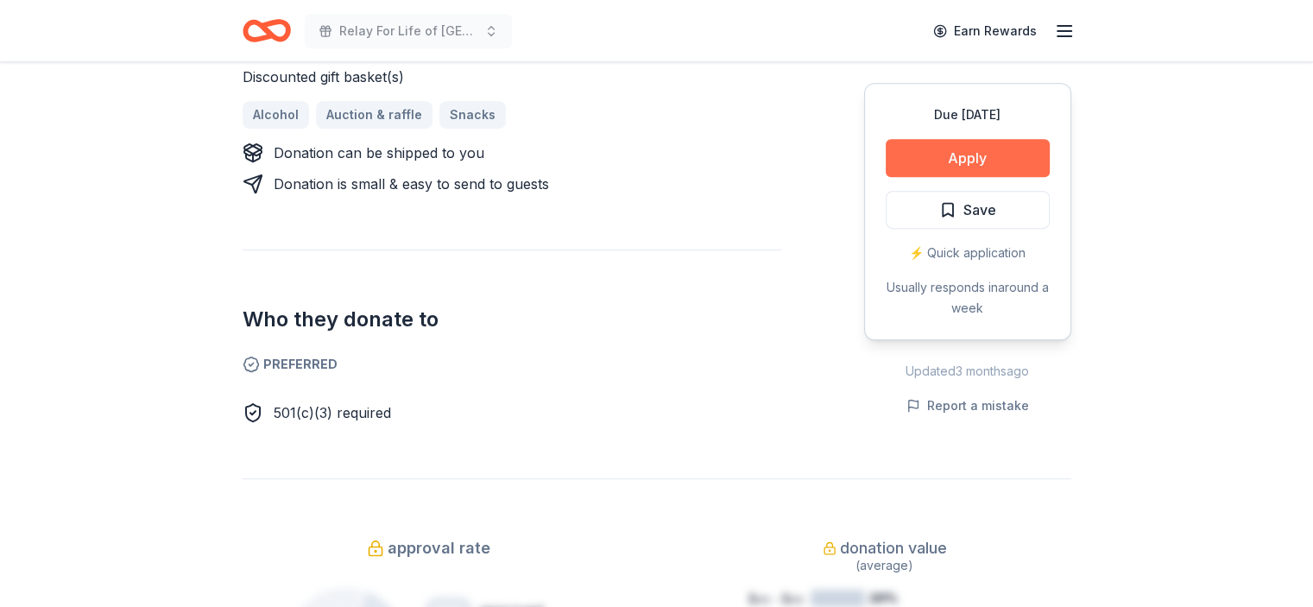
click at [977, 154] on button "Apply" at bounding box center [967, 158] width 164 height 38
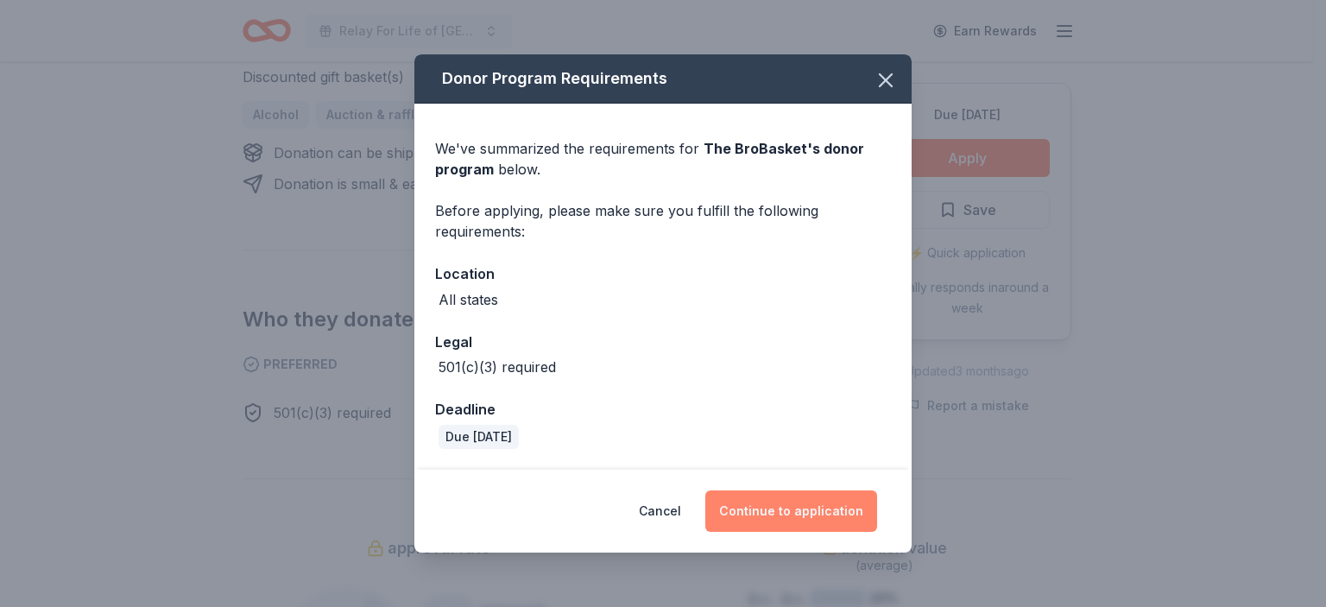
click at [798, 512] on button "Continue to application" at bounding box center [791, 510] width 172 height 41
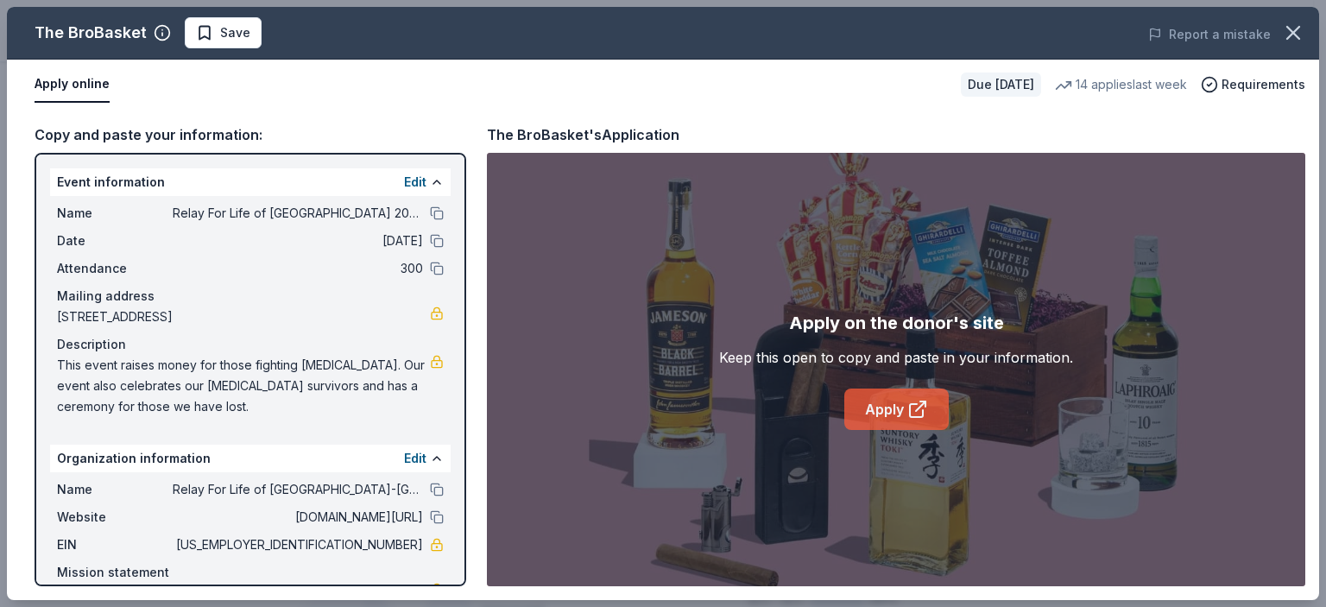
click at [876, 403] on link "Apply" at bounding box center [896, 408] width 104 height 41
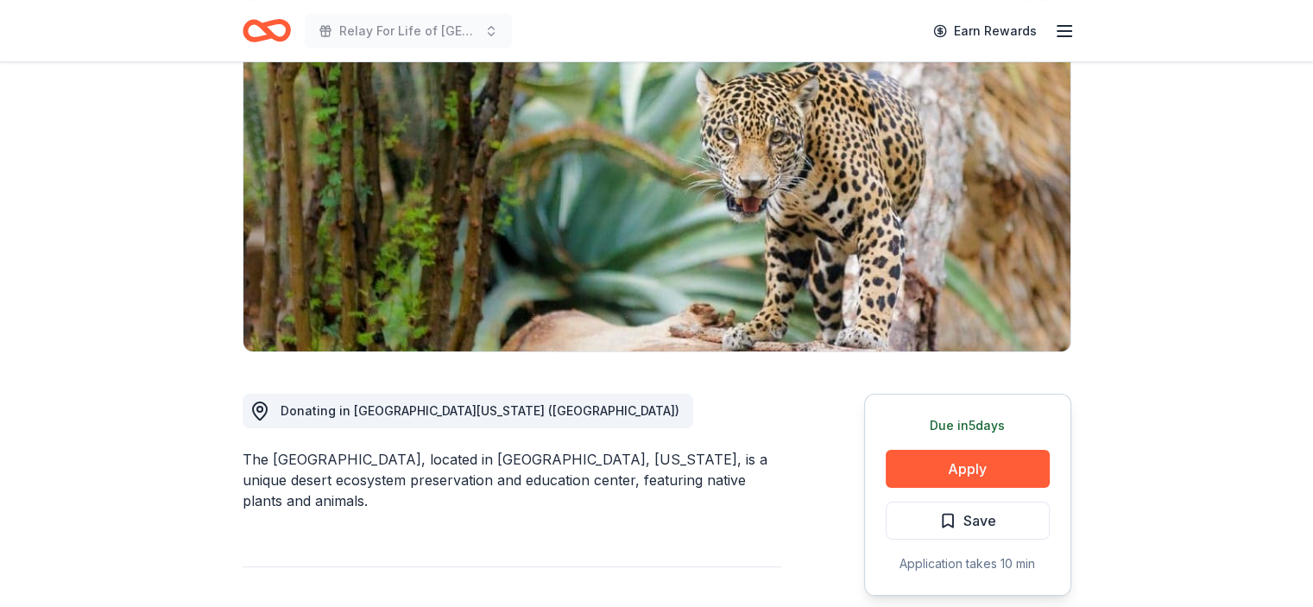
scroll to position [173, 0]
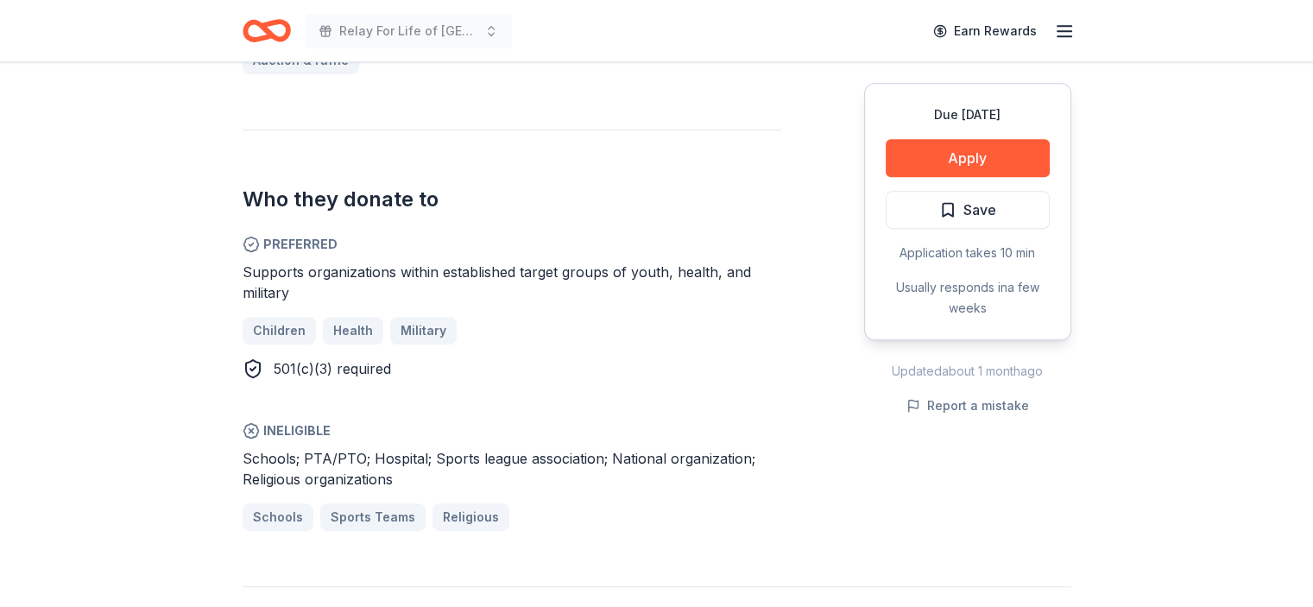
scroll to position [863, 0]
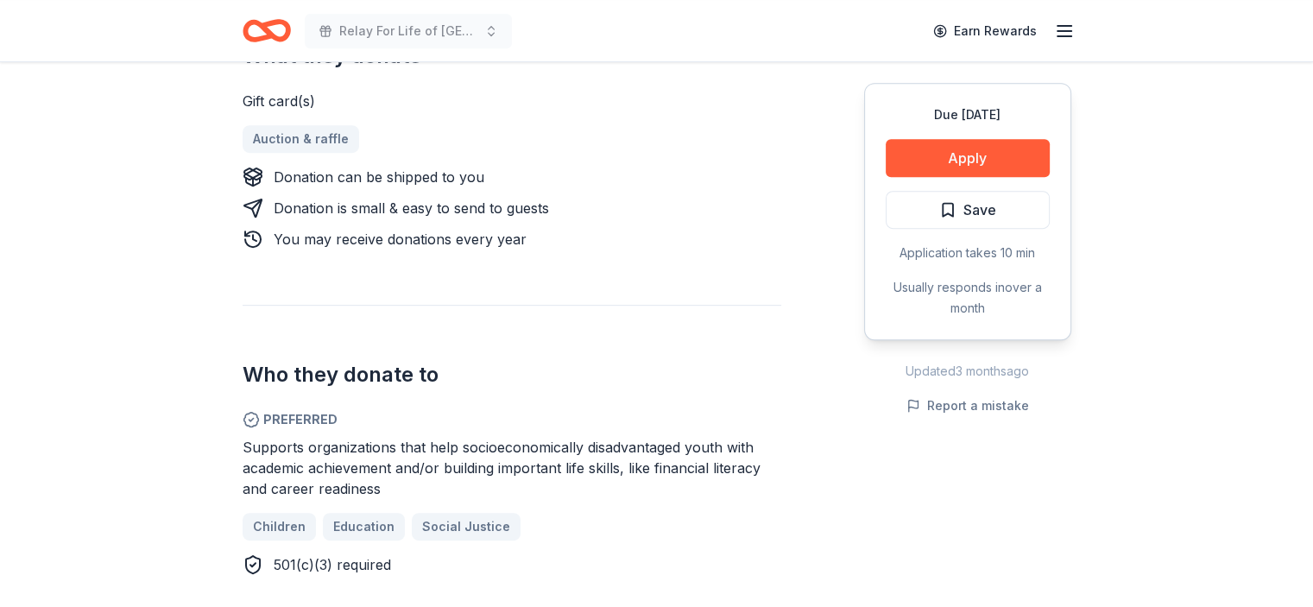
scroll to position [777, 0]
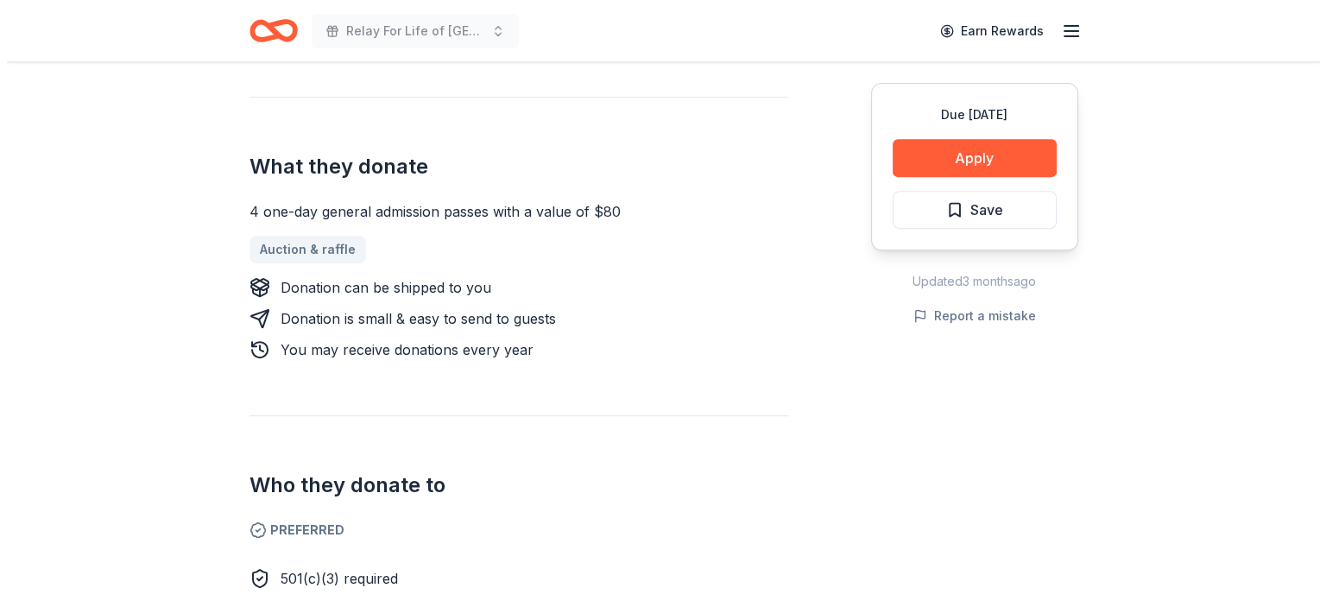
scroll to position [690, 0]
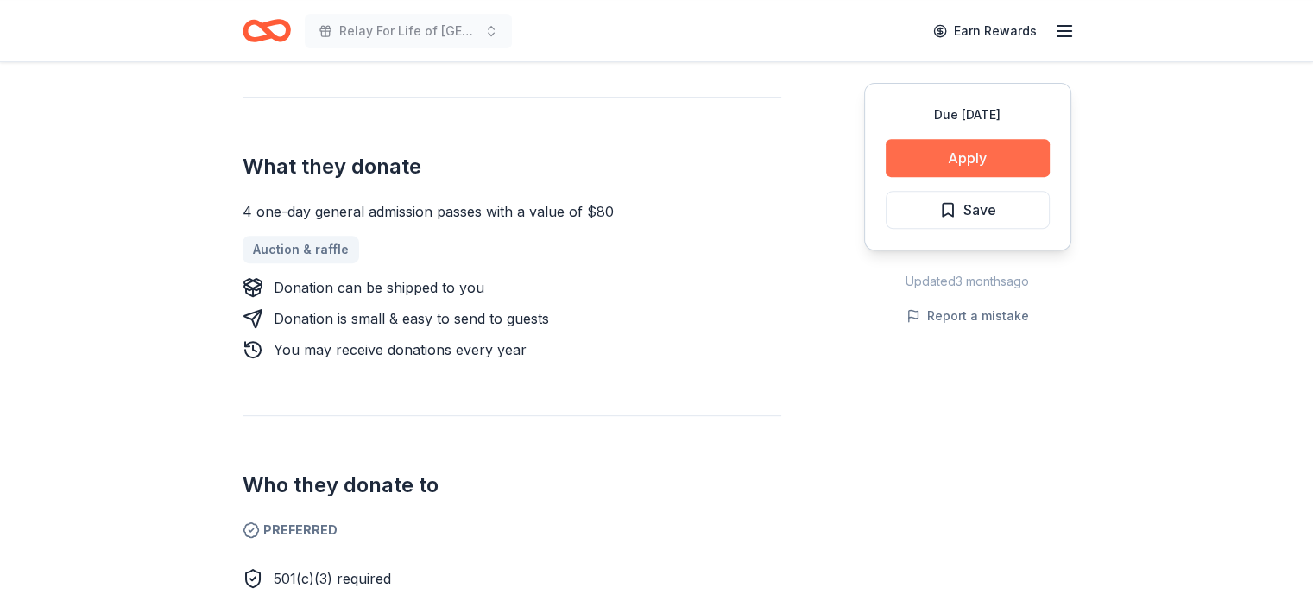
click at [967, 151] on button "Apply" at bounding box center [967, 158] width 164 height 38
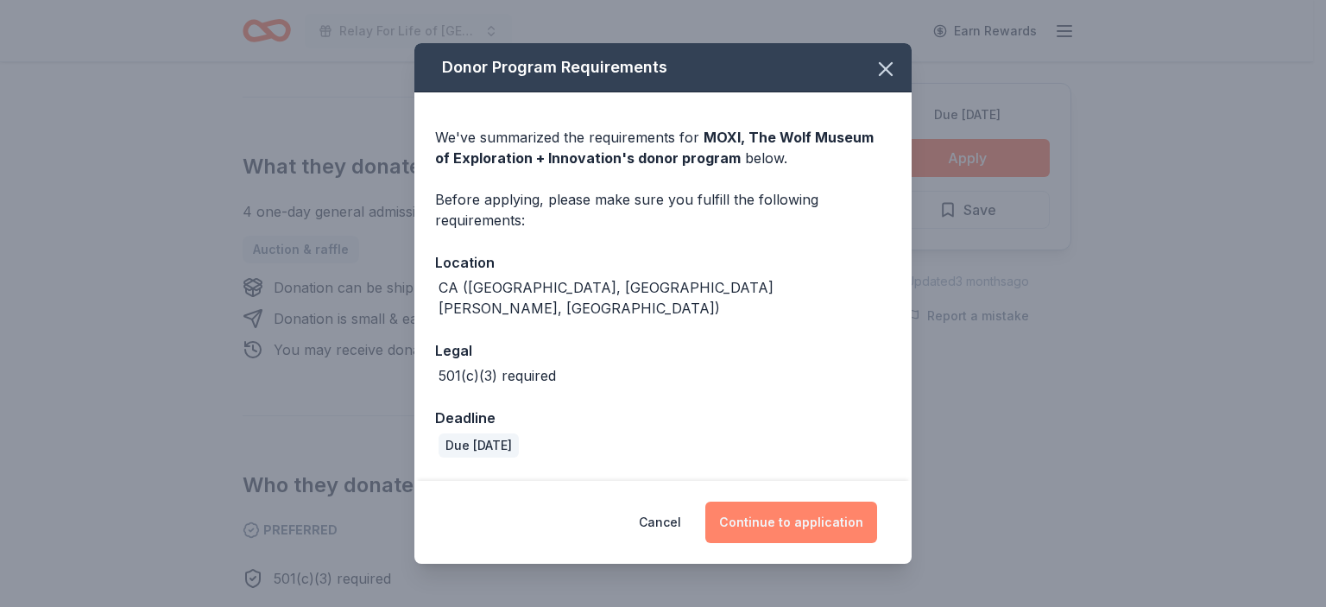
click at [777, 516] on button "Continue to application" at bounding box center [791, 521] width 172 height 41
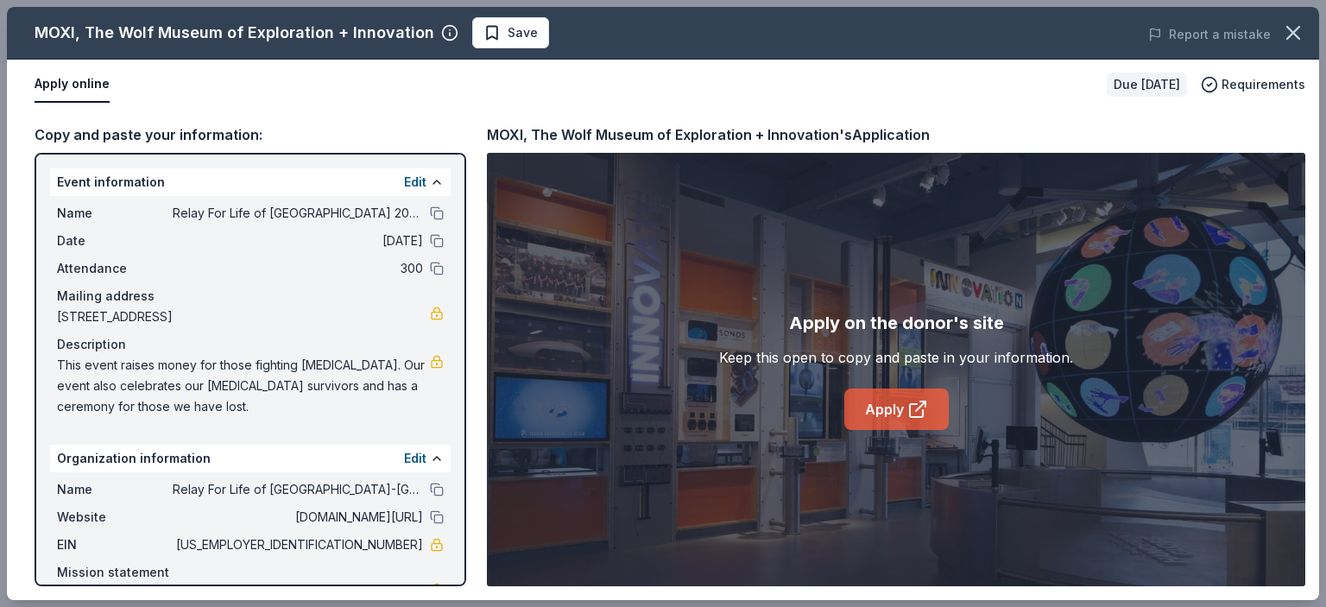
click at [878, 404] on link "Apply" at bounding box center [896, 408] width 104 height 41
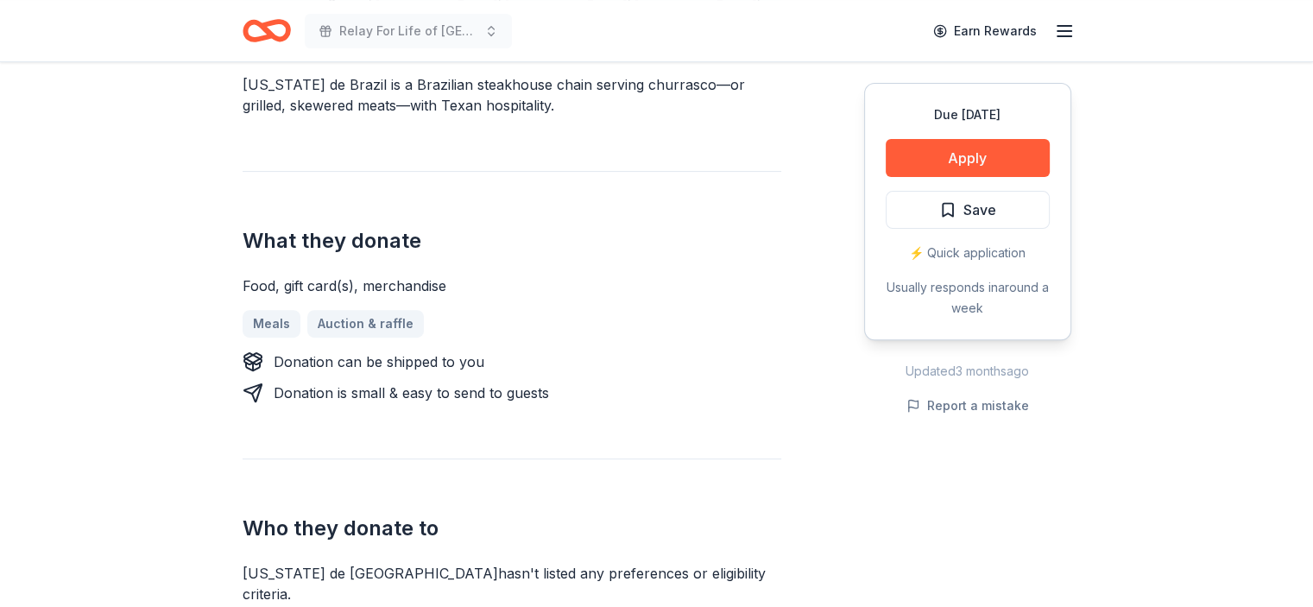
scroll to position [259, 0]
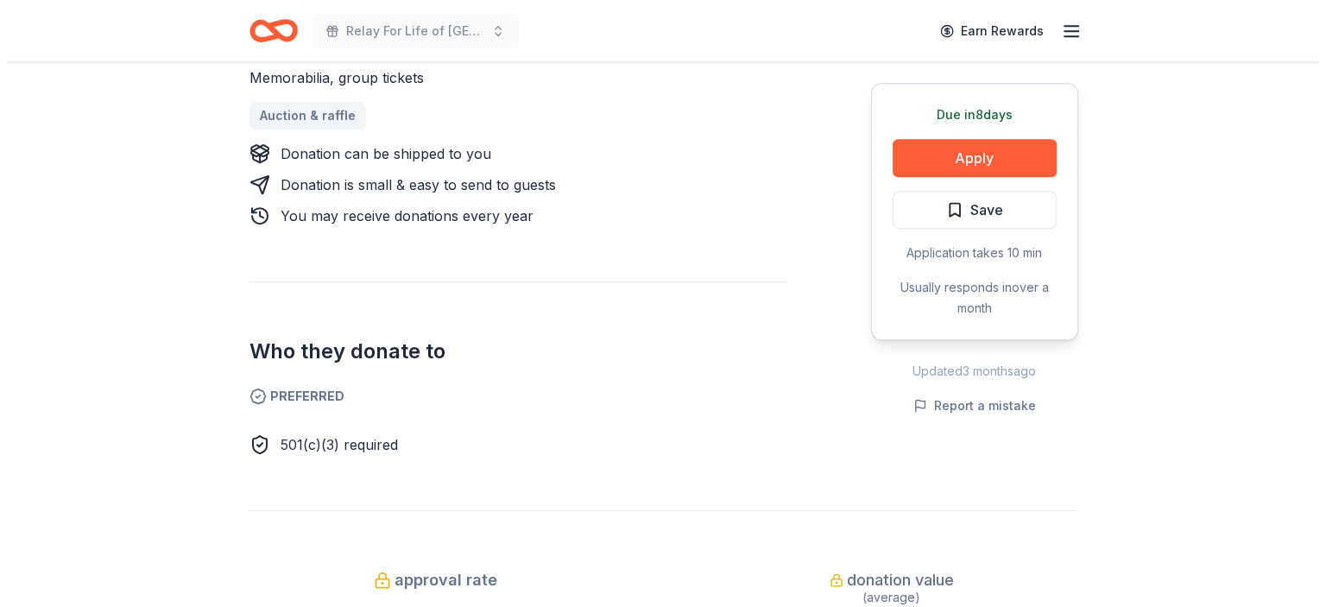
scroll to position [690, 0]
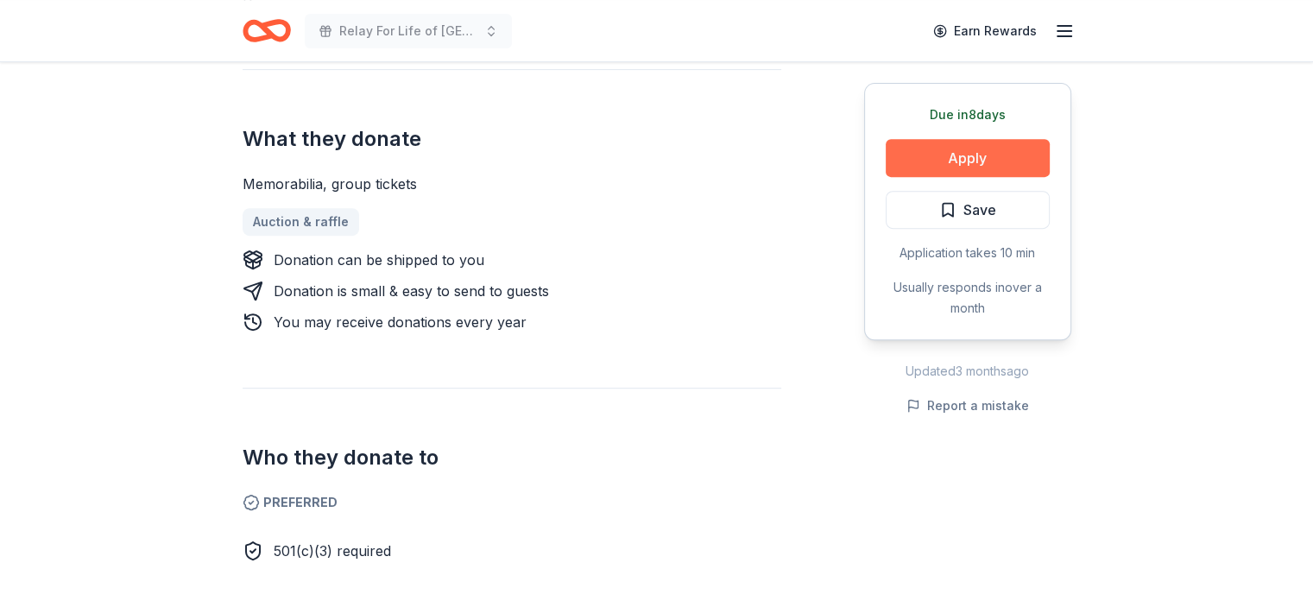
click at [977, 150] on button "Apply" at bounding box center [967, 158] width 164 height 38
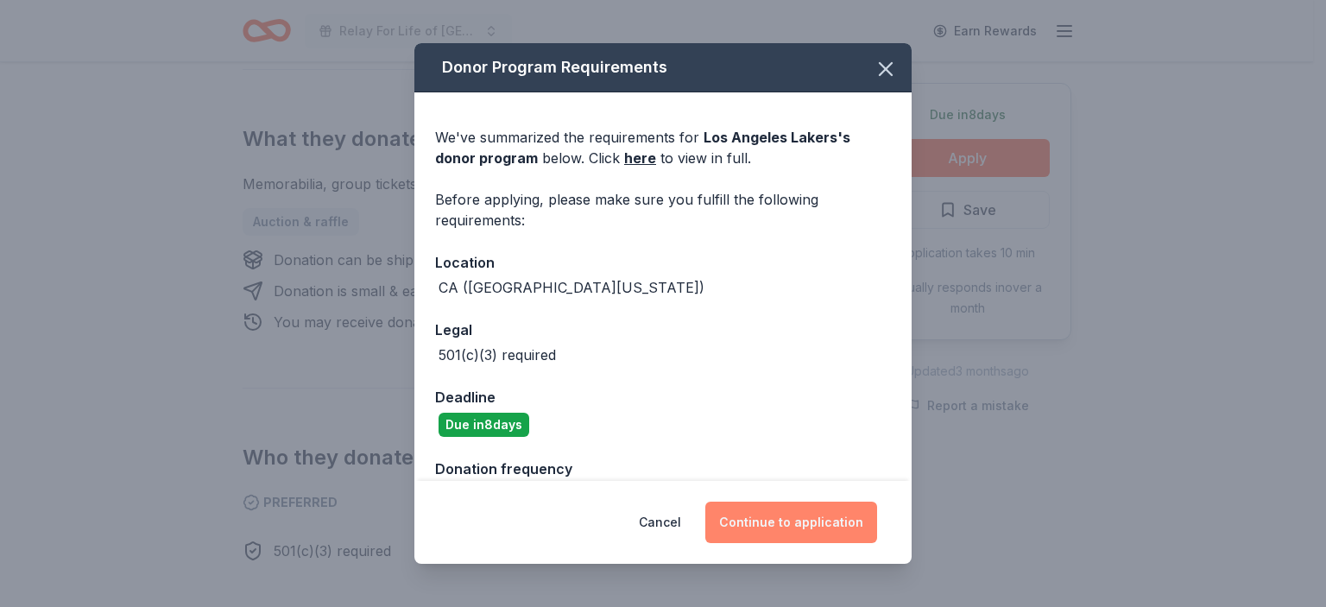
click at [794, 519] on button "Continue to application" at bounding box center [791, 521] width 172 height 41
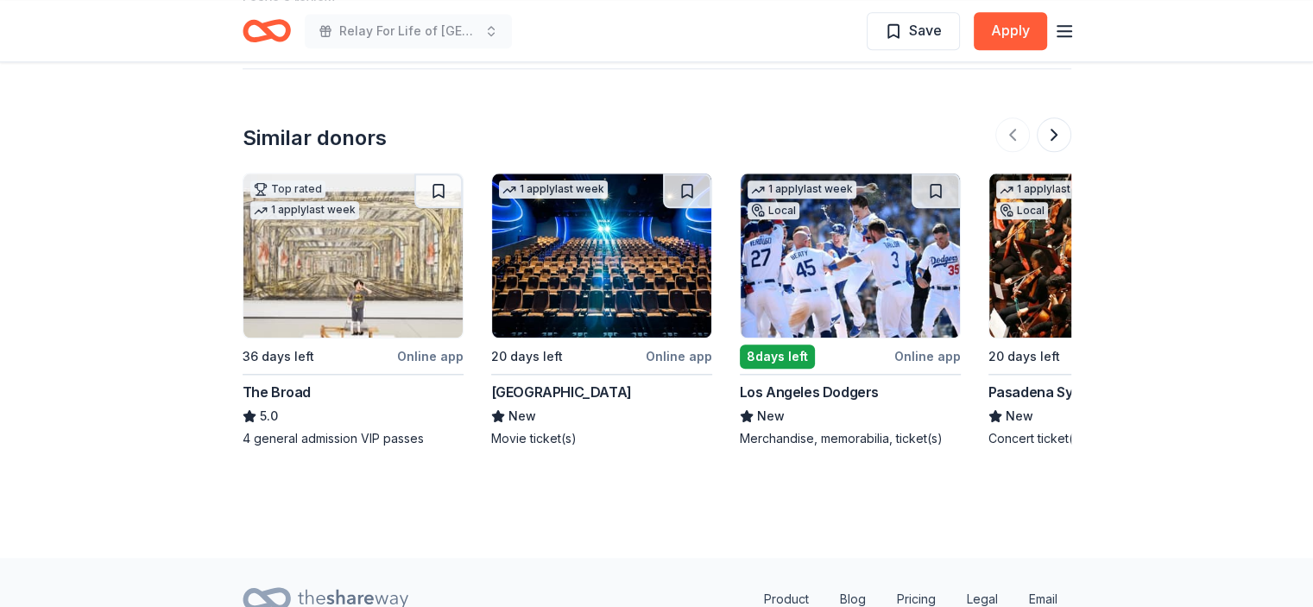
scroll to position [1899, 0]
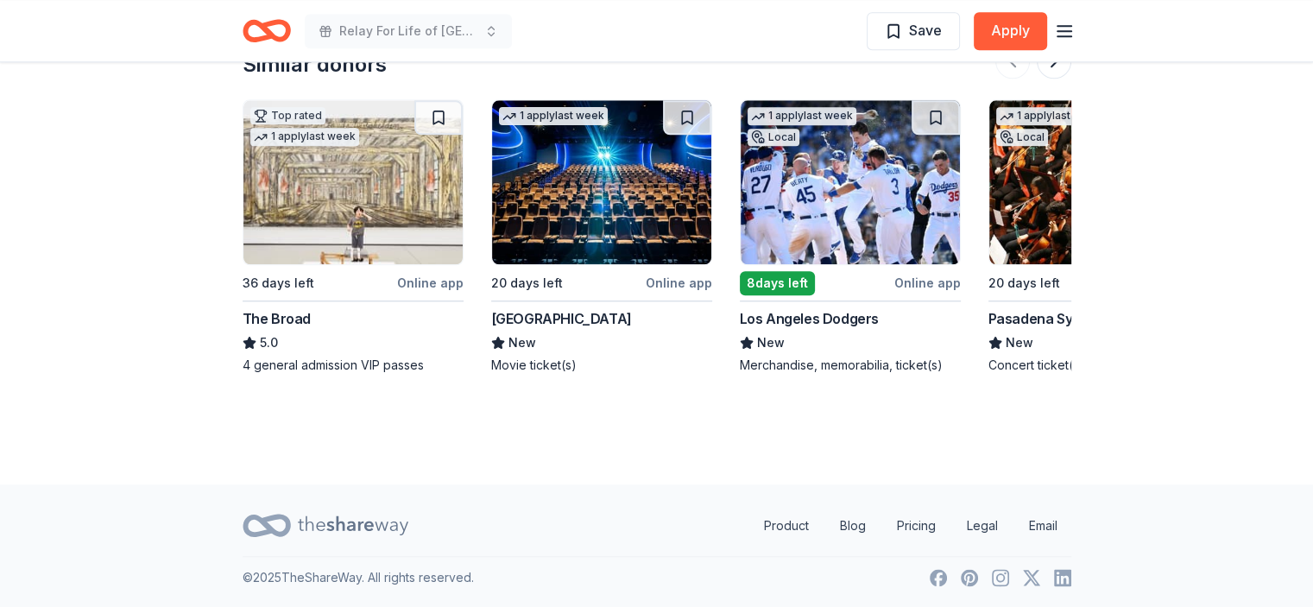
click at [351, 186] on img at bounding box center [352, 182] width 219 height 164
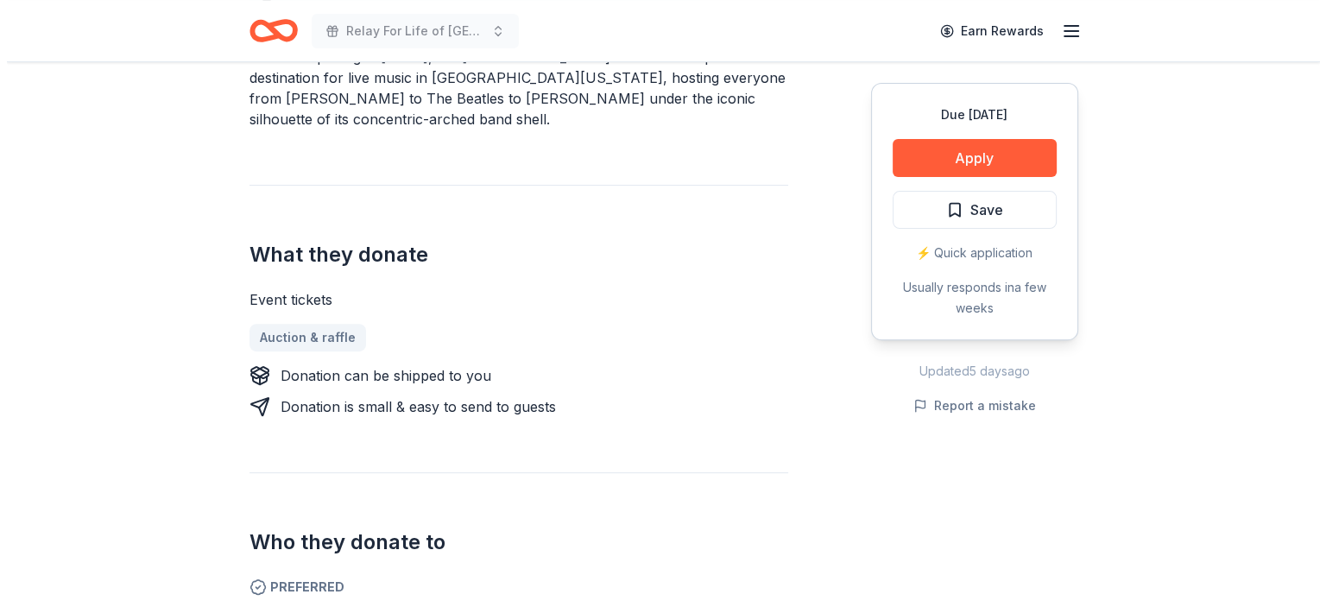
scroll to position [432, 0]
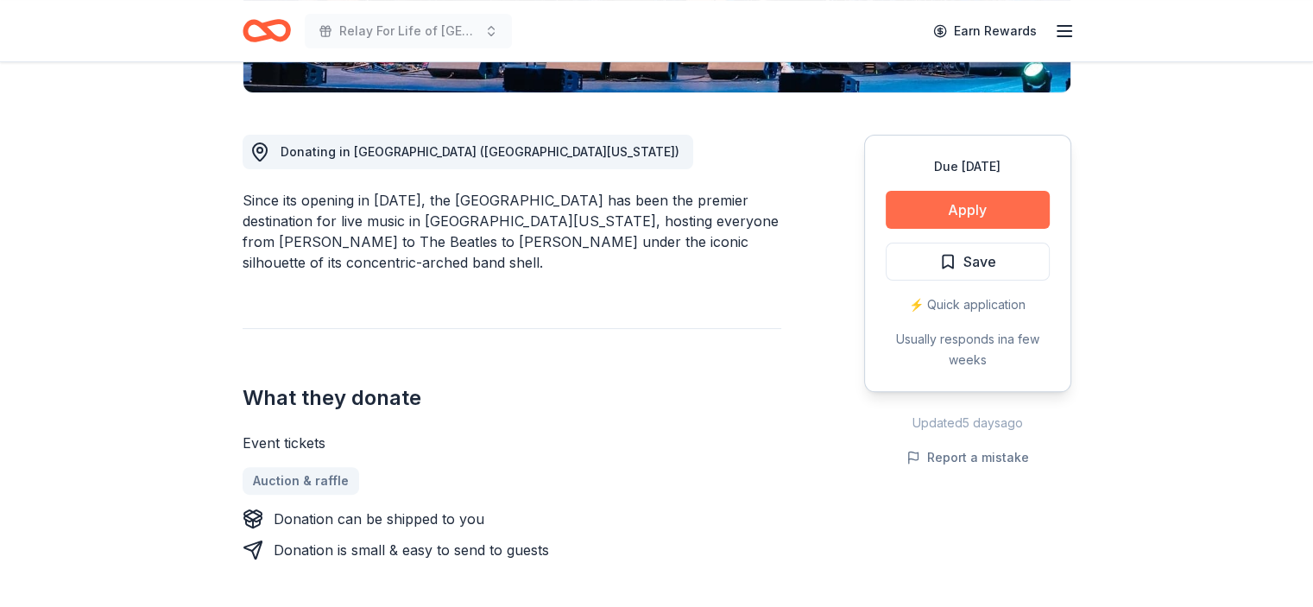
click at [974, 206] on button "Apply" at bounding box center [967, 210] width 164 height 38
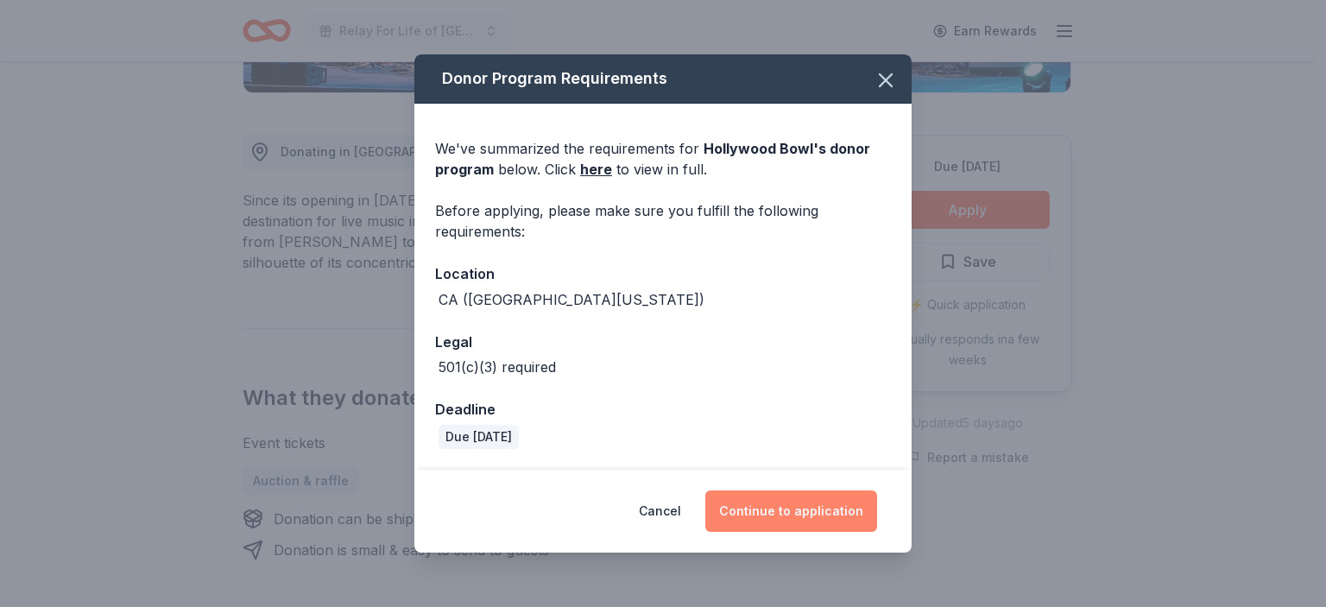
click at [785, 507] on button "Continue to application" at bounding box center [791, 510] width 172 height 41
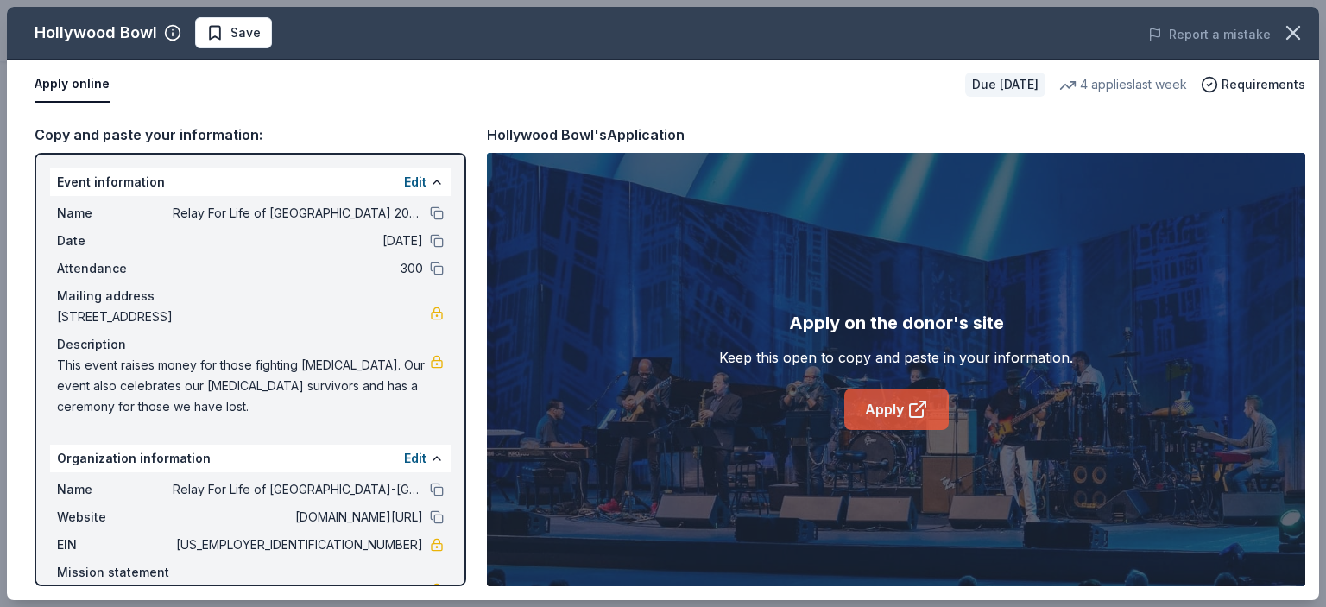
click at [889, 409] on link "Apply" at bounding box center [896, 408] width 104 height 41
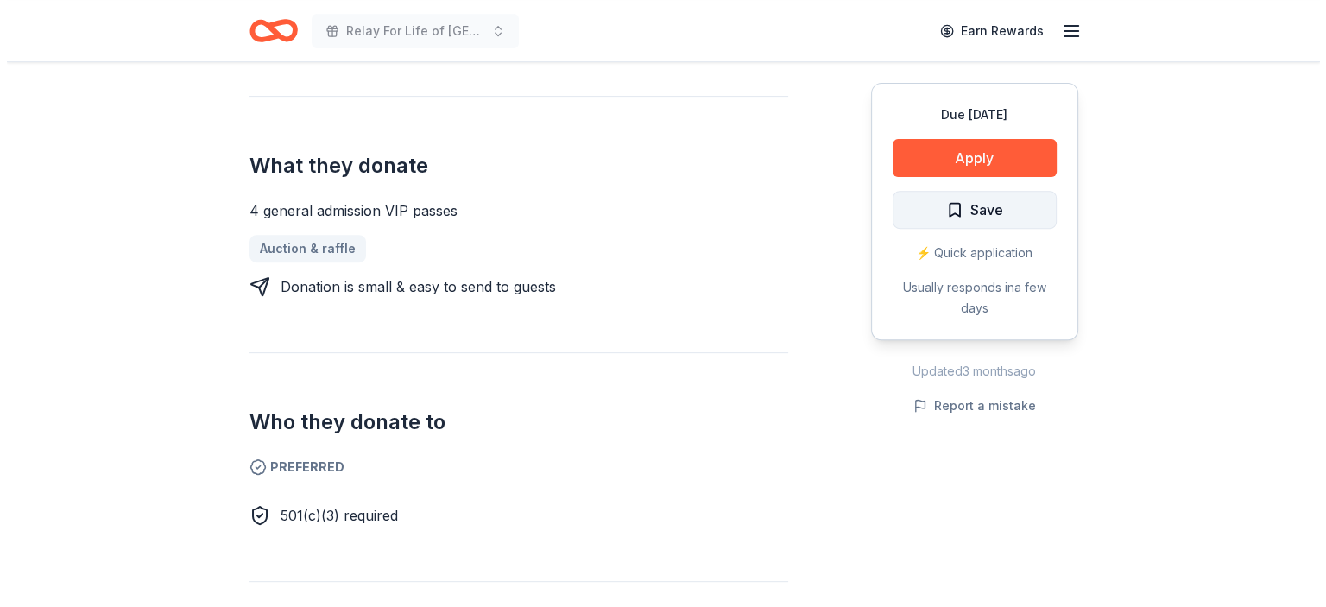
scroll to position [604, 0]
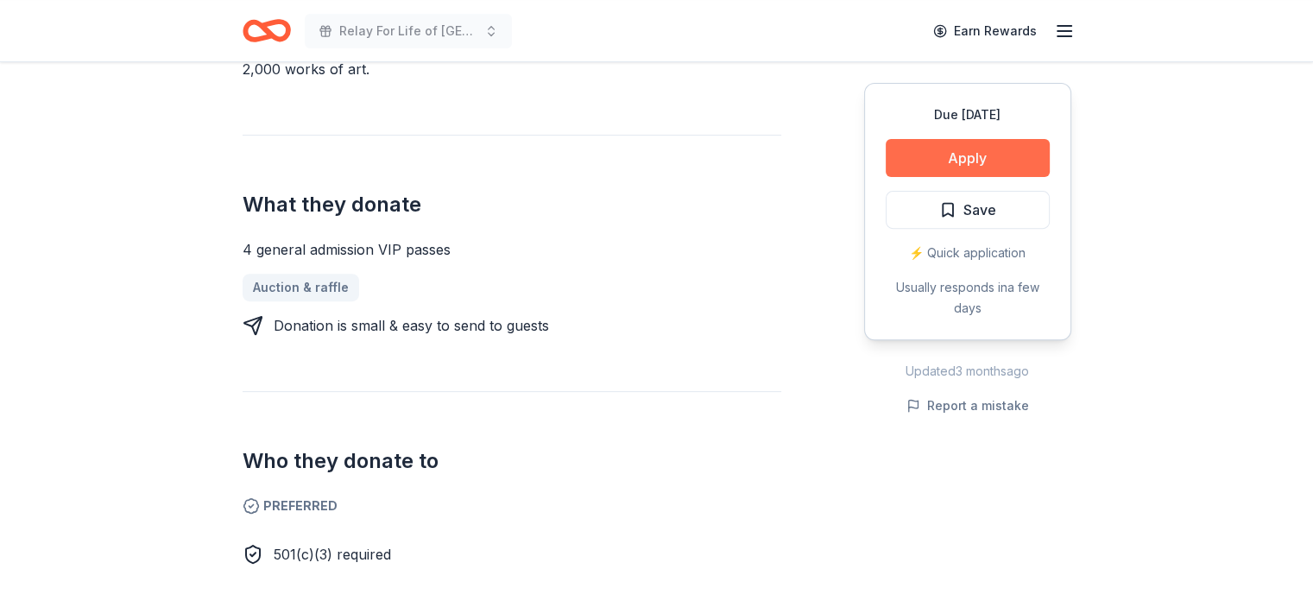
click at [967, 158] on button "Apply" at bounding box center [967, 158] width 164 height 38
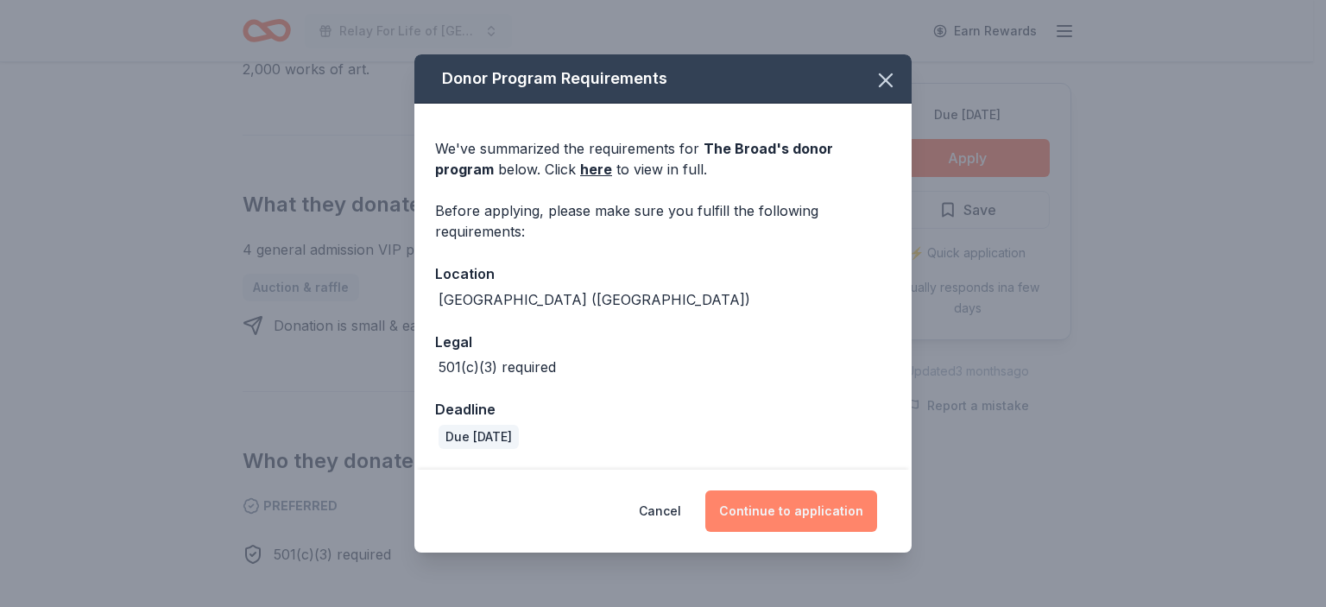
click at [775, 507] on button "Continue to application" at bounding box center [791, 510] width 172 height 41
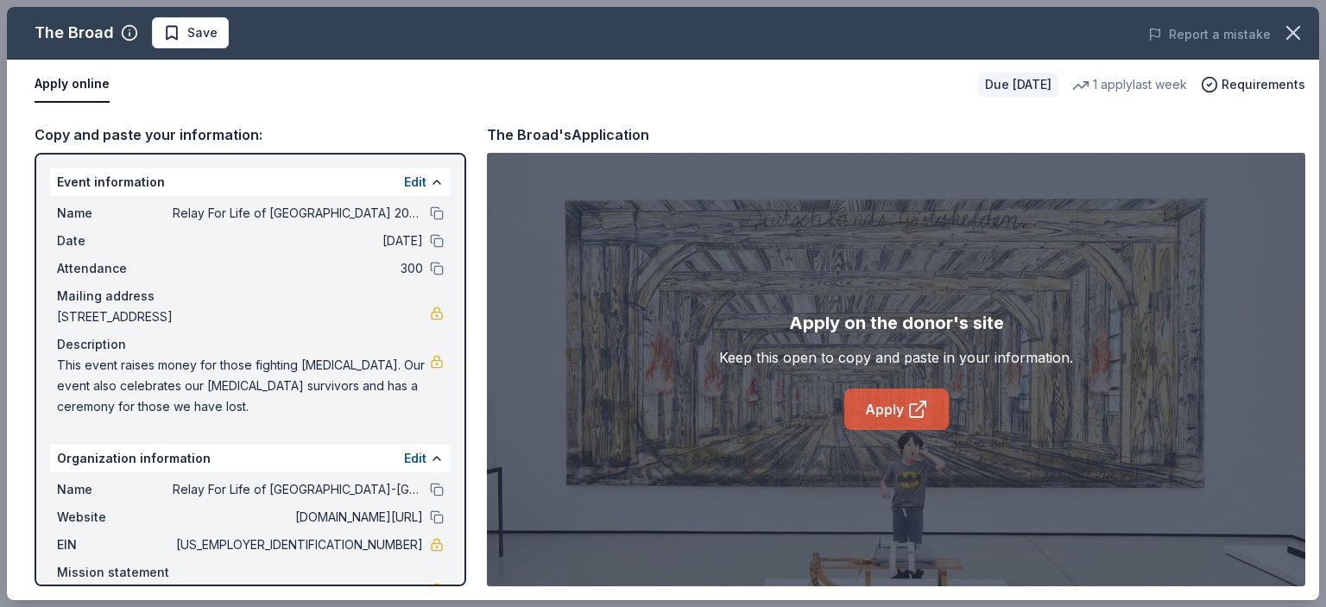
click at [881, 410] on link "Apply" at bounding box center [896, 408] width 104 height 41
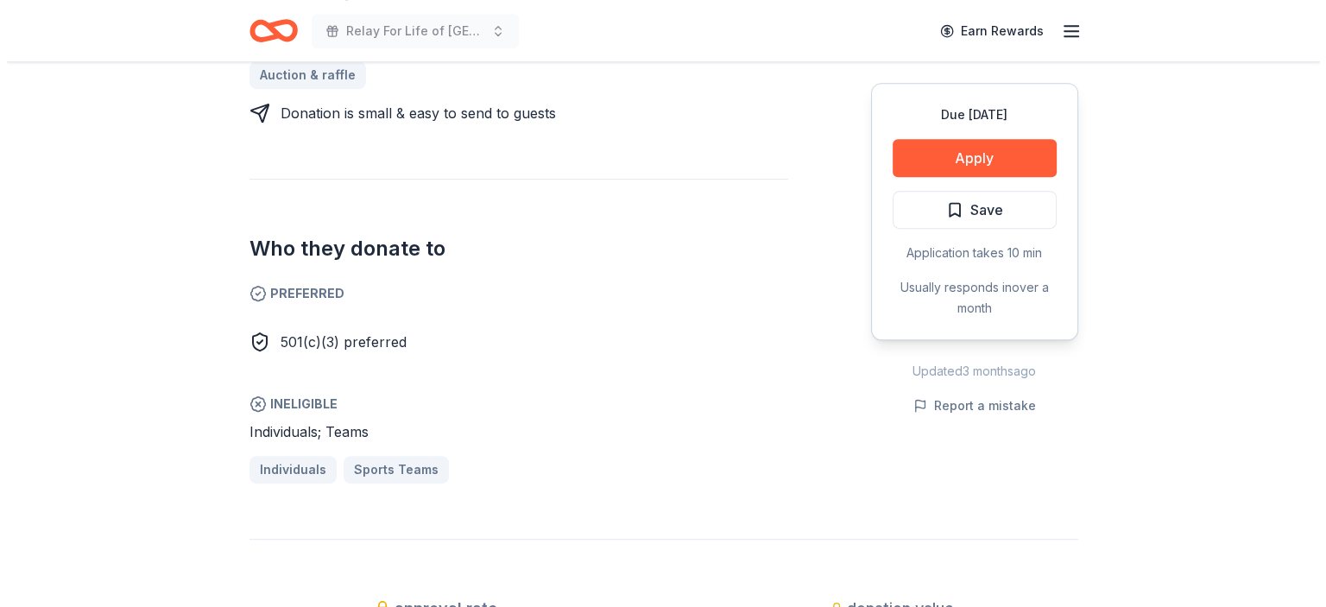
scroll to position [777, 0]
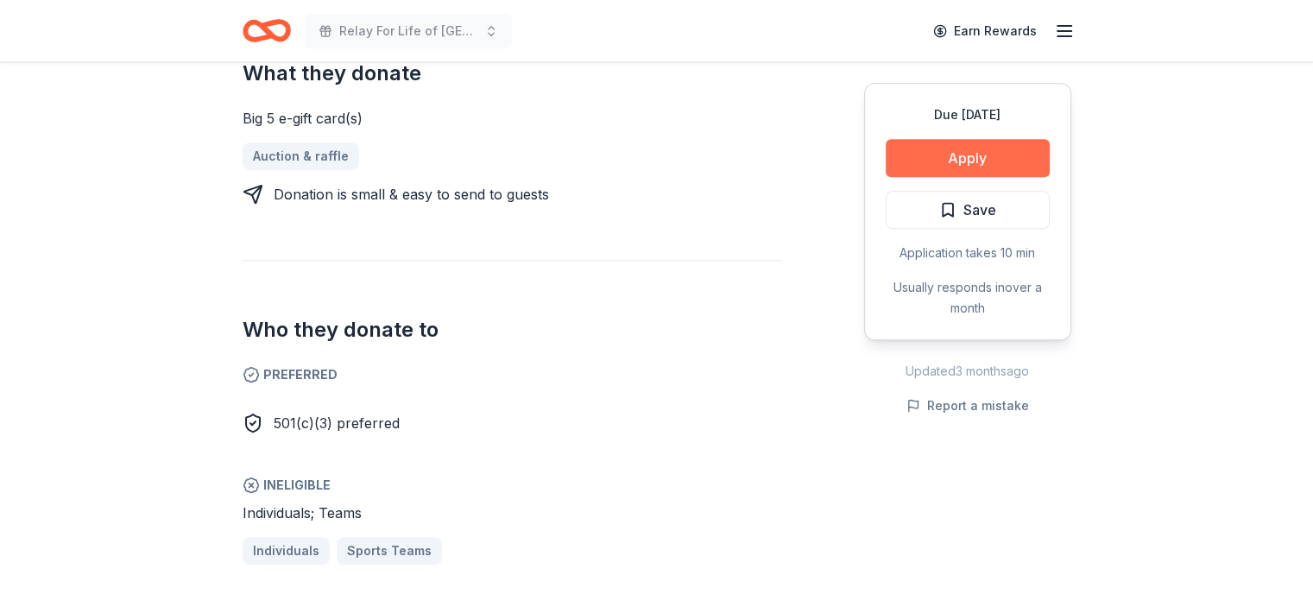
click at [950, 154] on button "Apply" at bounding box center [967, 158] width 164 height 38
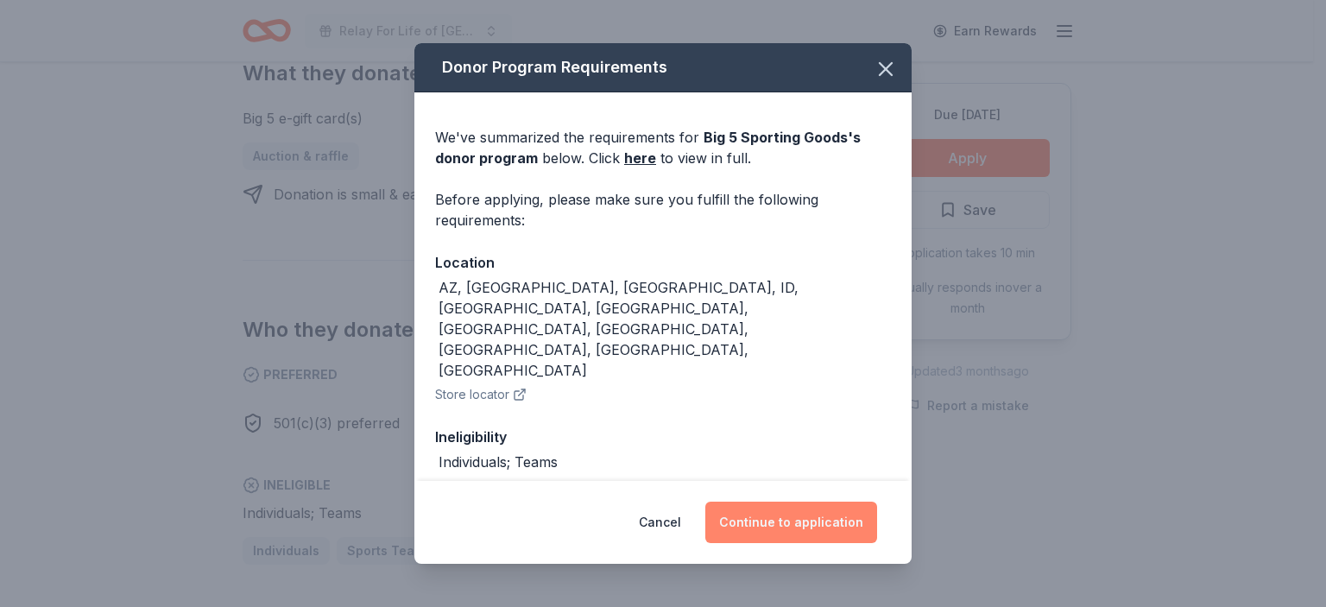
click at [771, 521] on button "Continue to application" at bounding box center [791, 521] width 172 height 41
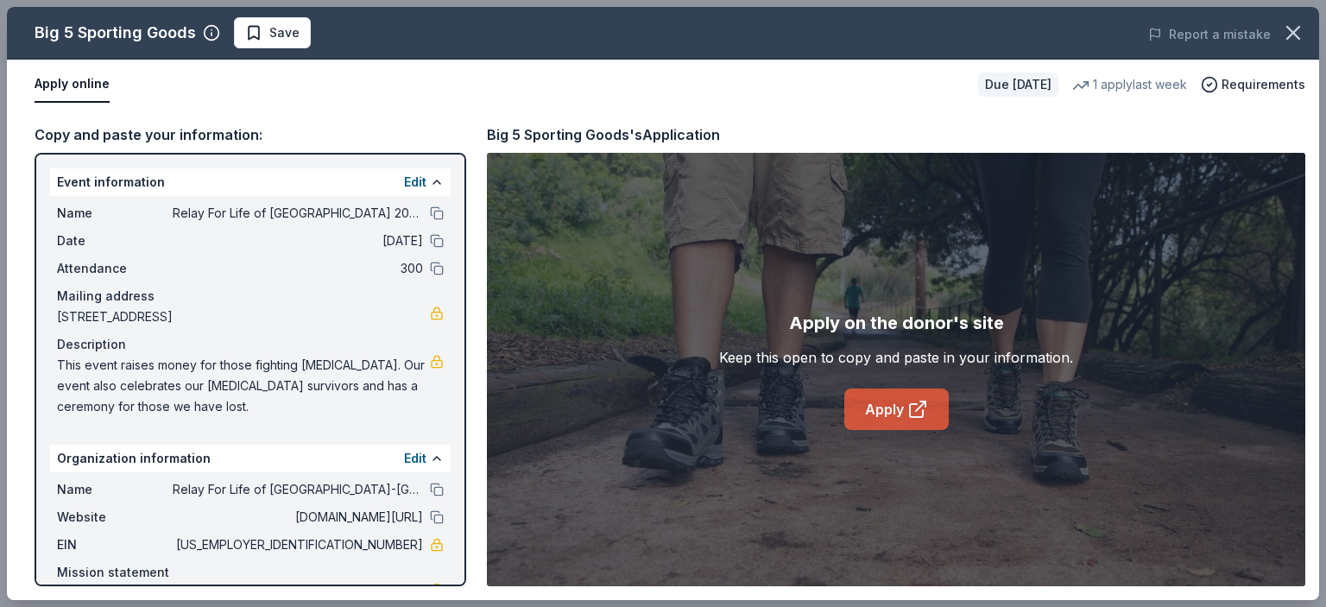
click at [884, 412] on link "Apply" at bounding box center [896, 408] width 104 height 41
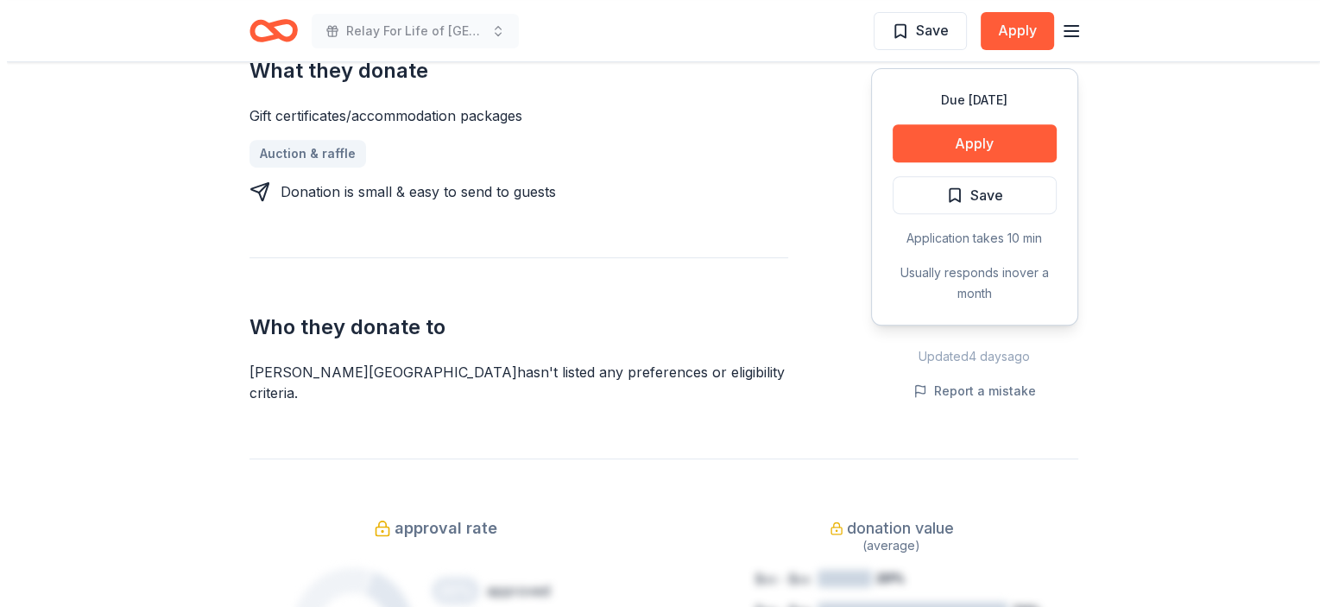
scroll to position [518, 0]
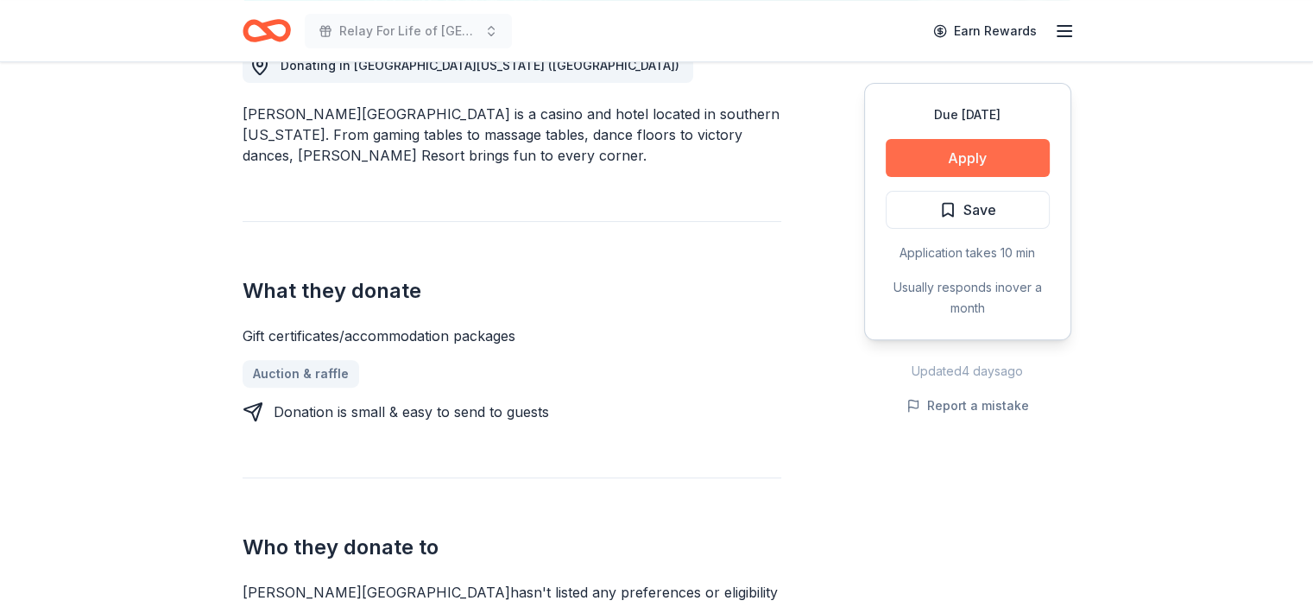
click at [983, 156] on button "Apply" at bounding box center [967, 158] width 164 height 38
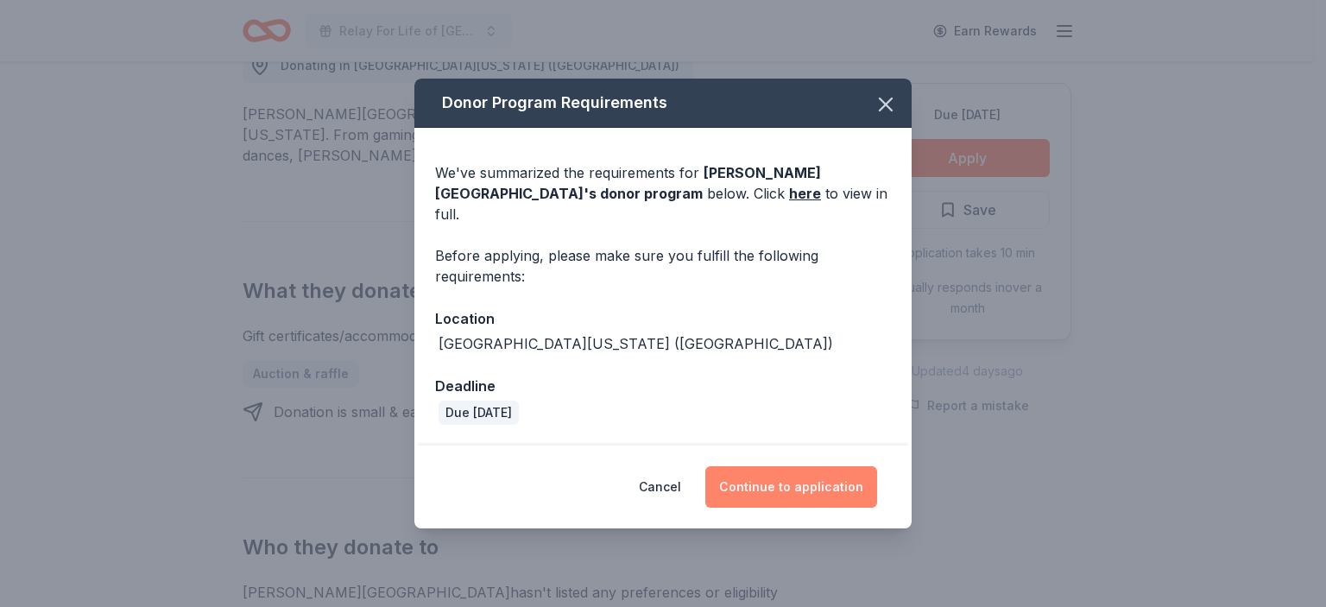
click at [791, 472] on button "Continue to application" at bounding box center [791, 486] width 172 height 41
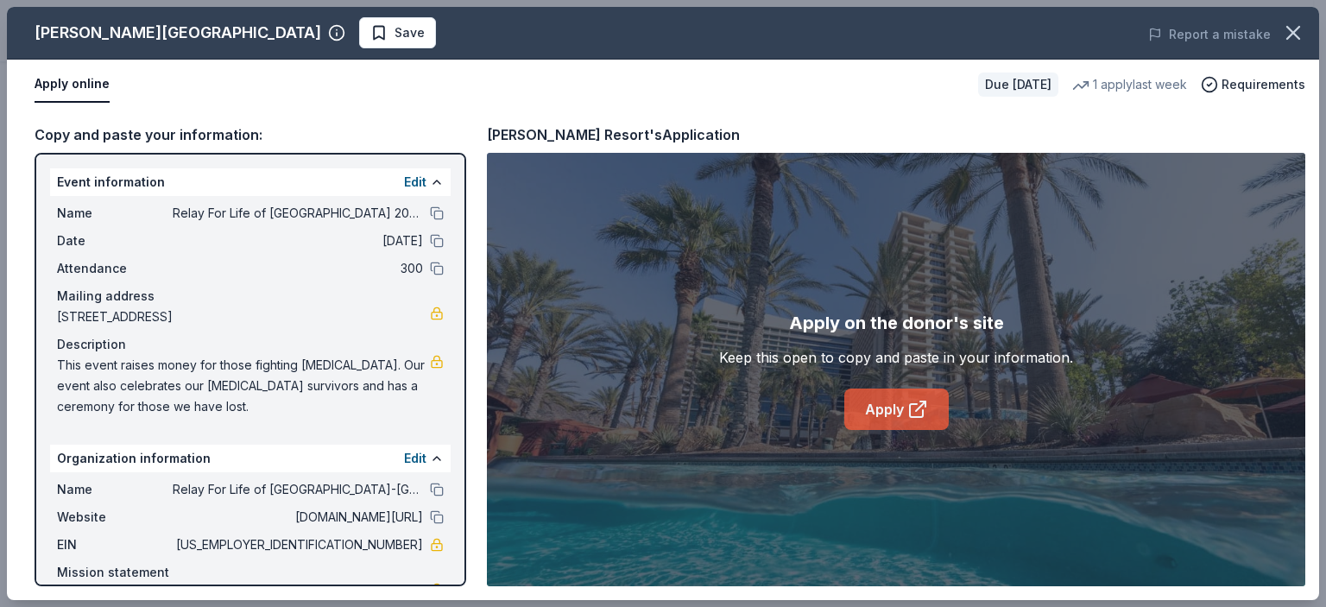
click at [889, 412] on link "Apply" at bounding box center [896, 408] width 104 height 41
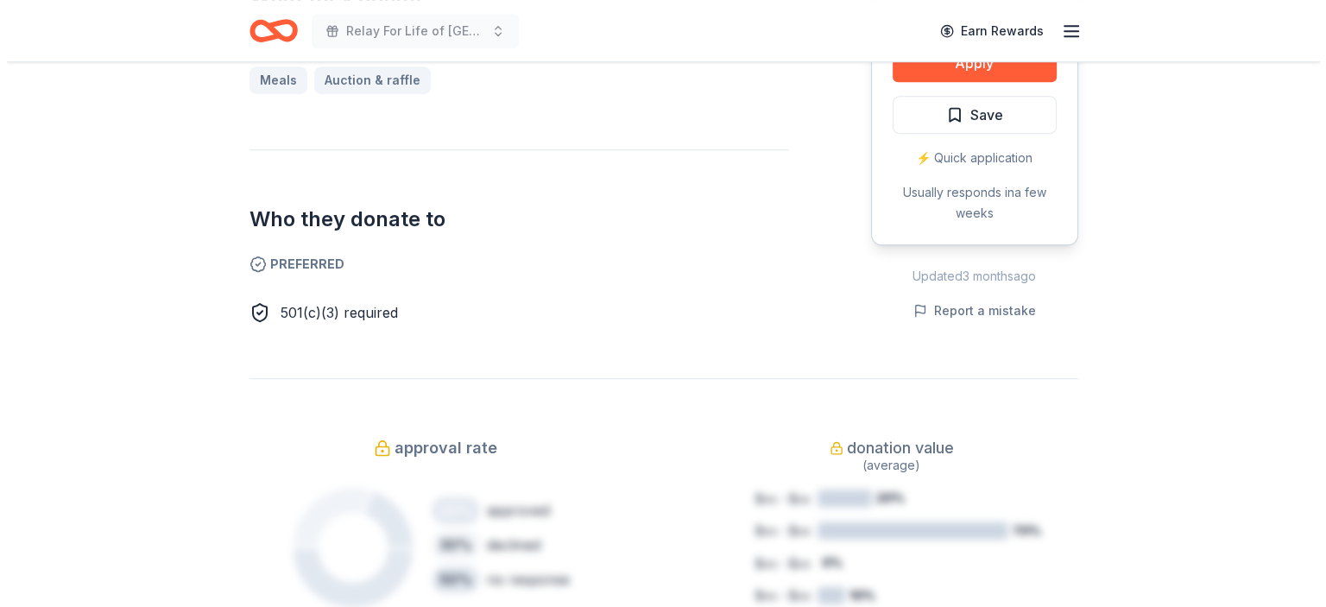
scroll to position [604, 0]
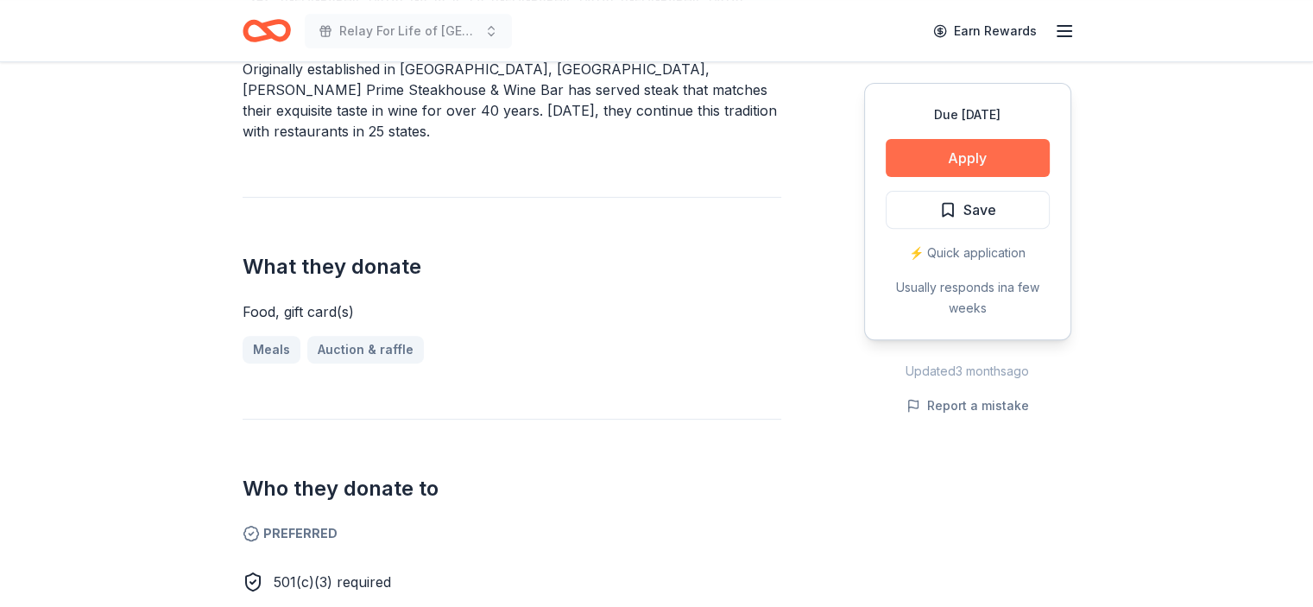
click at [973, 154] on button "Apply" at bounding box center [967, 158] width 164 height 38
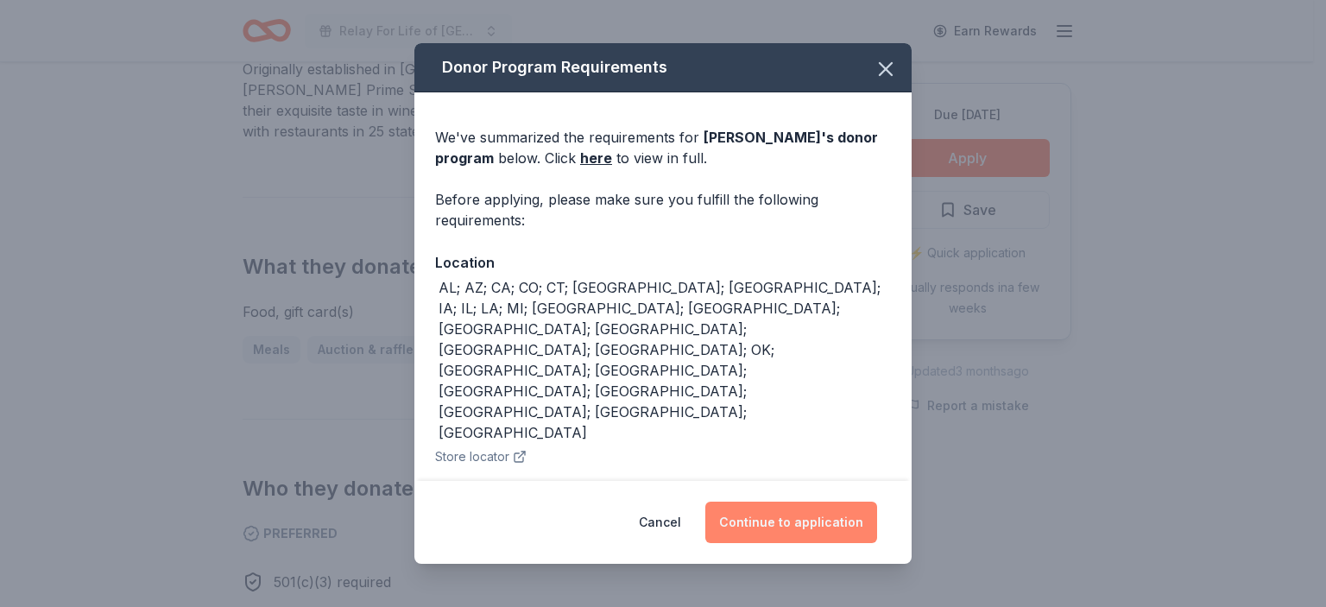
click at [781, 521] on button "Continue to application" at bounding box center [791, 521] width 172 height 41
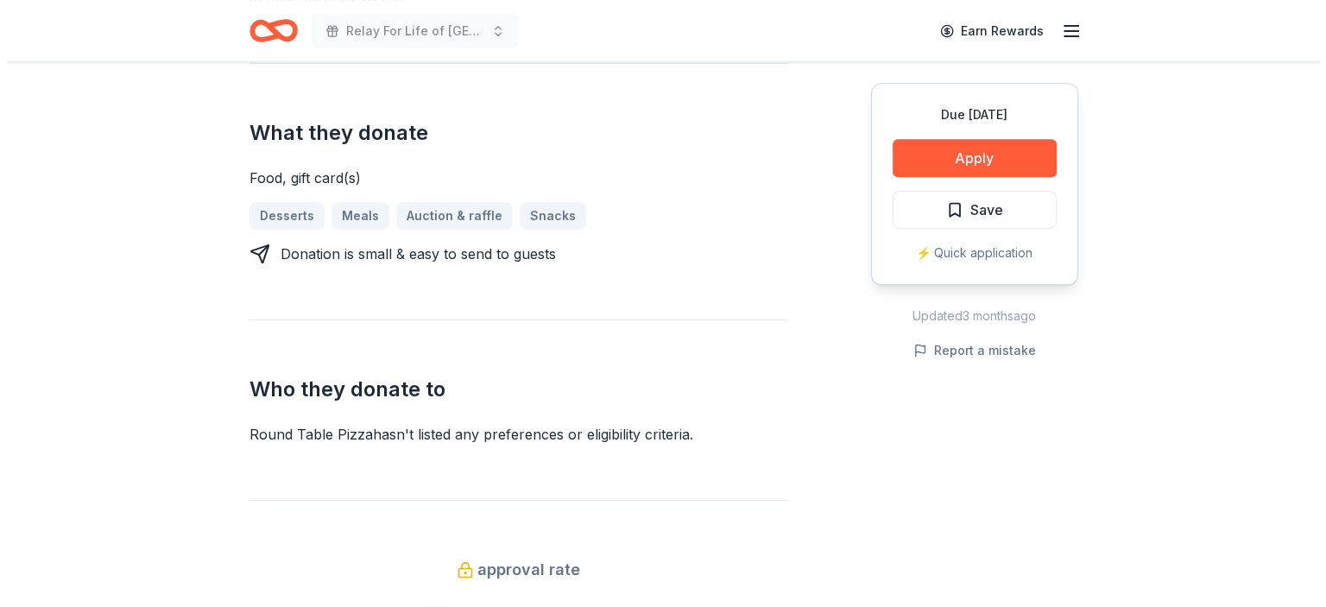
scroll to position [604, 0]
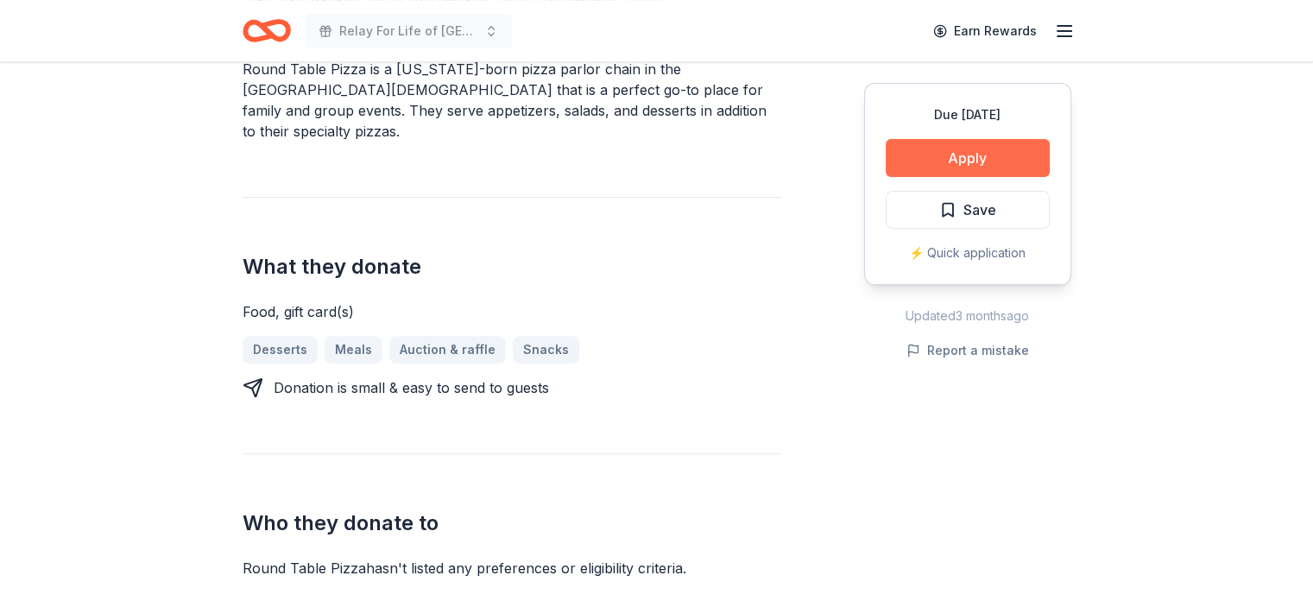
click at [976, 153] on button "Apply" at bounding box center [967, 158] width 164 height 38
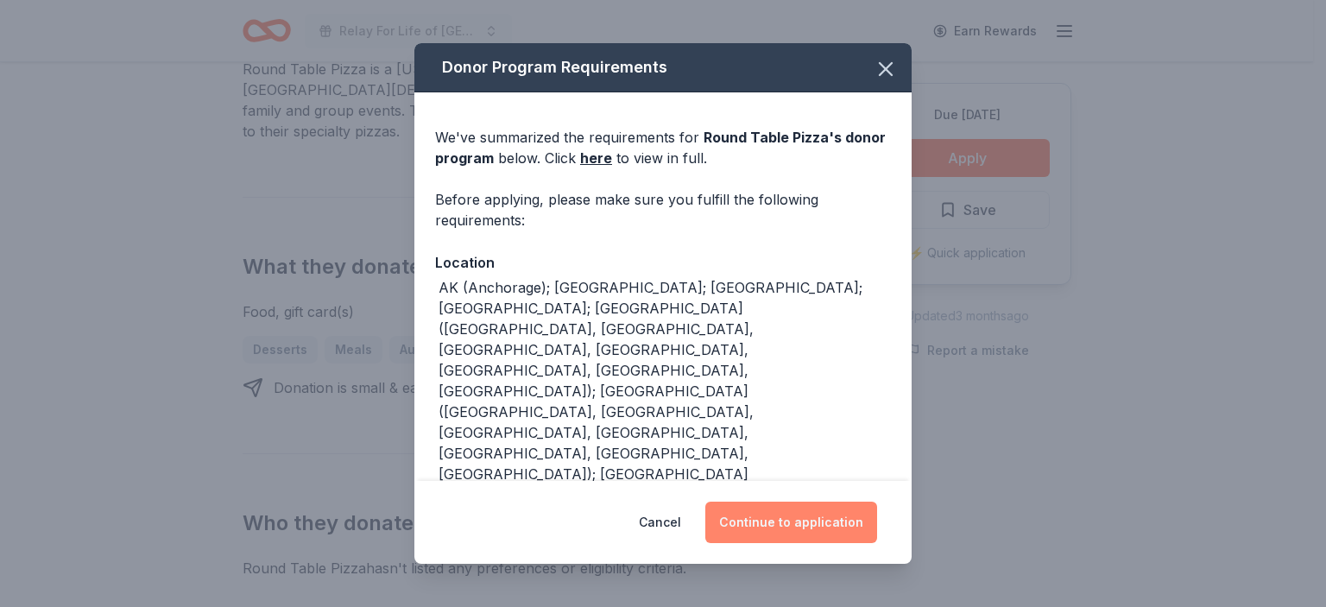
click at [804, 507] on button "Continue to application" at bounding box center [791, 521] width 172 height 41
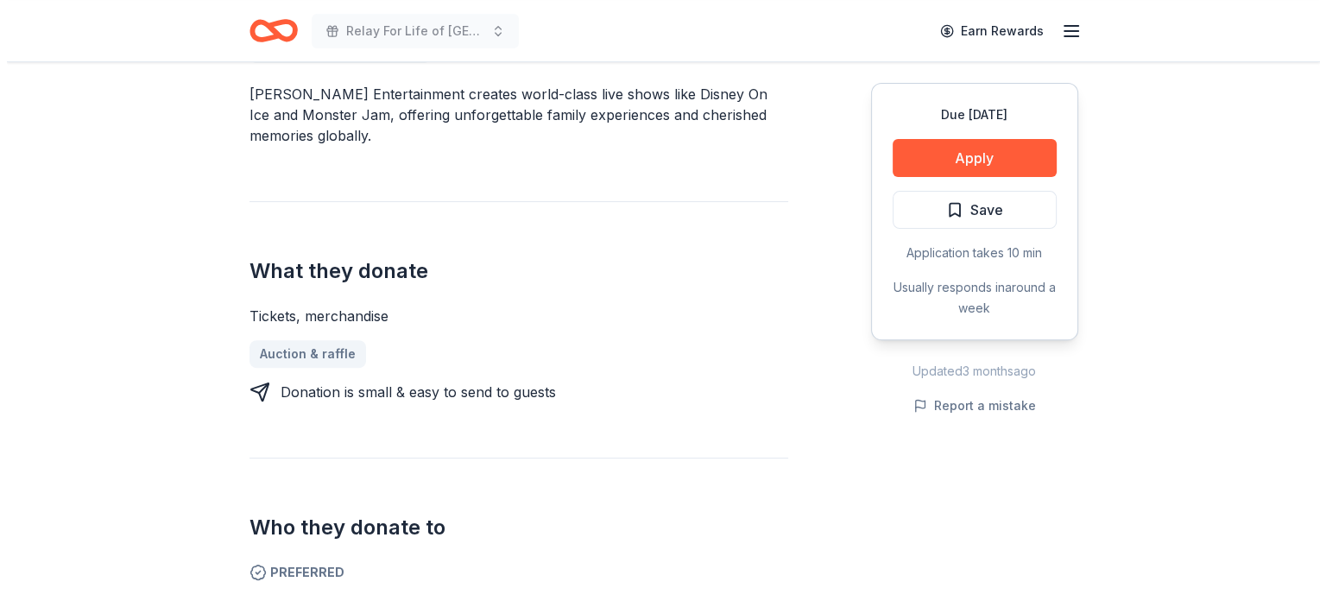
scroll to position [518, 0]
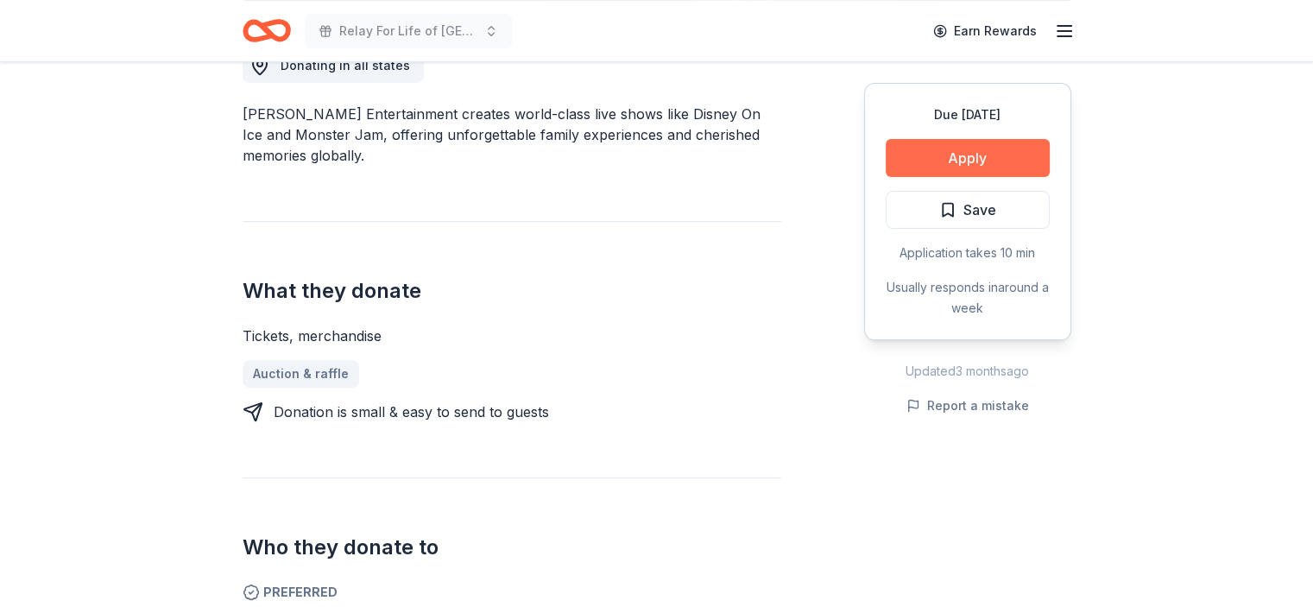
click at [980, 153] on button "Apply" at bounding box center [967, 158] width 164 height 38
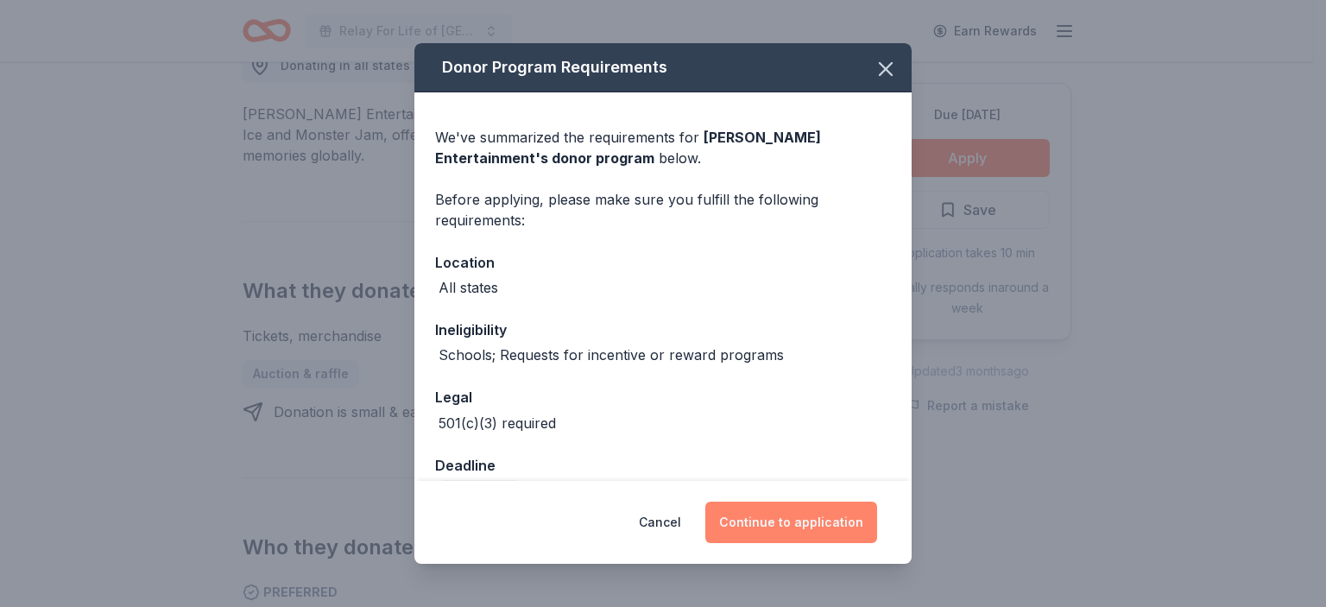
click at [810, 523] on button "Continue to application" at bounding box center [791, 521] width 172 height 41
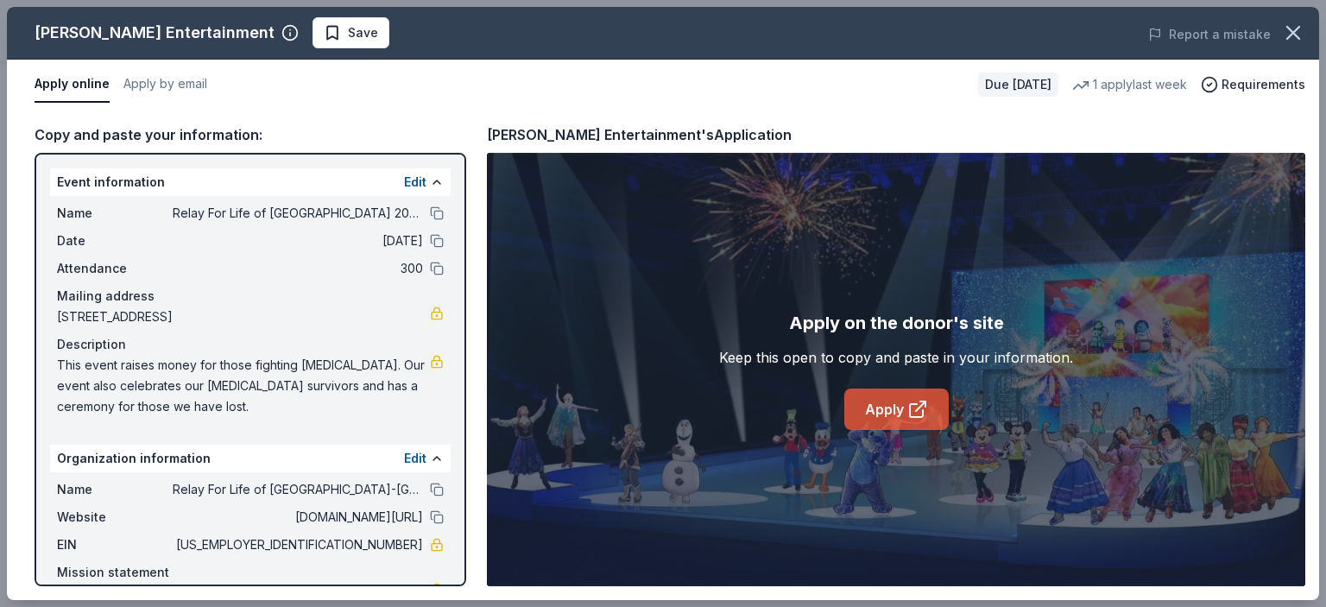
click at [892, 406] on link "Apply" at bounding box center [896, 408] width 104 height 41
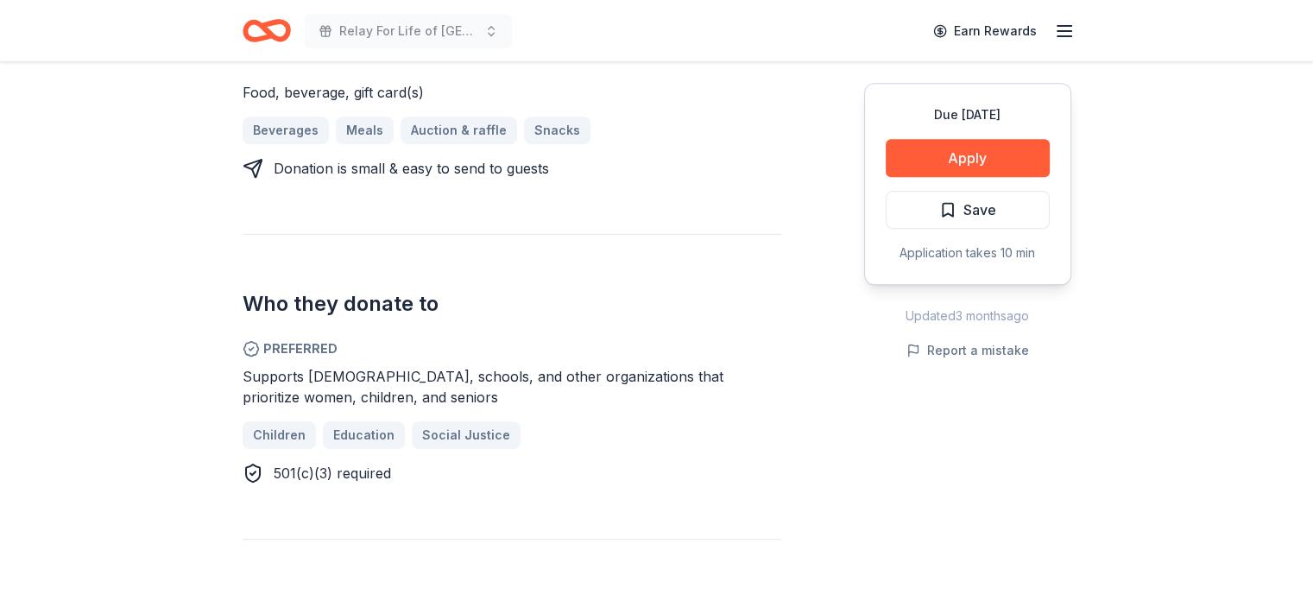
scroll to position [777, 0]
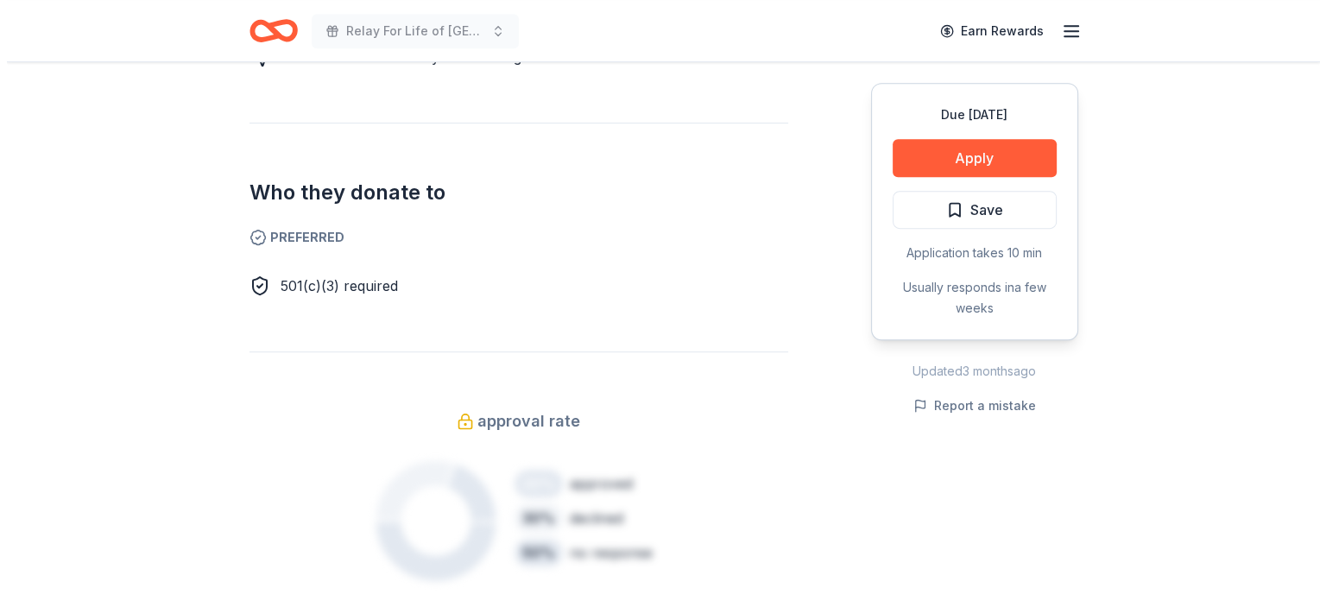
scroll to position [949, 0]
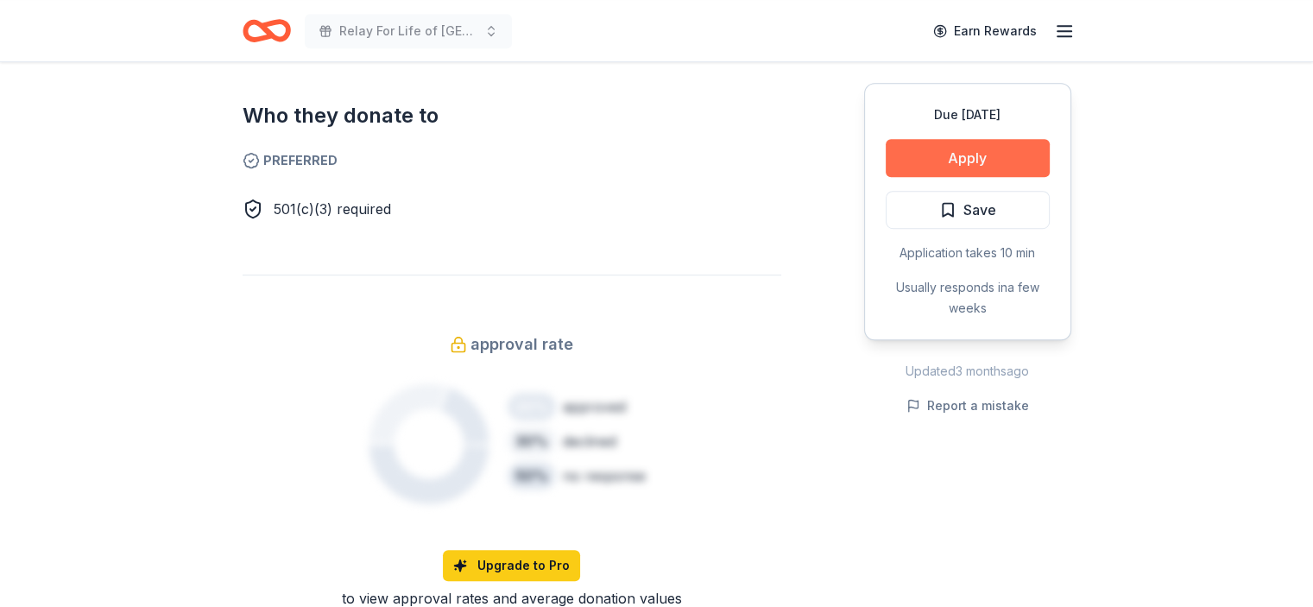
click at [976, 158] on button "Apply" at bounding box center [967, 158] width 164 height 38
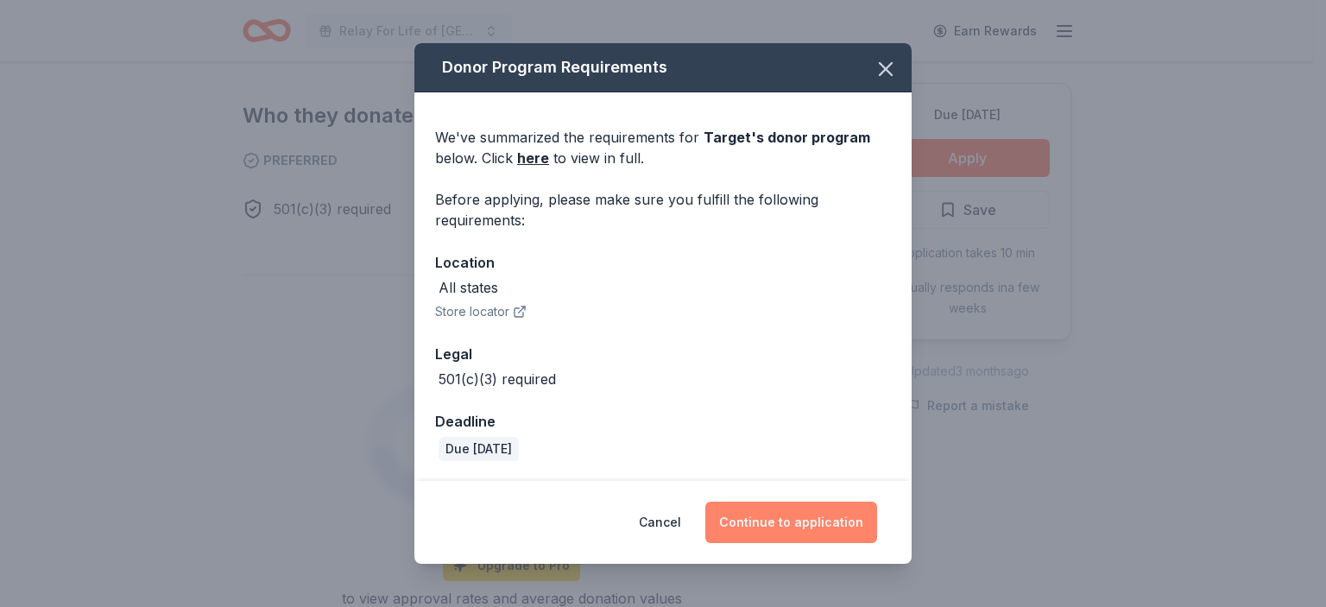
click at [792, 517] on button "Continue to application" at bounding box center [791, 521] width 172 height 41
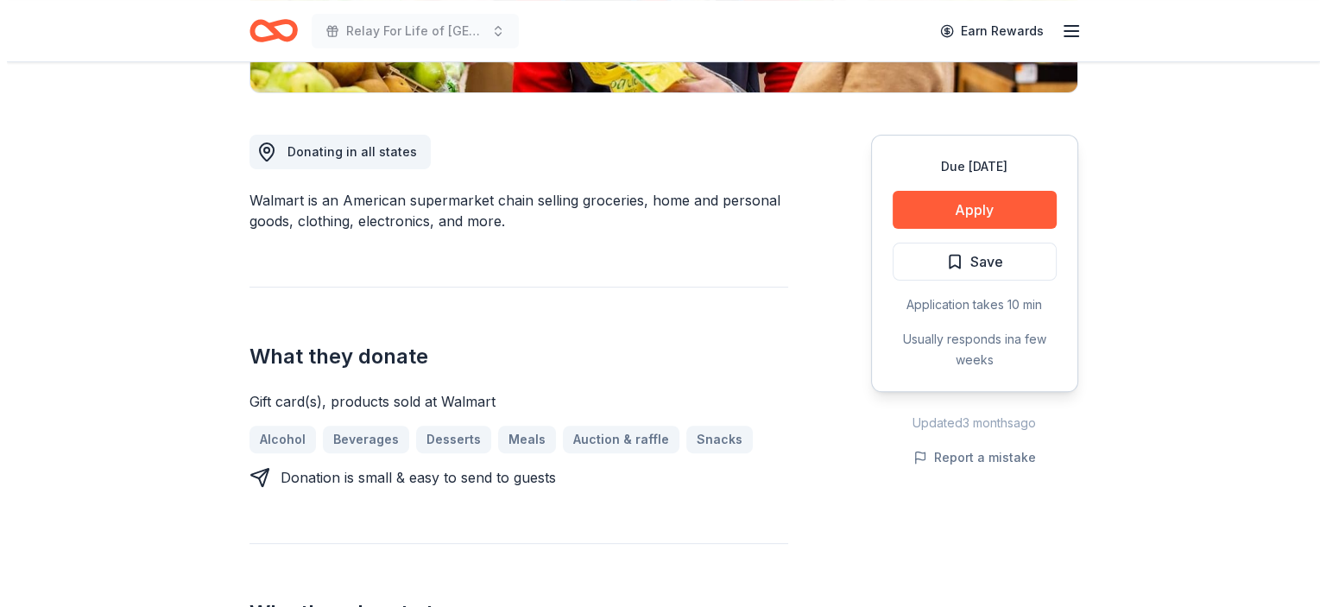
scroll to position [432, 0]
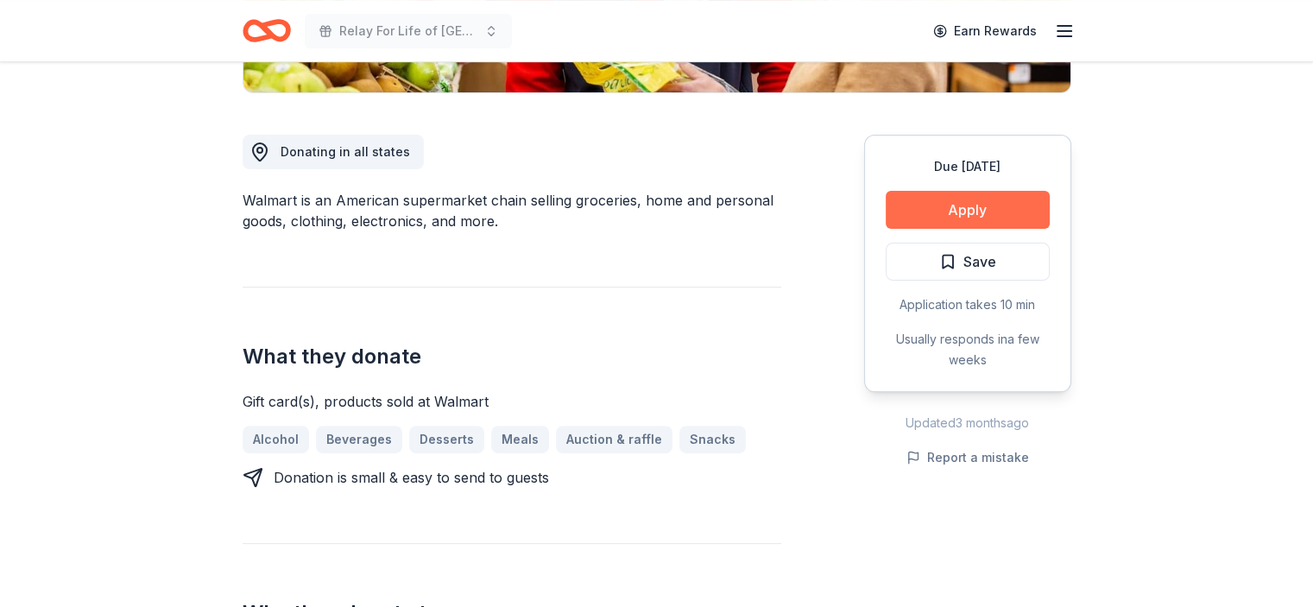
click at [961, 206] on button "Apply" at bounding box center [967, 210] width 164 height 38
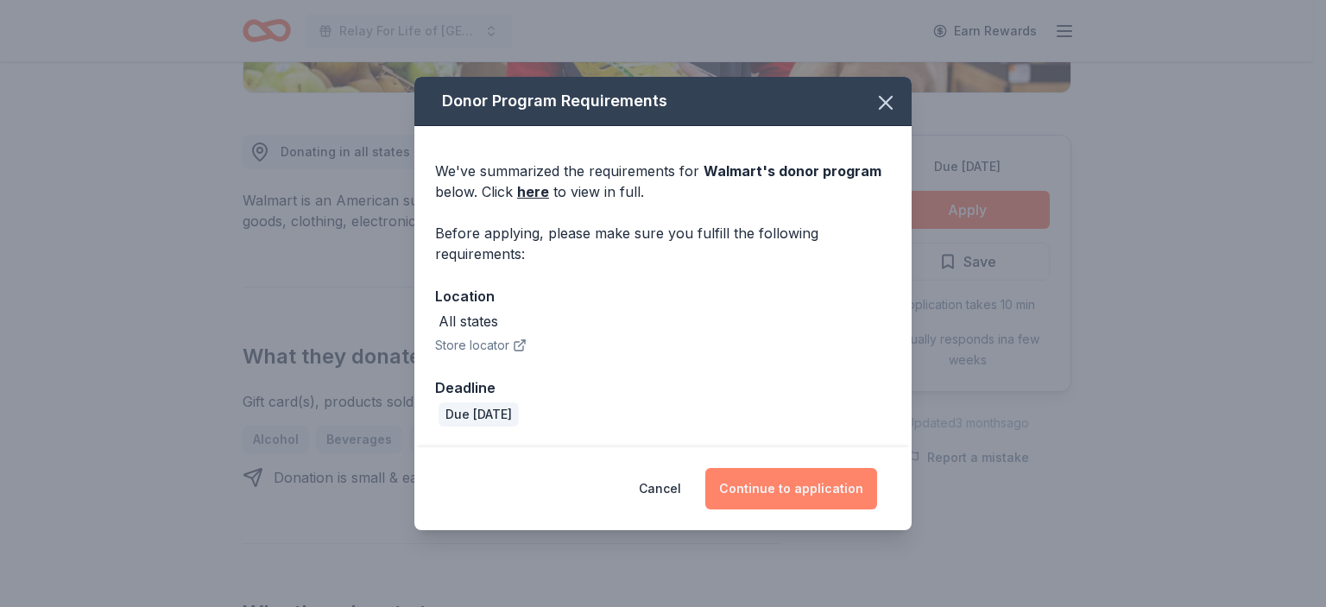
click at [781, 485] on button "Continue to application" at bounding box center [791, 488] width 172 height 41
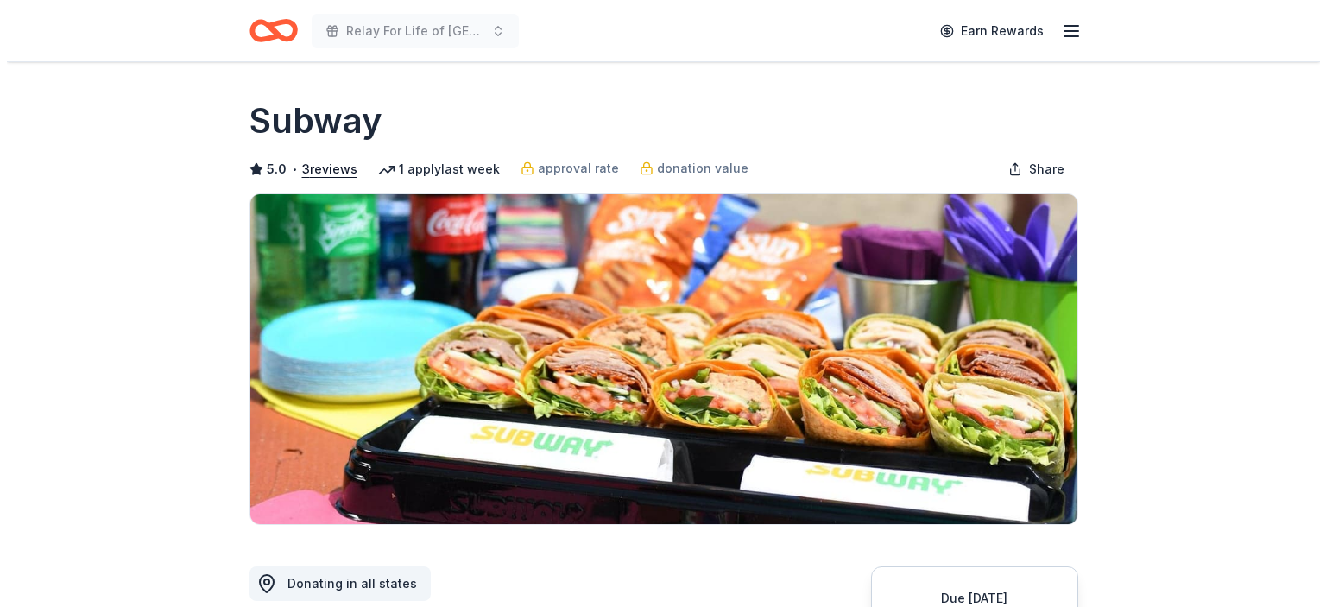
scroll to position [345, 0]
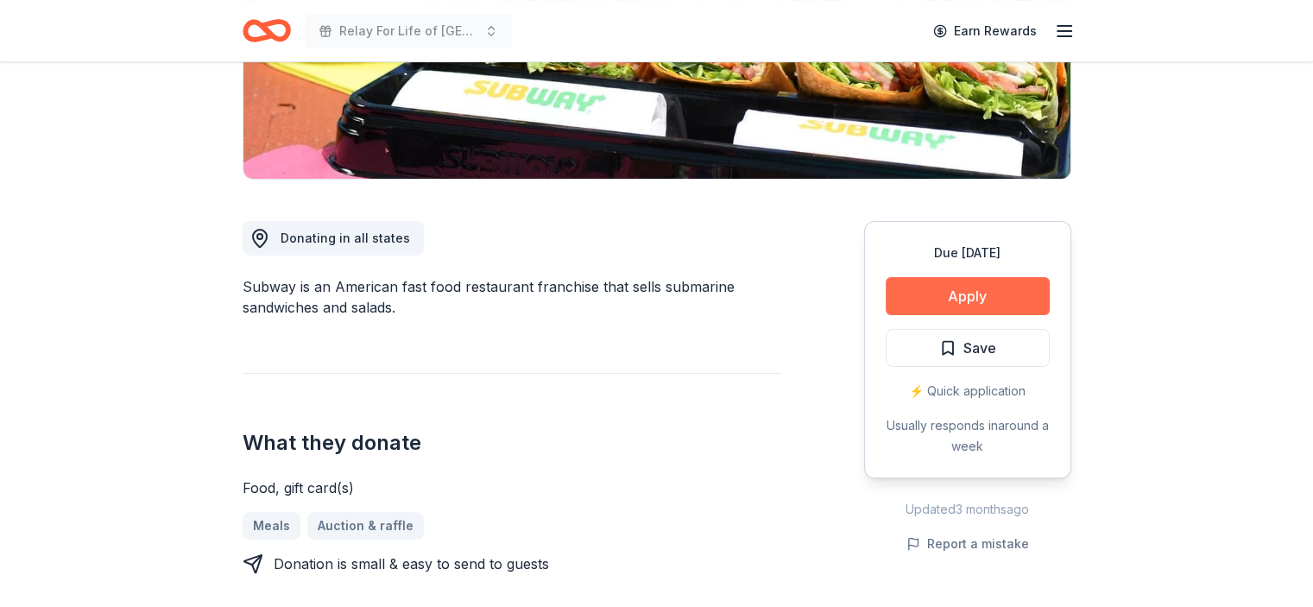
click at [956, 292] on button "Apply" at bounding box center [967, 296] width 164 height 38
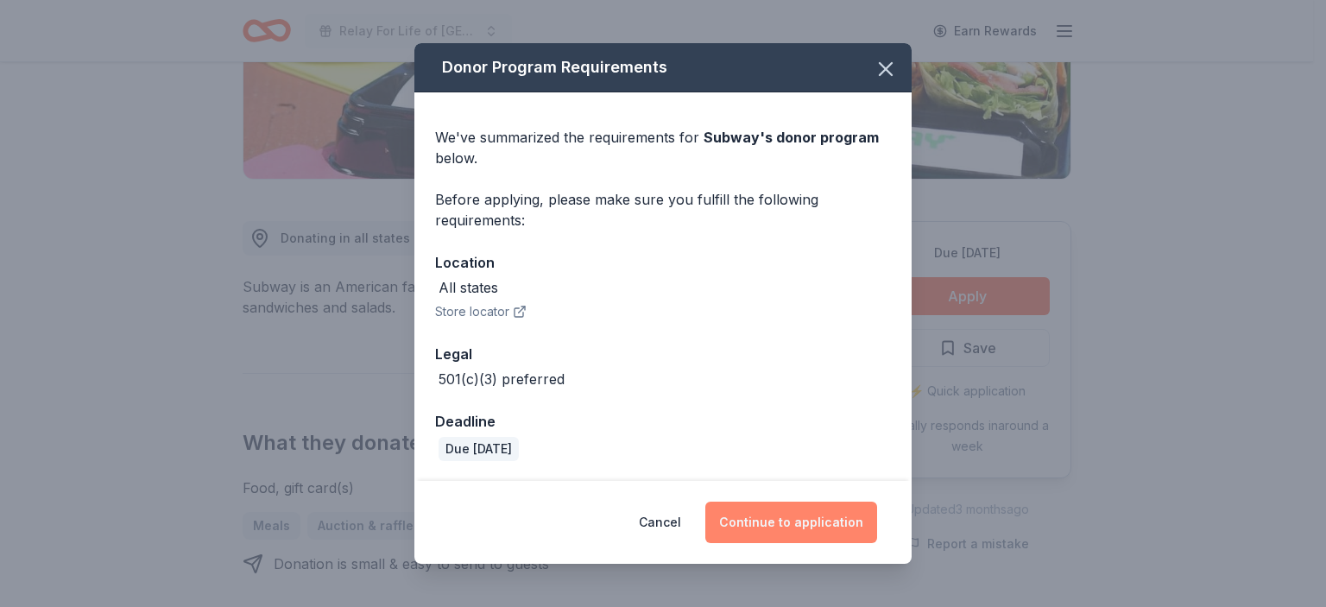
click at [780, 517] on button "Continue to application" at bounding box center [791, 521] width 172 height 41
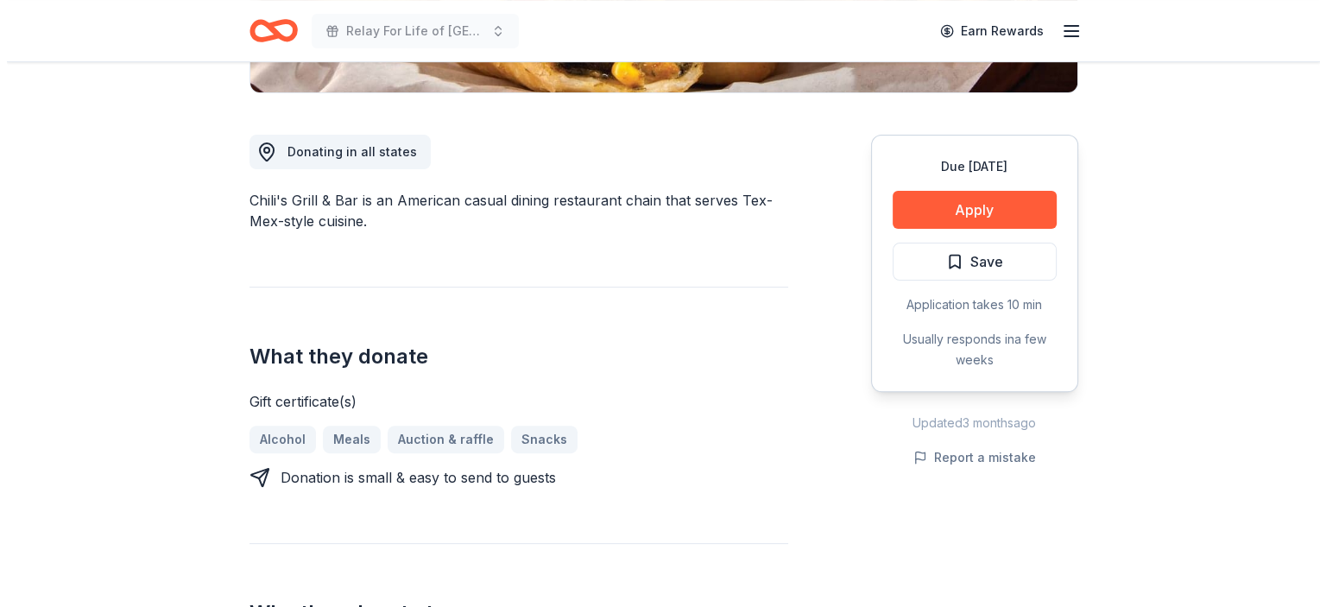
scroll to position [432, 0]
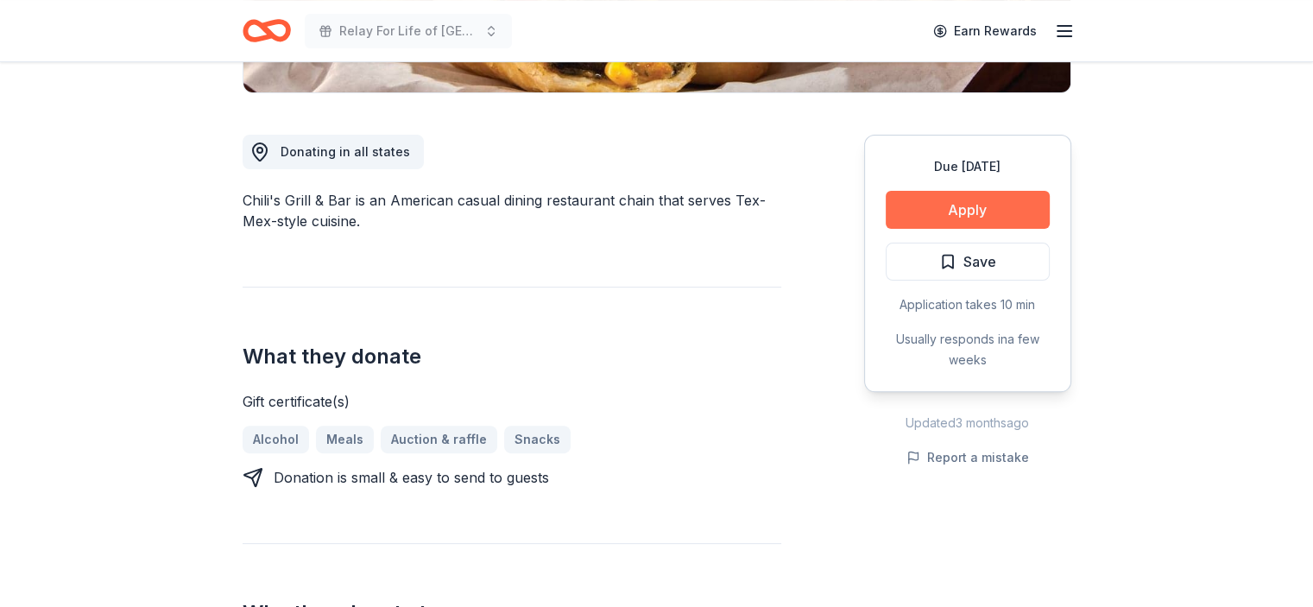
click at [967, 211] on button "Apply" at bounding box center [967, 210] width 164 height 38
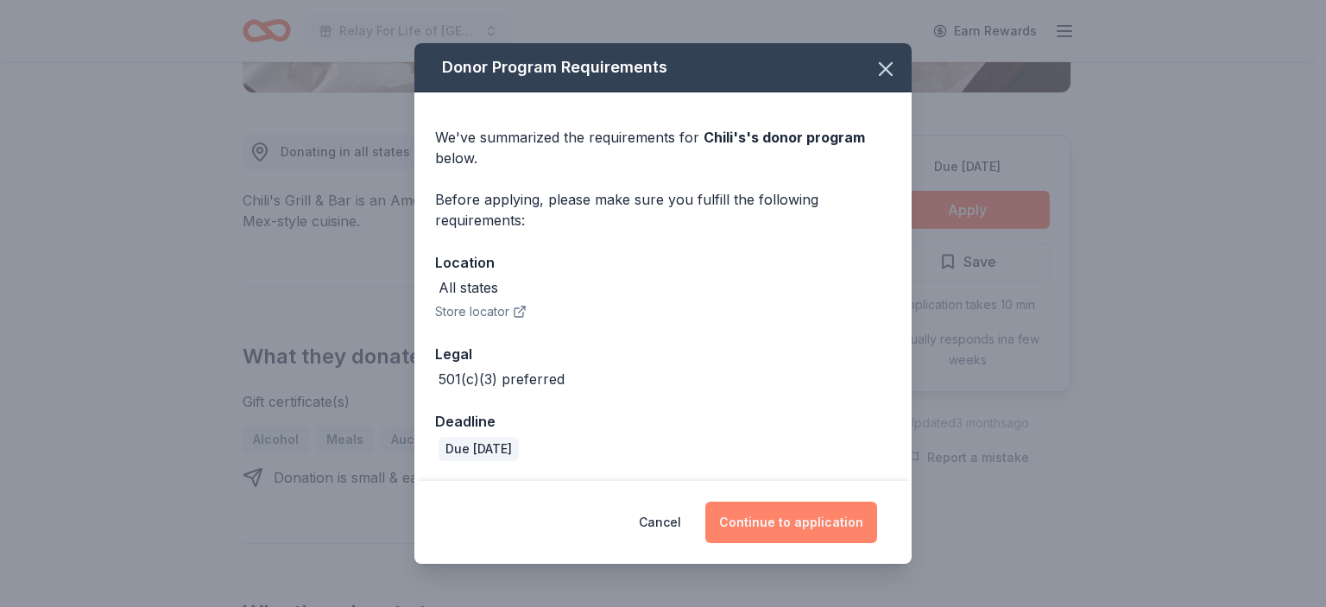
click at [783, 520] on button "Continue to application" at bounding box center [791, 521] width 172 height 41
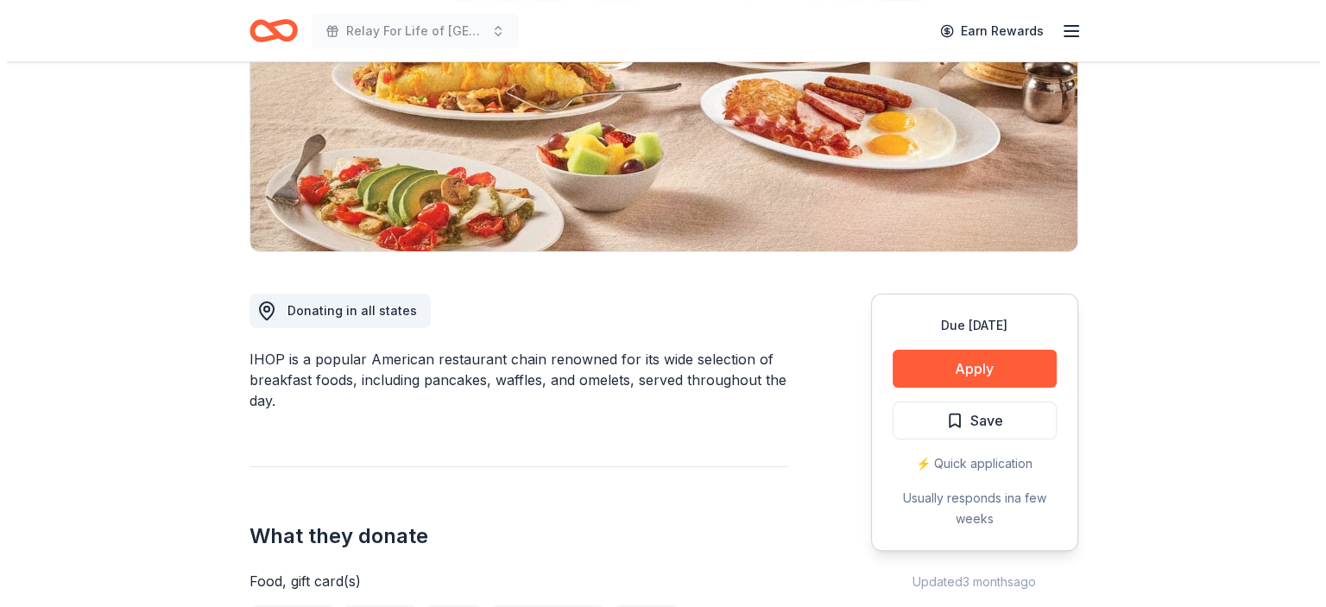
scroll to position [432, 0]
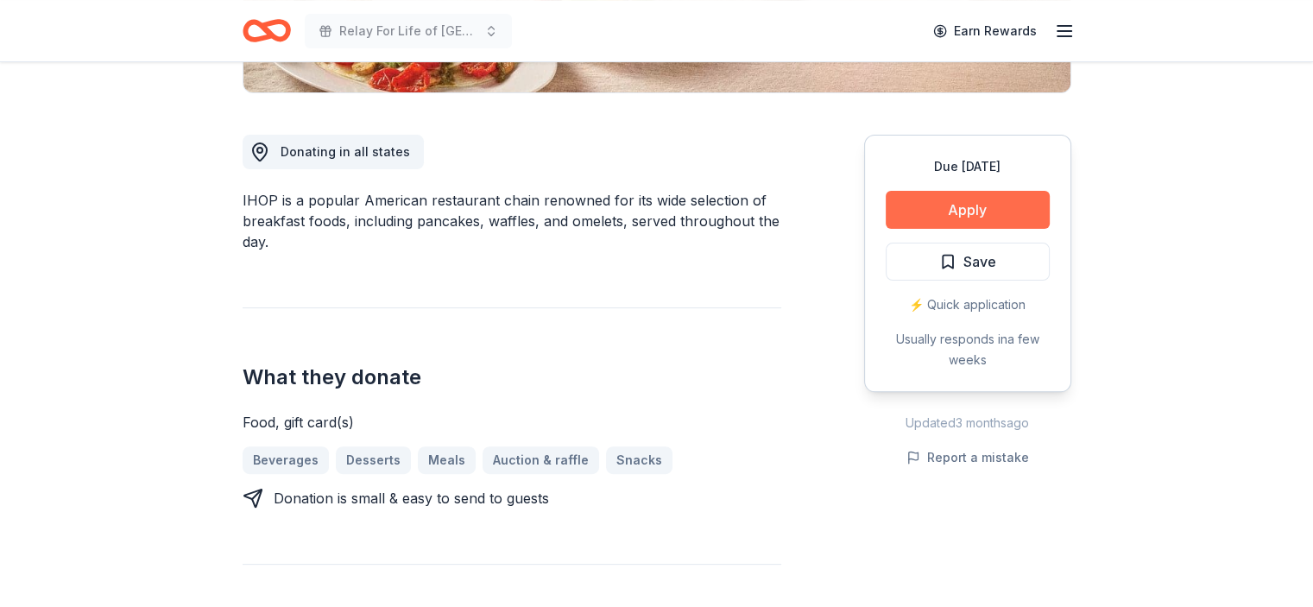
click at [963, 203] on button "Apply" at bounding box center [967, 210] width 164 height 38
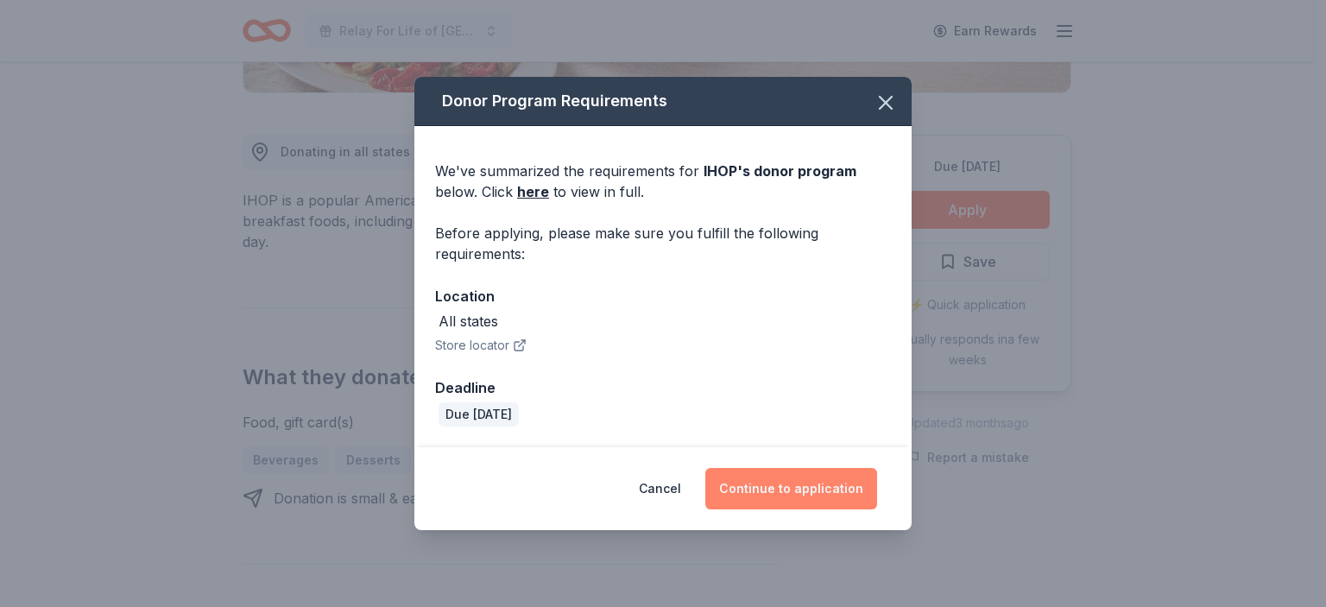
click at [823, 486] on button "Continue to application" at bounding box center [791, 488] width 172 height 41
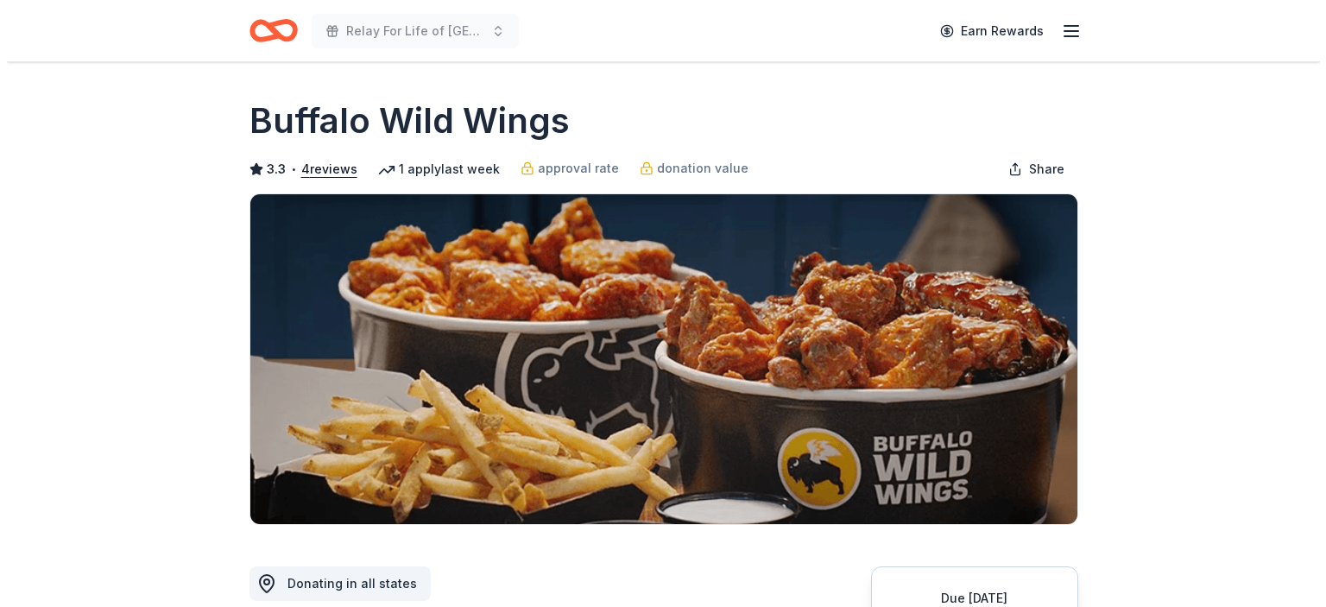
scroll to position [345, 0]
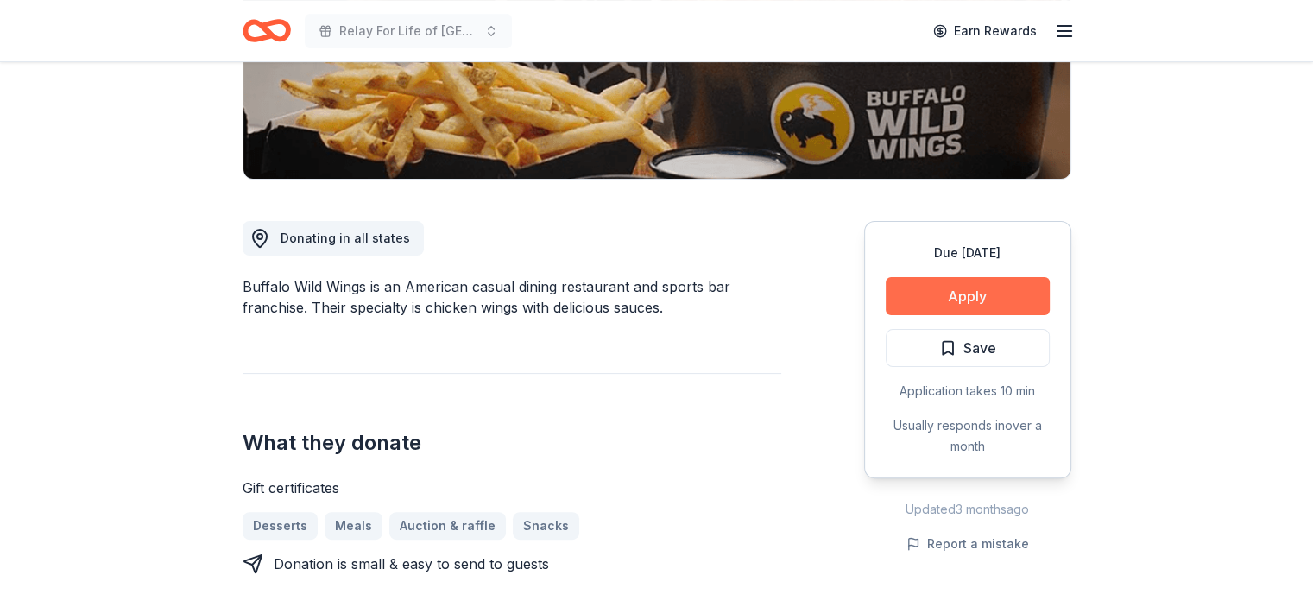
click at [965, 293] on button "Apply" at bounding box center [967, 296] width 164 height 38
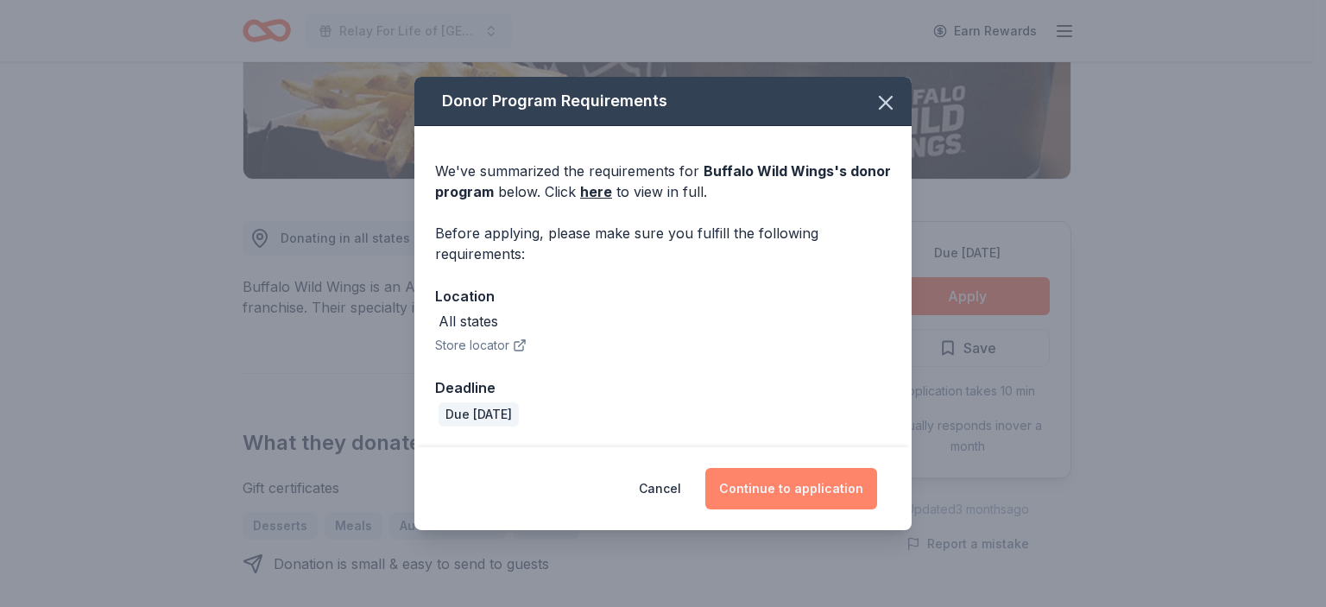
click at [775, 482] on button "Continue to application" at bounding box center [791, 488] width 172 height 41
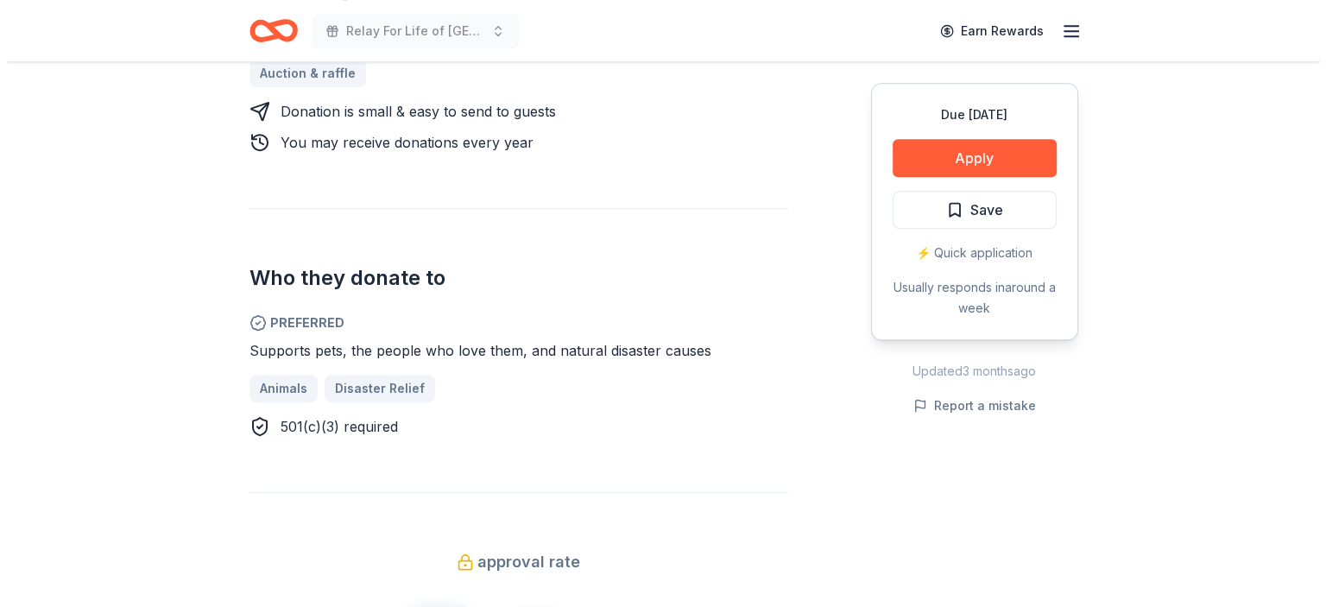
scroll to position [690, 0]
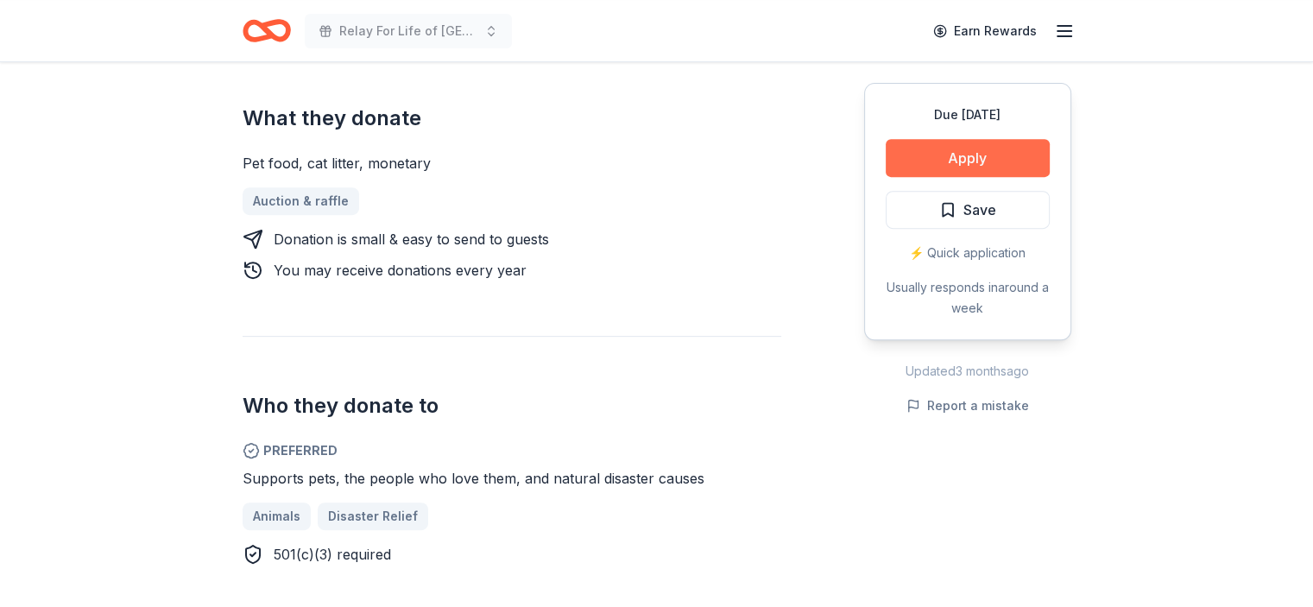
click at [971, 154] on button "Apply" at bounding box center [967, 158] width 164 height 38
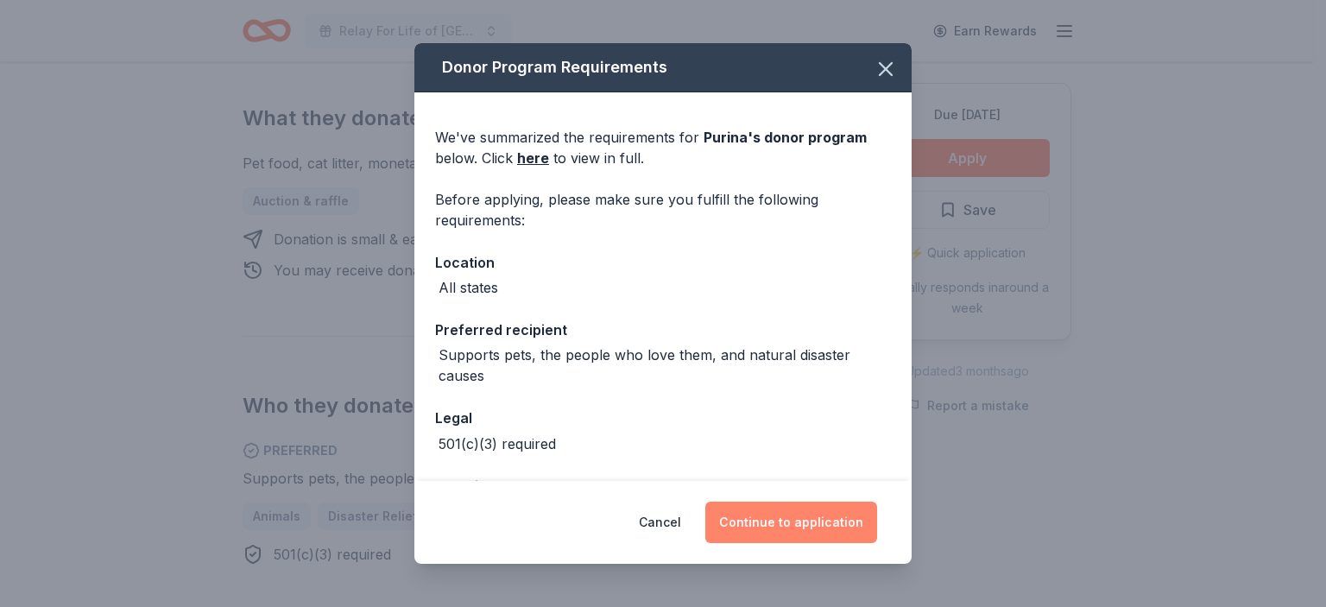
click at [787, 523] on button "Continue to application" at bounding box center [791, 521] width 172 height 41
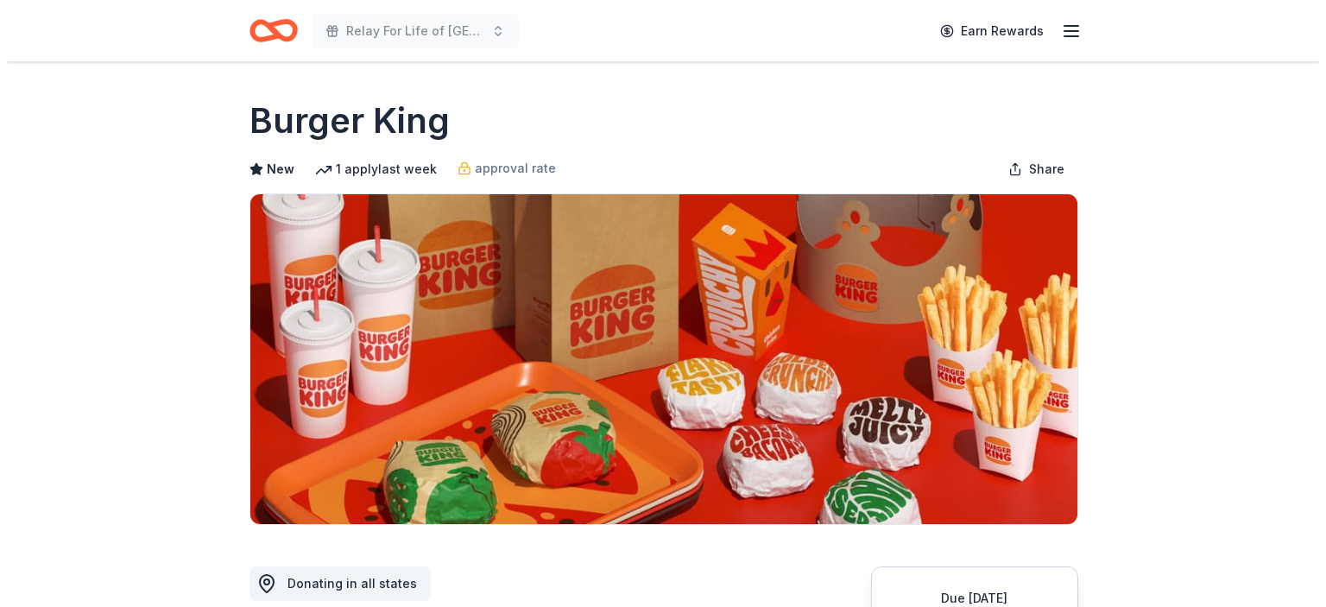
scroll to position [345, 0]
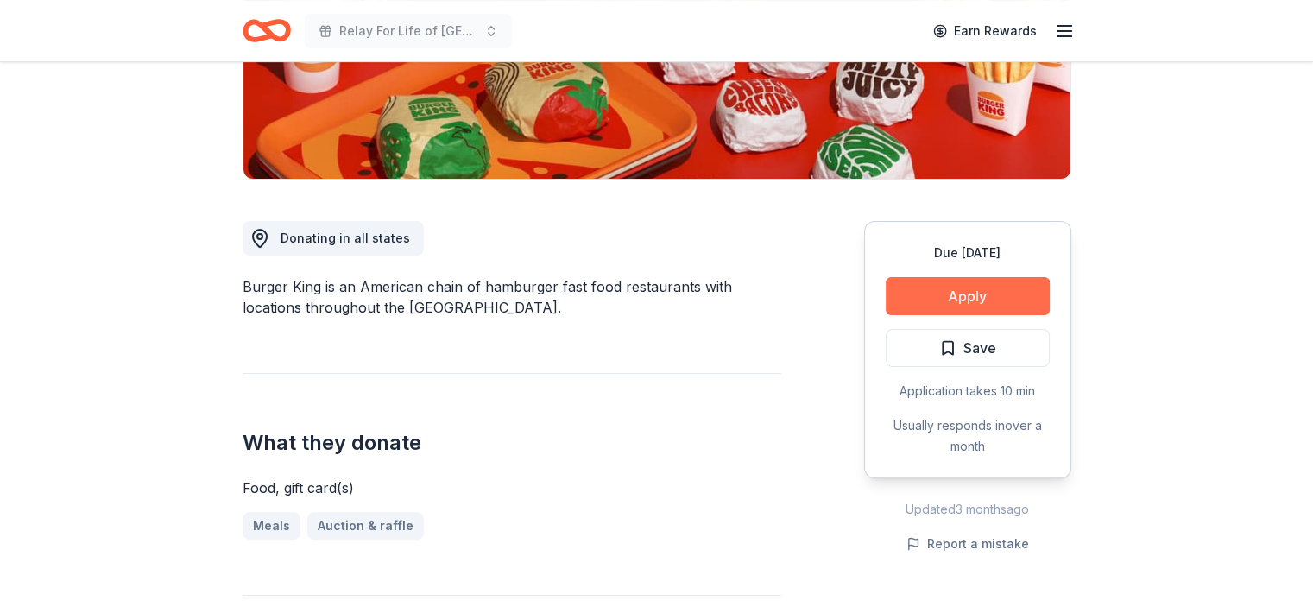
click at [969, 297] on button "Apply" at bounding box center [967, 296] width 164 height 38
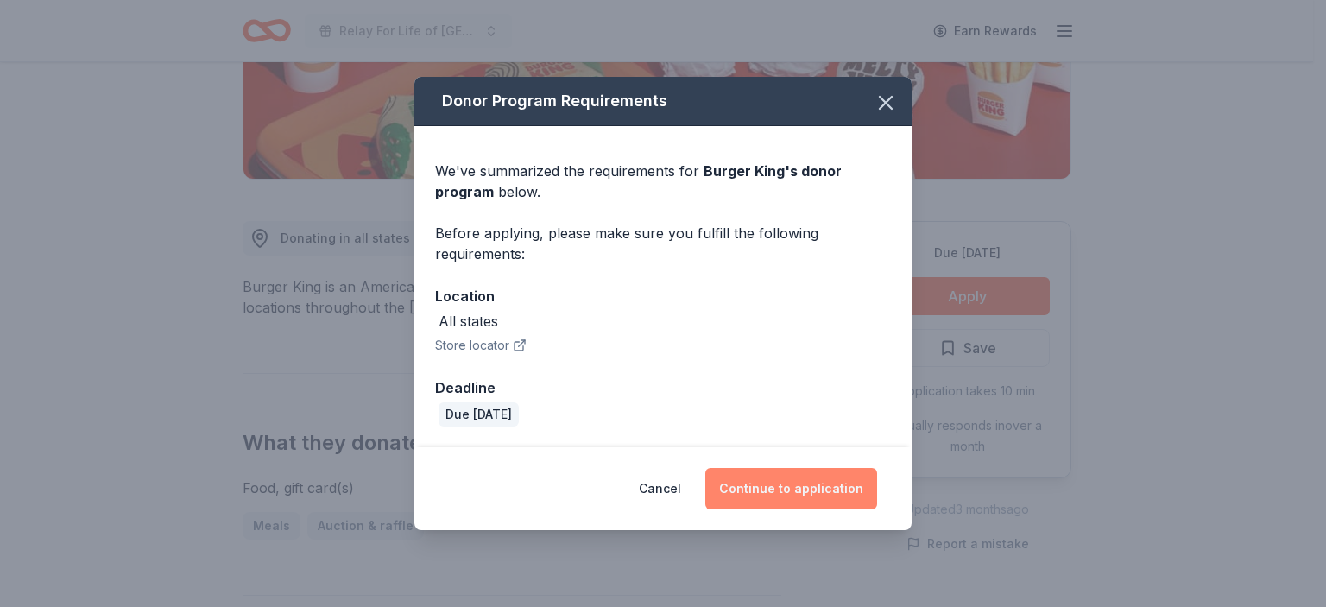
click at [783, 486] on button "Continue to application" at bounding box center [791, 488] width 172 height 41
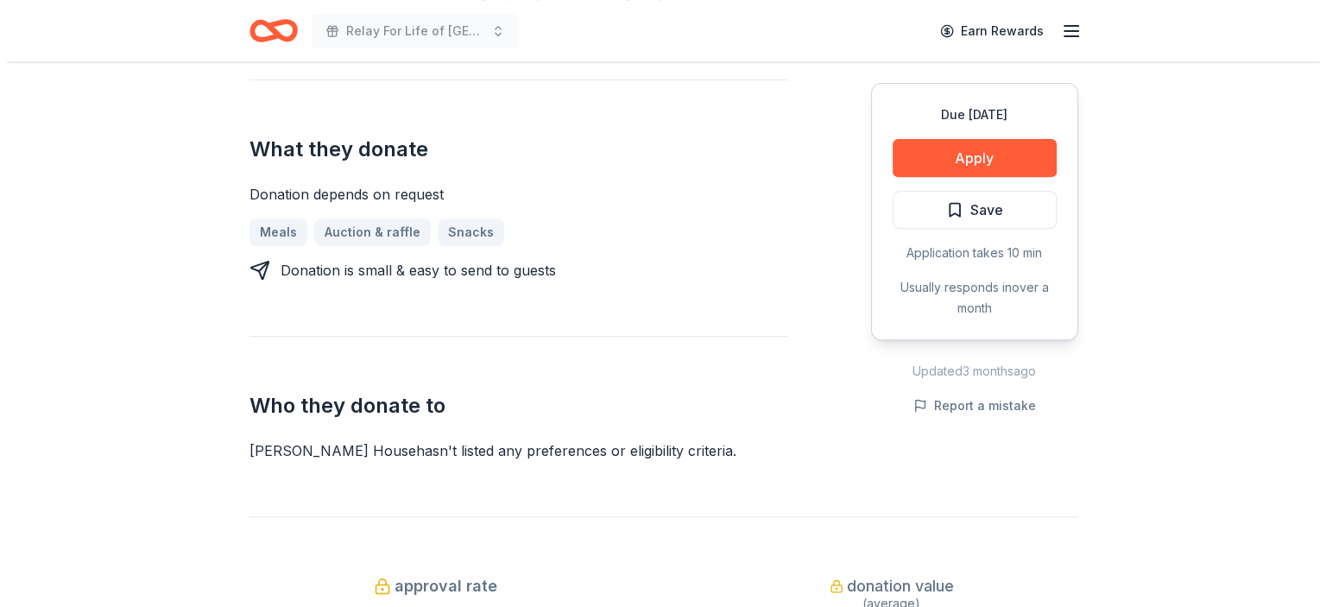
scroll to position [518, 0]
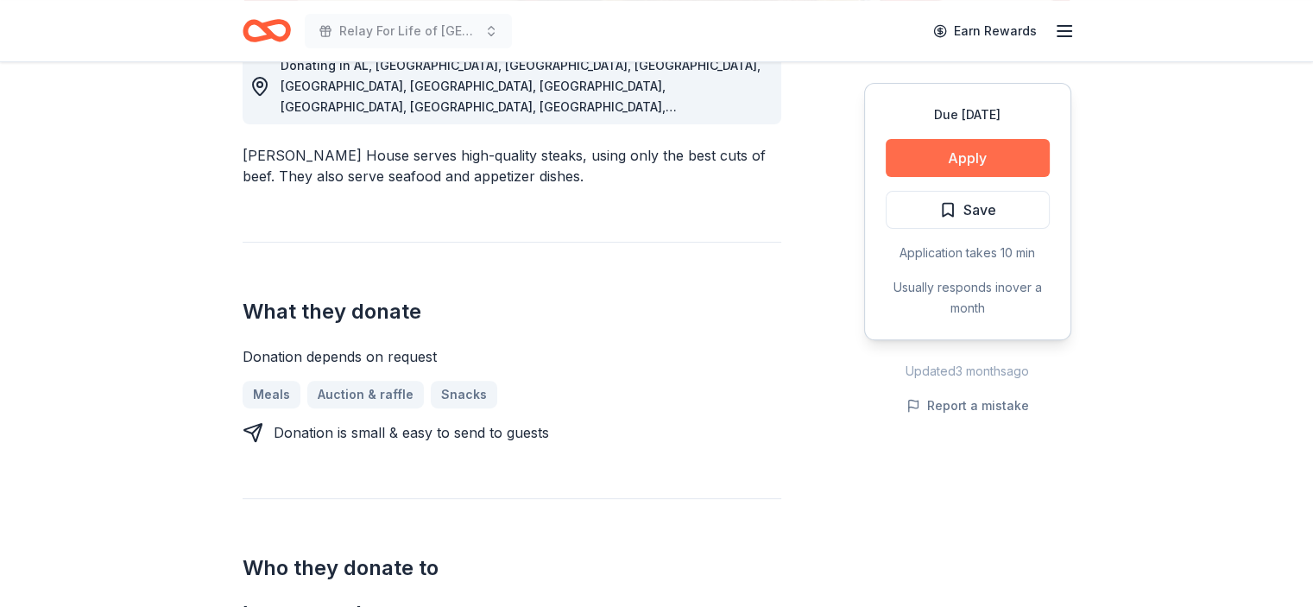
click at [957, 155] on button "Apply" at bounding box center [967, 158] width 164 height 38
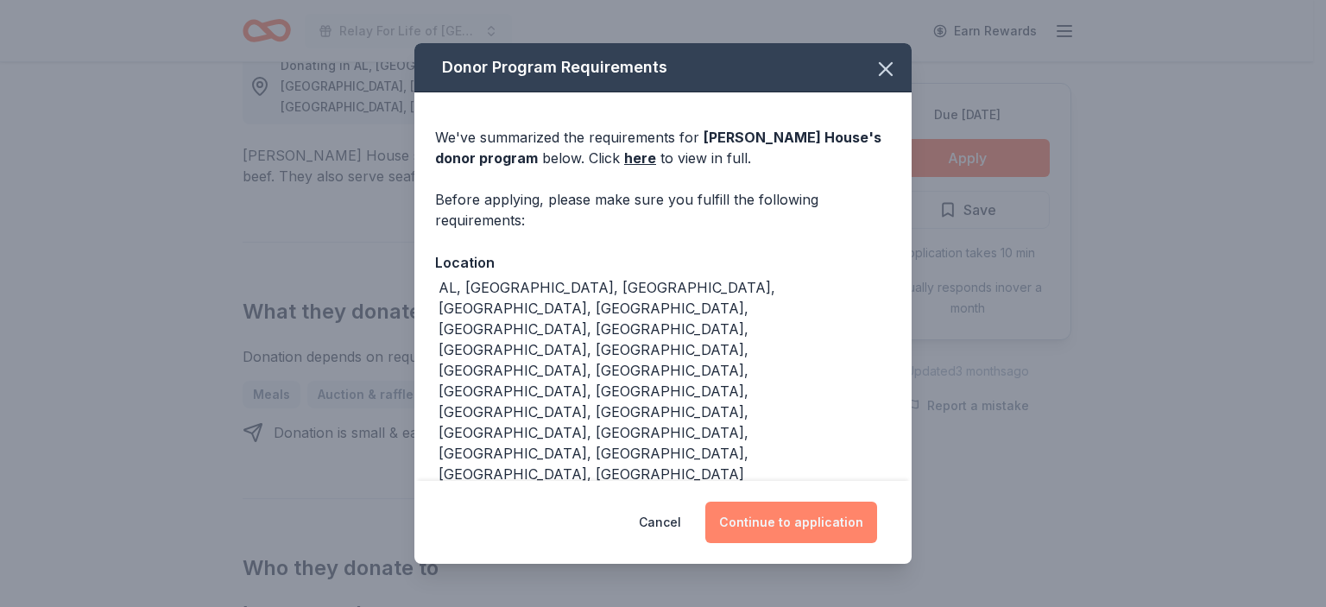
click at [787, 507] on button "Continue to application" at bounding box center [791, 521] width 172 height 41
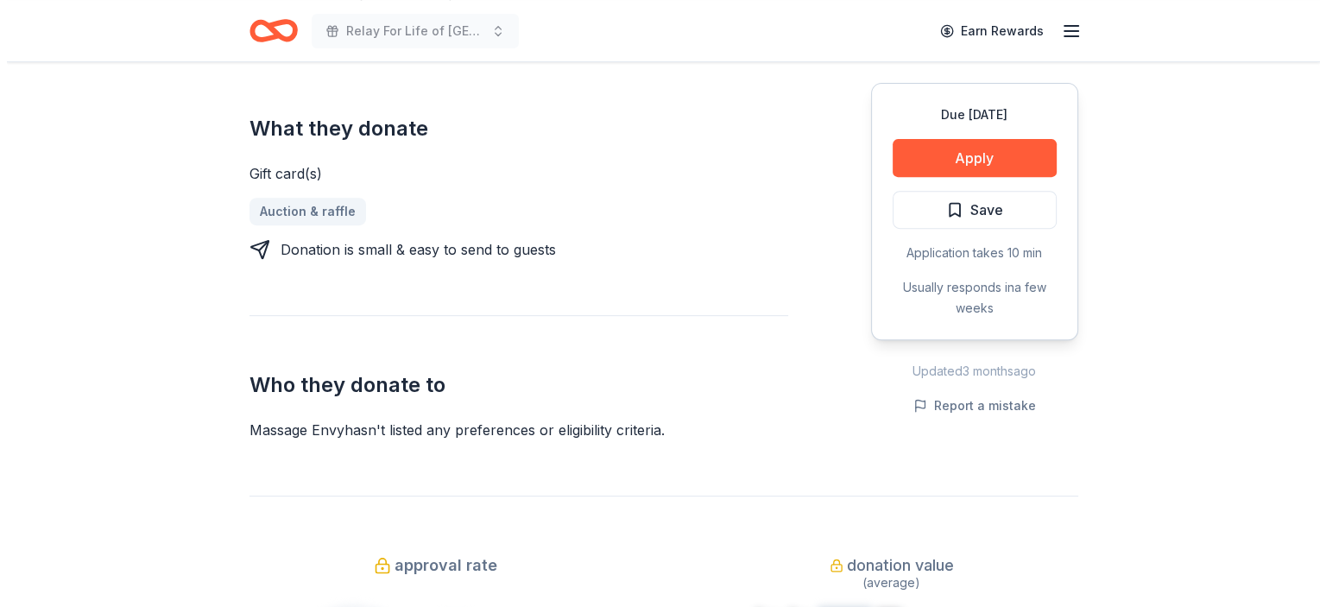
scroll to position [690, 0]
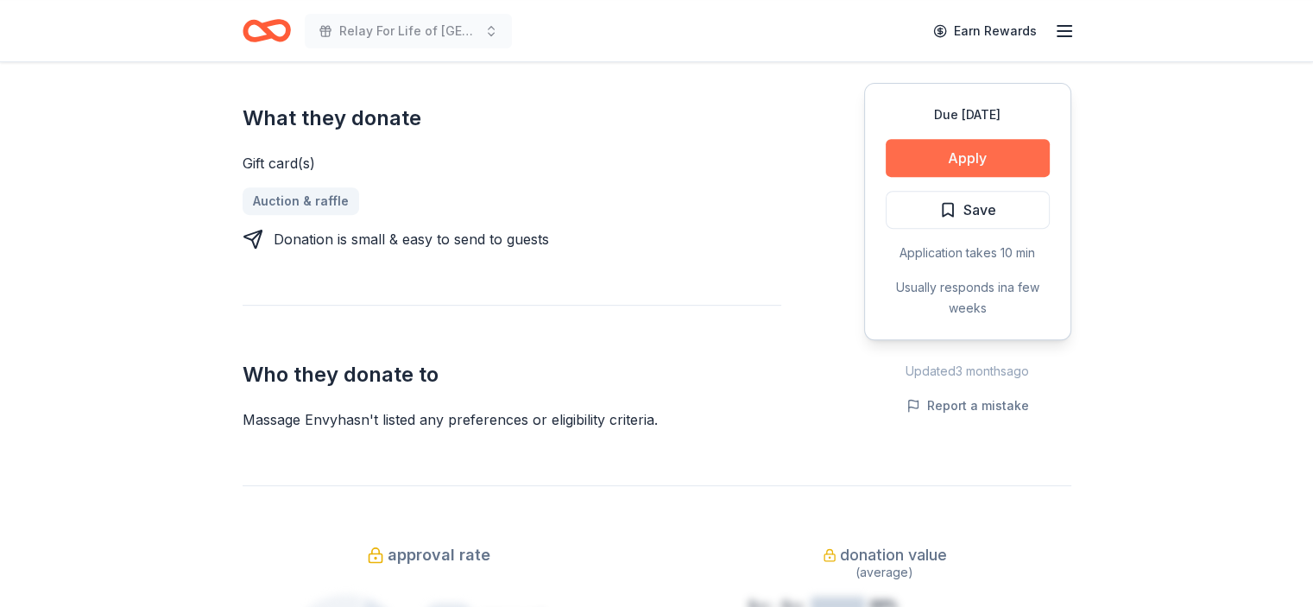
click at [966, 156] on button "Apply" at bounding box center [967, 158] width 164 height 38
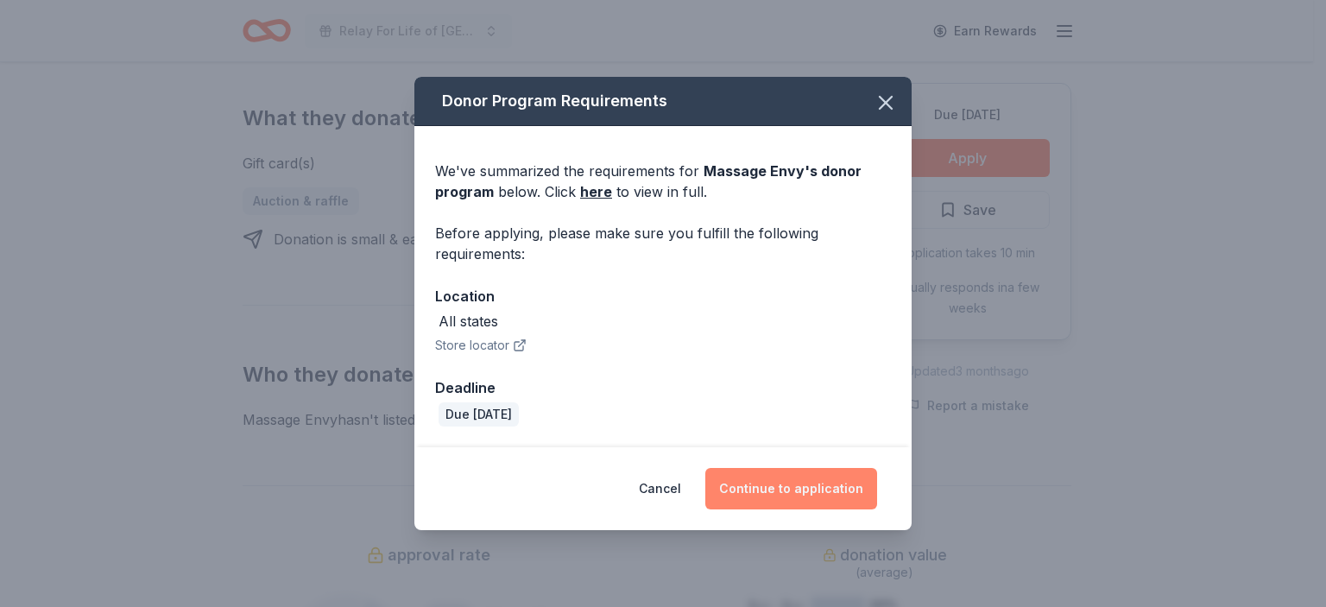
click at [803, 488] on button "Continue to application" at bounding box center [791, 488] width 172 height 41
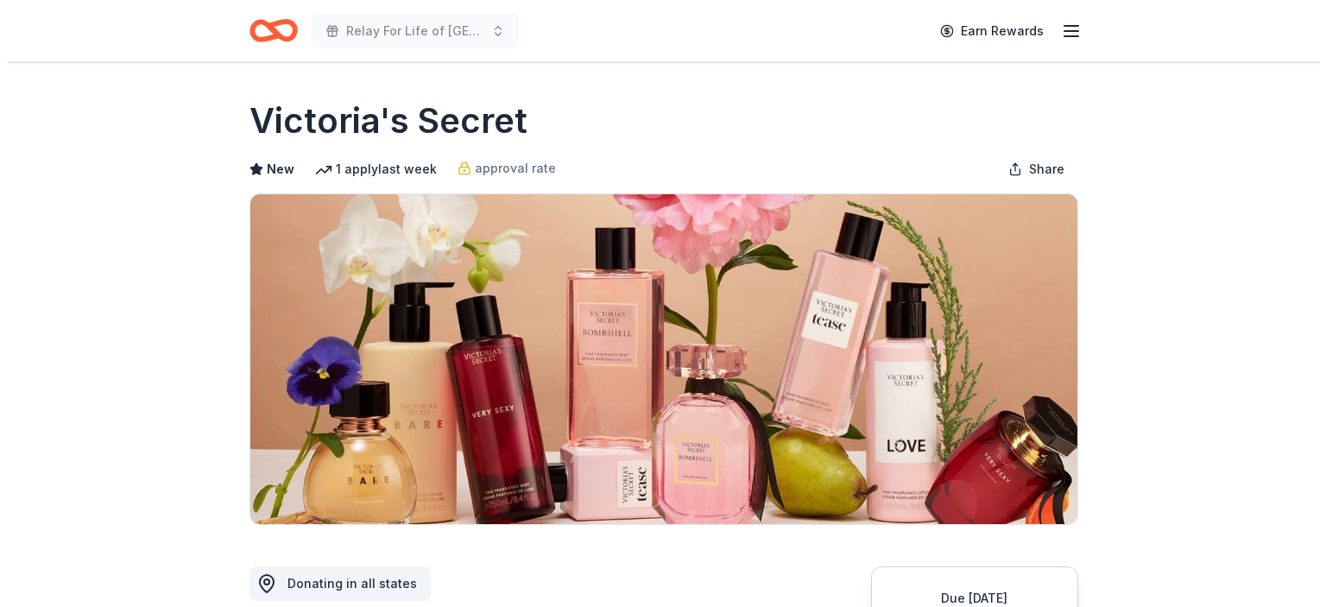
scroll to position [518, 0]
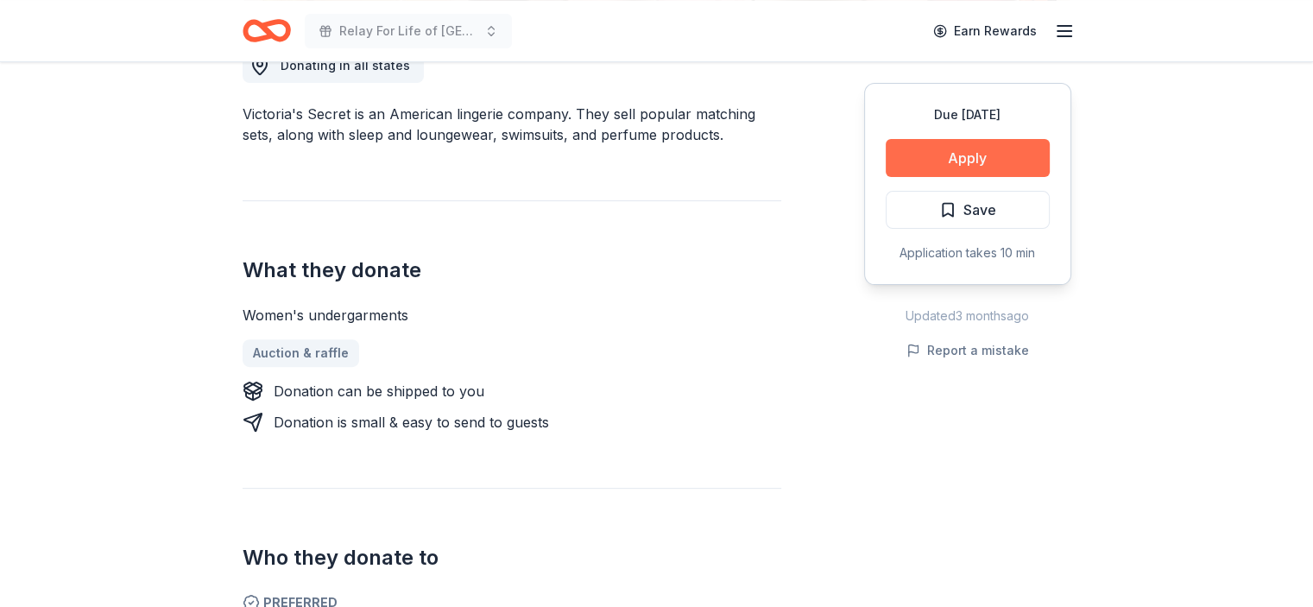
click at [989, 148] on button "Apply" at bounding box center [967, 158] width 164 height 38
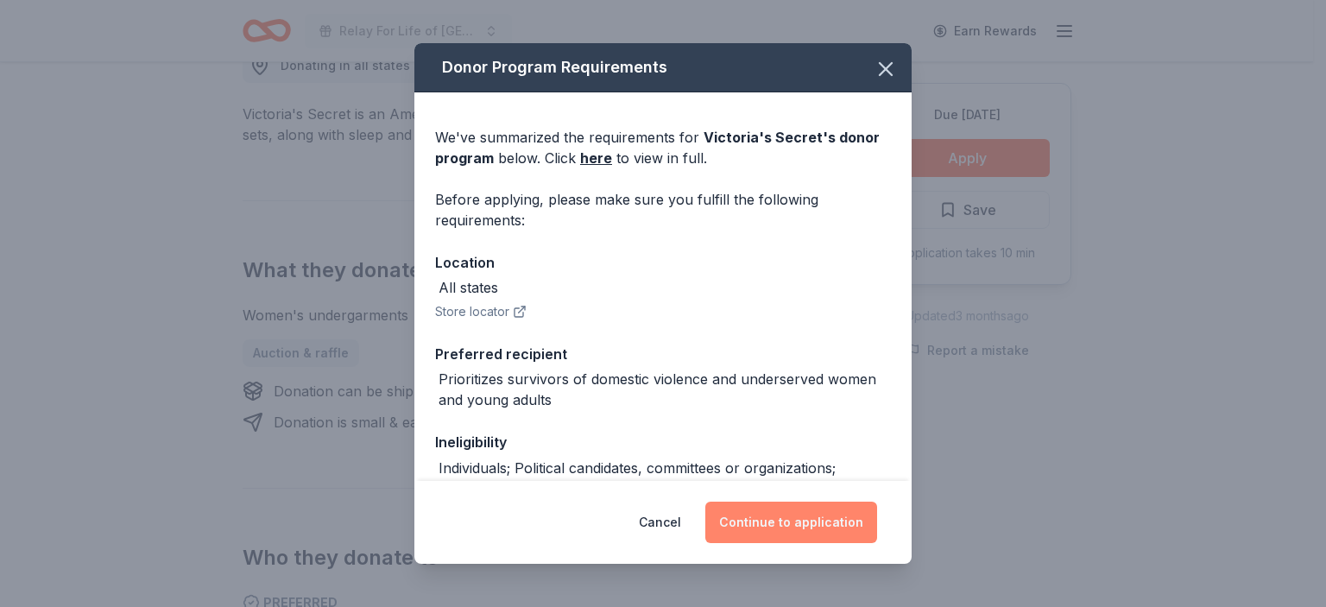
click at [767, 523] on button "Continue to application" at bounding box center [791, 521] width 172 height 41
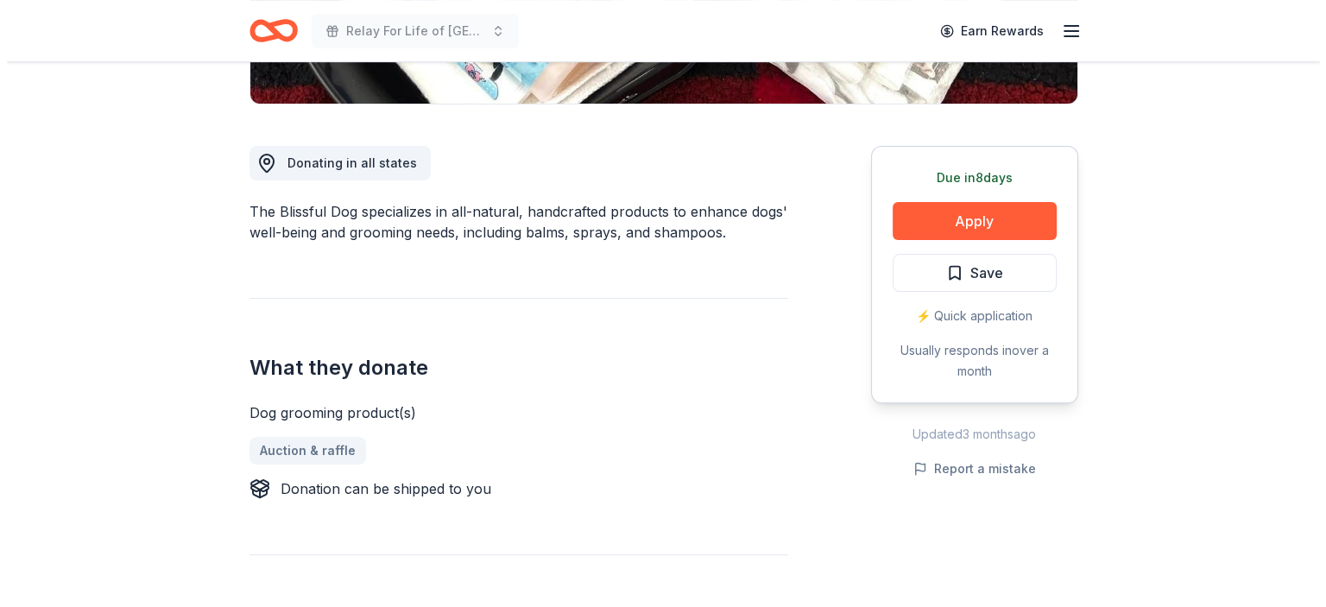
scroll to position [432, 0]
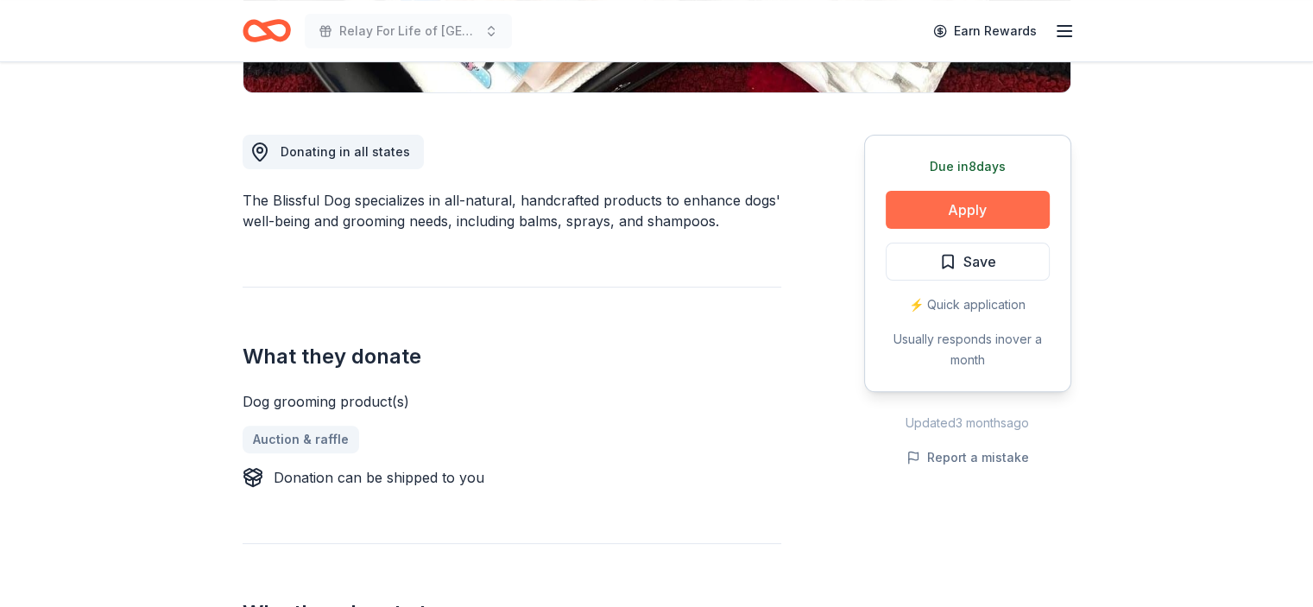
click at [974, 209] on button "Apply" at bounding box center [967, 210] width 164 height 38
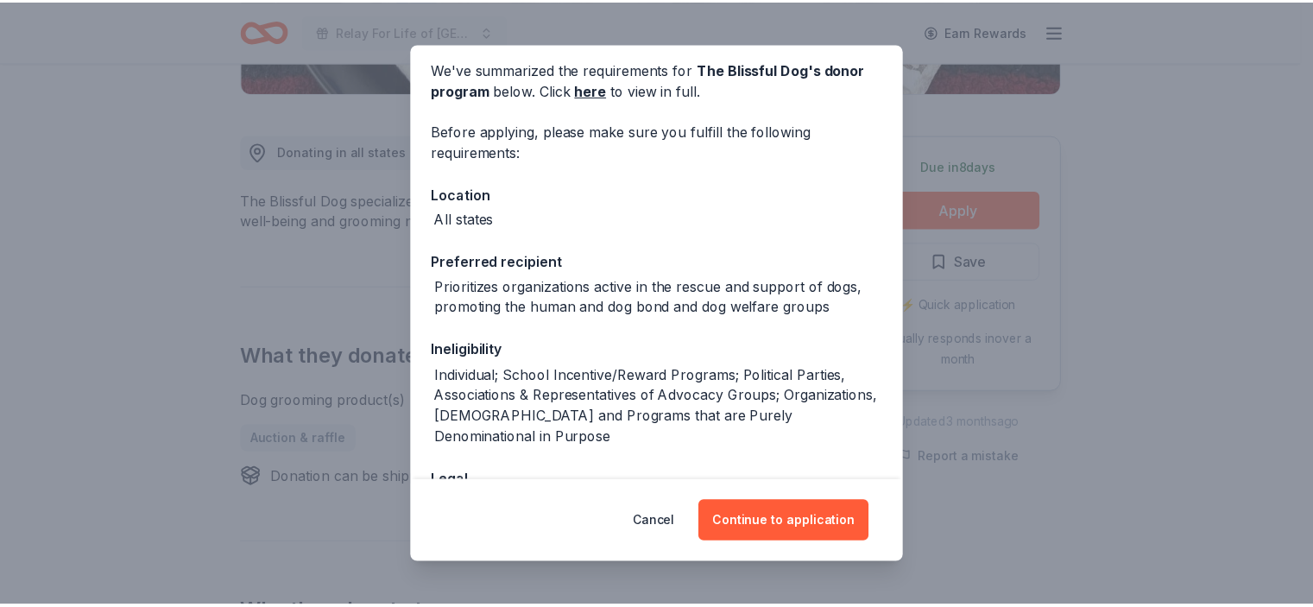
scroll to position [0, 0]
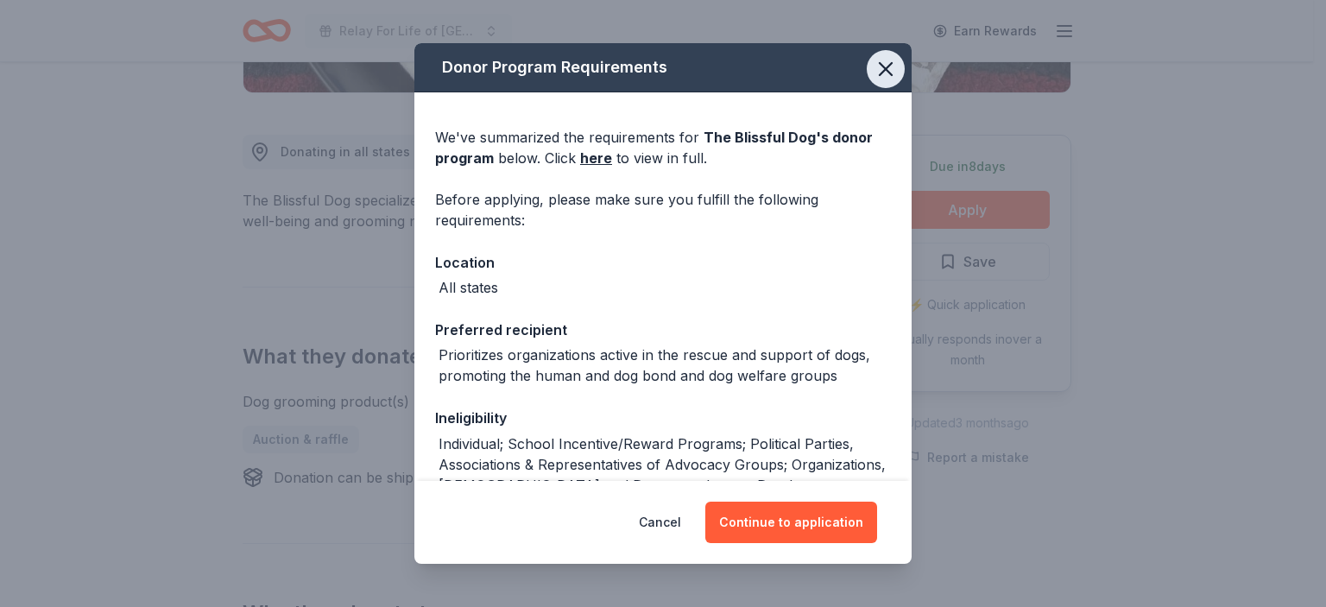
click at [873, 71] on icon "button" at bounding box center [885, 69] width 24 height 24
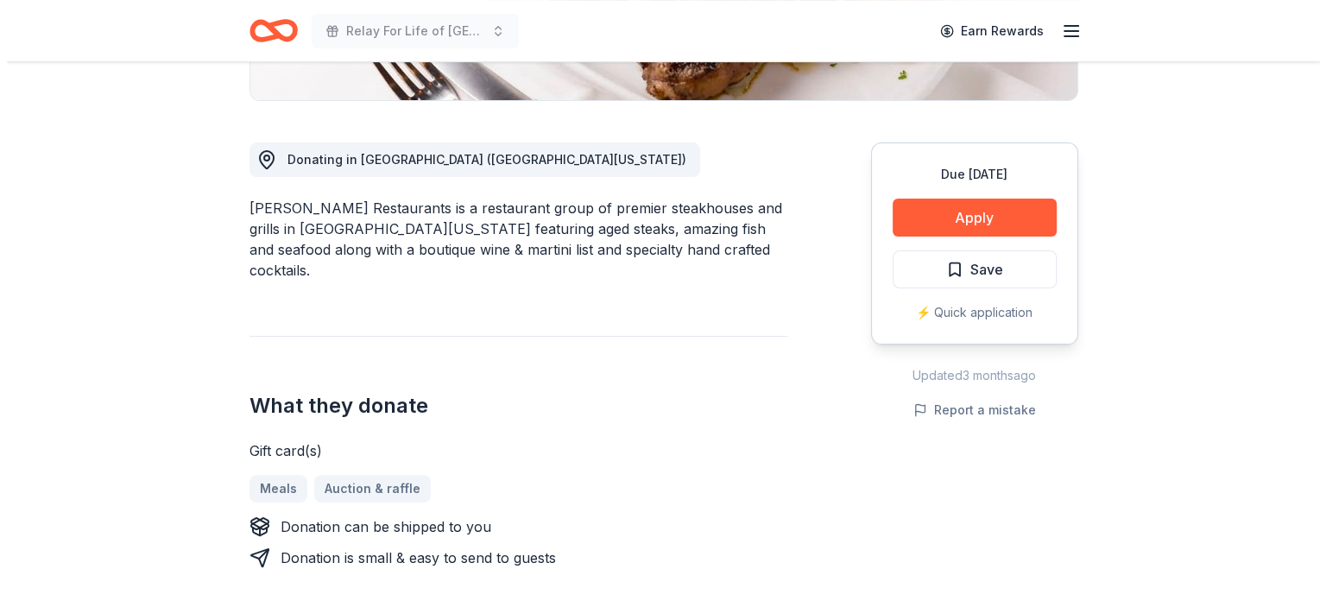
scroll to position [604, 0]
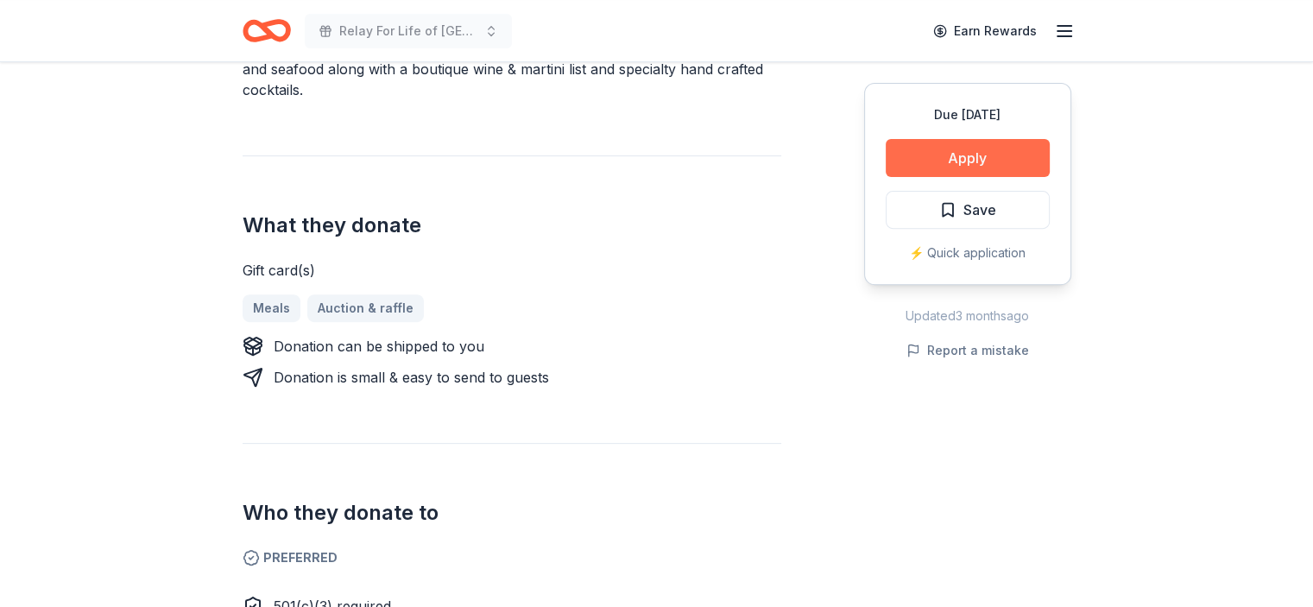
click at [955, 154] on button "Apply" at bounding box center [967, 158] width 164 height 38
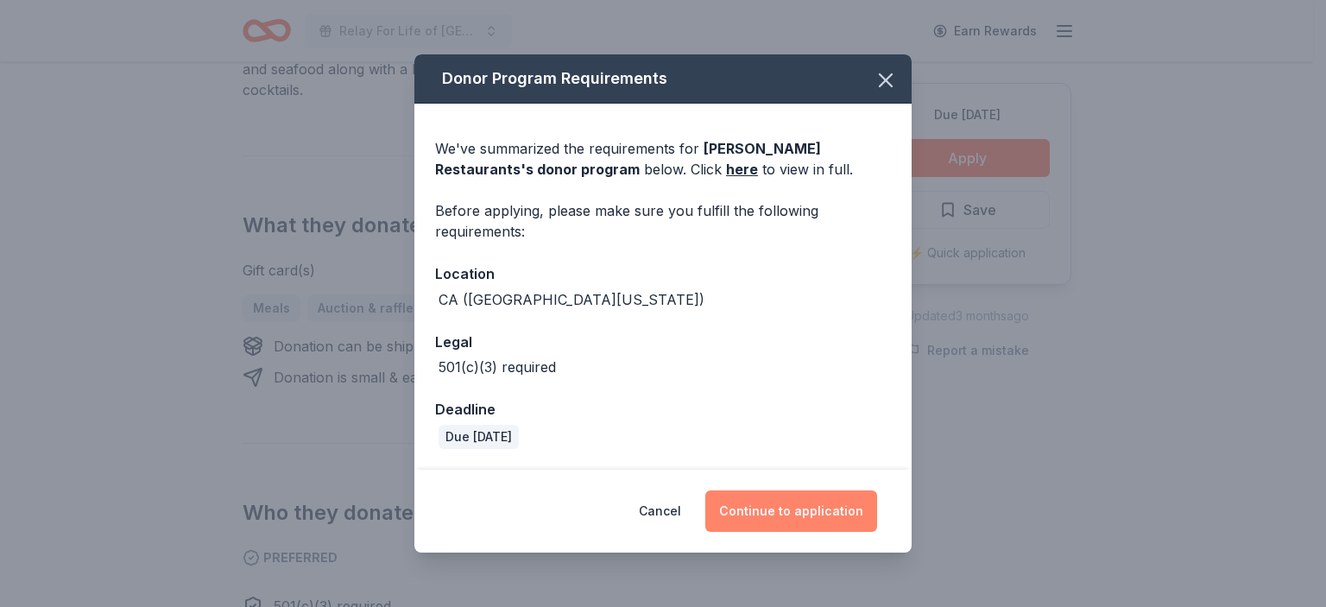
click at [794, 507] on button "Continue to application" at bounding box center [791, 510] width 172 height 41
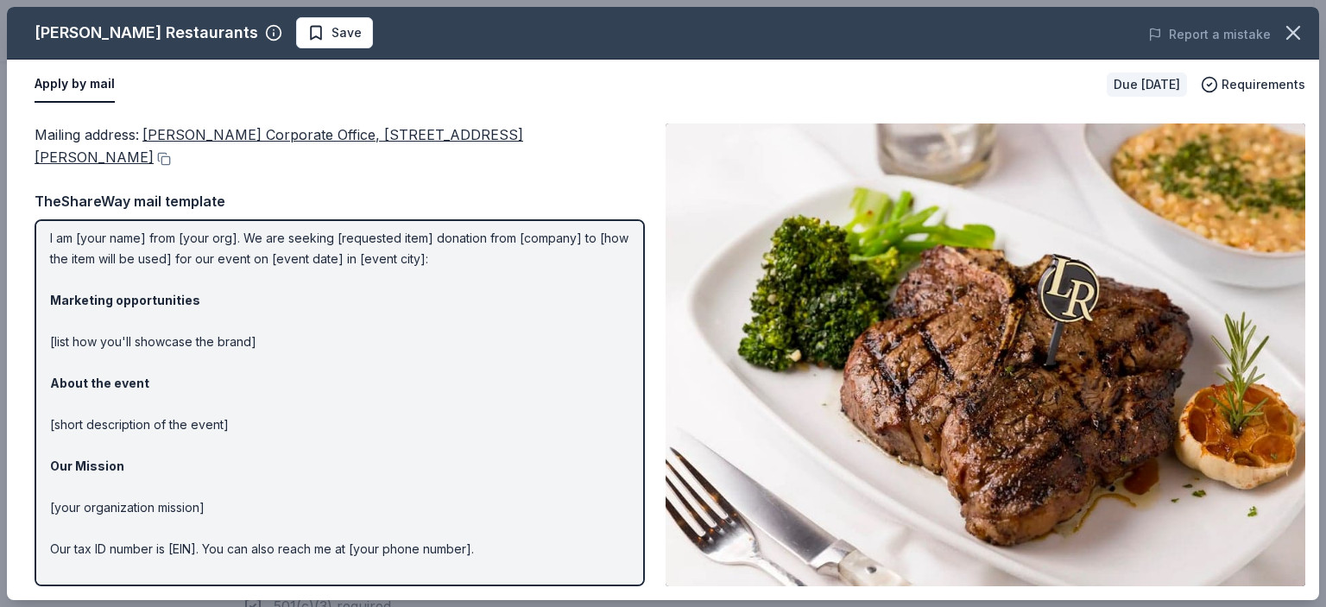
scroll to position [75, 0]
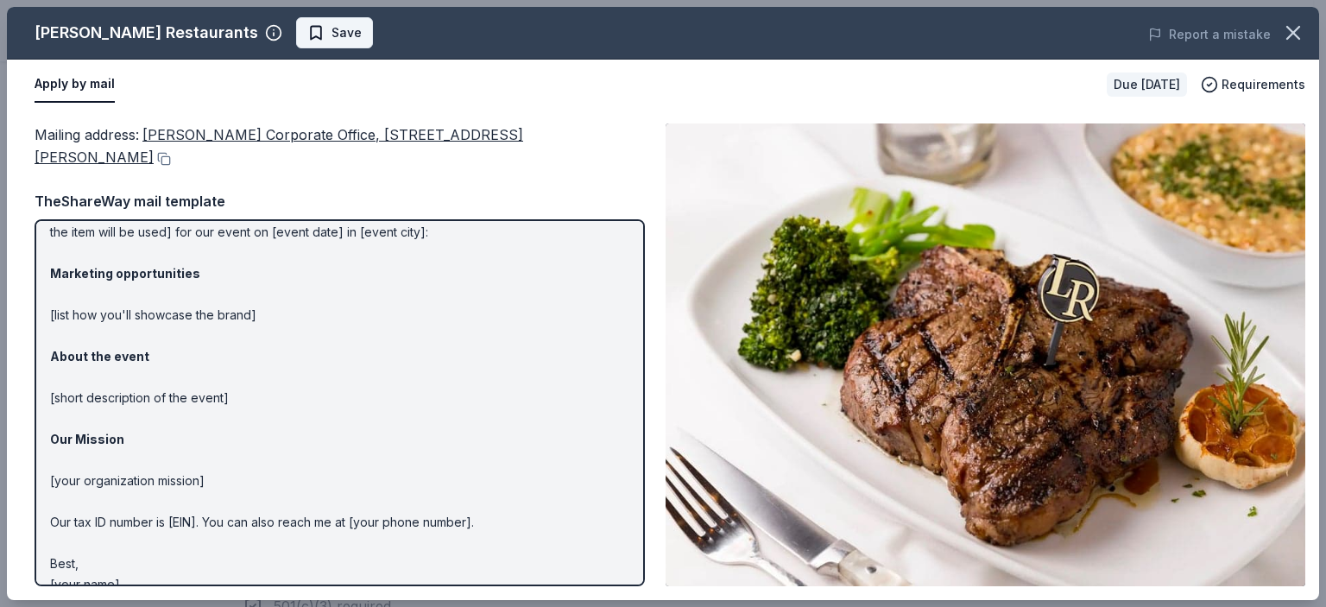
click at [331, 34] on span "Save" at bounding box center [346, 32] width 30 height 21
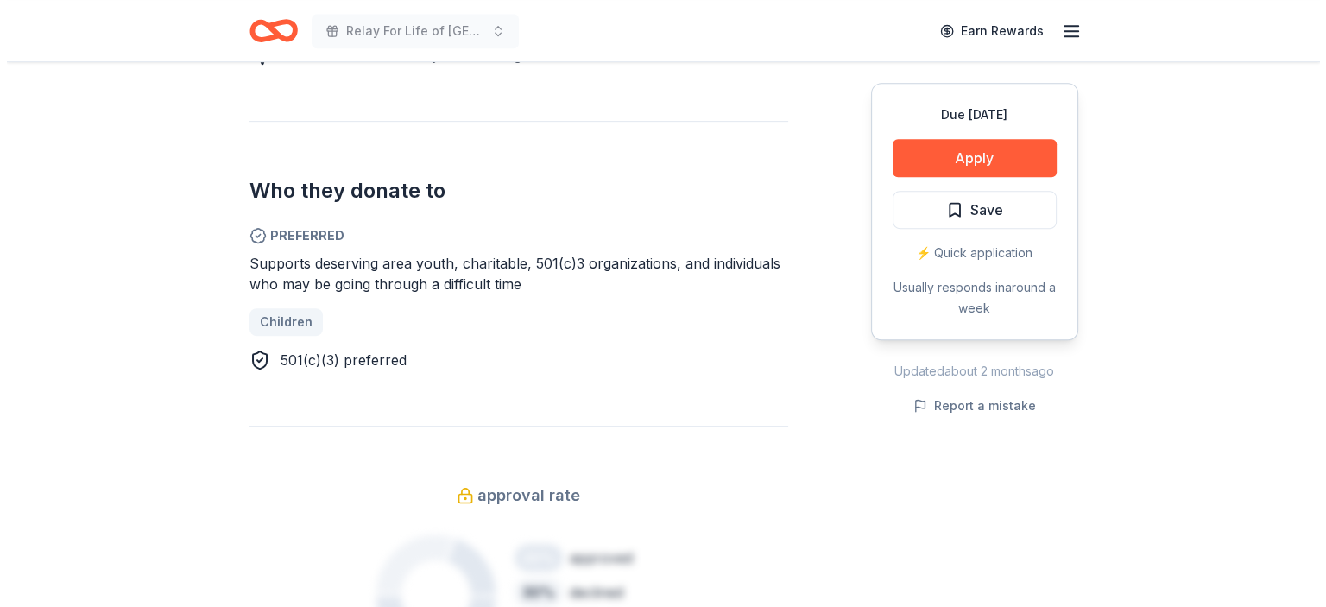
scroll to position [863, 0]
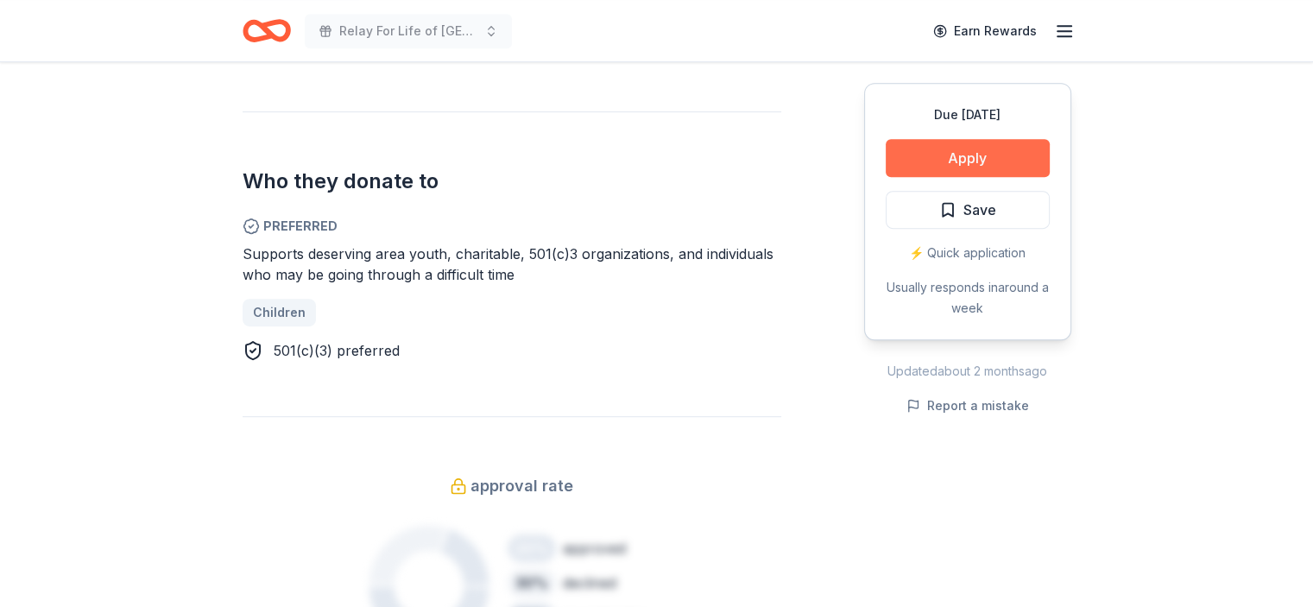
click at [968, 148] on button "Apply" at bounding box center [967, 158] width 164 height 38
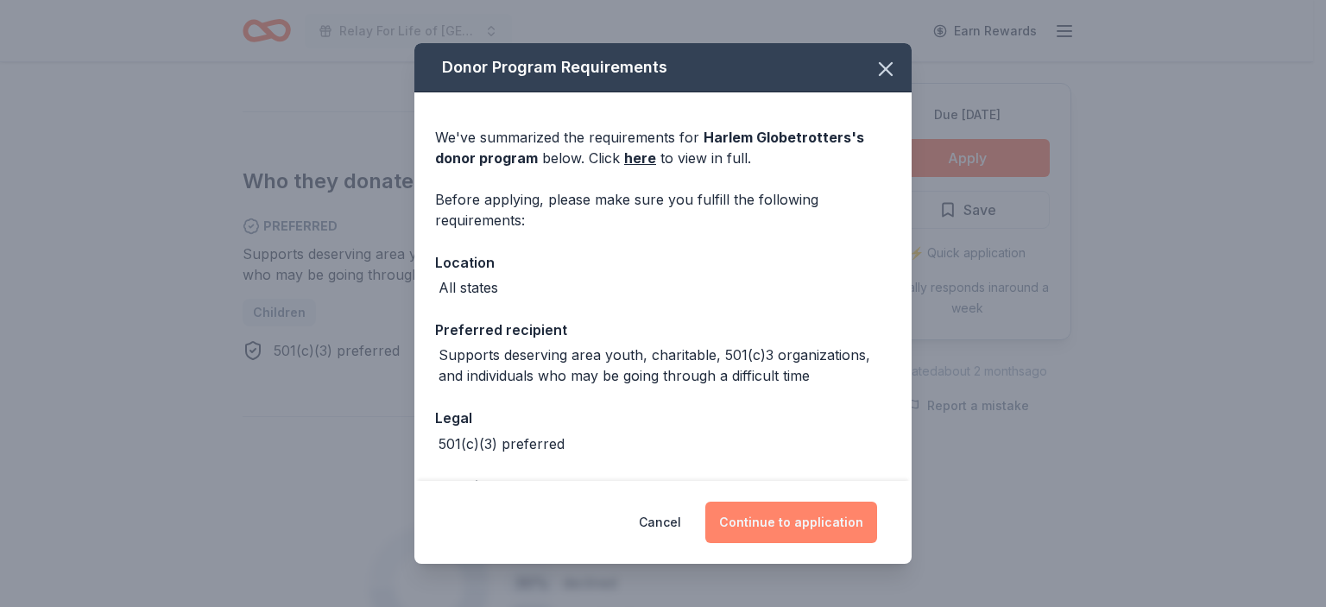
click at [798, 520] on button "Continue to application" at bounding box center [791, 521] width 172 height 41
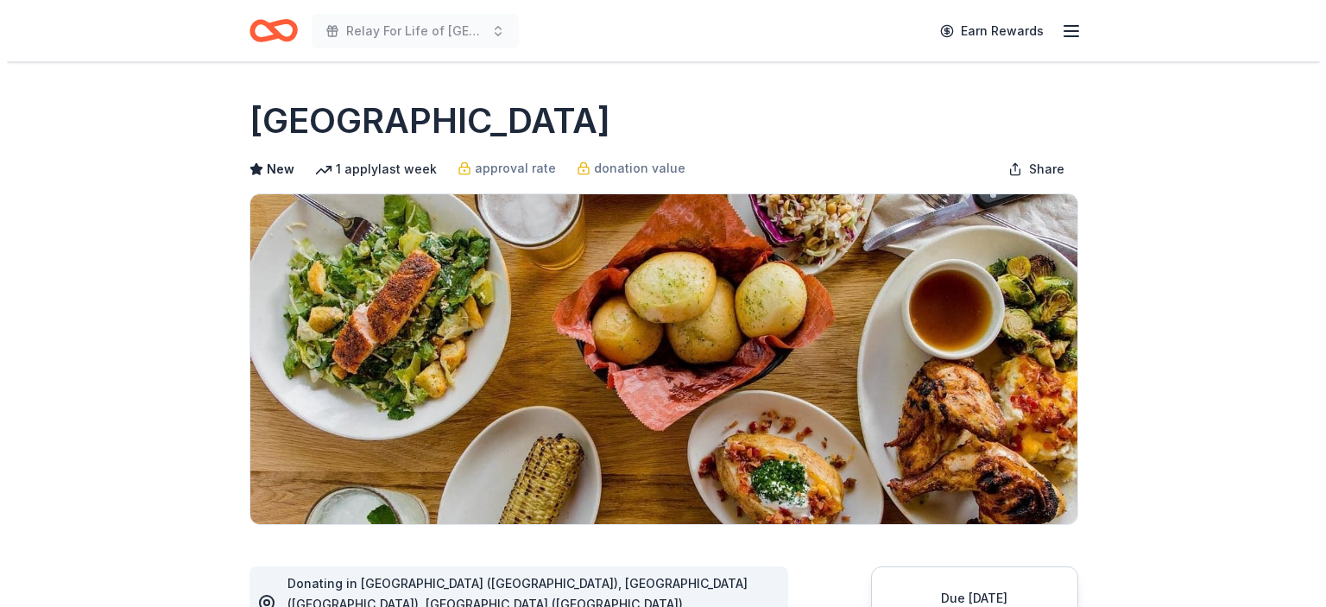
scroll to position [259, 0]
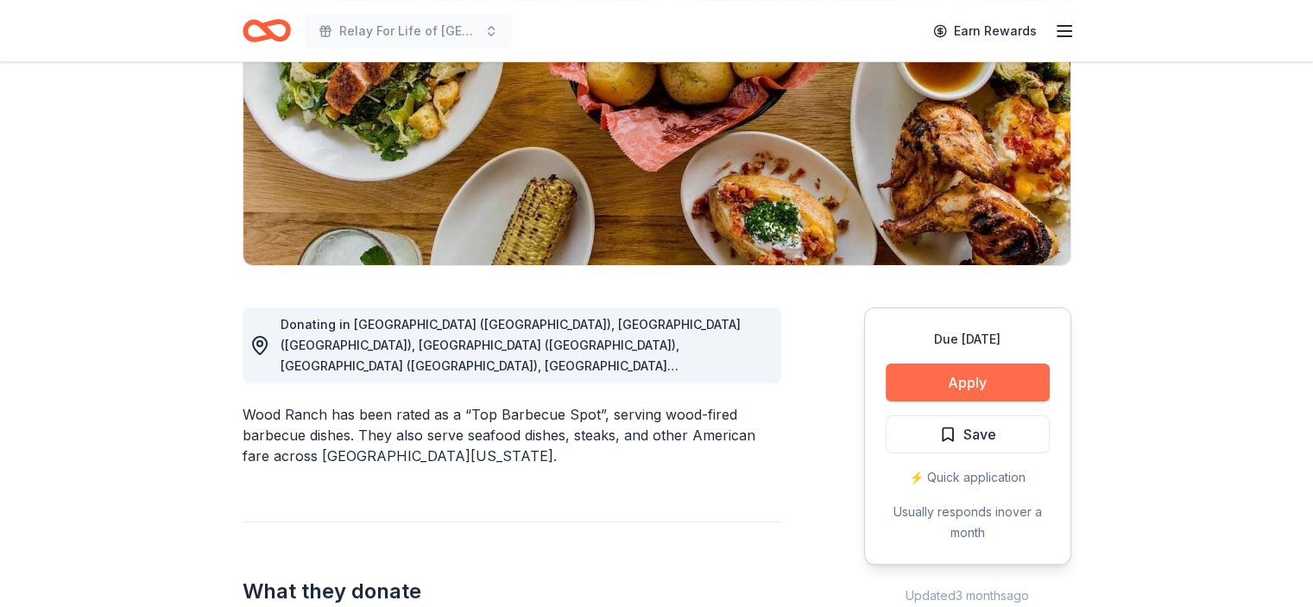
click at [968, 378] on button "Apply" at bounding box center [967, 382] width 164 height 38
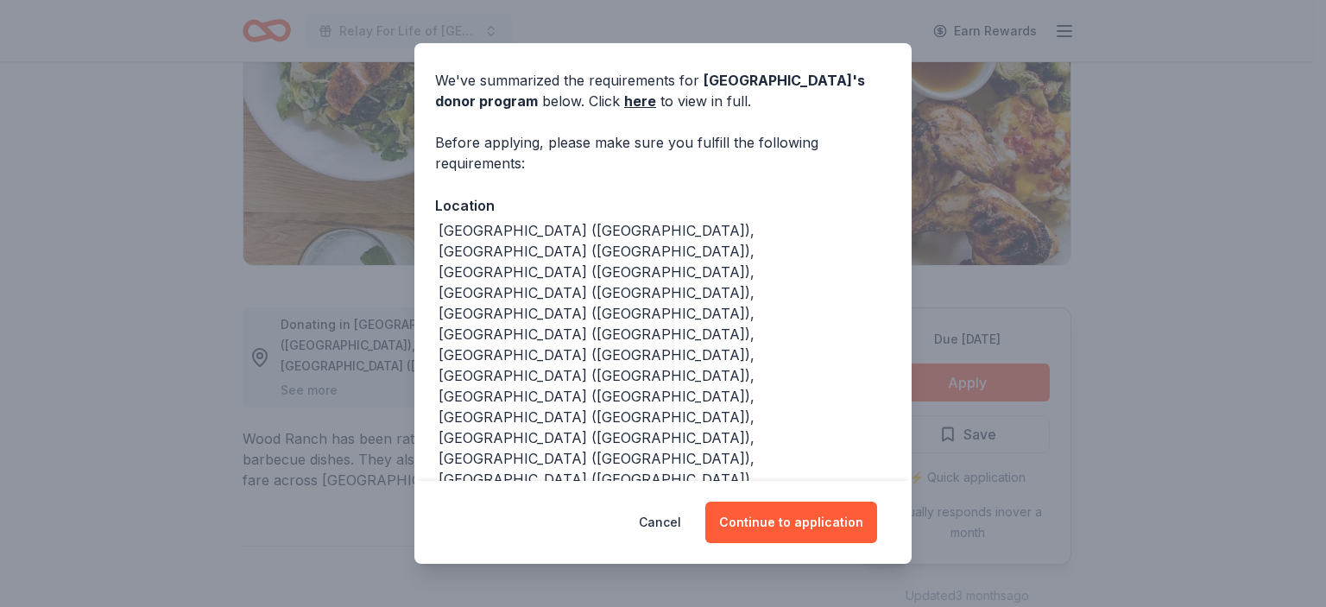
scroll to position [126, 0]
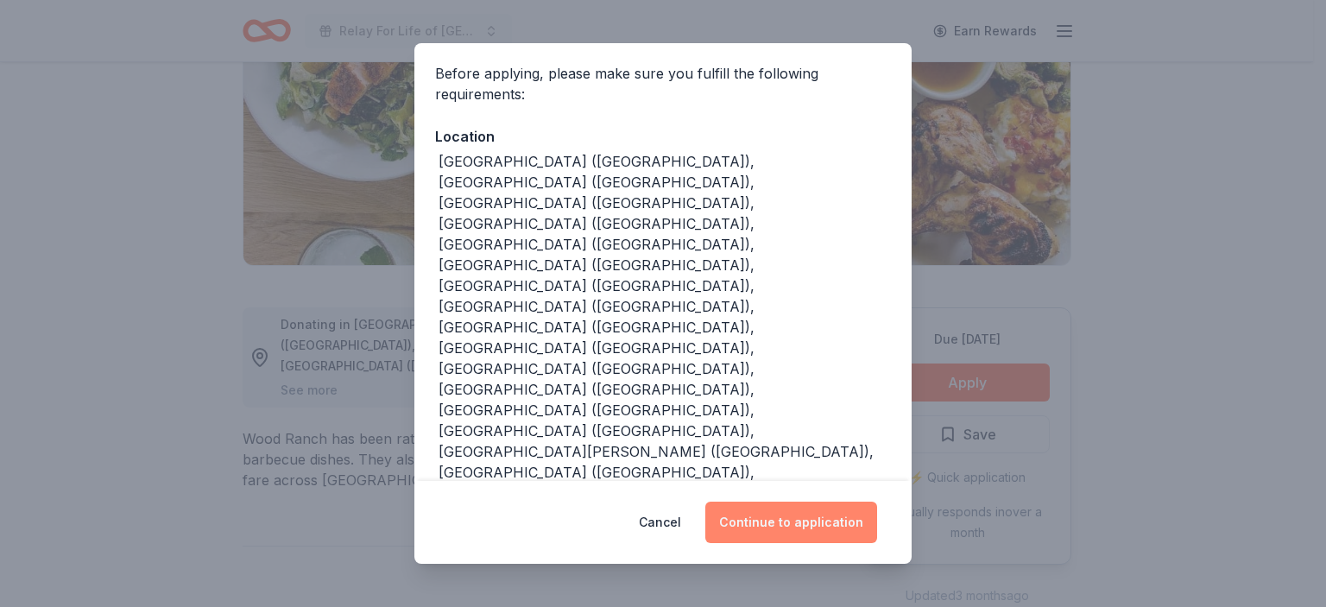
click at [796, 520] on button "Continue to application" at bounding box center [791, 521] width 172 height 41
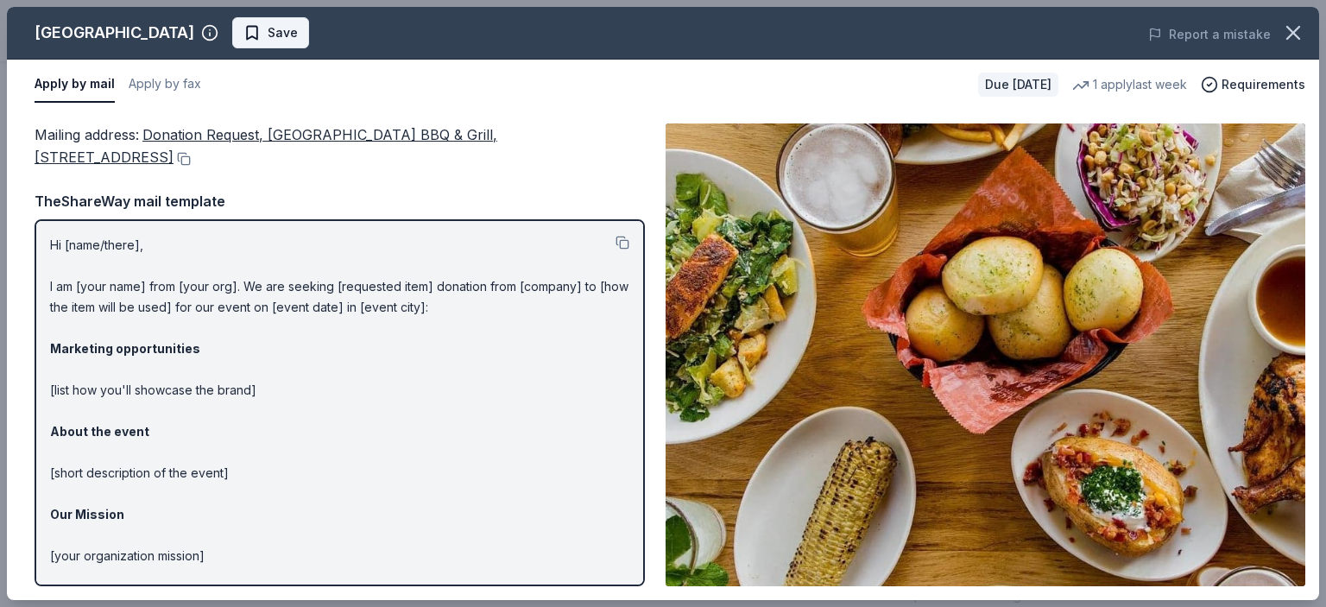
click at [268, 29] on span "Save" at bounding box center [283, 32] width 30 height 21
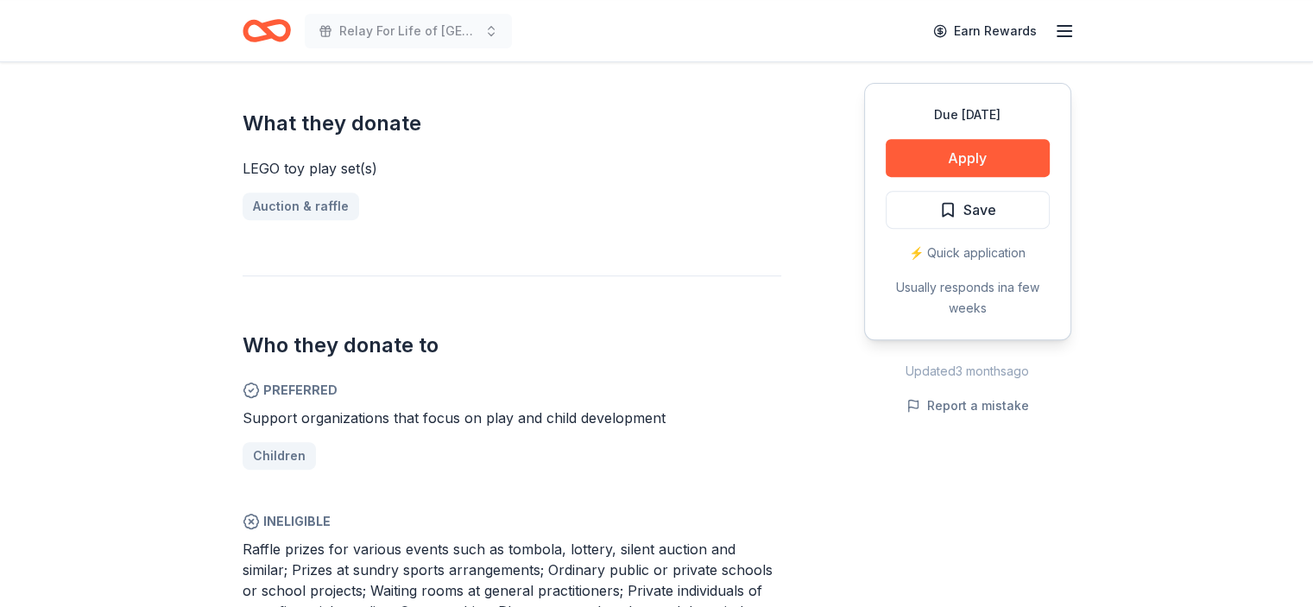
scroll to position [949, 0]
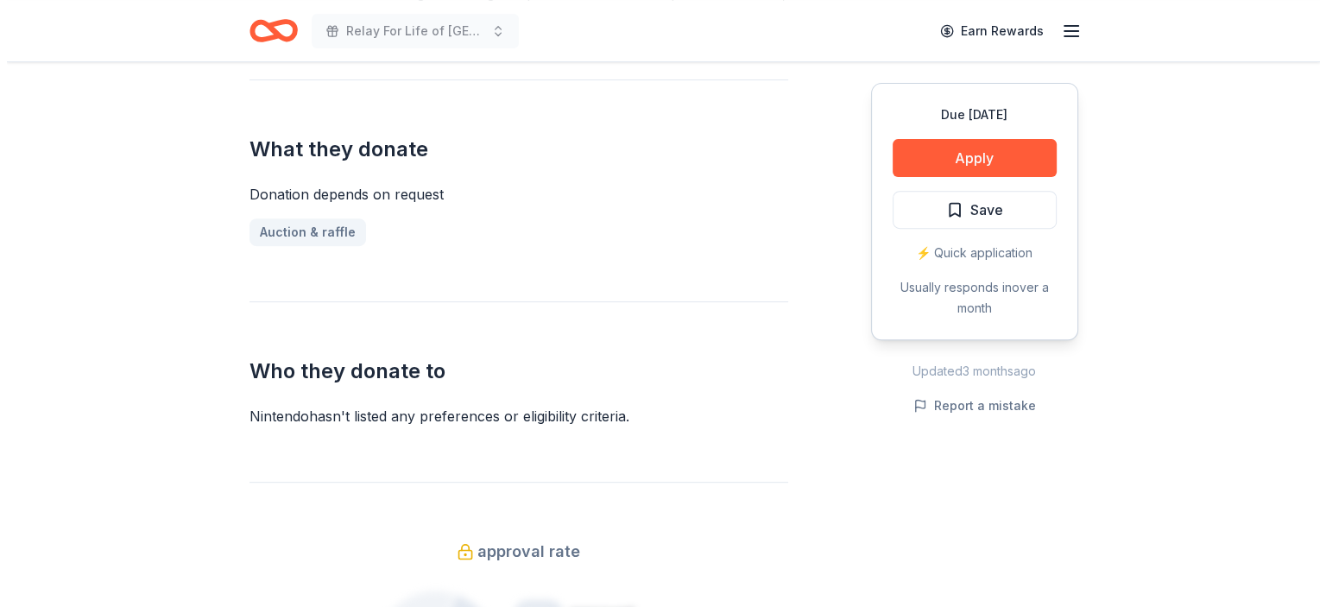
scroll to position [690, 0]
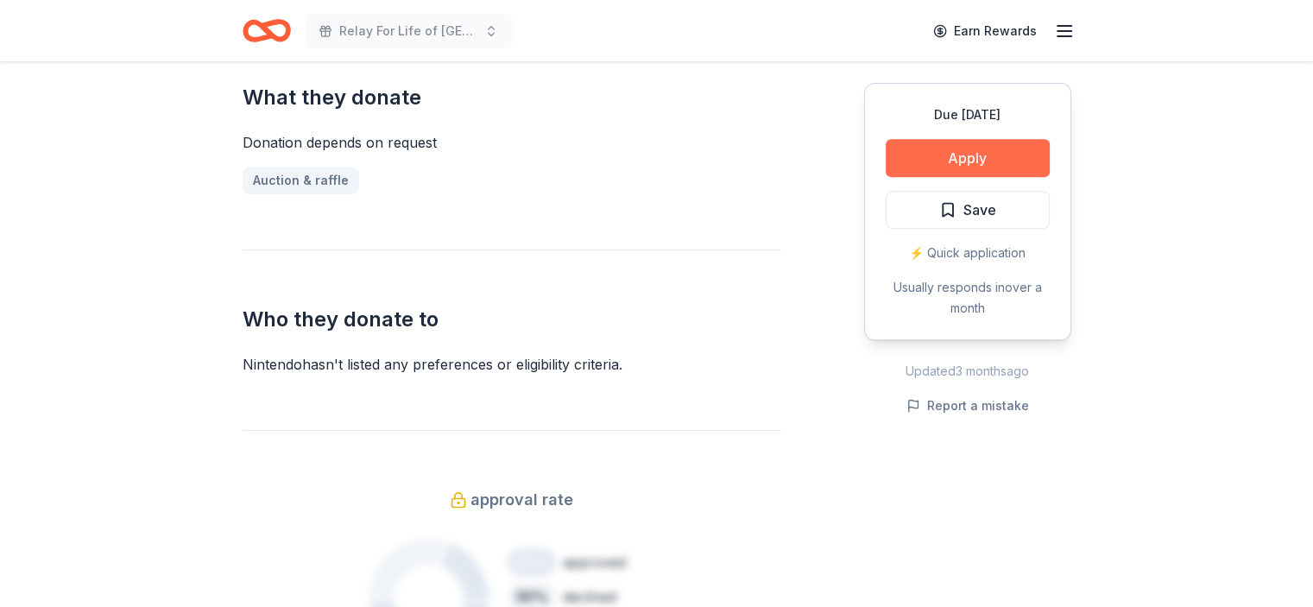
click at [977, 150] on button "Apply" at bounding box center [967, 158] width 164 height 38
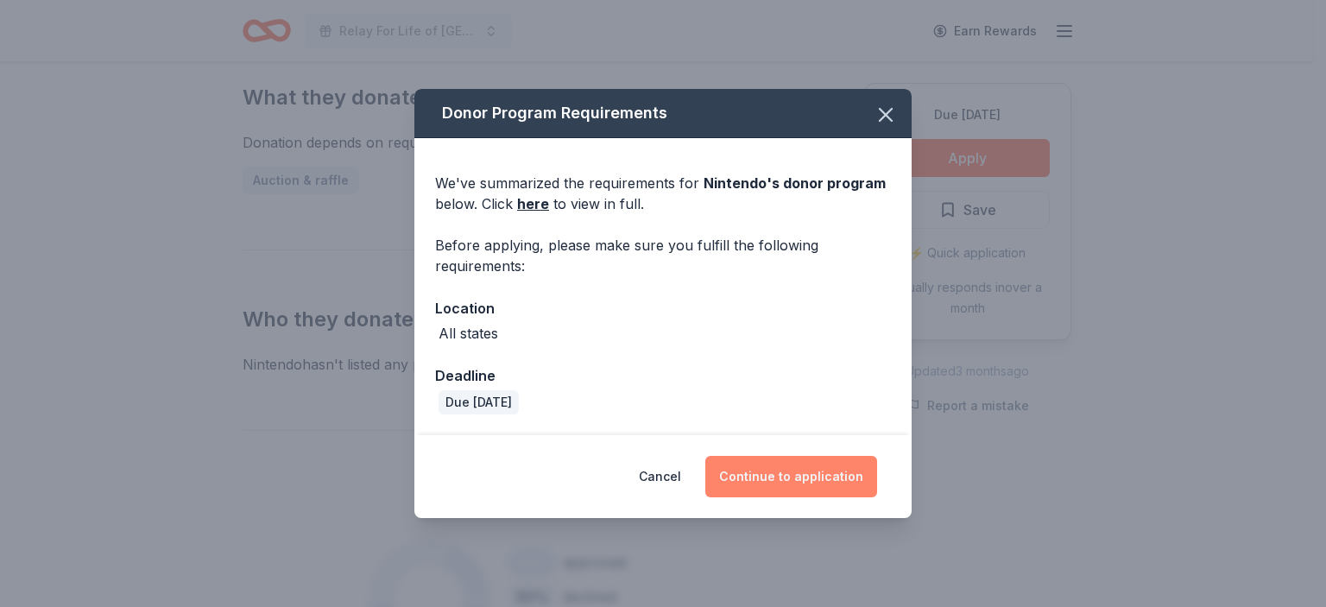
click at [788, 475] on button "Continue to application" at bounding box center [791, 476] width 172 height 41
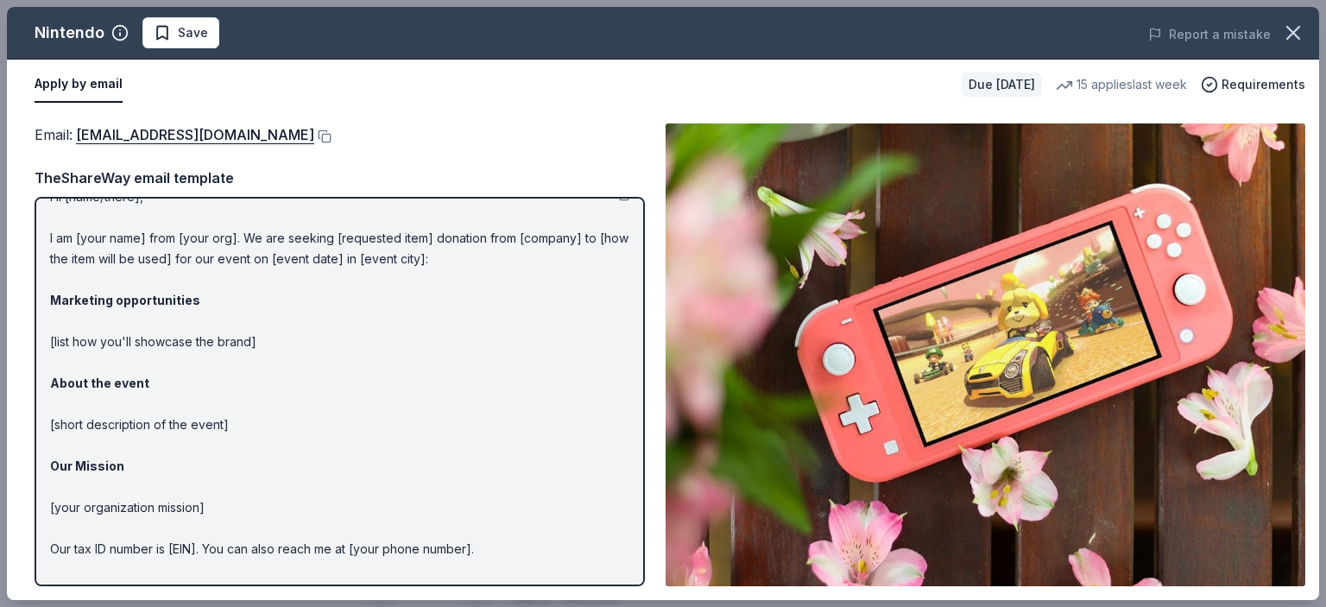
scroll to position [0, 0]
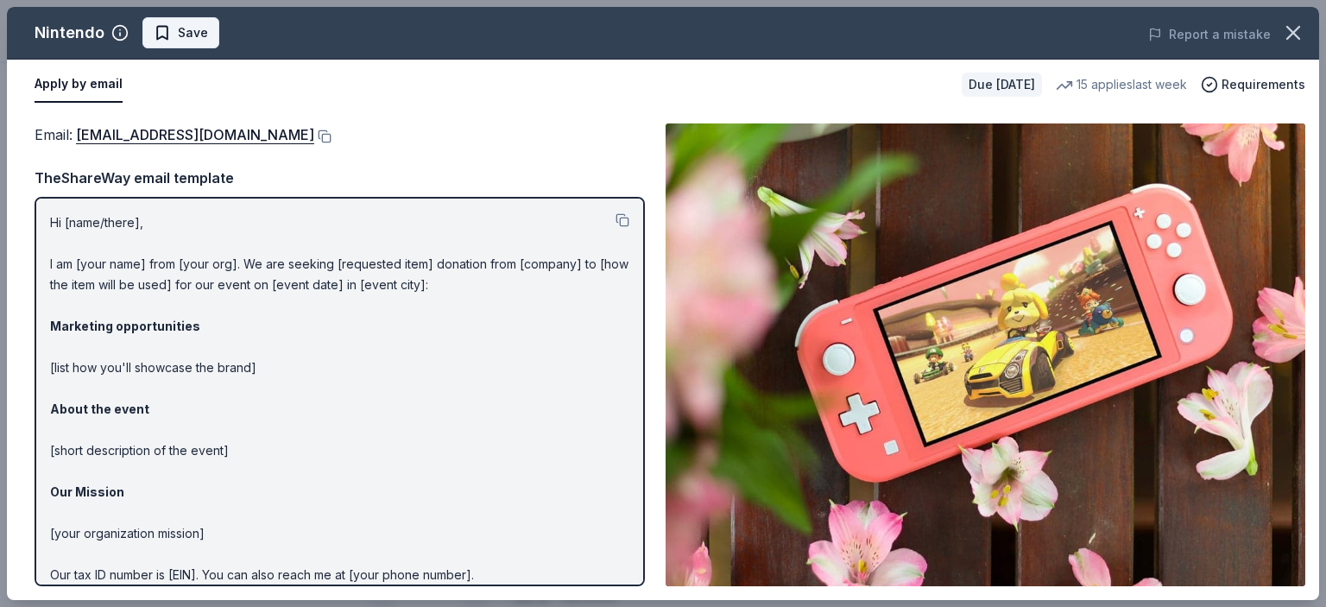
click at [192, 27] on span "Save" at bounding box center [193, 32] width 30 height 21
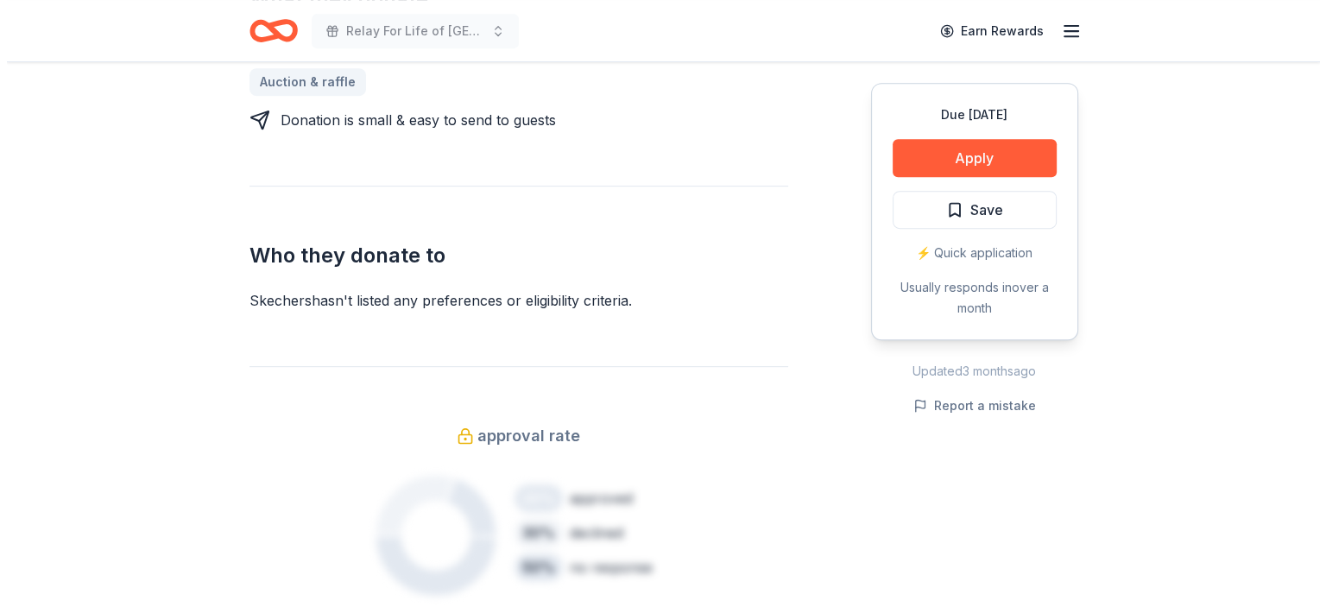
scroll to position [690, 0]
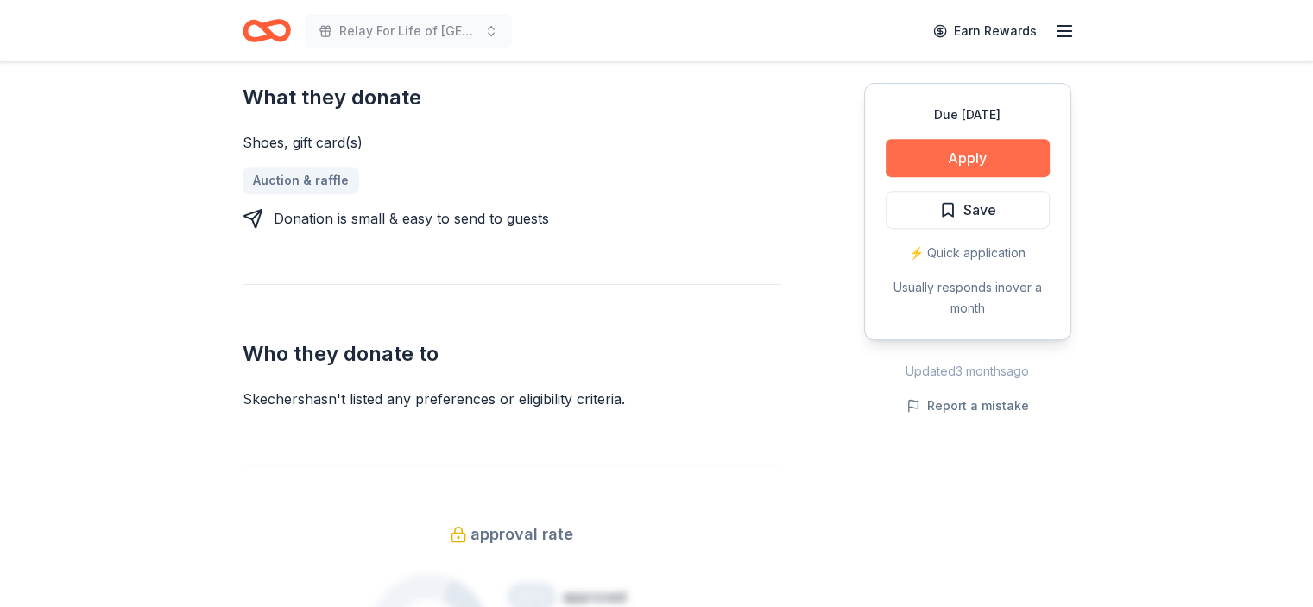
click at [960, 156] on button "Apply" at bounding box center [967, 158] width 164 height 38
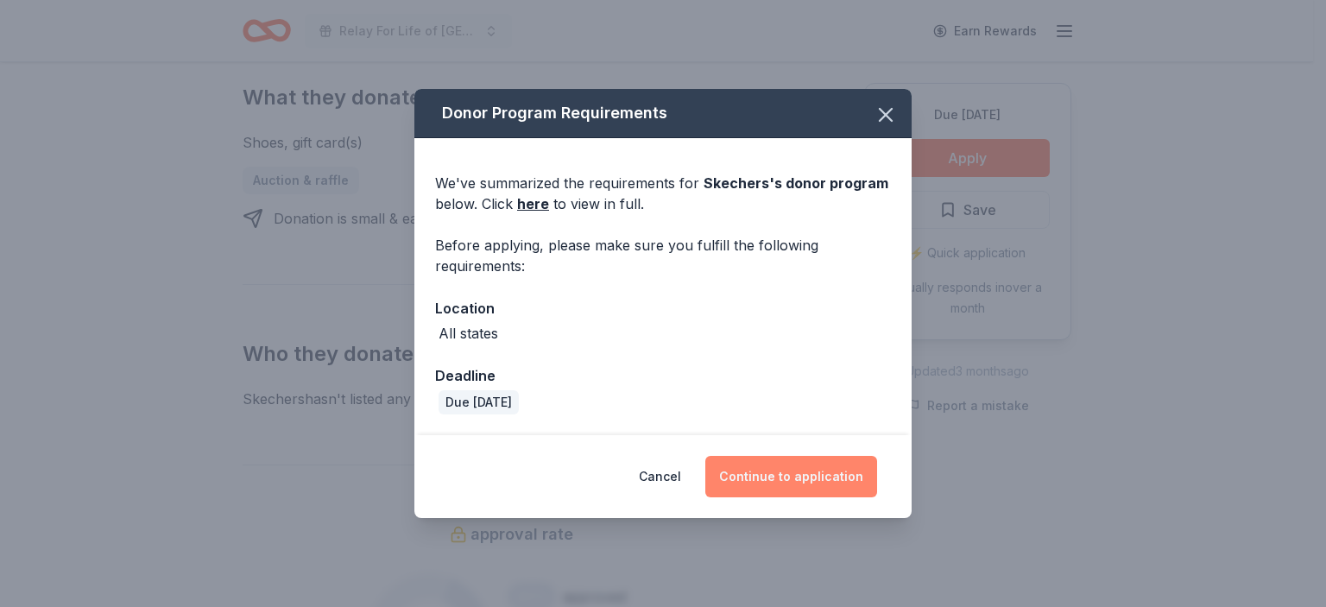
click at [810, 472] on button "Continue to application" at bounding box center [791, 476] width 172 height 41
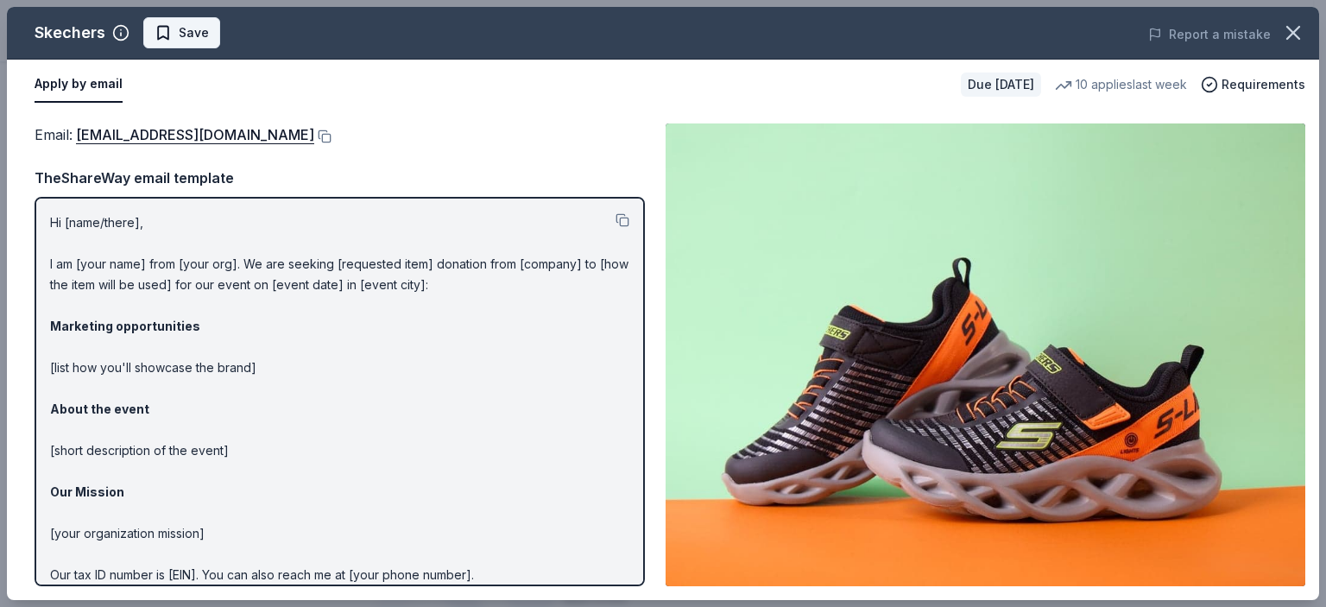
click at [183, 26] on span "Save" at bounding box center [194, 32] width 30 height 21
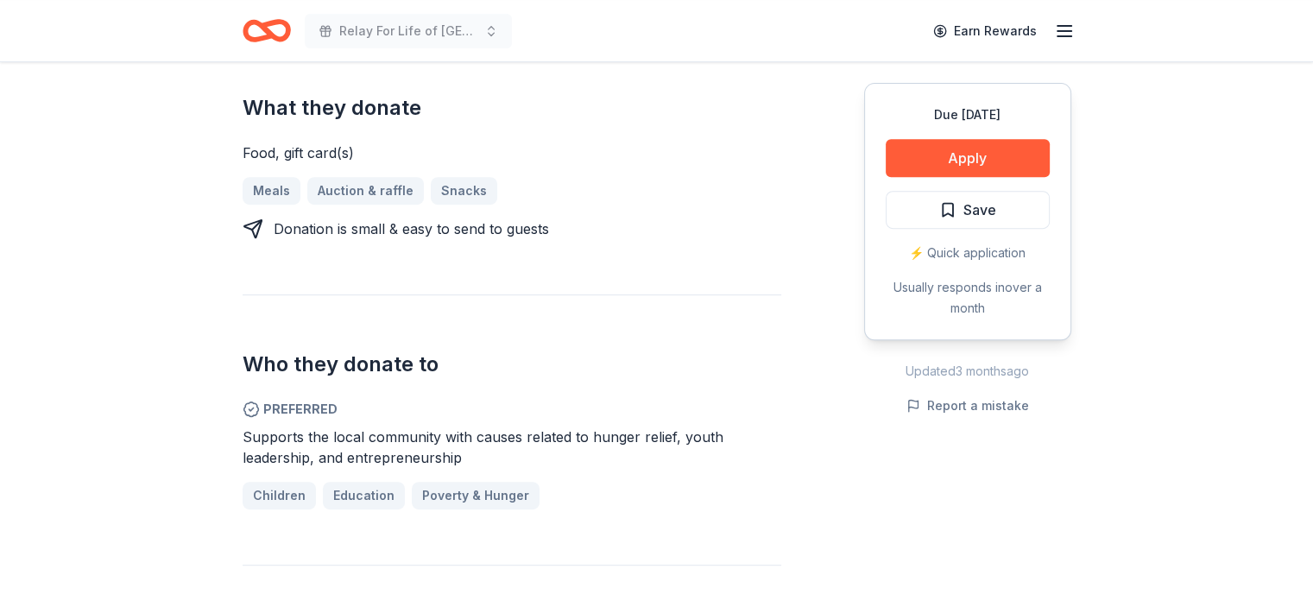
scroll to position [777, 0]
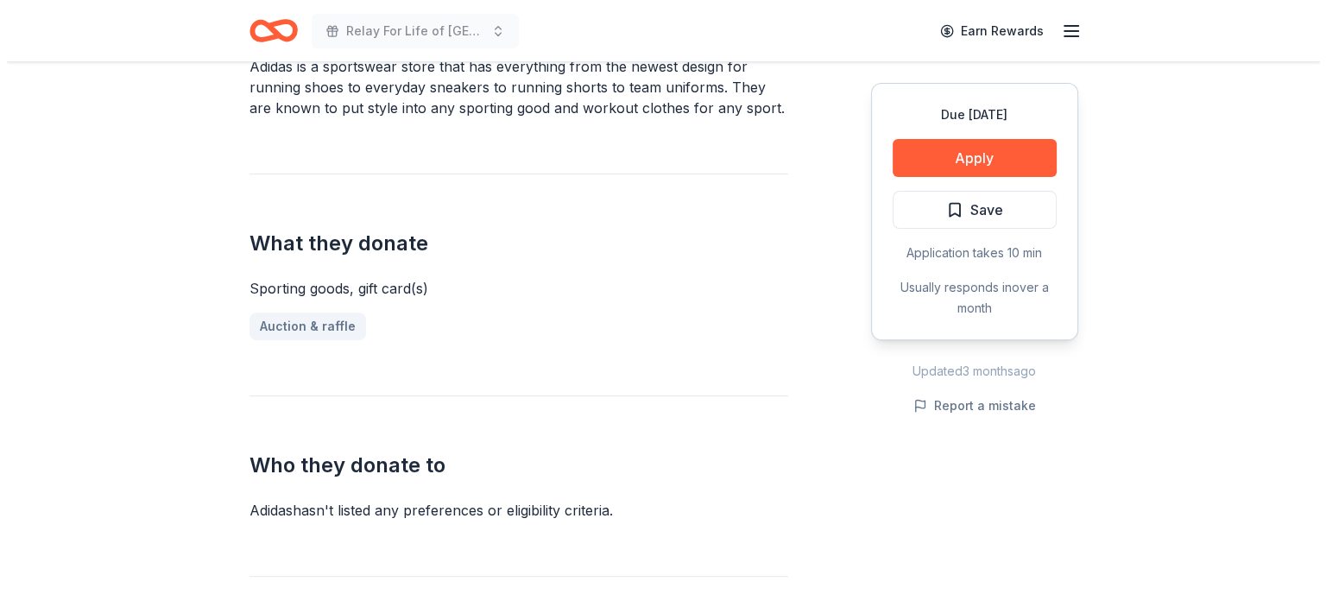
scroll to position [604, 0]
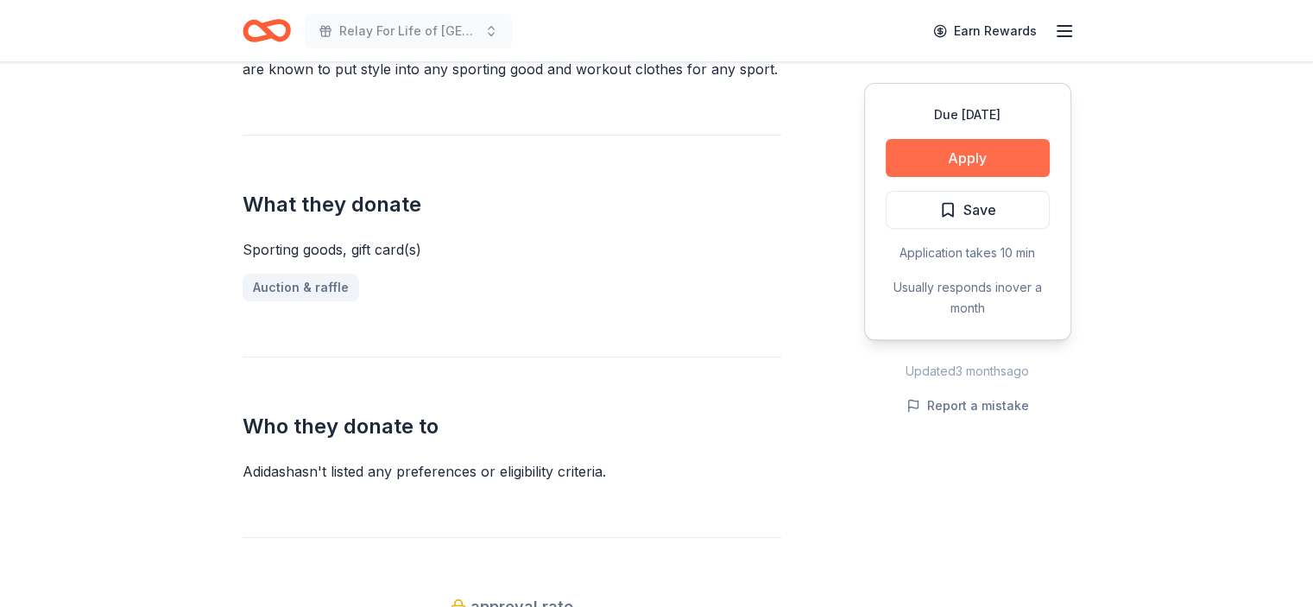
click at [967, 152] on button "Apply" at bounding box center [967, 158] width 164 height 38
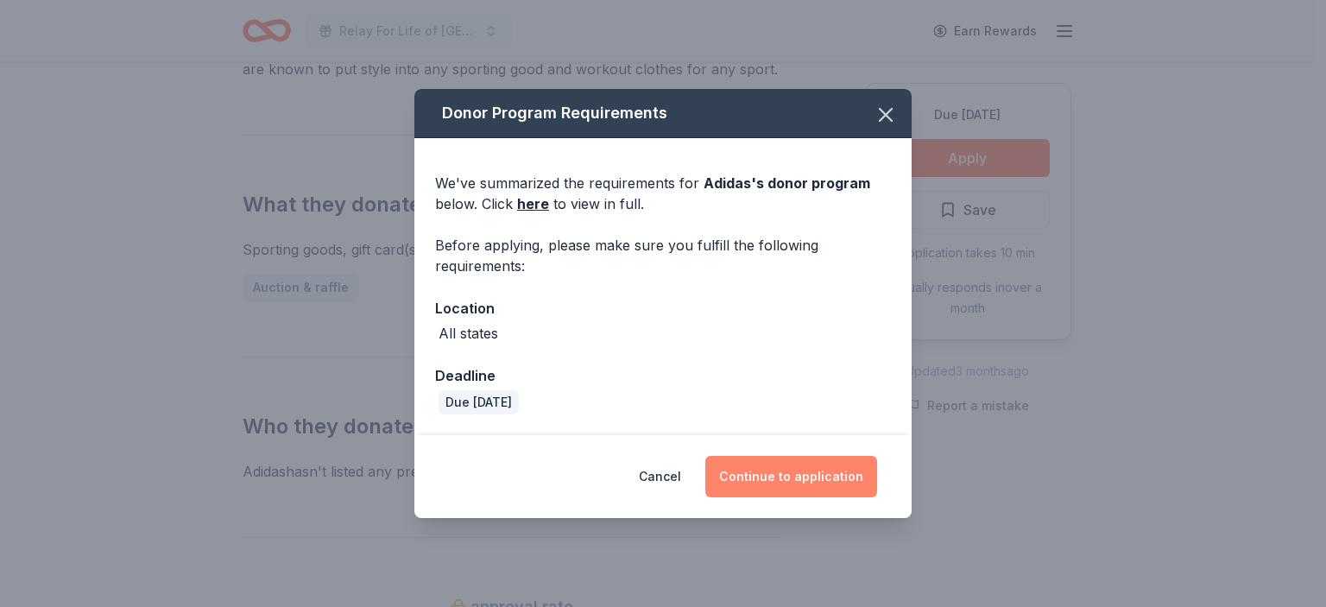
click at [794, 477] on button "Continue to application" at bounding box center [791, 476] width 172 height 41
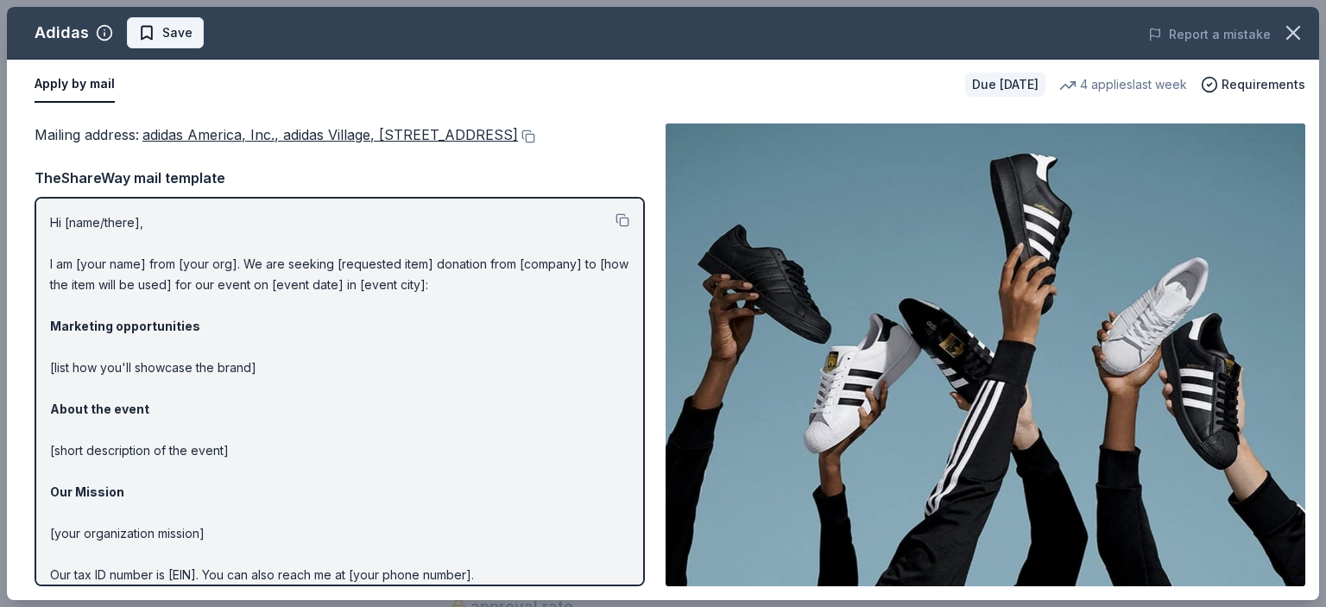
click at [171, 29] on span "Save" at bounding box center [177, 32] width 30 height 21
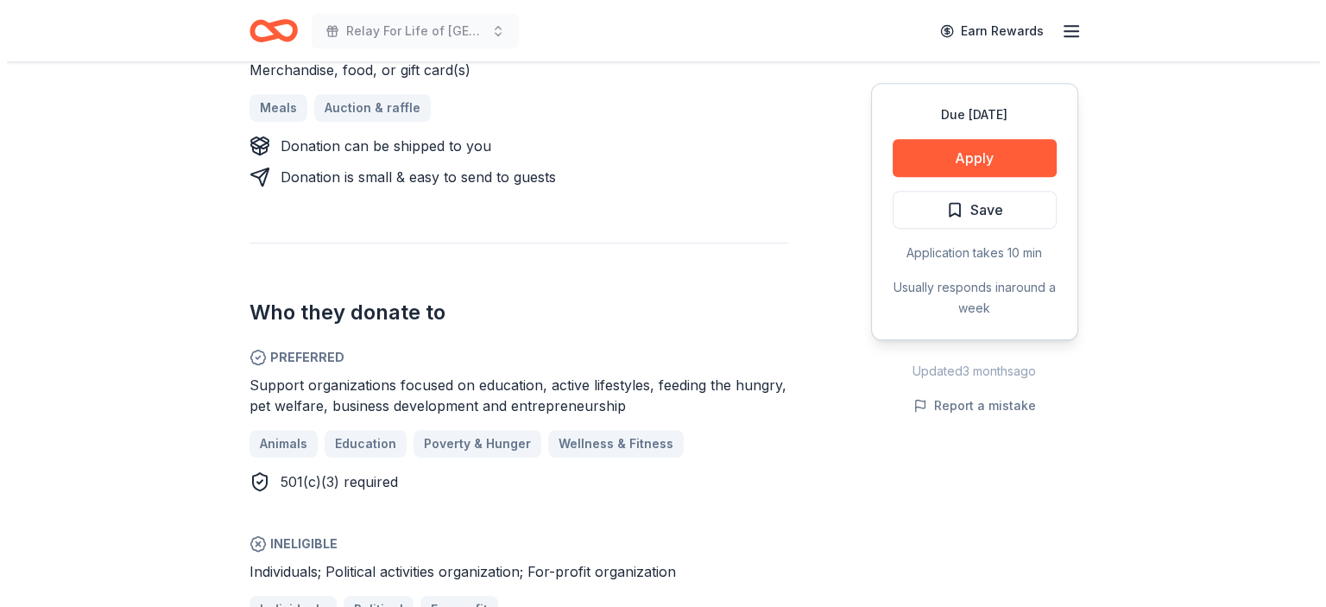
scroll to position [690, 0]
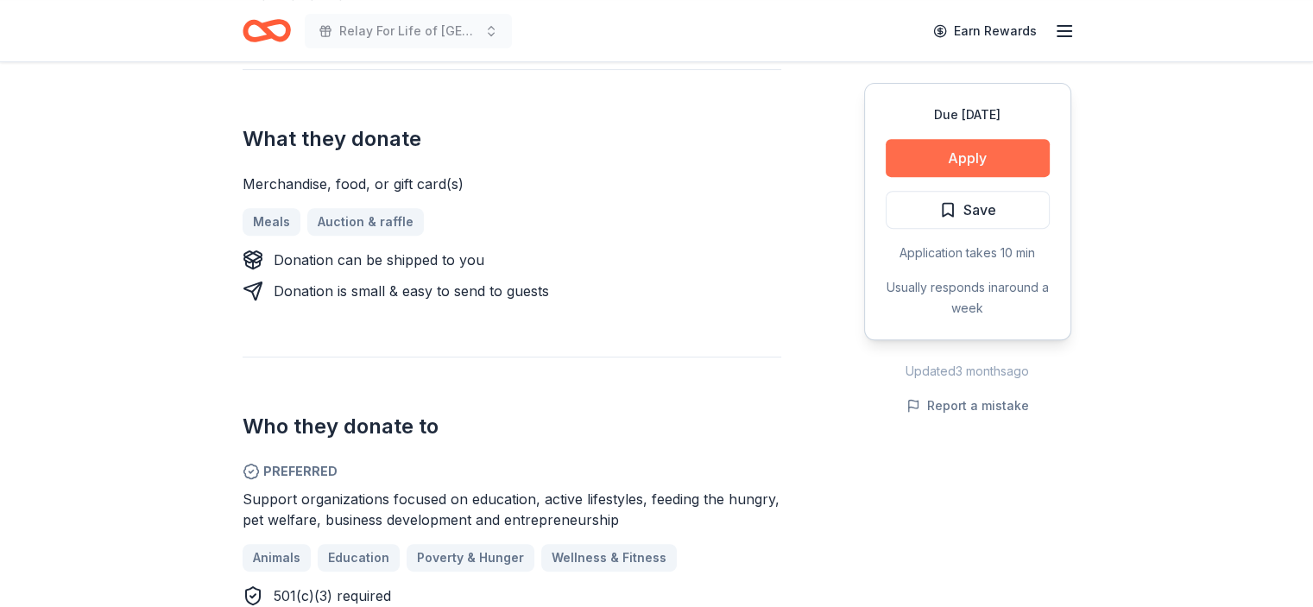
click at [969, 149] on button "Apply" at bounding box center [967, 158] width 164 height 38
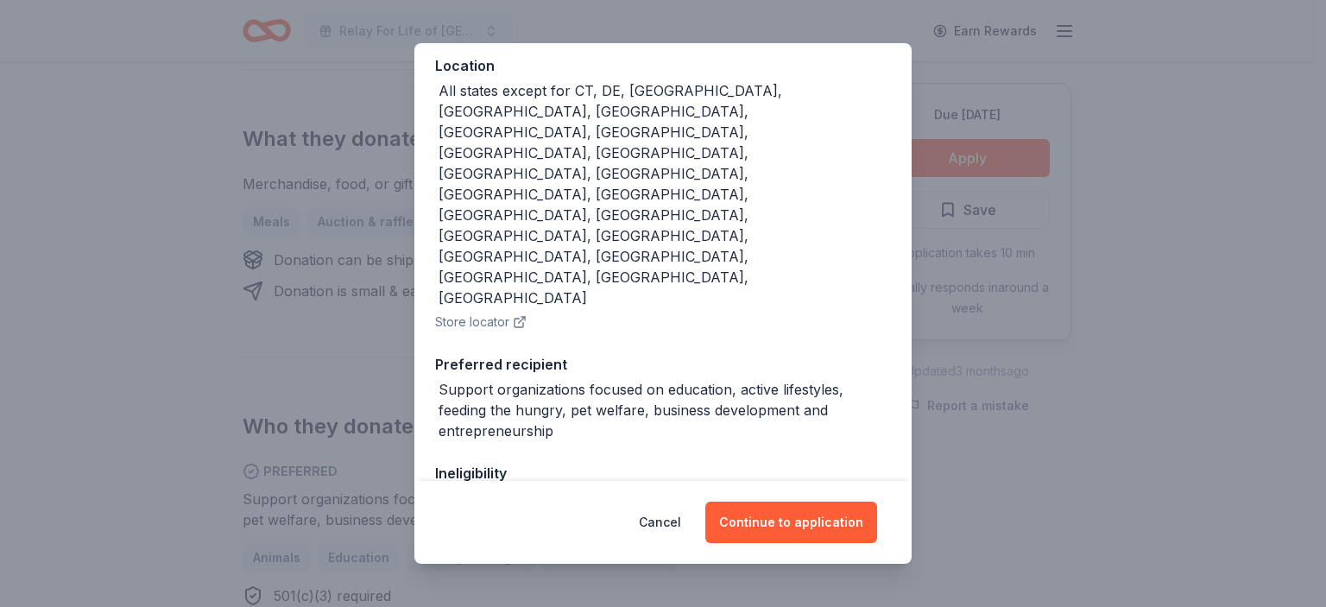
scroll to position [197, 0]
click at [770, 516] on button "Continue to application" at bounding box center [791, 521] width 172 height 41
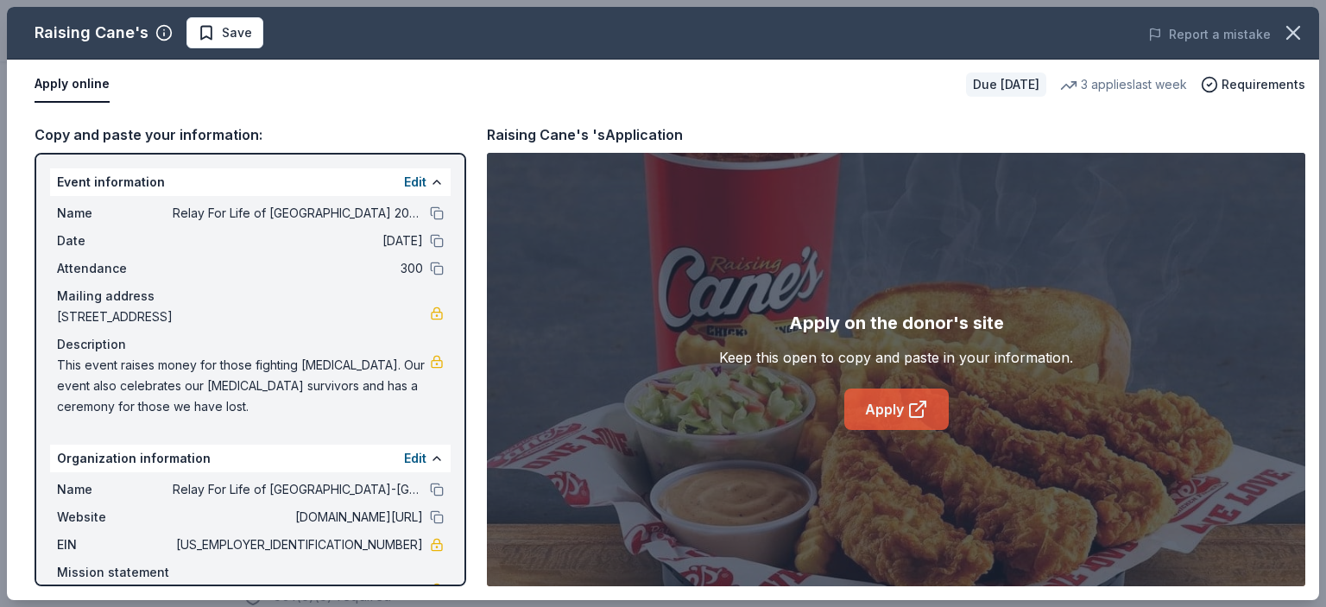
click at [892, 413] on link "Apply" at bounding box center [896, 408] width 104 height 41
drag, startPoint x: 53, startPoint y: 362, endPoint x: 112, endPoint y: 360, distance: 59.6
click at [112, 360] on div "Name Relay For Life of Simi-Moorpark 2025 Date 10/18/25 Attendance 300 Mailing …" at bounding box center [250, 310] width 400 height 228
drag, startPoint x: 306, startPoint y: 368, endPoint x: 287, endPoint y: 365, distance: 20.0
click at [306, 367] on span "This event raises money for those fighting cancer. Our event also celebrates ou…" at bounding box center [243, 386] width 373 height 62
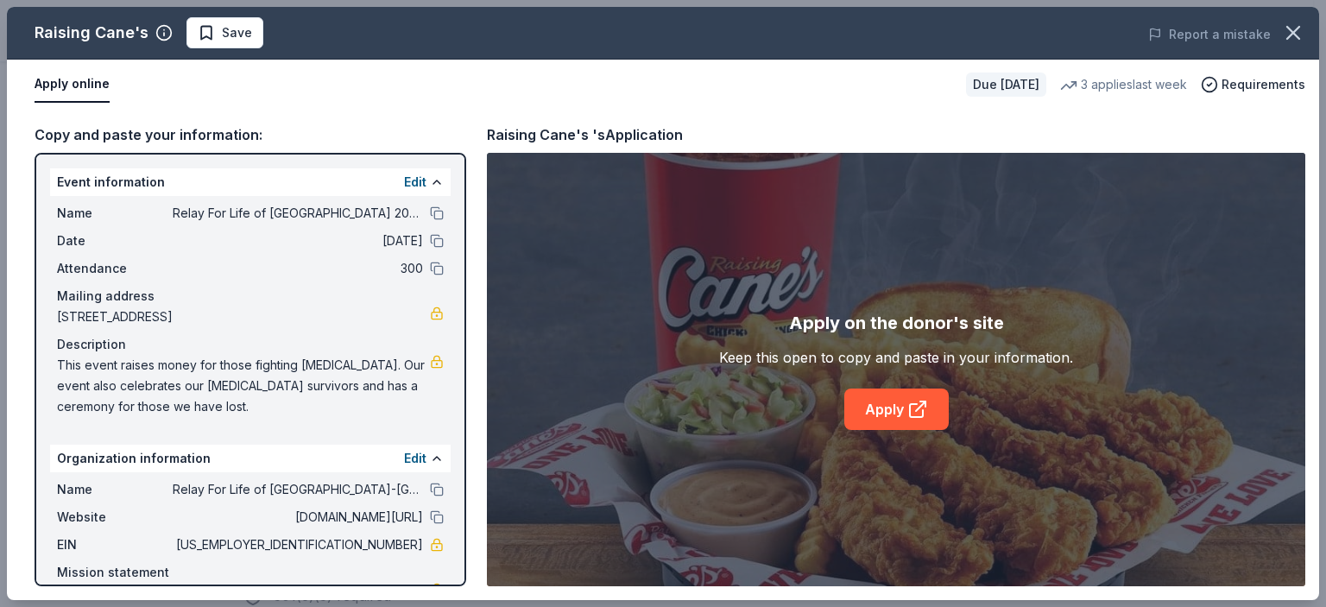
drag, startPoint x: 55, startPoint y: 359, endPoint x: 177, endPoint y: 406, distance: 130.6
click at [177, 406] on div "Name Relay For Life of Simi-Moorpark 2025 Date 10/18/25 Attendance 300 Mailing …" at bounding box center [250, 310] width 400 height 228
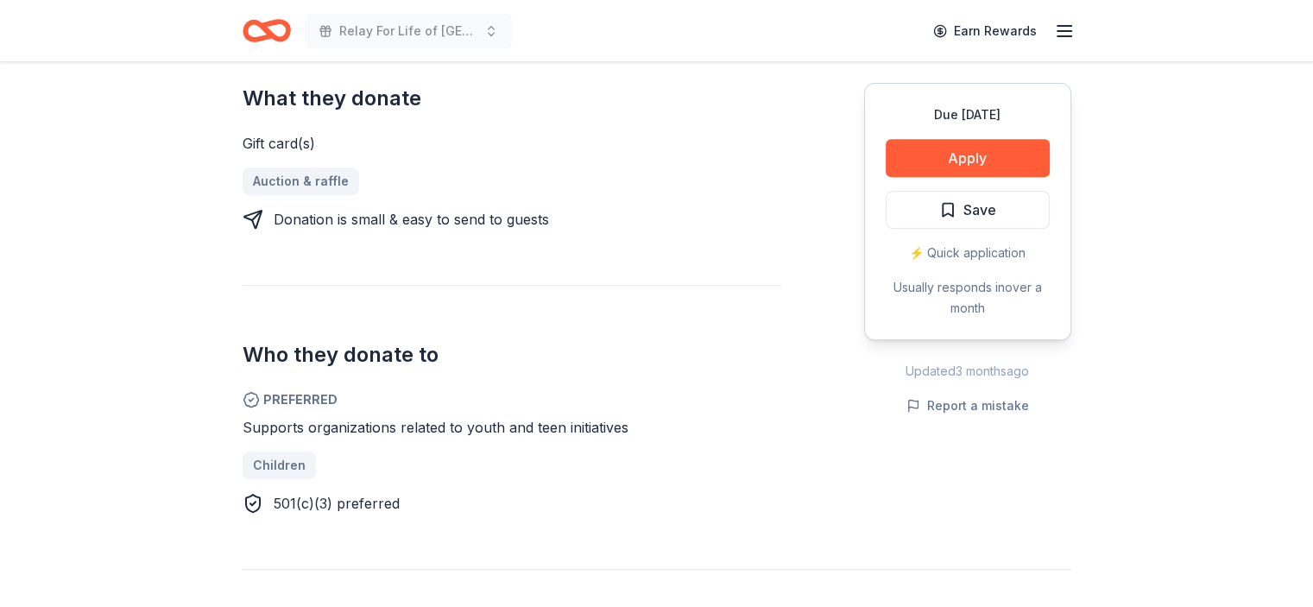
scroll to position [777, 0]
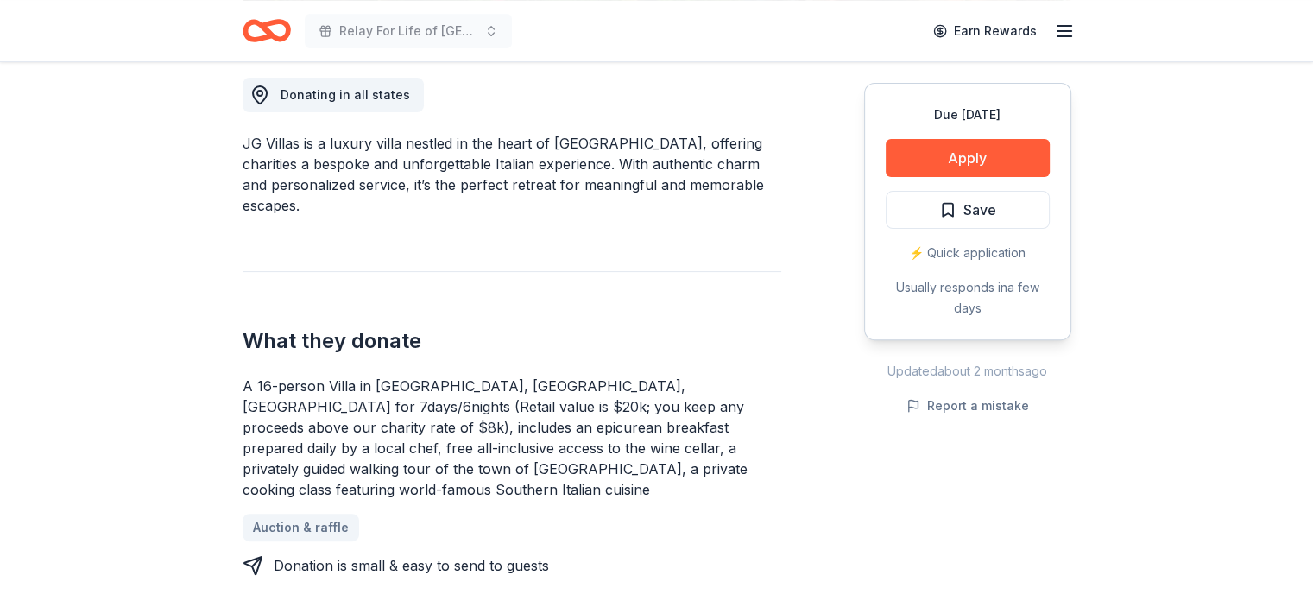
scroll to position [518, 0]
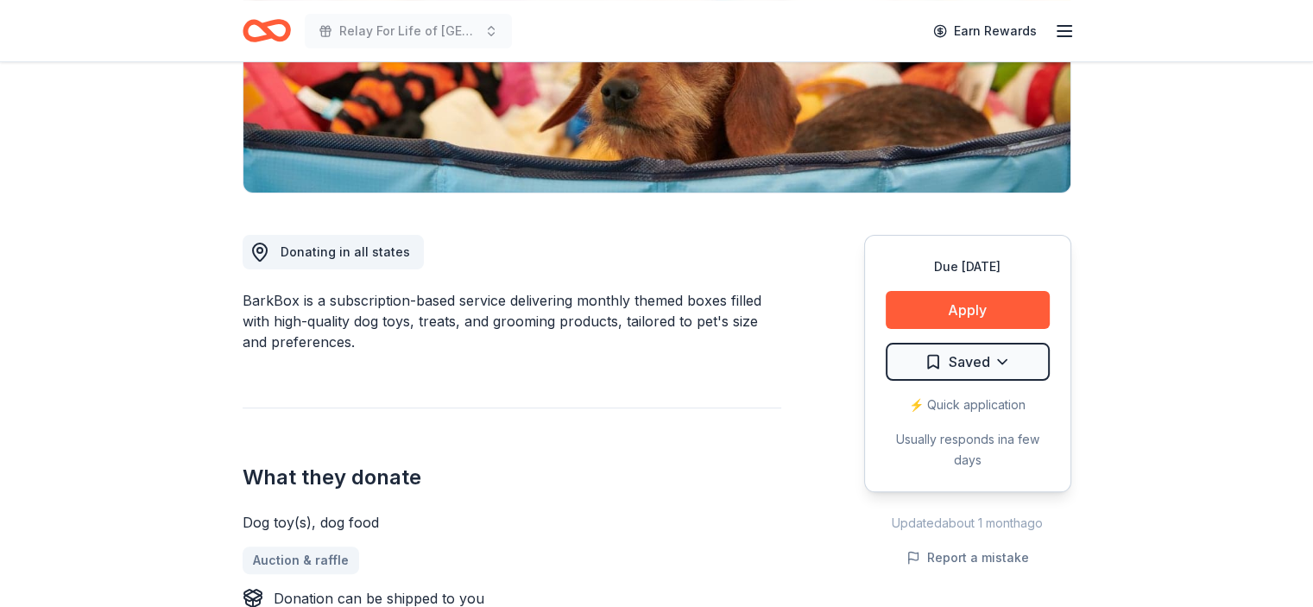
scroll to position [345, 0]
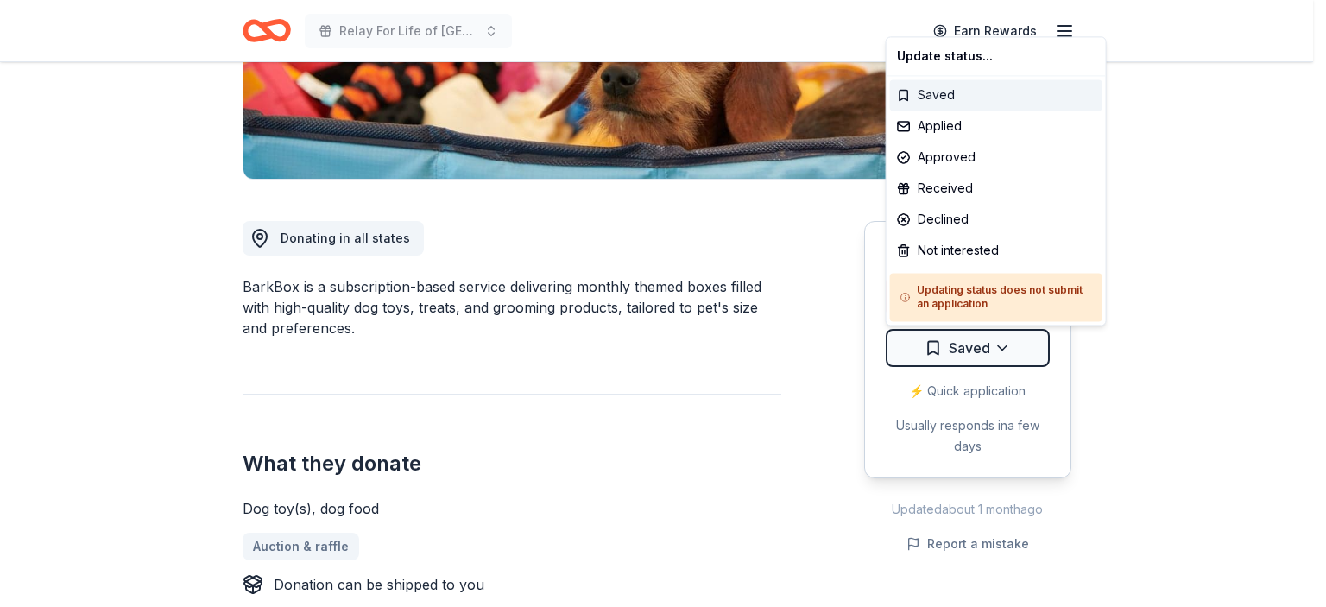
click at [942, 89] on div "Saved" at bounding box center [996, 94] width 212 height 31
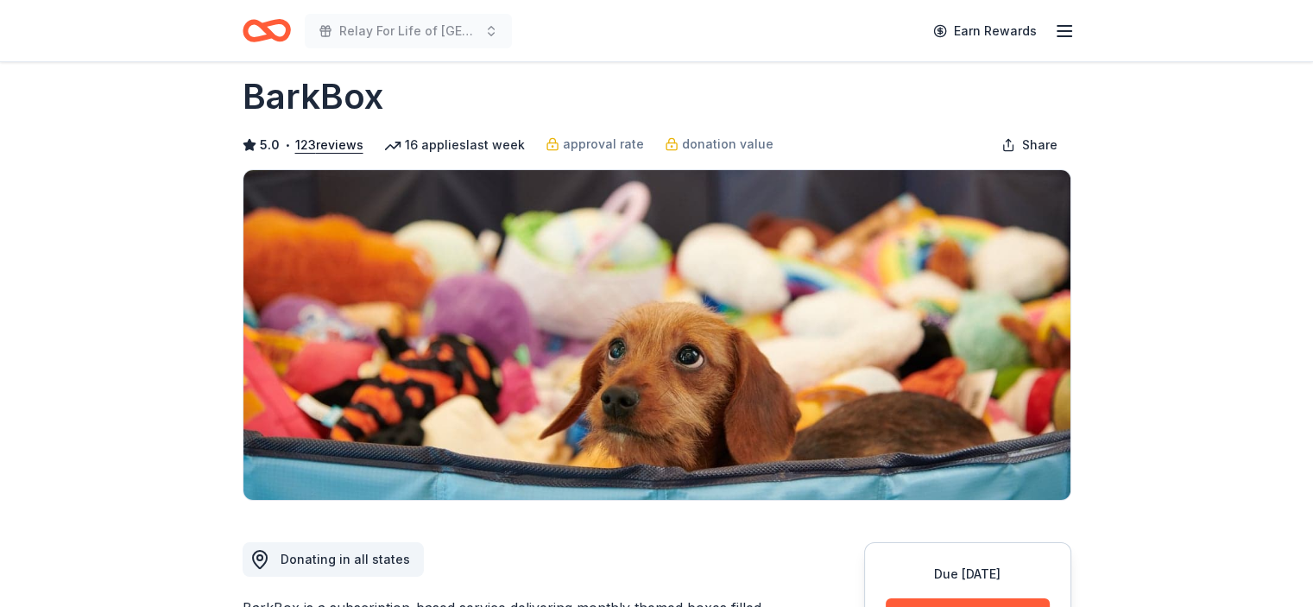
scroll to position [0, 0]
